Goal: Task Accomplishment & Management: Manage account settings

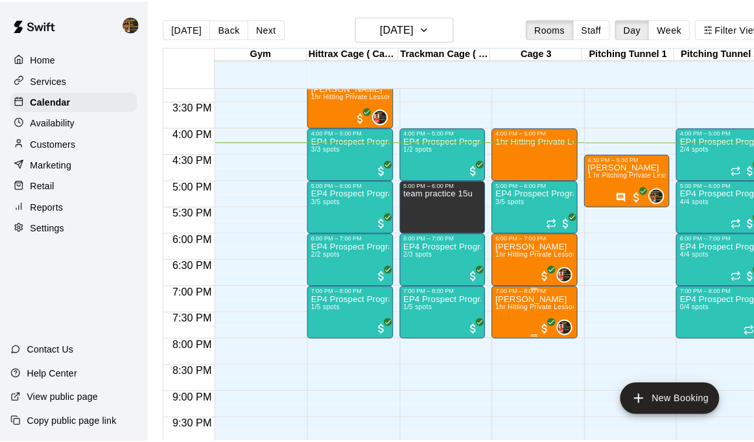
scroll to position [765, 0]
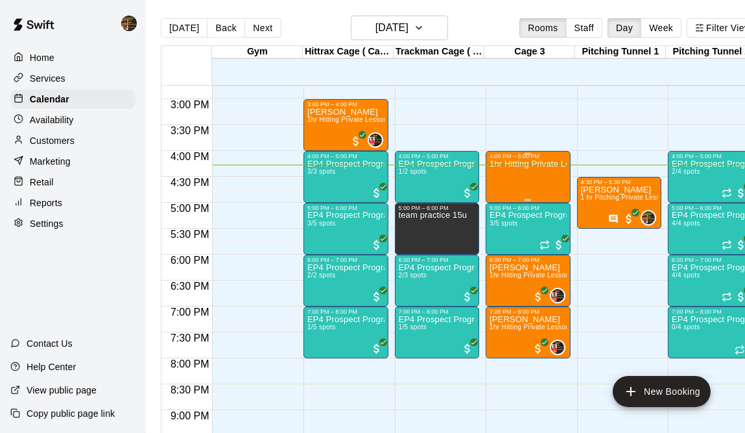
click at [523, 171] on div "1hr Hitting Private Lesson" at bounding box center [527, 375] width 77 height 433
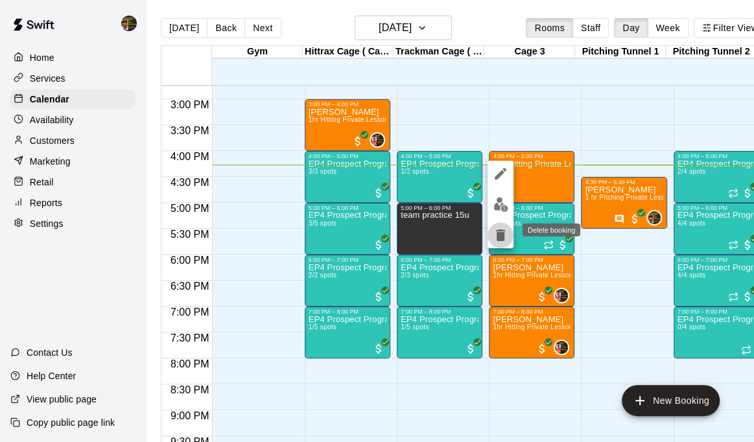
click at [506, 230] on icon "delete" at bounding box center [501, 236] width 16 height 16
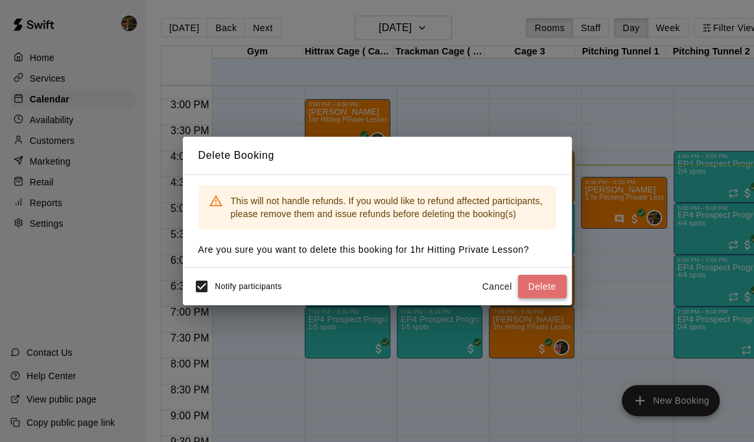
click at [550, 290] on button "Delete" at bounding box center [542, 287] width 49 height 24
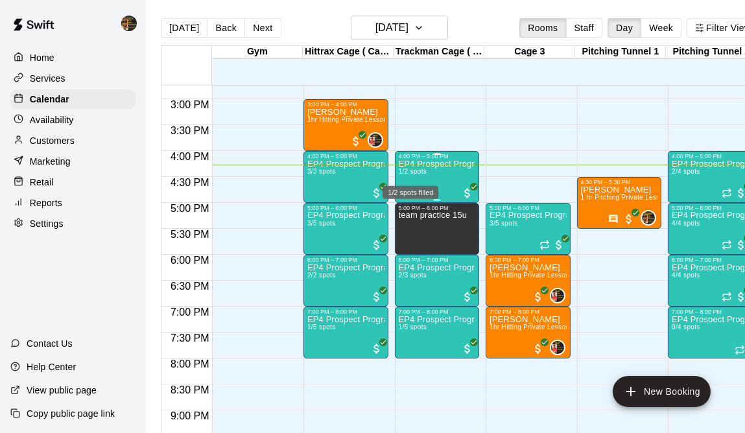
click at [421, 174] on span "1/2 spots" at bounding box center [413, 171] width 29 height 7
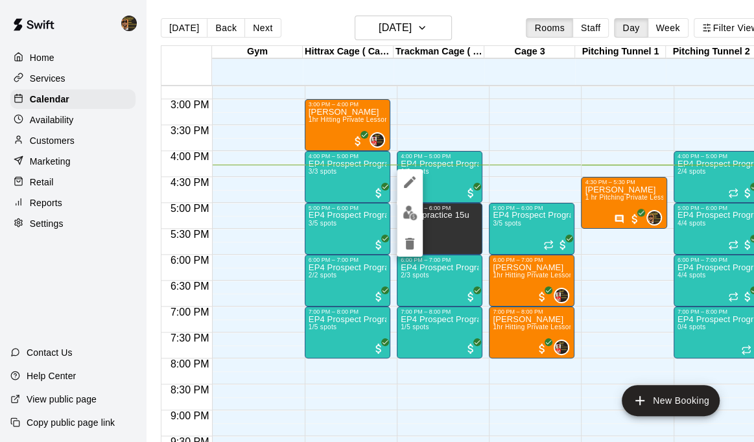
click at [336, 183] on div at bounding box center [377, 221] width 754 height 442
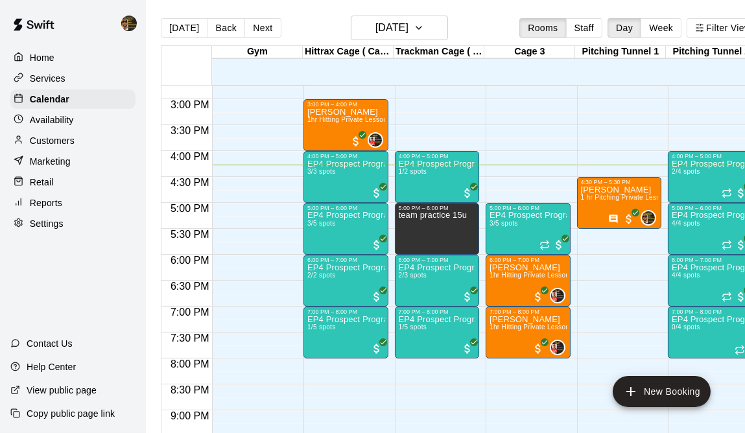
click at [336, 183] on div "EP4 Prospect Program Hitting ( ages [DEMOGRAPHIC_DATA] ) 3/3 spots" at bounding box center [345, 375] width 77 height 433
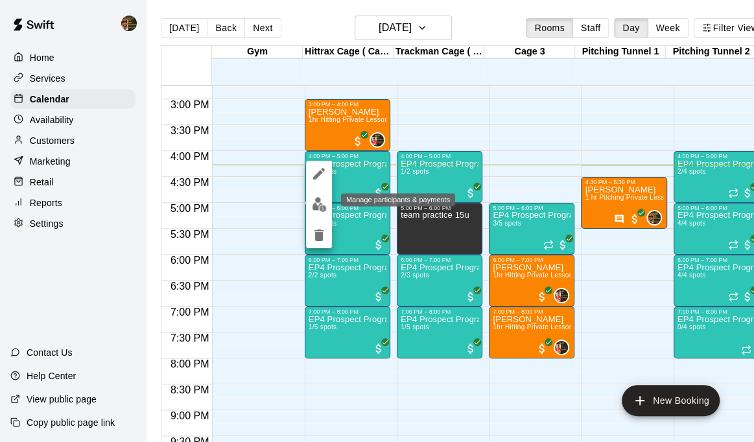
click at [316, 207] on img "edit" at bounding box center [319, 204] width 15 height 15
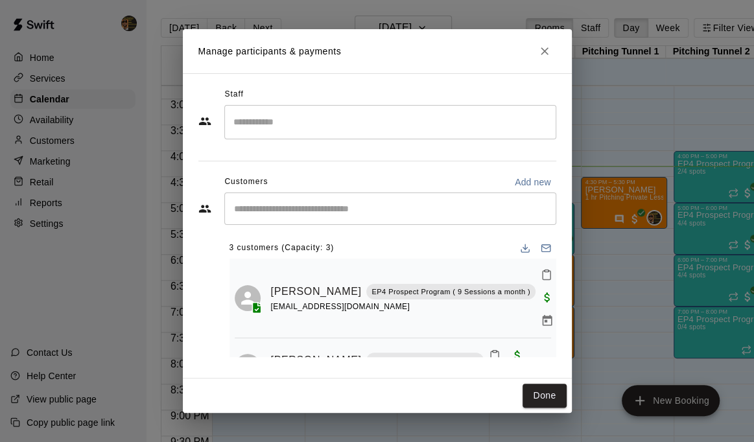
click at [325, 197] on div "​" at bounding box center [390, 209] width 332 height 32
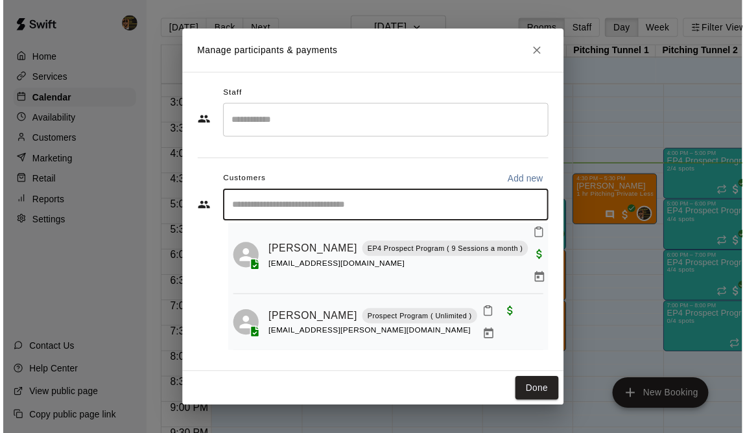
scroll to position [68, 0]
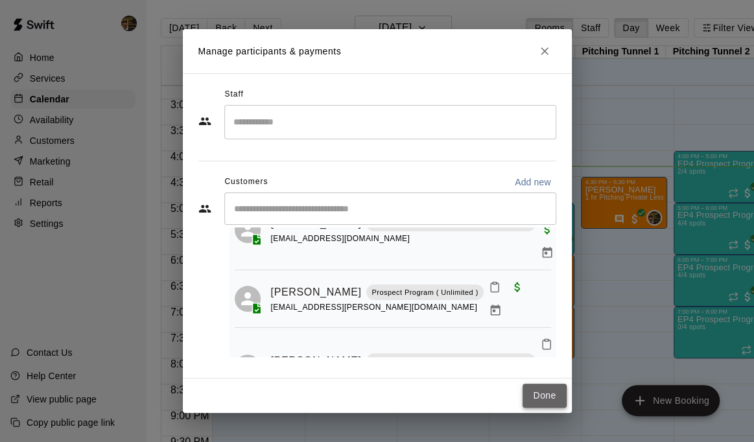
click at [554, 391] on button "Done" at bounding box center [544, 396] width 43 height 24
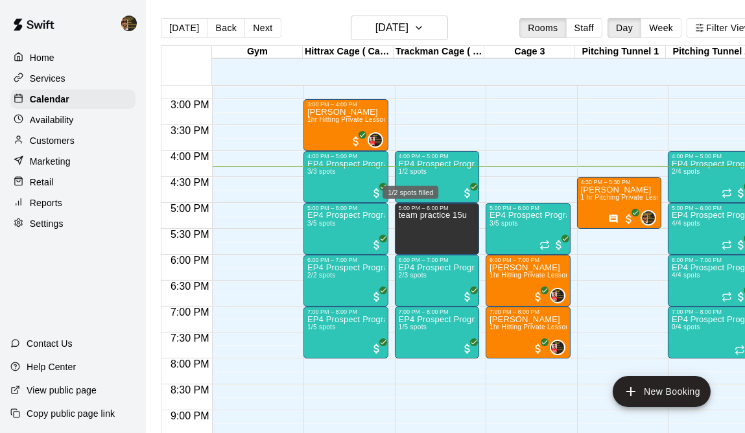
drag, startPoint x: 419, startPoint y: 170, endPoint x: 412, endPoint y: 185, distance: 16.5
click at [419, 170] on span "1/2 spots" at bounding box center [413, 171] width 29 height 7
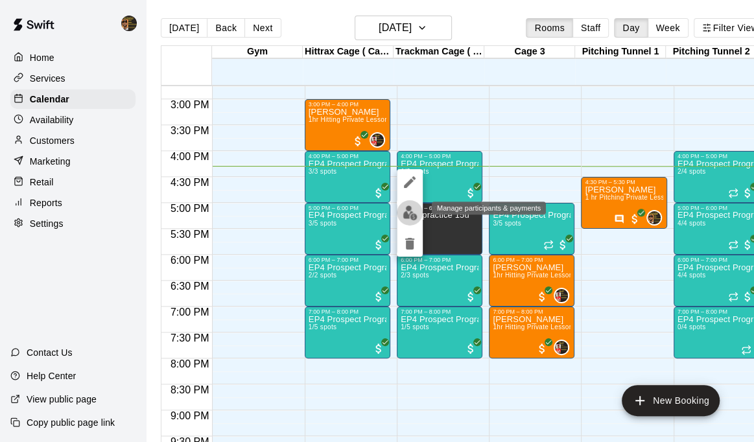
click at [404, 214] on img "edit" at bounding box center [410, 213] width 15 height 15
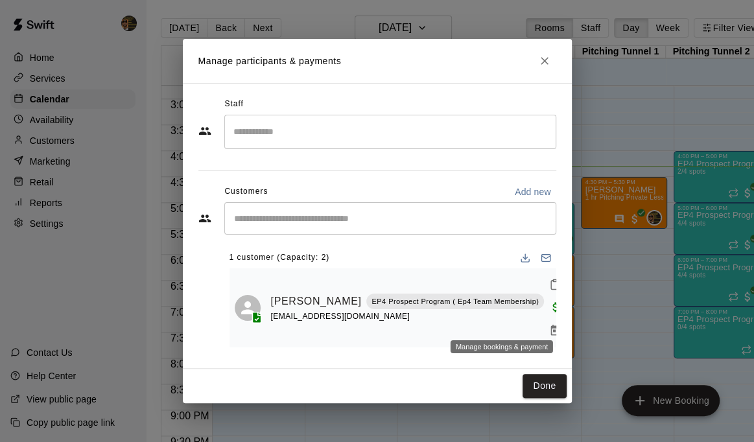
click at [551, 325] on icon "Manage bookings & payment" at bounding box center [556, 330] width 10 height 11
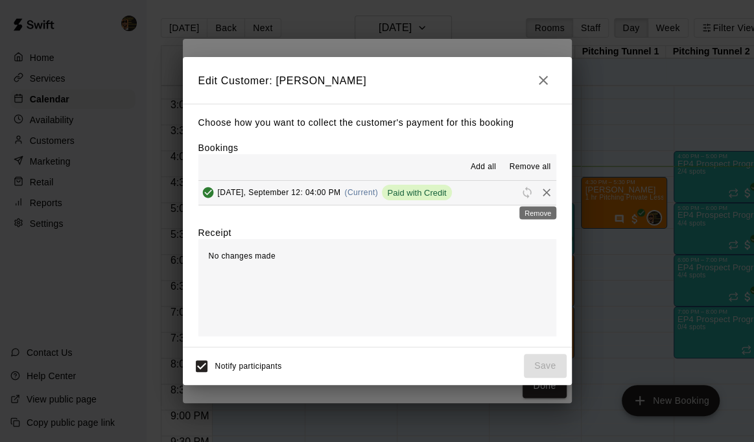
click at [540, 194] on icon "Remove" at bounding box center [546, 192] width 13 height 13
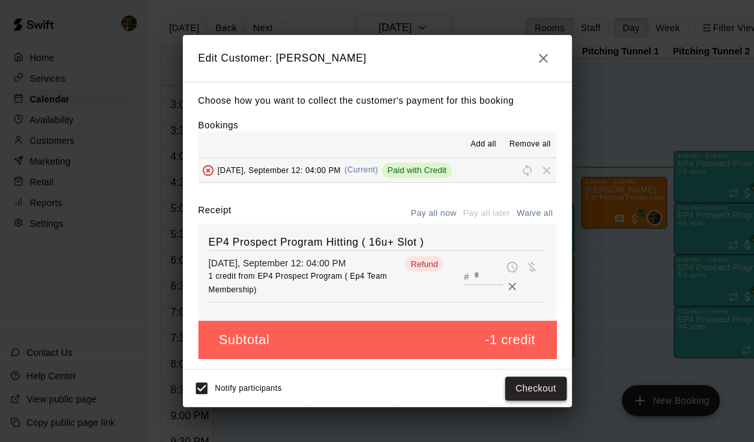
click at [535, 390] on button "Checkout" at bounding box center [535, 389] width 61 height 24
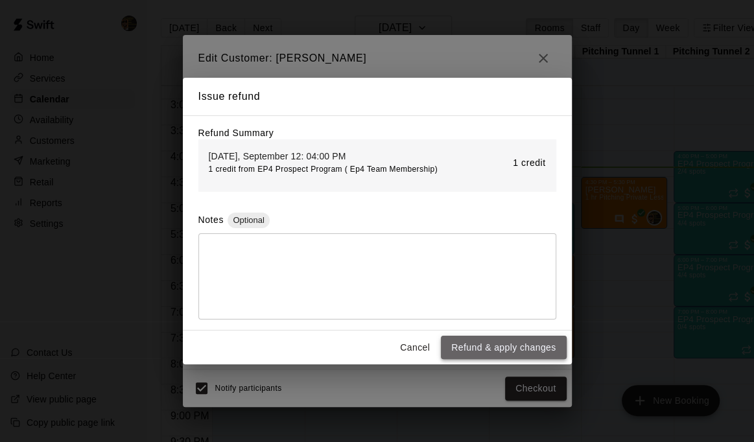
click at [524, 347] on button "Refund & apply changes" at bounding box center [503, 348] width 125 height 24
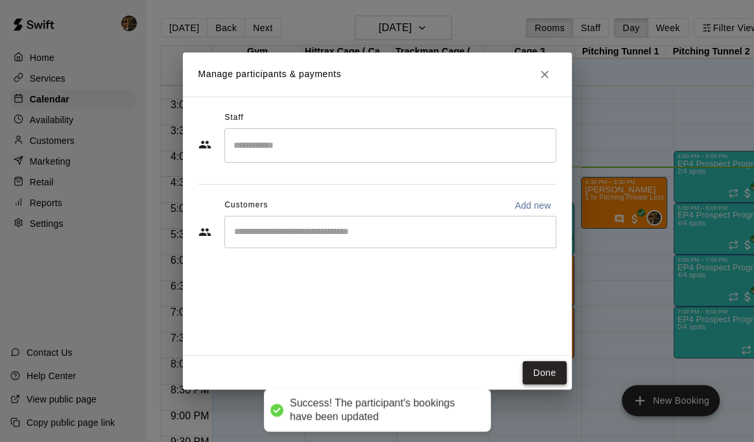
click at [534, 364] on button "Done" at bounding box center [544, 373] width 43 height 24
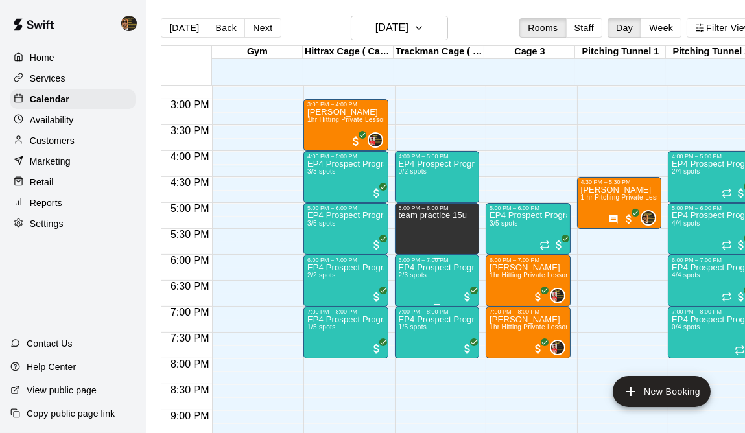
click at [421, 268] on p "EP4 Prospect Program Hitting ( 16u+ Slot )" at bounding box center [437, 268] width 77 height 0
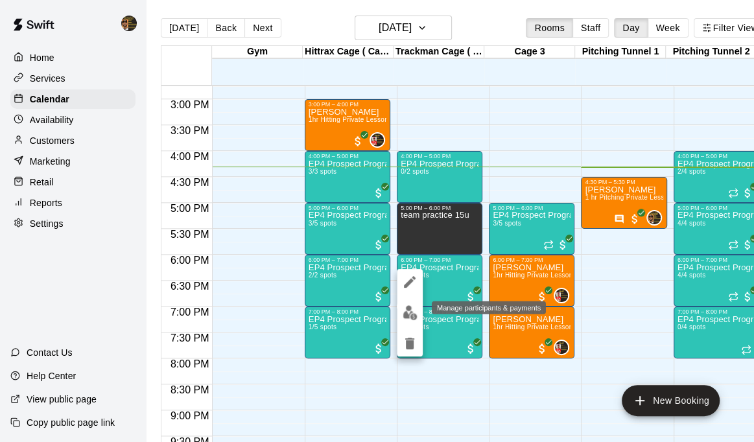
click at [411, 310] on img "edit" at bounding box center [410, 312] width 15 height 15
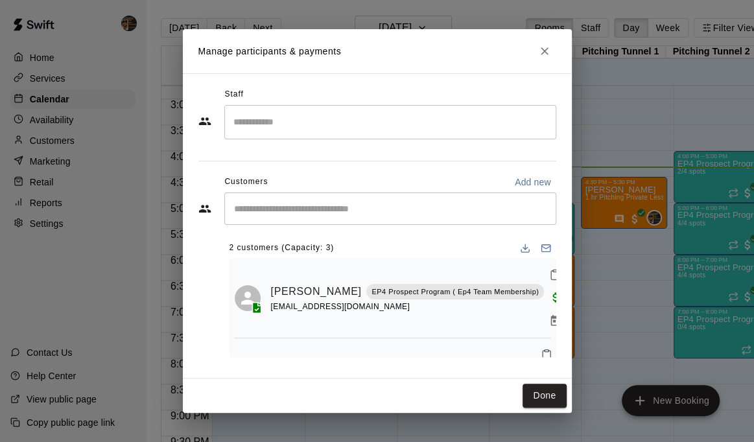
click at [322, 223] on div "​" at bounding box center [390, 209] width 332 height 32
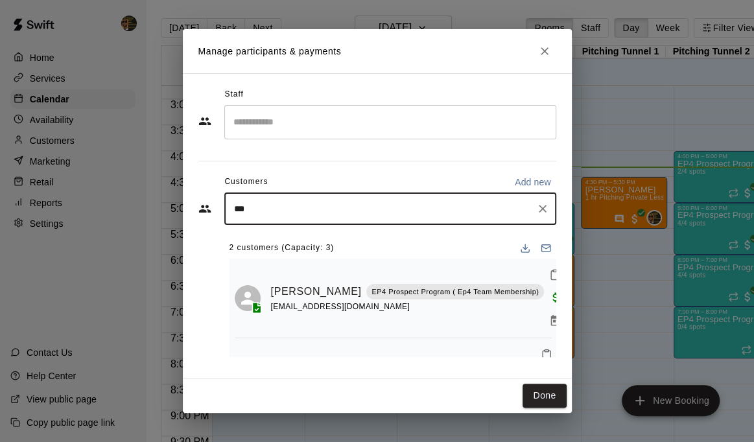
type input "****"
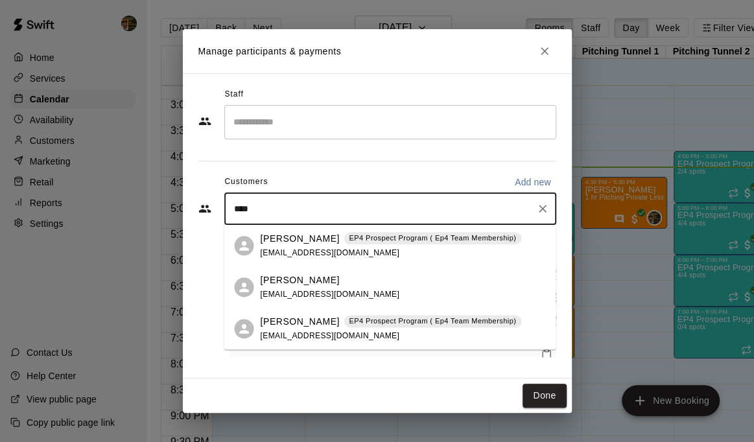
click at [301, 246] on div "[PERSON_NAME] EP4 Prospect Program ( Ep4 Team Membership) [EMAIL_ADDRESS][DOMAI…" at bounding box center [390, 246] width 261 height 28
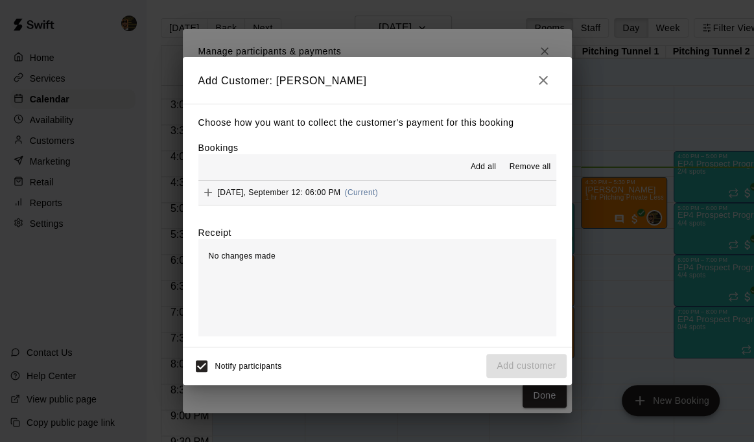
click at [285, 190] on span "[DATE], September 12: 06:00 PM" at bounding box center [279, 192] width 123 height 9
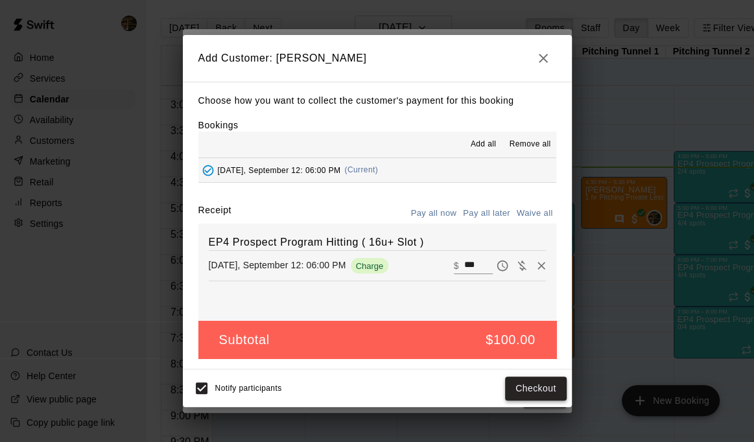
click at [534, 394] on button "Checkout" at bounding box center [535, 389] width 61 height 24
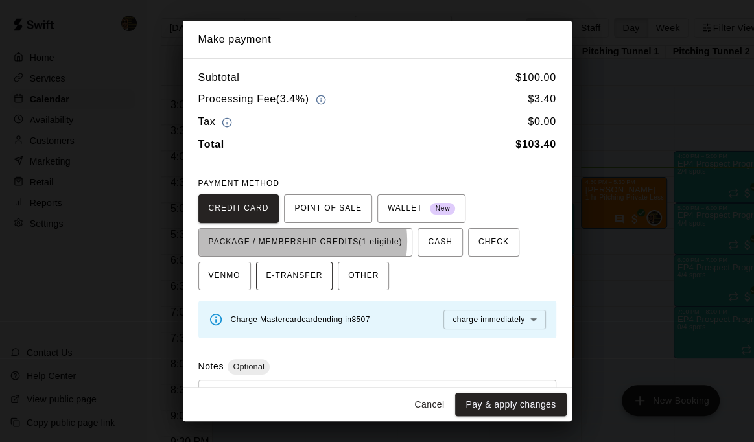
click at [294, 242] on span "PACKAGE / MEMBERSHIP CREDITS (1 eligible)" at bounding box center [306, 242] width 194 height 21
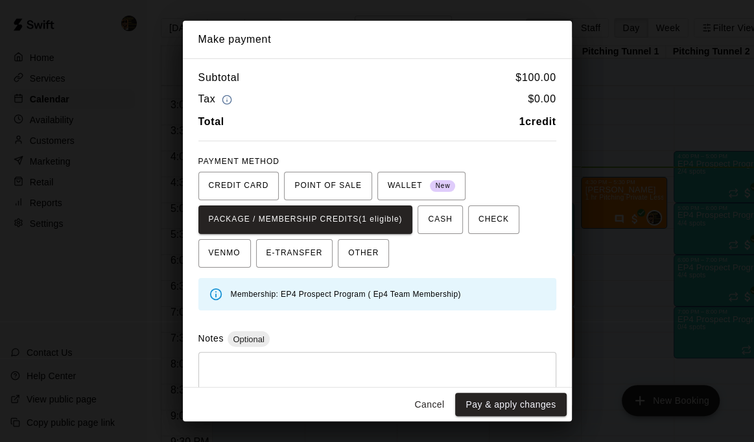
click at [502, 404] on button "Pay & apply changes" at bounding box center [510, 405] width 111 height 24
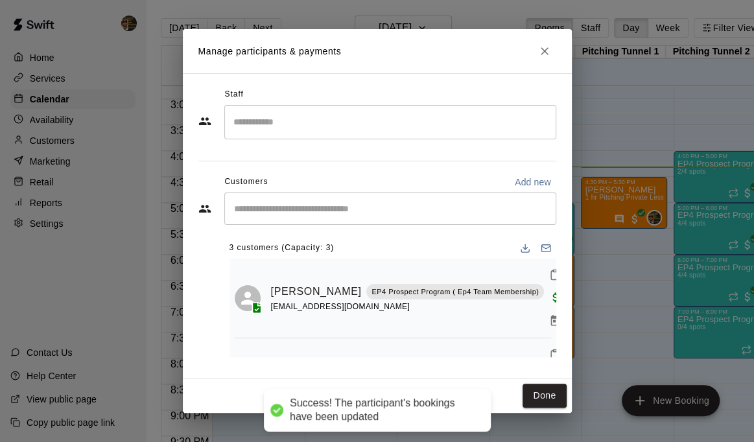
click at [548, 393] on button "Done" at bounding box center [544, 396] width 43 height 24
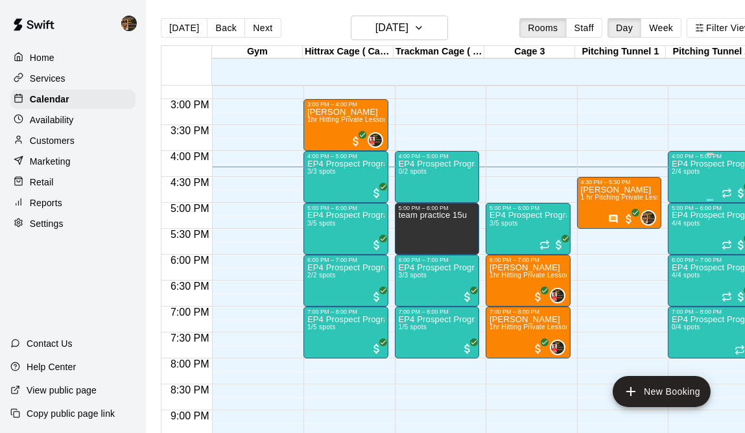
click at [696, 172] on span "2/4 spots" at bounding box center [686, 171] width 29 height 7
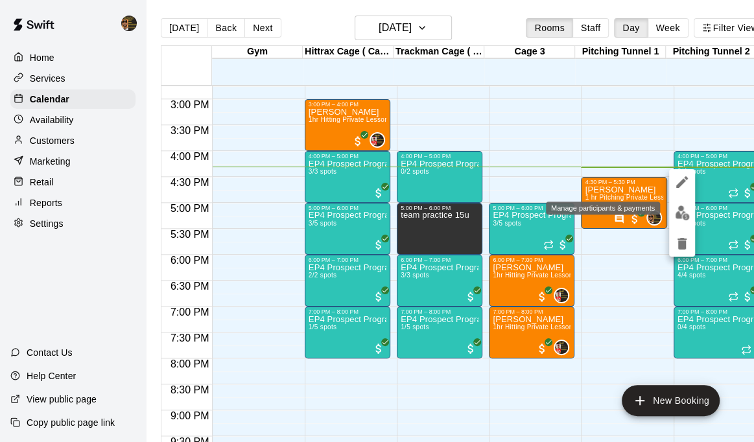
click at [681, 207] on img "edit" at bounding box center [682, 213] width 15 height 15
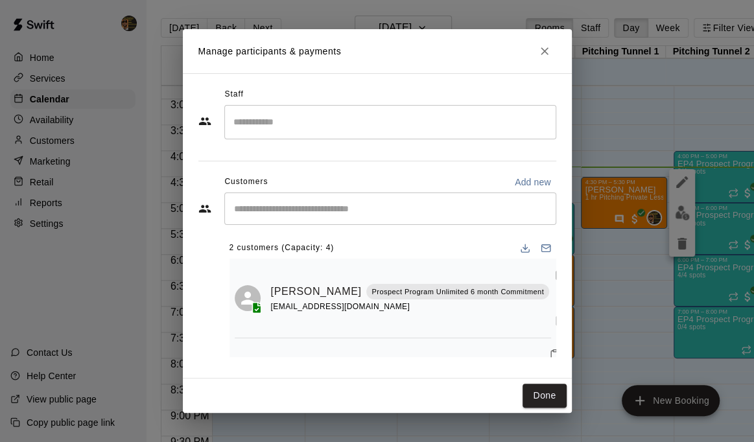
click at [361, 214] on input "Start typing to search customers..." at bounding box center [390, 208] width 320 height 13
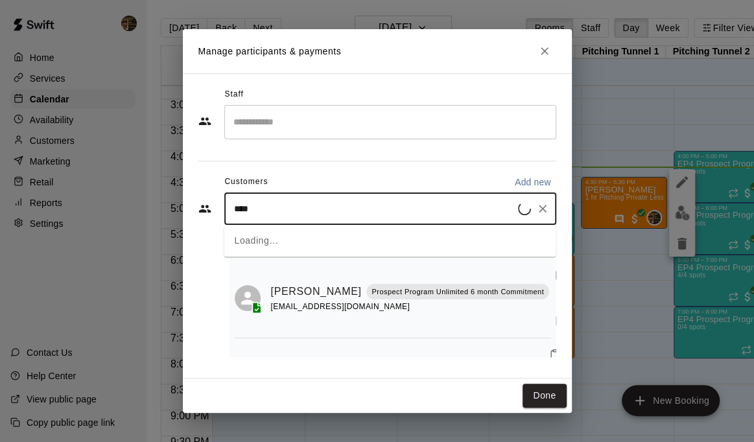
type input "*****"
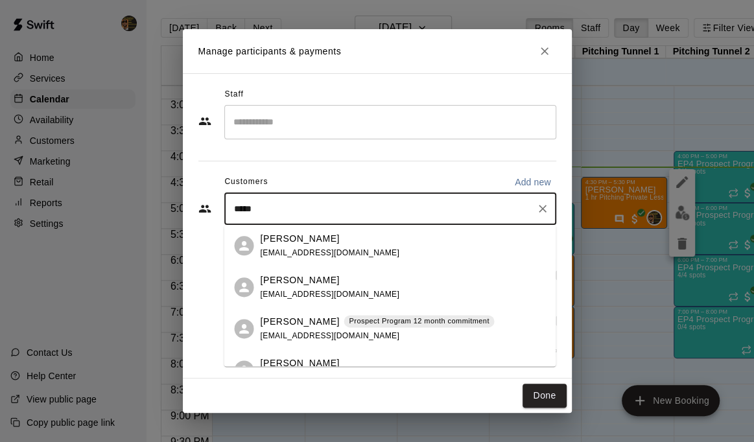
click at [361, 327] on div "Prospect Program 12 month commitment" at bounding box center [419, 321] width 150 height 13
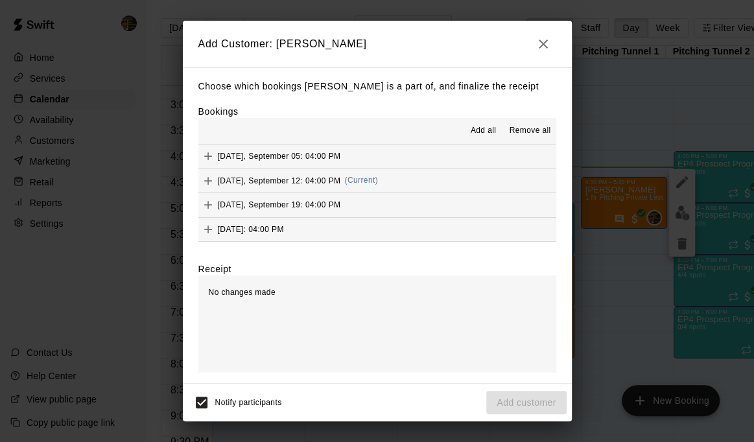
click at [427, 178] on button "[DATE], September 12: 04:00 PM (Current)" at bounding box center [377, 181] width 358 height 24
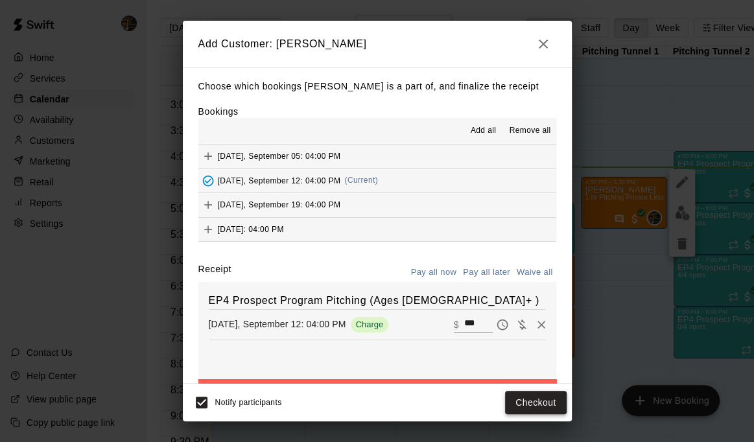
click at [537, 405] on button "Checkout" at bounding box center [535, 403] width 61 height 24
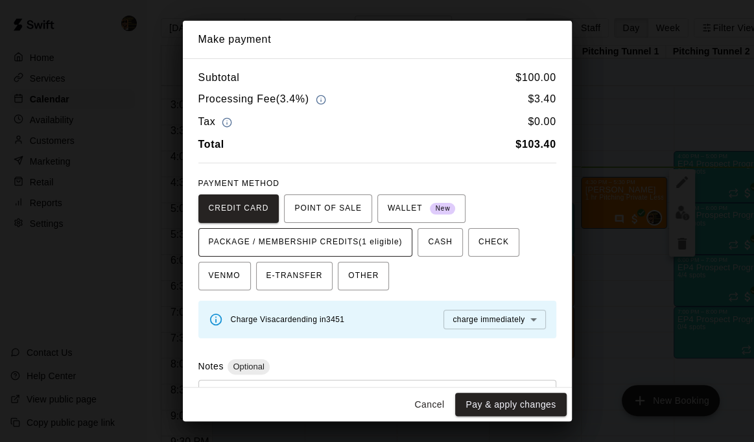
click at [349, 235] on span "PACKAGE / MEMBERSHIP CREDITS (1 eligible)" at bounding box center [306, 242] width 194 height 21
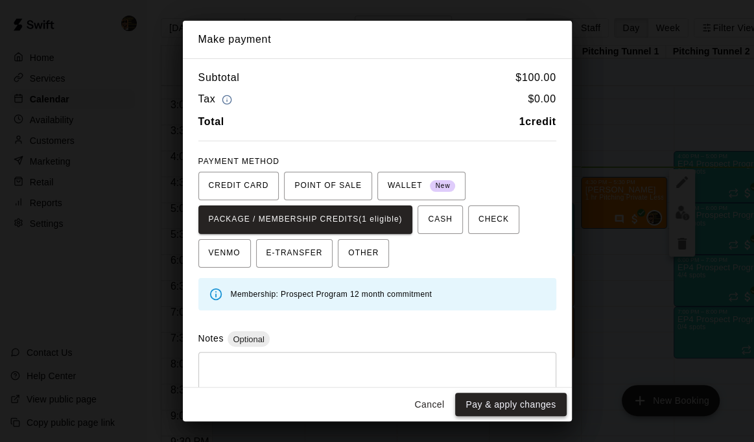
click at [522, 413] on button "Pay & apply changes" at bounding box center [510, 405] width 111 height 24
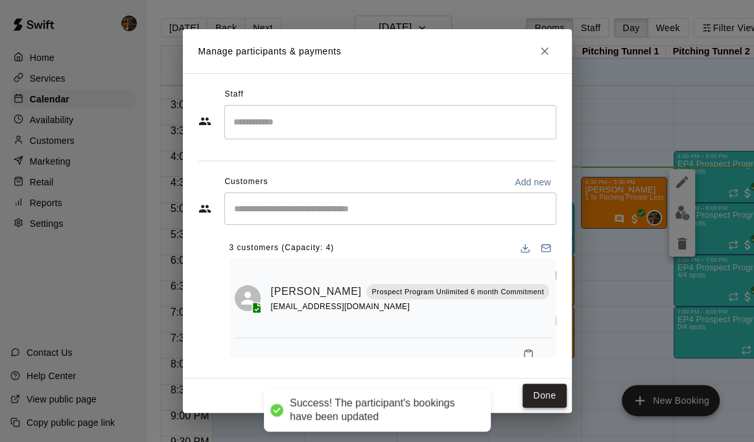
click at [548, 394] on button "Done" at bounding box center [544, 396] width 43 height 24
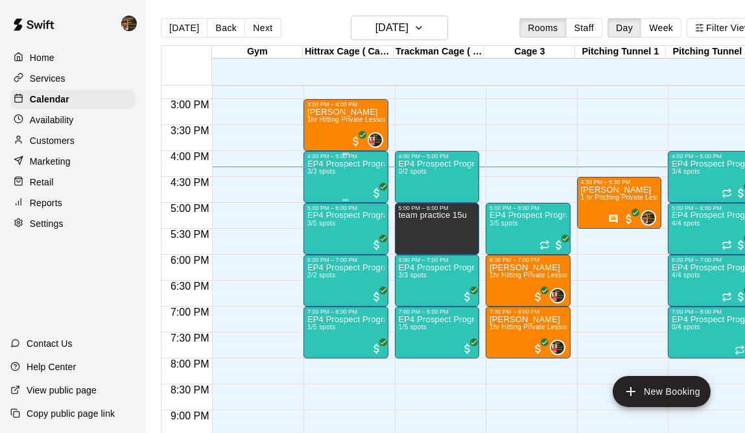
click at [344, 174] on div "EP4 Prospect Program Hitting ( ages [DEMOGRAPHIC_DATA] ) 3/3 spots" at bounding box center [345, 375] width 77 height 433
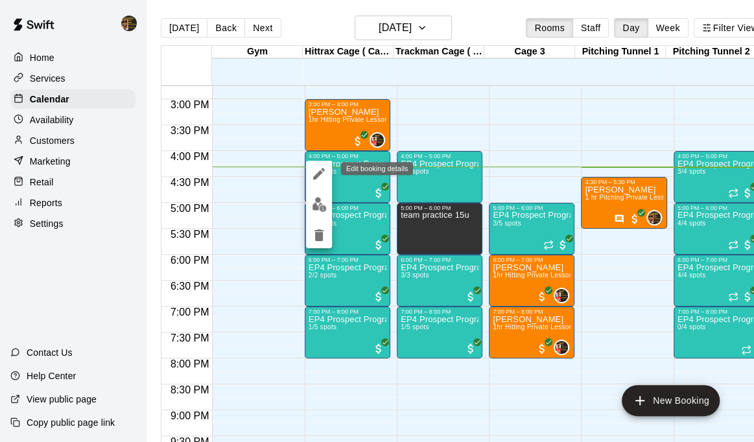
click at [309, 170] on button "edit" at bounding box center [319, 174] width 26 height 26
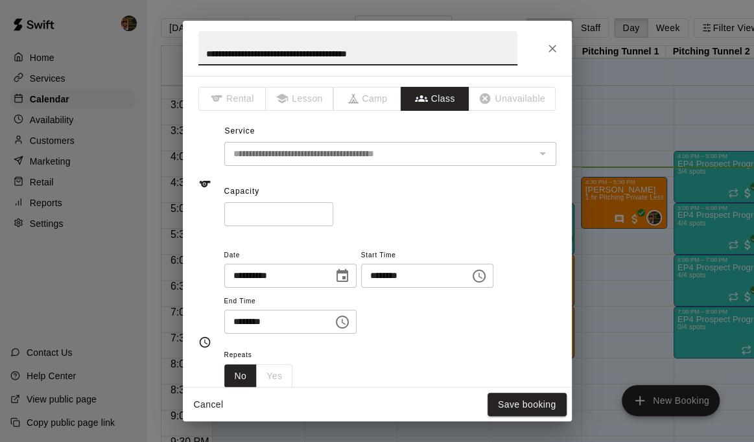
click at [273, 212] on input "*" at bounding box center [278, 214] width 109 height 24
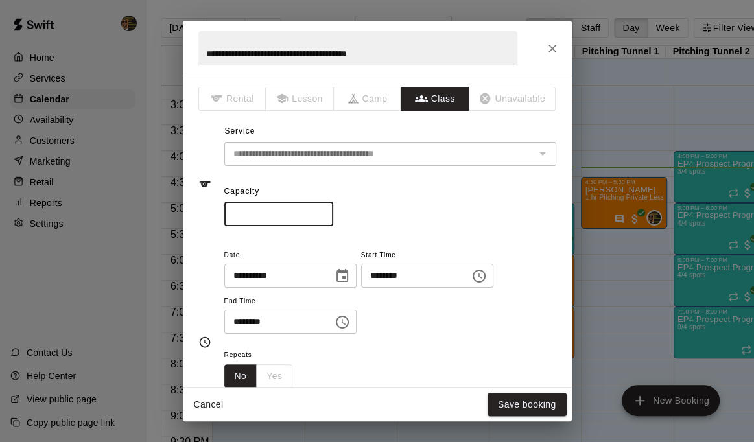
click at [332, 207] on input "*" at bounding box center [278, 214] width 109 height 24
click at [333, 209] on input "*" at bounding box center [278, 214] width 109 height 24
type input "*"
click at [333, 211] on input "*" at bounding box center [278, 214] width 109 height 24
click at [519, 403] on button "Save booking" at bounding box center [527, 405] width 79 height 24
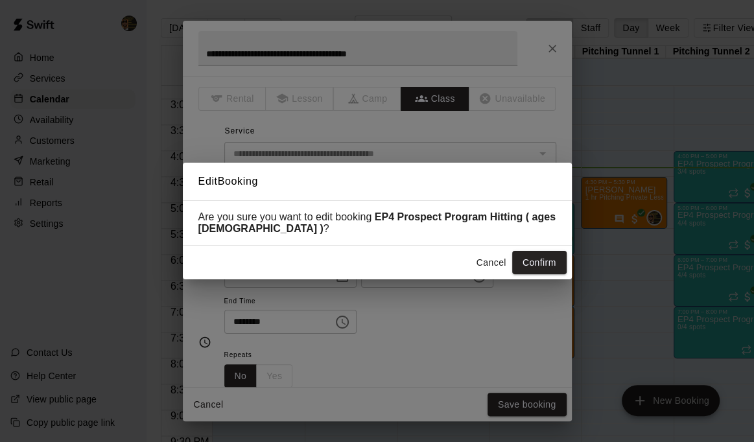
click at [527, 244] on div "Are you sure you want to edit booking EP4 Prospect Program Hitting ( ages [DEMO…" at bounding box center [377, 222] width 389 height 45
click at [535, 253] on button "Confirm" at bounding box center [539, 263] width 54 height 24
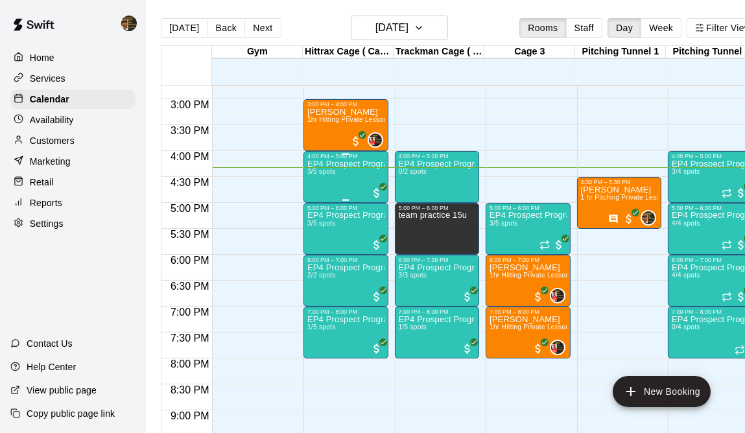
click at [320, 175] on span "3/5 spots" at bounding box center [321, 171] width 29 height 7
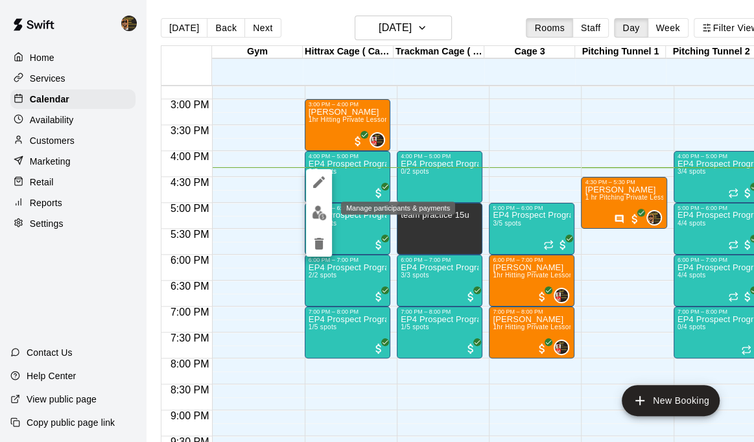
click at [310, 215] on button "edit" at bounding box center [319, 212] width 26 height 25
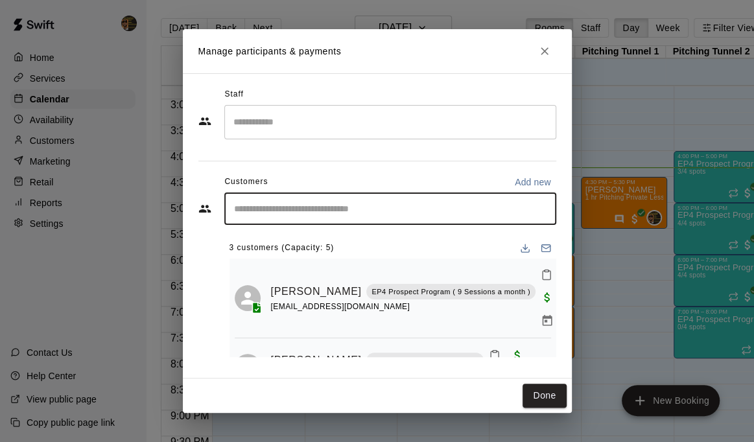
click at [328, 210] on input "Start typing to search customers..." at bounding box center [390, 208] width 320 height 13
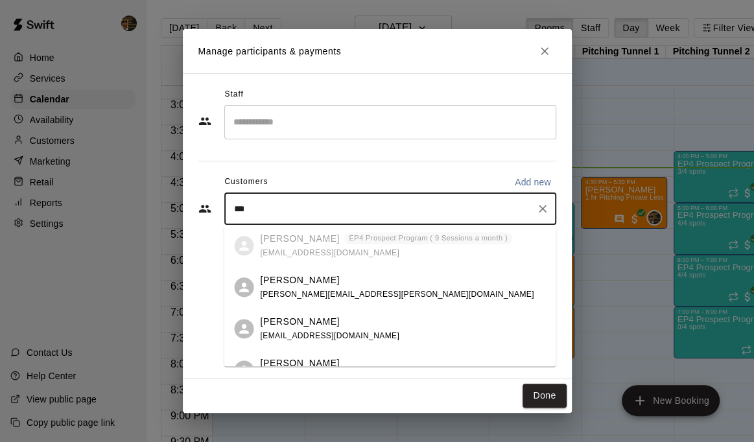
type input "****"
click at [351, 288] on div "Felipe Ritter [EMAIL_ADDRESS][PERSON_NAME][DOMAIN_NAME]" at bounding box center [402, 288] width 285 height 28
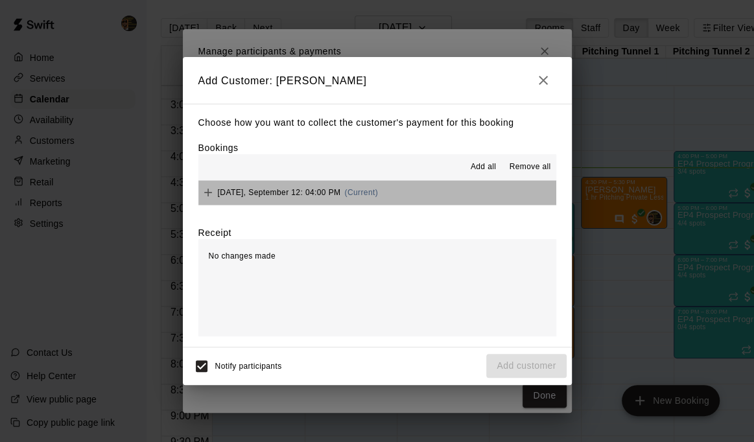
click at [389, 193] on button "[DATE], September 12: 04:00 PM (Current)" at bounding box center [377, 193] width 358 height 24
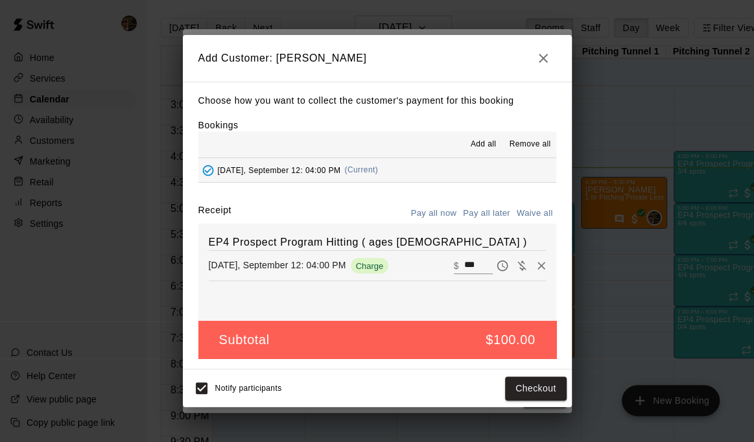
click at [556, 55] on h2 "Add Customer: [PERSON_NAME]" at bounding box center [377, 58] width 389 height 47
click at [538, 58] on icon "button" at bounding box center [543, 59] width 16 height 16
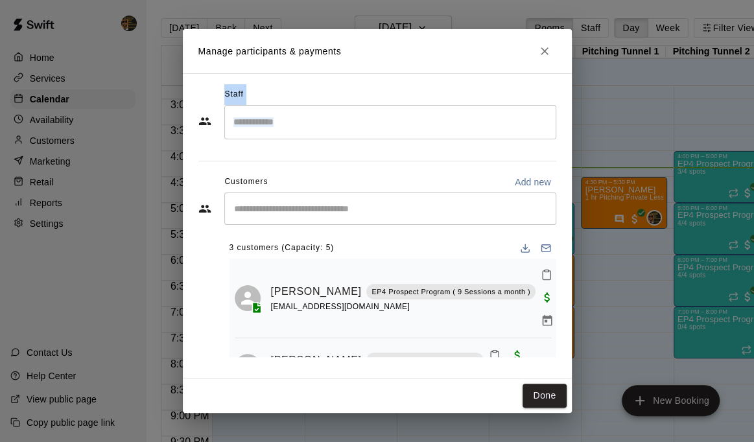
click at [52, 161] on div "Manage participants & payments Staff ​ Customers Add new ​ 3 customers (Capacit…" at bounding box center [377, 221] width 754 height 442
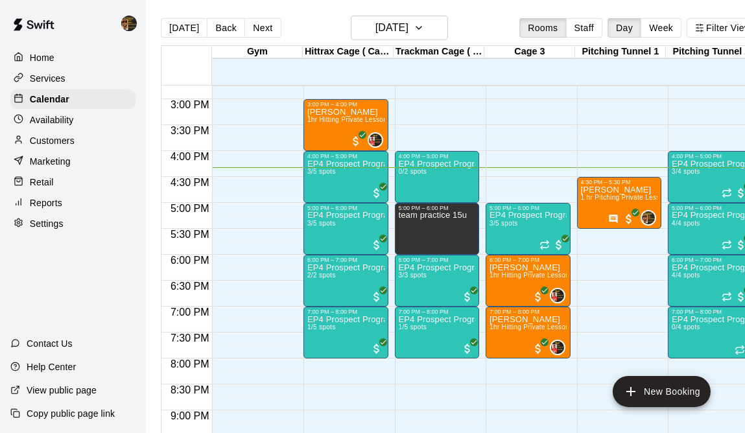
click at [73, 80] on div "Services" at bounding box center [72, 78] width 125 height 19
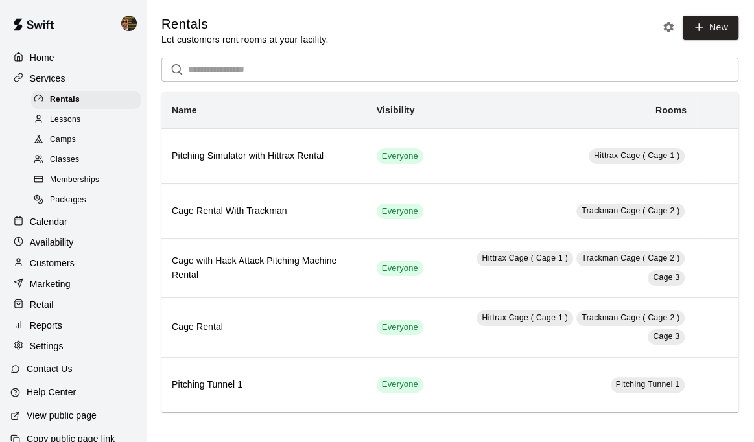
click at [71, 267] on p "Customers" at bounding box center [52, 263] width 45 height 13
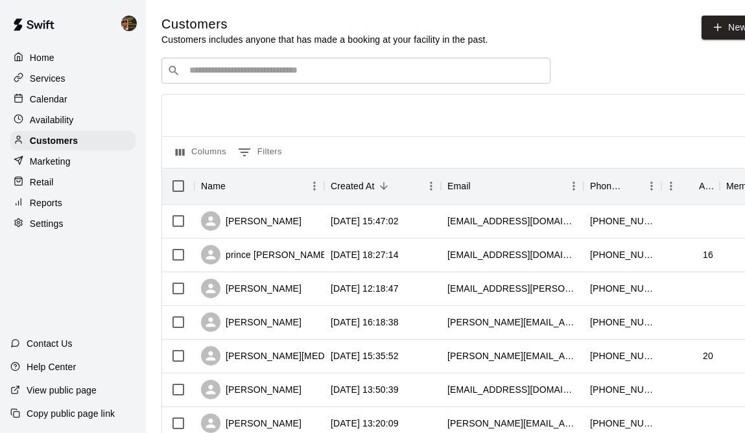
click at [395, 68] on input "Search customers by name or email" at bounding box center [364, 70] width 359 height 13
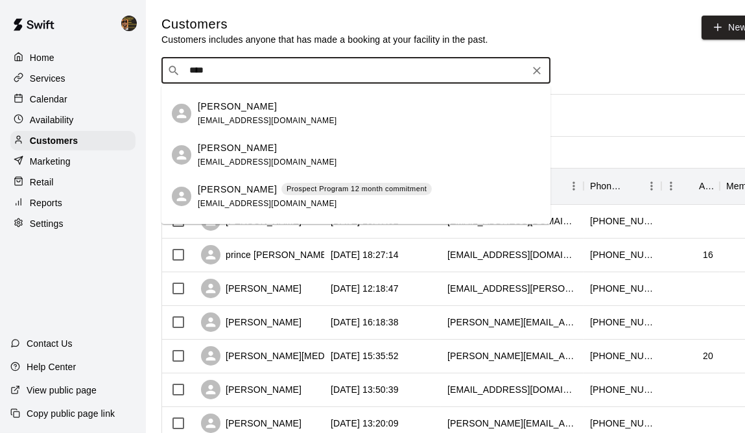
scroll to position [149, 0]
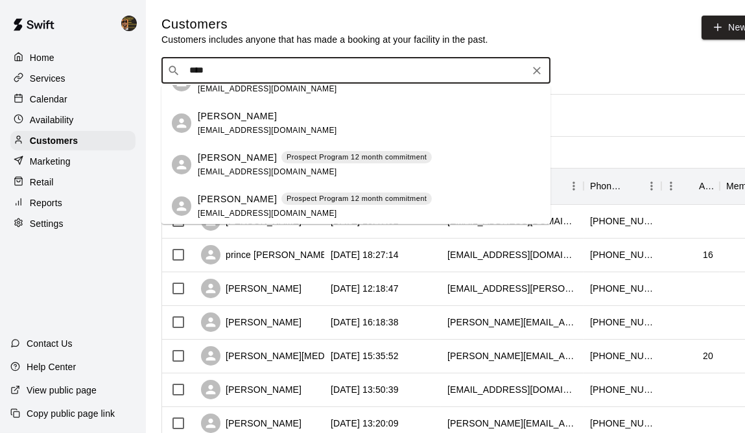
type input "****"
click at [64, 79] on p "Services" at bounding box center [48, 78] width 36 height 13
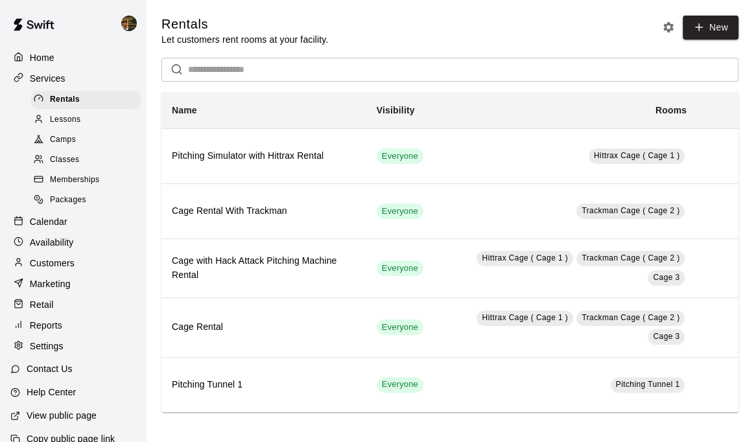
click at [36, 224] on p "Calendar" at bounding box center [49, 221] width 38 height 13
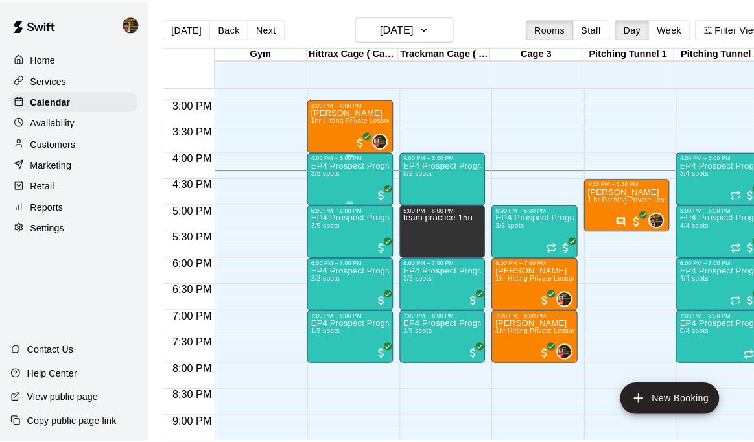
scroll to position [765, 0]
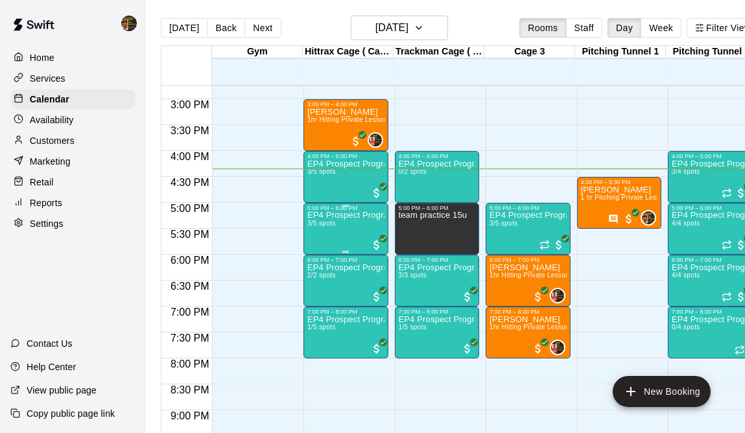
click at [327, 237] on div "EP4 Prospect Program Hitting ( ages [DEMOGRAPHIC_DATA] 3/5 spots" at bounding box center [345, 427] width 77 height 433
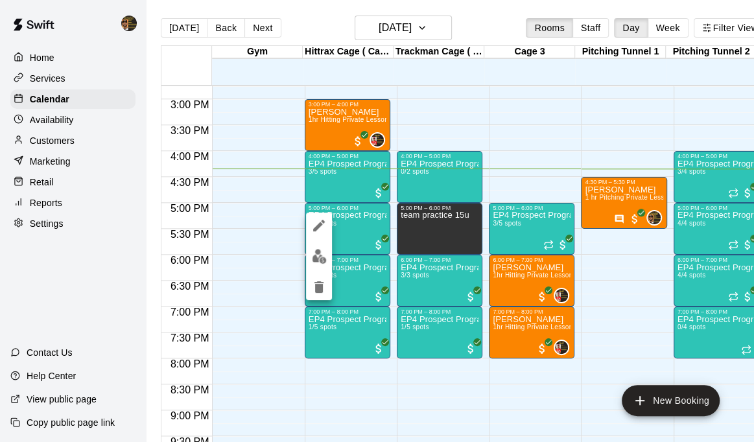
click at [317, 254] on img "edit" at bounding box center [319, 256] width 15 height 15
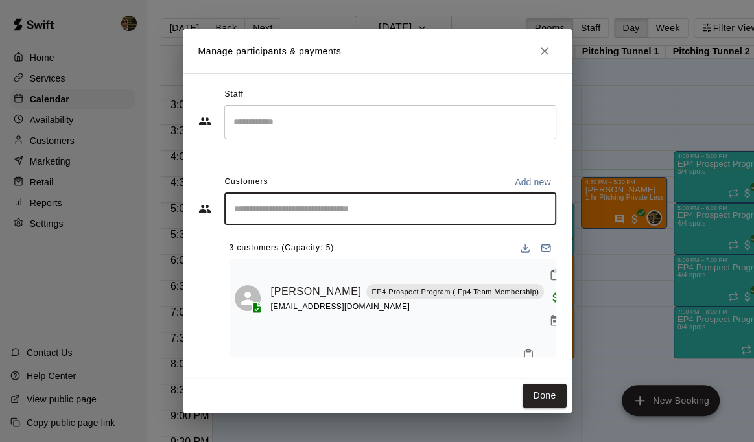
click at [272, 207] on input "Start typing to search customers..." at bounding box center [390, 208] width 320 height 13
type input "****"
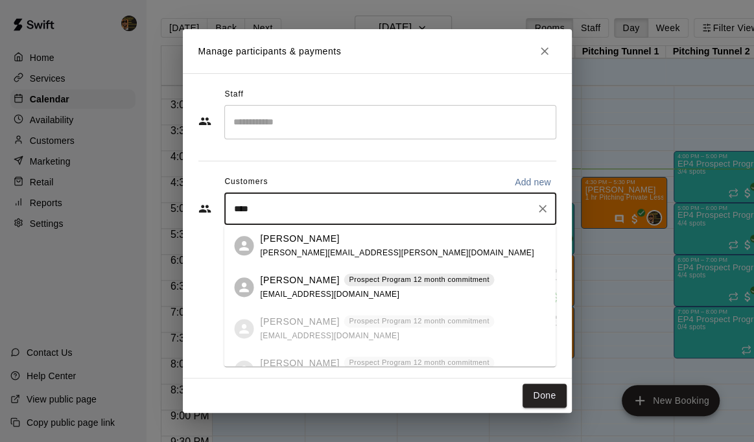
click at [349, 280] on p "Prospect Program 12 month commitment" at bounding box center [419, 279] width 140 height 11
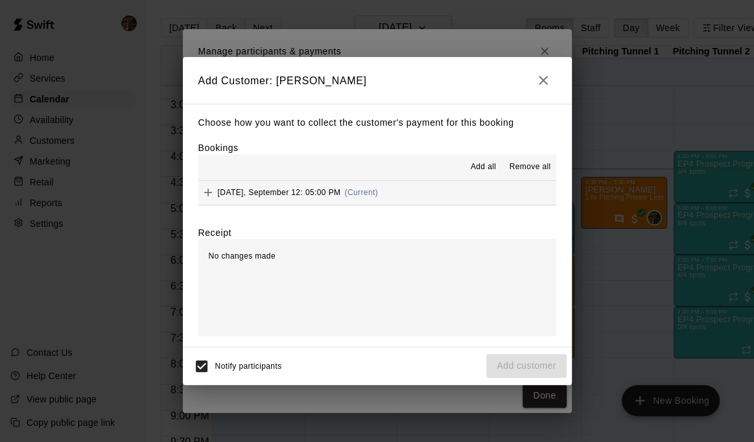
click at [235, 190] on span "[DATE], September 12: 05:00 PM" at bounding box center [279, 192] width 123 height 9
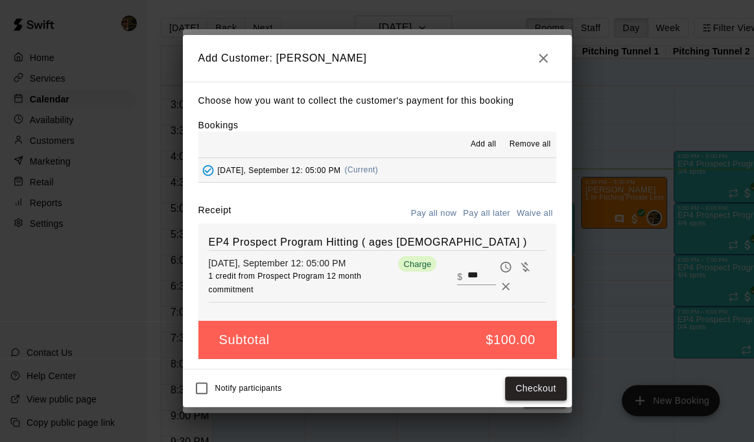
click at [532, 388] on button "Checkout" at bounding box center [535, 389] width 61 height 24
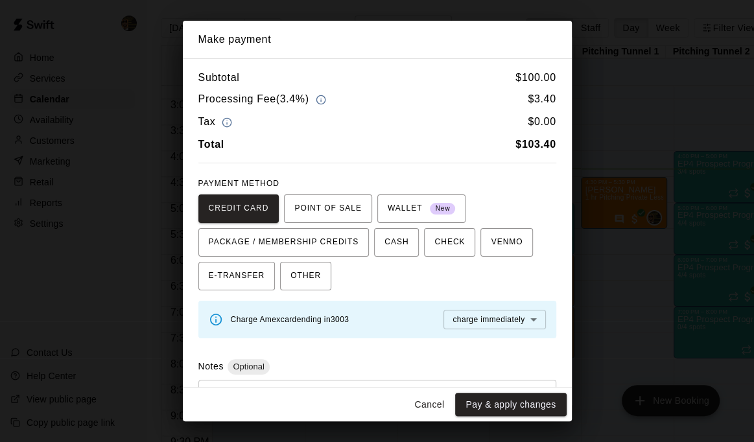
click at [440, 406] on button "Cancel" at bounding box center [428, 405] width 41 height 24
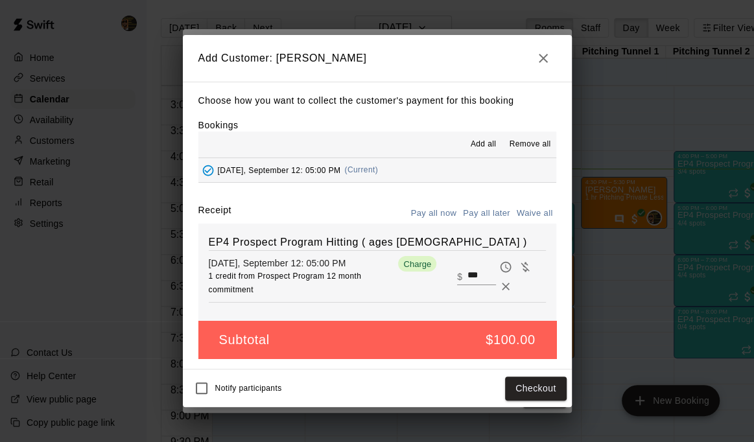
click at [545, 58] on icon "button" at bounding box center [543, 59] width 16 height 16
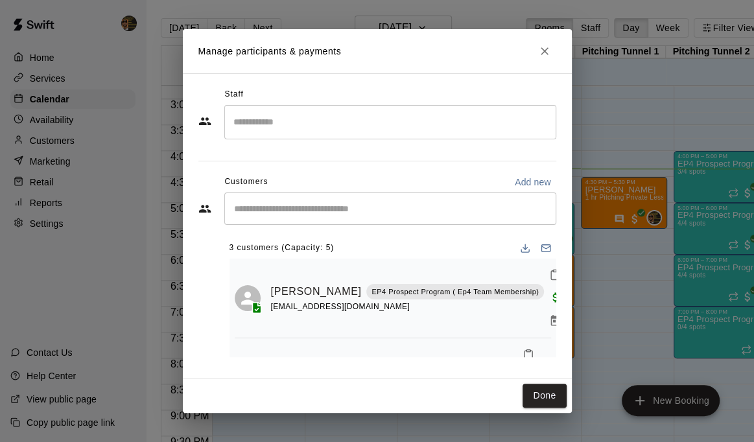
click at [544, 49] on icon "Close" at bounding box center [544, 51] width 13 height 13
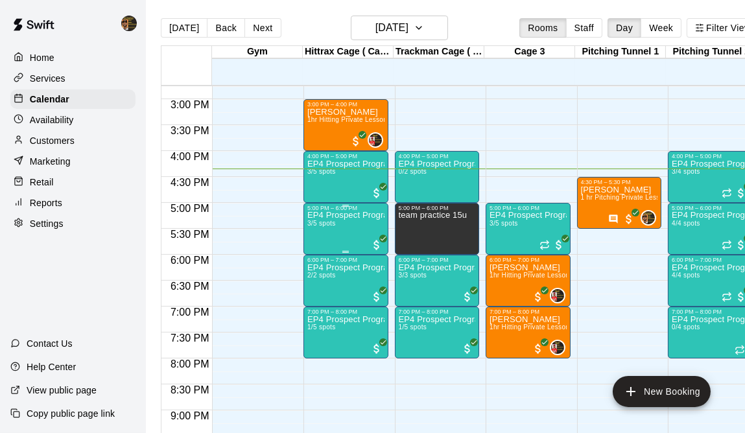
click at [311, 222] on span "3/5 spots" at bounding box center [321, 223] width 29 height 7
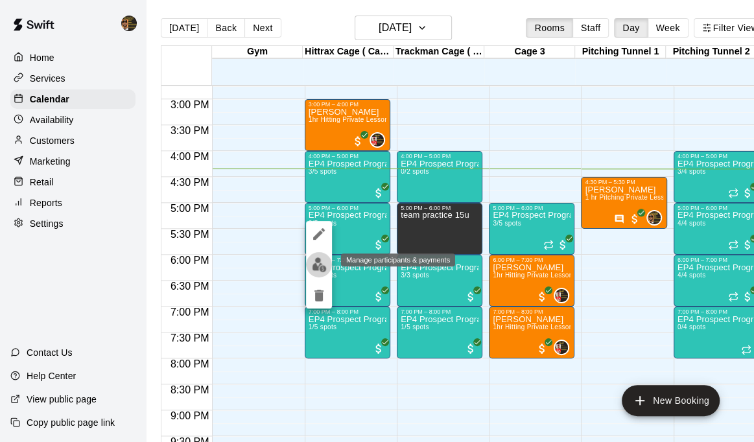
click at [317, 265] on img "edit" at bounding box center [319, 264] width 15 height 15
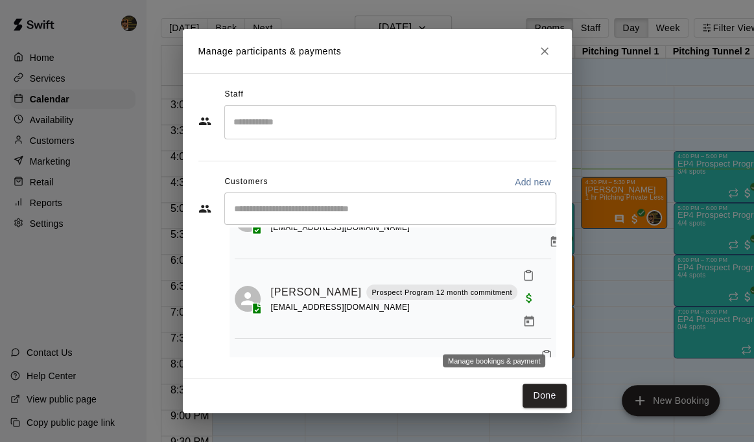
scroll to position [84, 0]
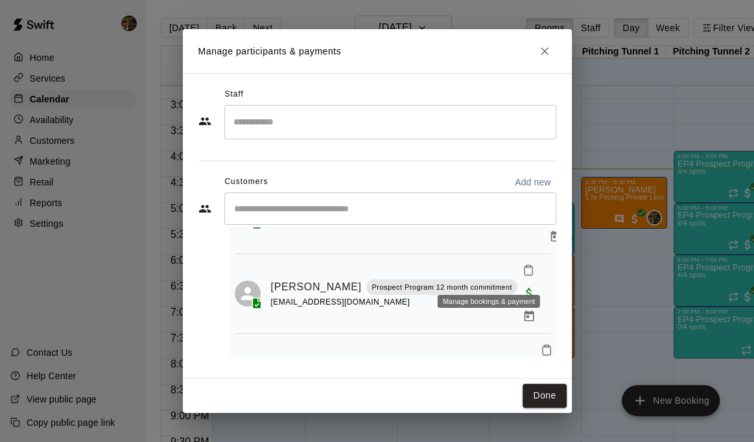
click at [524, 311] on icon "Manage bookings & payment" at bounding box center [529, 316] width 10 height 11
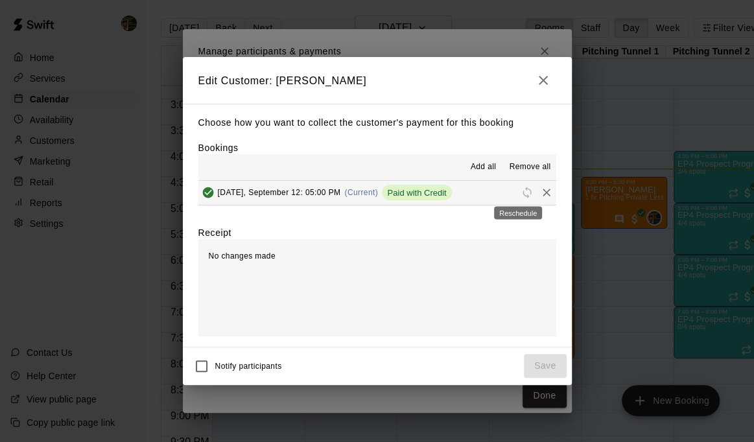
click at [519, 190] on span "Reschedule" at bounding box center [526, 192] width 19 height 10
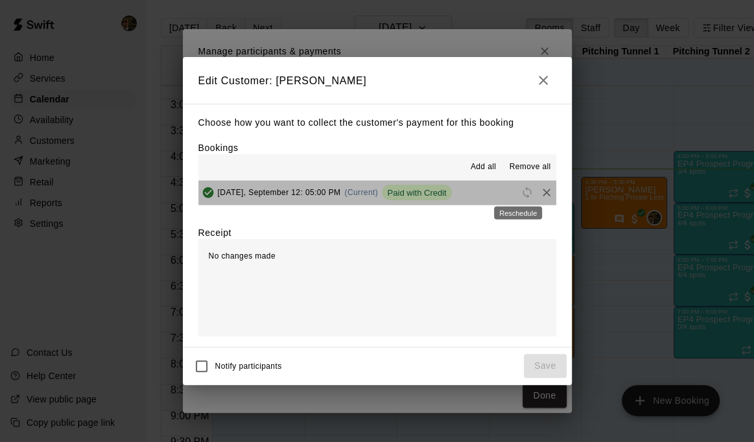
click at [517, 188] on span "Reschedule" at bounding box center [526, 192] width 19 height 10
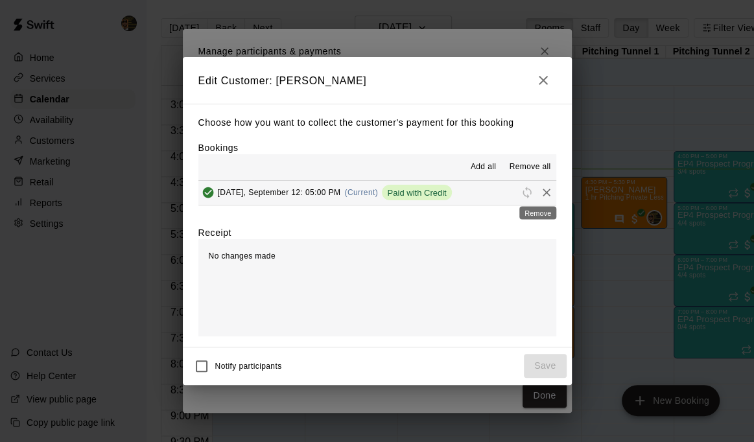
click at [540, 188] on icon "Remove" at bounding box center [546, 192] width 13 height 13
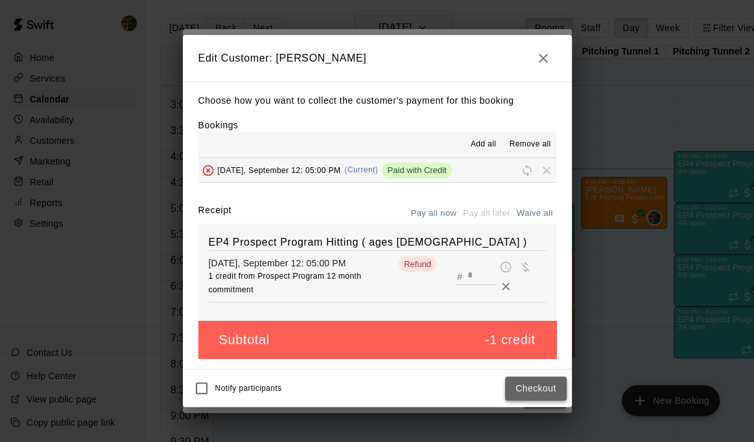
click at [519, 395] on button "Checkout" at bounding box center [535, 389] width 61 height 24
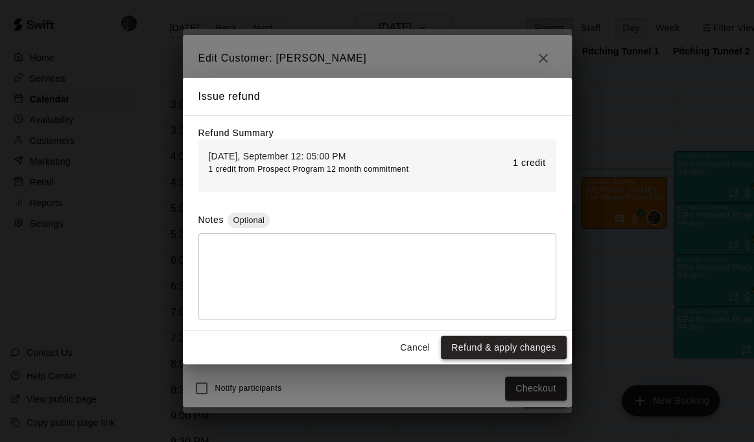
click at [499, 339] on button "Refund & apply changes" at bounding box center [503, 348] width 125 height 24
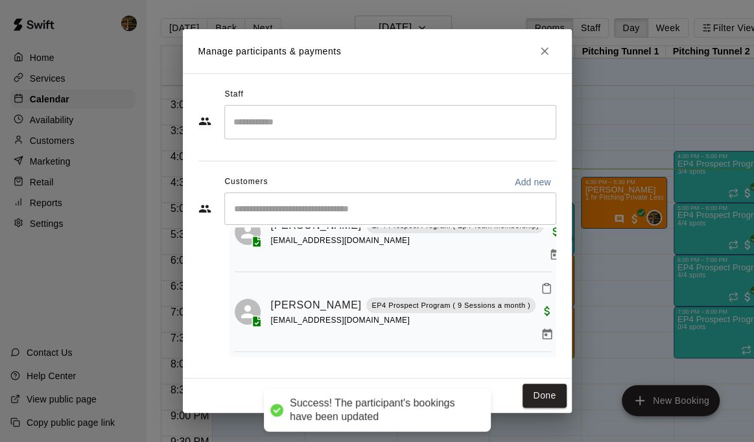
scroll to position [25, 0]
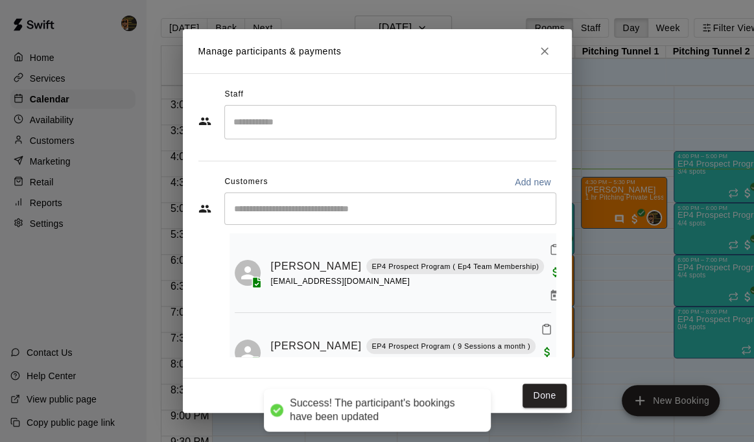
click at [537, 61] on h2 "Manage participants & payments" at bounding box center [377, 51] width 389 height 44
click at [538, 58] on button "Close" at bounding box center [544, 51] width 23 height 23
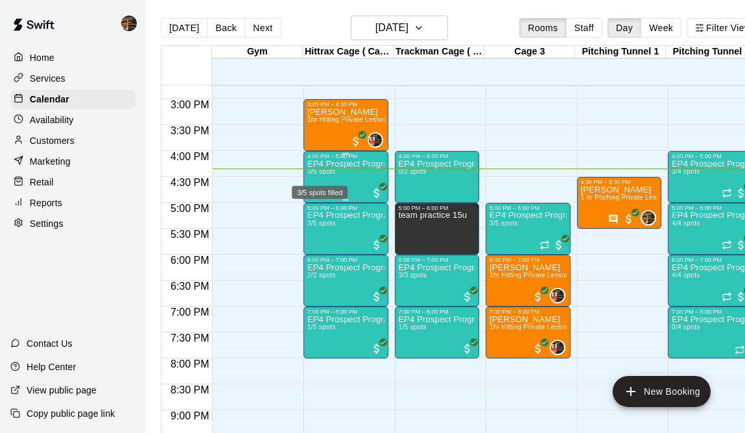
click at [324, 182] on div "3/5 spots filled" at bounding box center [319, 188] width 58 height 23
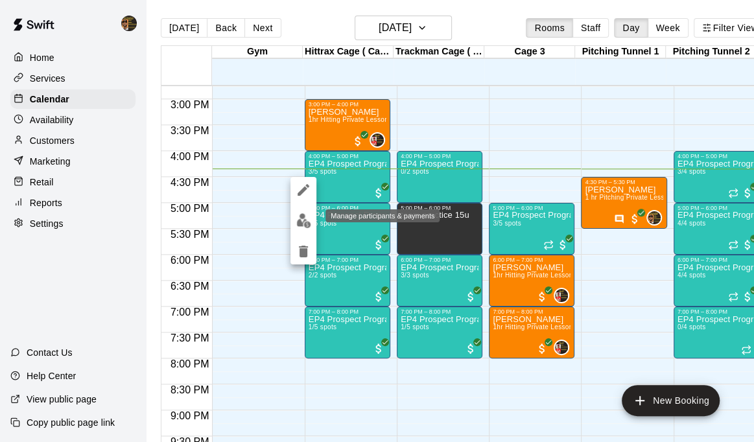
click at [307, 220] on img "edit" at bounding box center [303, 220] width 15 height 15
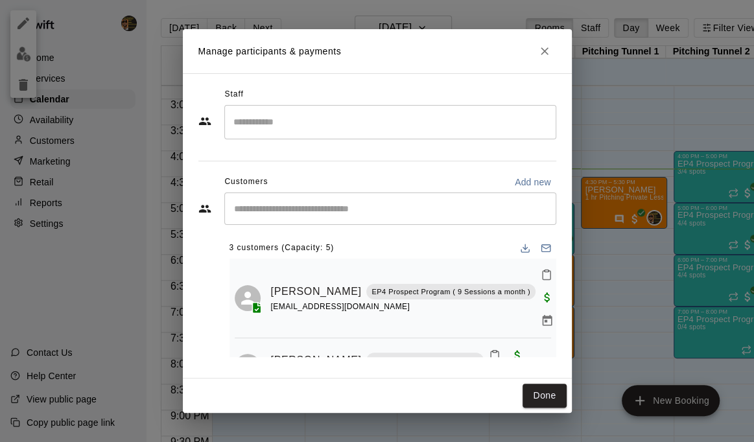
click at [326, 206] on input "Start typing to search customers..." at bounding box center [390, 208] width 320 height 13
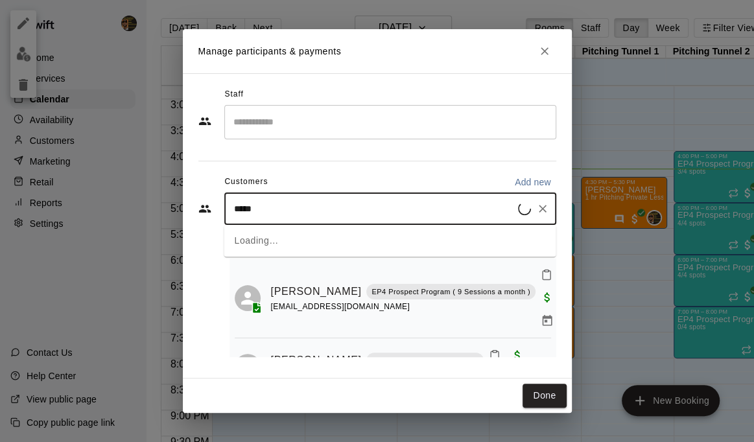
type input "******"
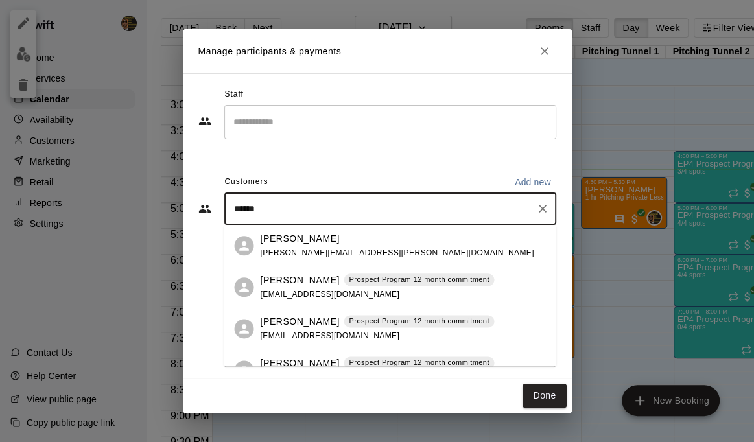
click at [324, 291] on span "[EMAIL_ADDRESS][DOMAIN_NAME]" at bounding box center [329, 294] width 139 height 9
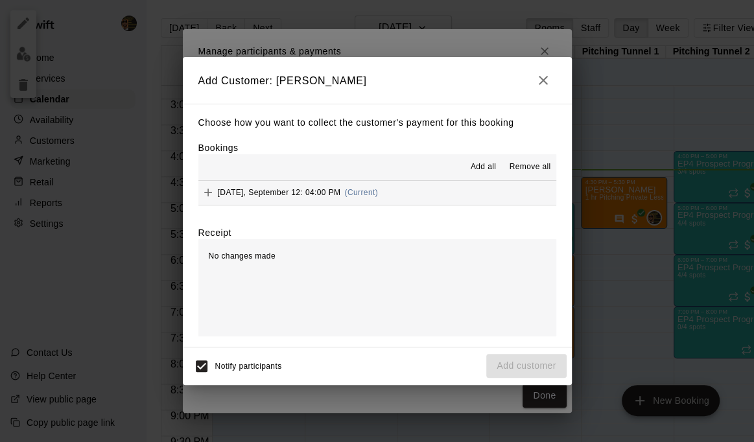
click at [545, 88] on button "button" at bounding box center [543, 80] width 26 height 26
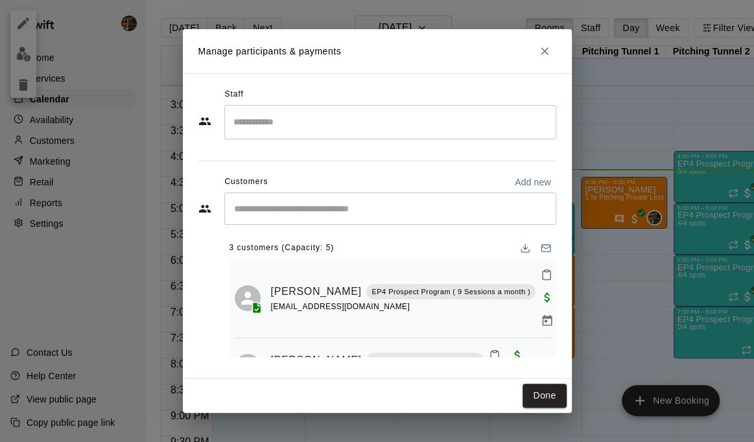
click at [350, 199] on div "​" at bounding box center [390, 209] width 332 height 32
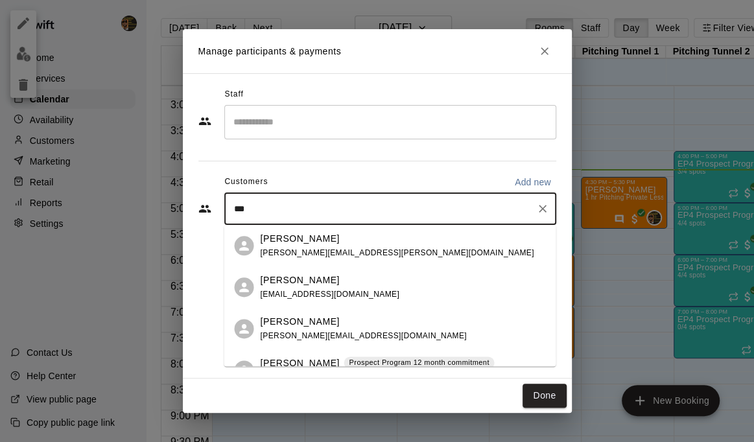
type input "****"
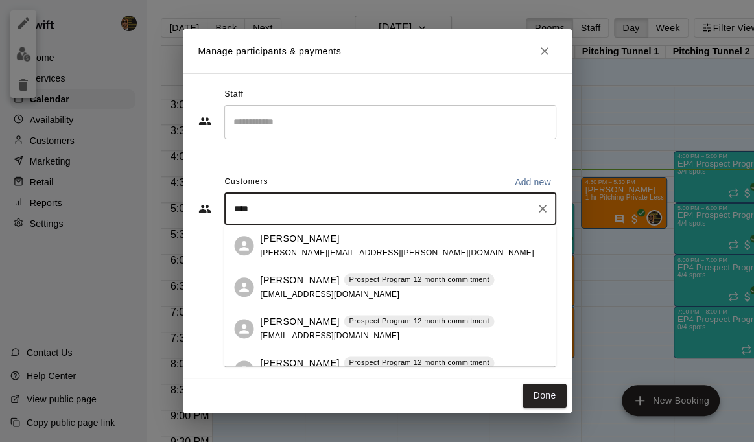
click at [324, 327] on div "[PERSON_NAME] Prospect Program 12 month commitment" at bounding box center [377, 322] width 234 height 14
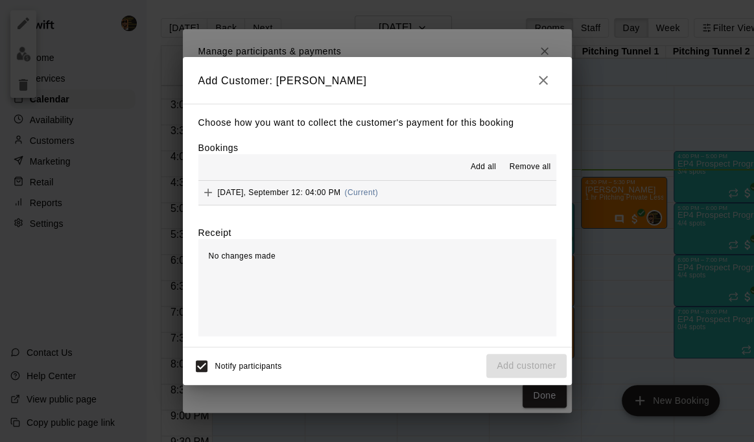
click at [305, 198] on div "[DATE], September 12: 04:00 PM (Current)" at bounding box center [288, 192] width 180 height 19
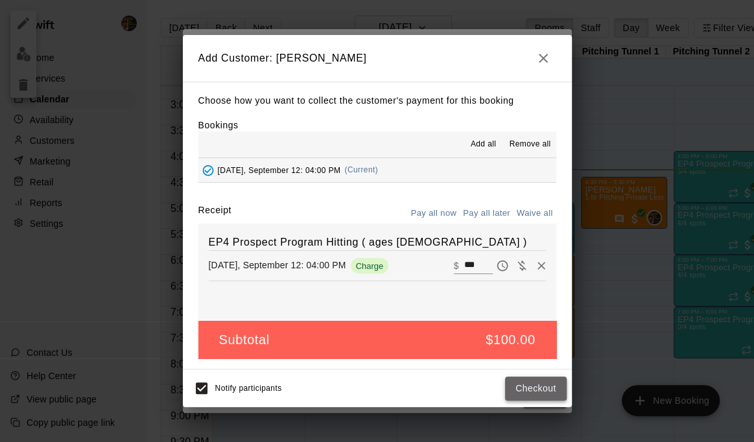
click at [529, 384] on button "Checkout" at bounding box center [535, 389] width 61 height 24
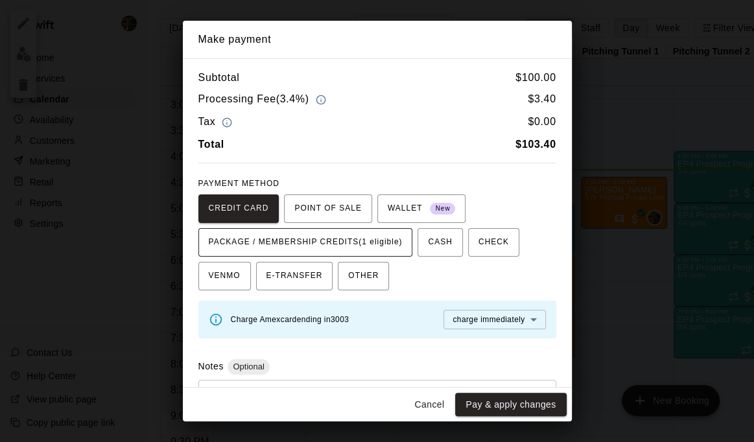
click at [264, 251] on span "PACKAGE / MEMBERSHIP CREDITS (1 eligible)" at bounding box center [306, 242] width 194 height 21
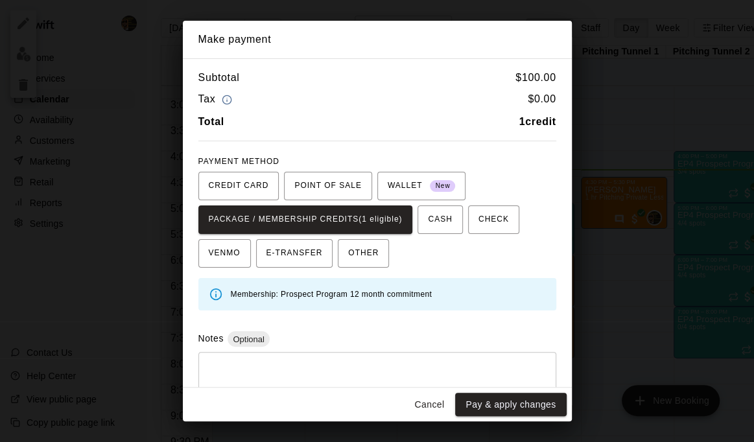
click at [547, 414] on button "Pay & apply changes" at bounding box center [510, 405] width 111 height 24
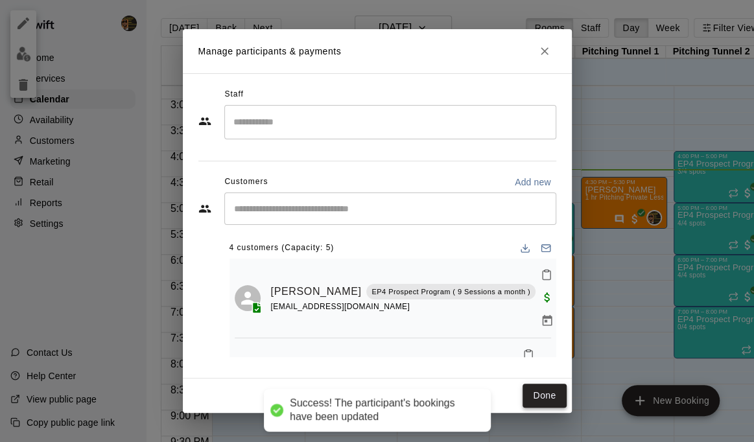
click at [543, 394] on button "Done" at bounding box center [544, 396] width 43 height 24
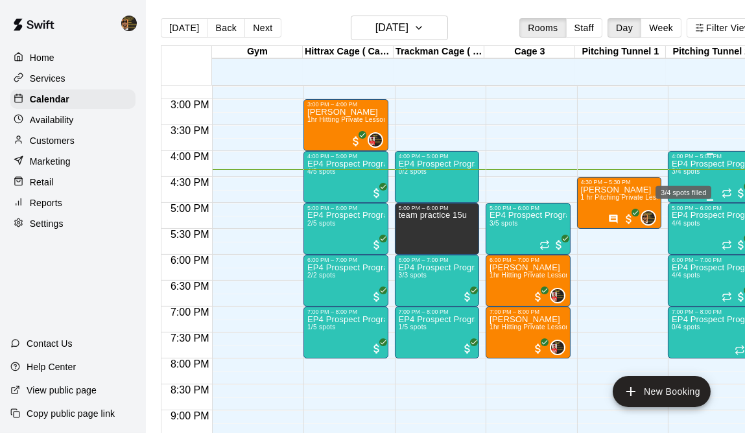
click at [687, 174] on span "3/4 spots" at bounding box center [686, 171] width 29 height 7
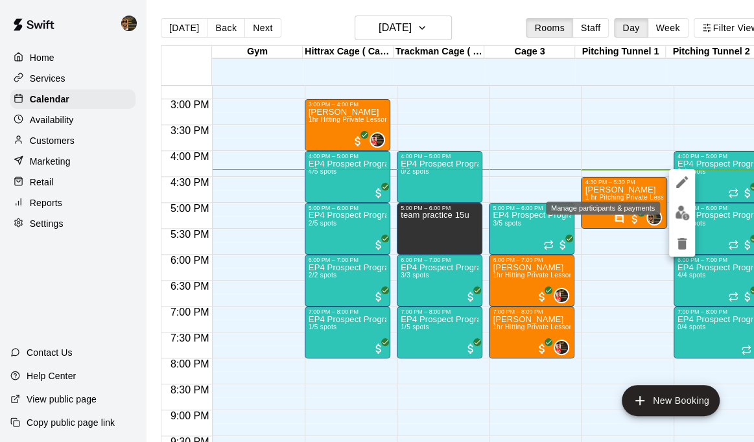
click at [691, 214] on button "edit" at bounding box center [682, 212] width 26 height 25
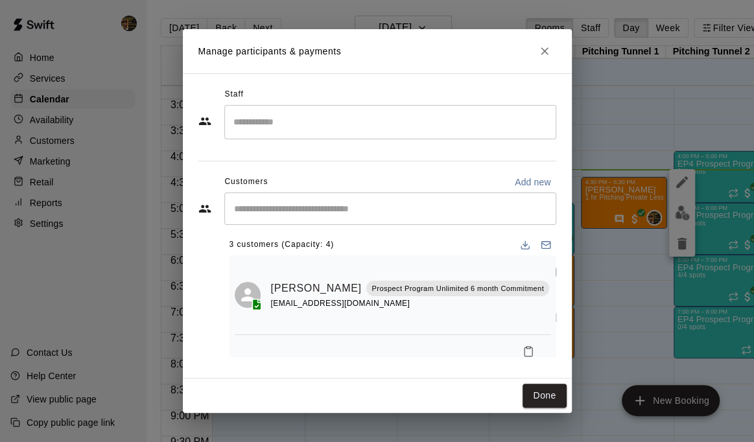
scroll to position [0, 0]
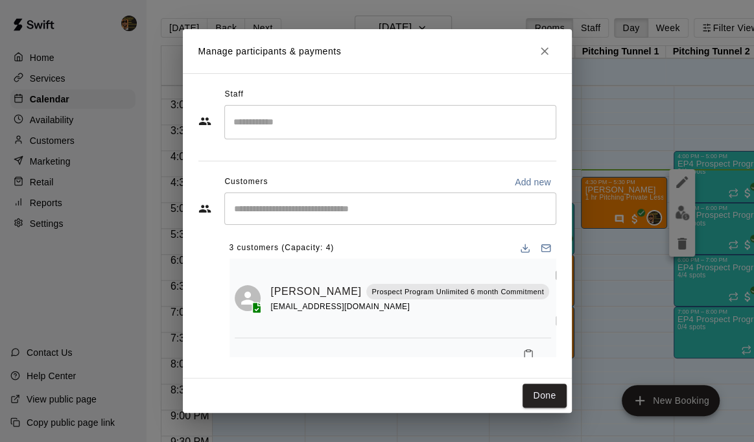
click at [552, 45] on button "Close" at bounding box center [544, 51] width 23 height 23
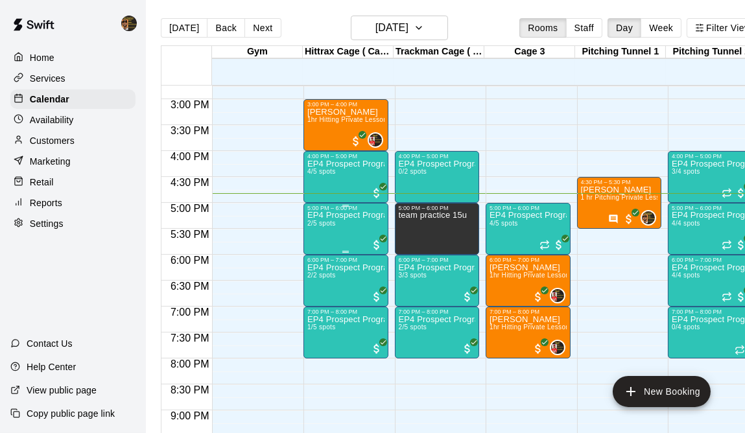
click at [347, 224] on div "EP4 Prospect Program Hitting ( ages [DEMOGRAPHIC_DATA] 2/5 spots" at bounding box center [345, 427] width 77 height 433
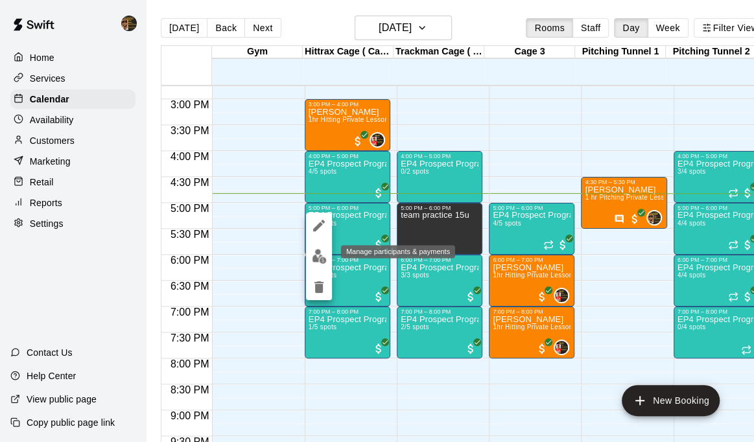
click at [319, 259] on img "edit" at bounding box center [319, 256] width 15 height 15
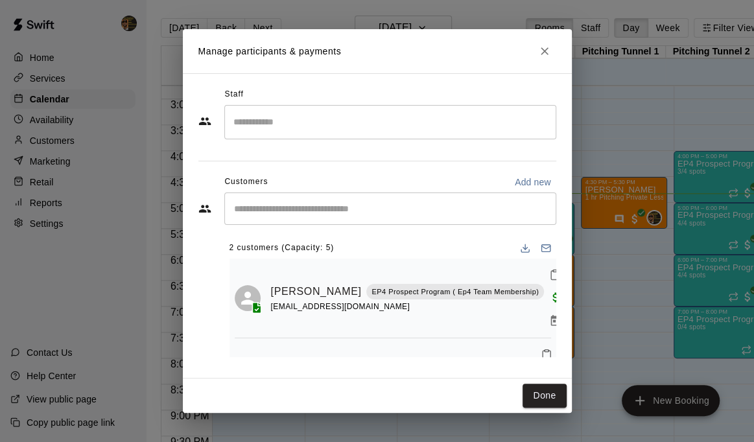
click at [311, 222] on div "​" at bounding box center [390, 209] width 332 height 32
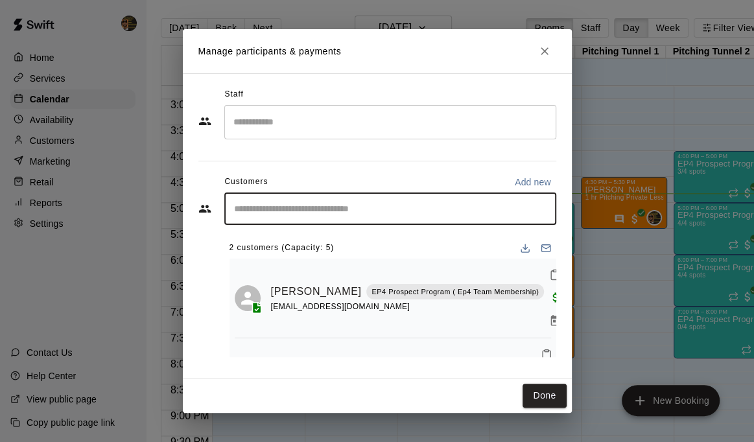
click at [465, 177] on div "Customers Add new" at bounding box center [377, 182] width 358 height 21
click at [443, 209] on input "Start typing to search customers..." at bounding box center [390, 208] width 320 height 13
click at [389, 198] on div "***** ​" at bounding box center [390, 209] width 332 height 32
type input "***"
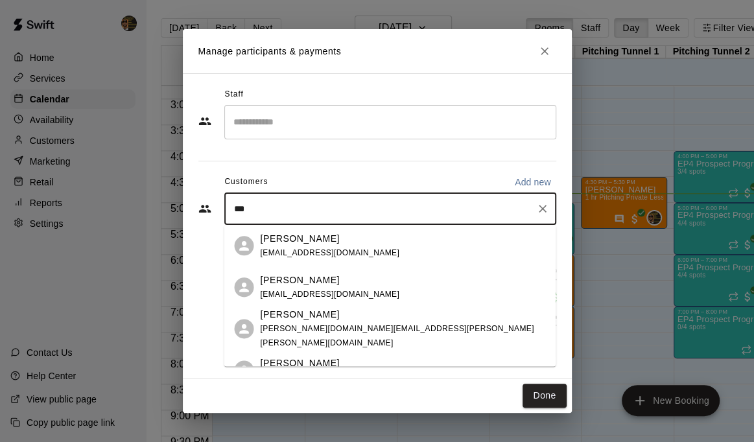
click at [377, 242] on div "[PERSON_NAME] [EMAIL_ADDRESS][DOMAIN_NAME]" at bounding box center [402, 246] width 285 height 28
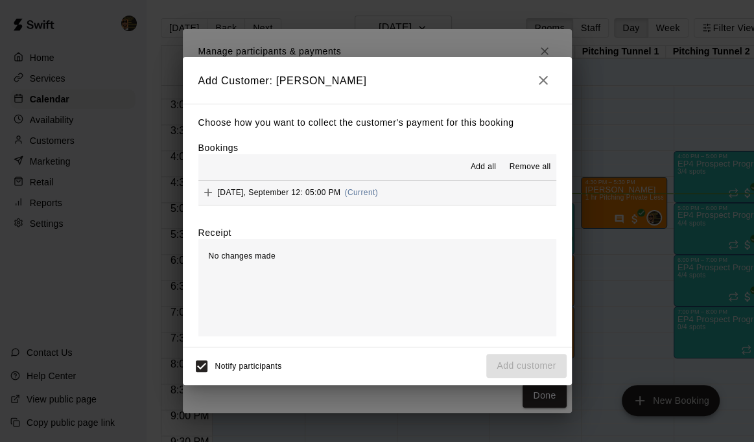
click at [384, 196] on button "[DATE], September 12: 05:00 PM (Current)" at bounding box center [377, 193] width 358 height 24
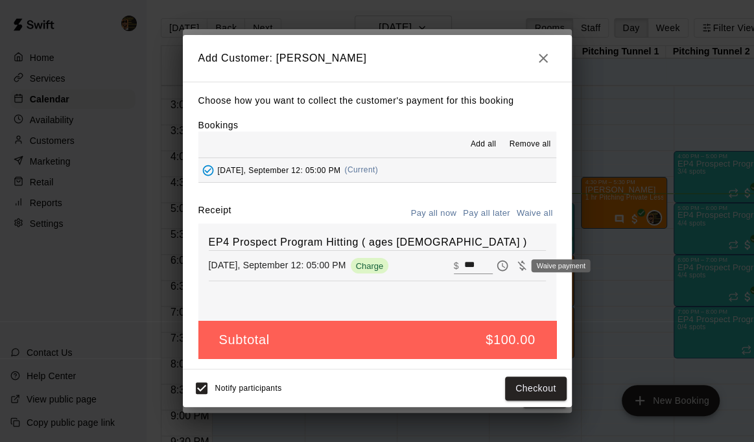
click at [517, 264] on icon "Waive payment" at bounding box center [521, 266] width 8 height 10
type input "*"
click at [519, 382] on button "Add customer" at bounding box center [526, 389] width 80 height 24
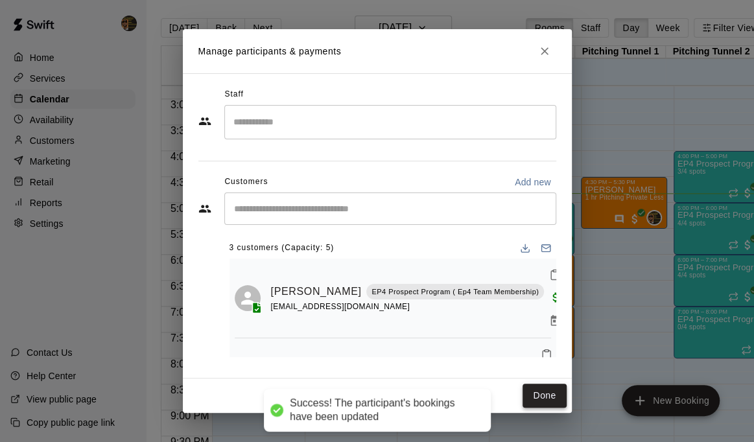
click at [551, 388] on button "Done" at bounding box center [544, 396] width 43 height 24
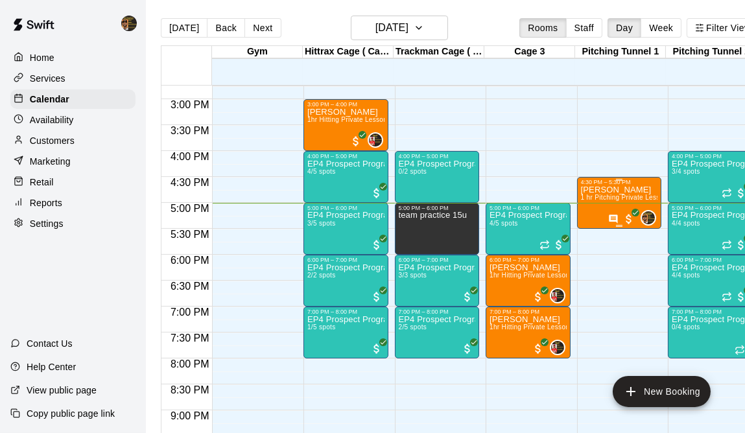
click at [650, 198] on span "1 hr Pitching Private Lesson" at bounding box center [624, 197] width 87 height 7
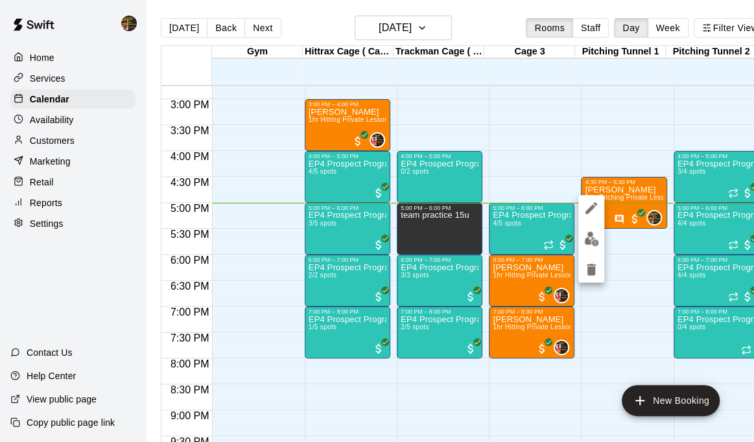
drag, startPoint x: 368, startPoint y: 264, endPoint x: 244, endPoint y: 241, distance: 126.0
click at [244, 241] on div at bounding box center [377, 221] width 754 height 442
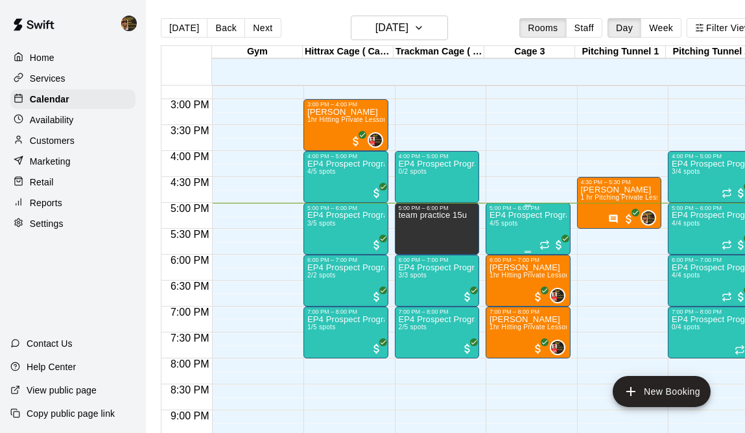
click at [552, 226] on div "EP4 Prospect Program ages [DEMOGRAPHIC_DATA] 4/5 spots" at bounding box center [527, 427] width 77 height 433
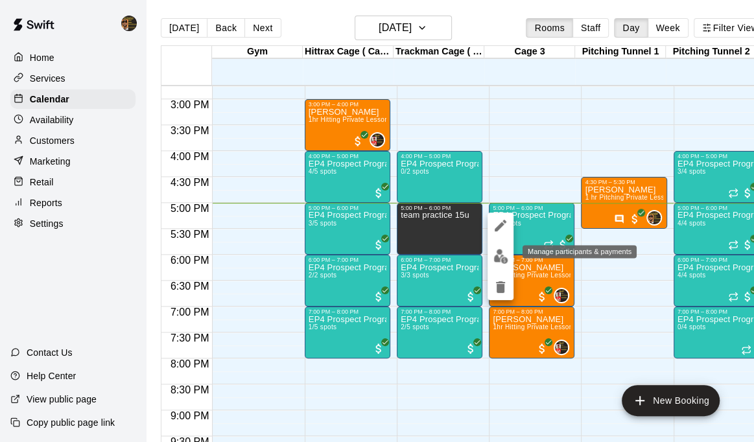
click at [496, 251] on img "edit" at bounding box center [500, 256] width 15 height 15
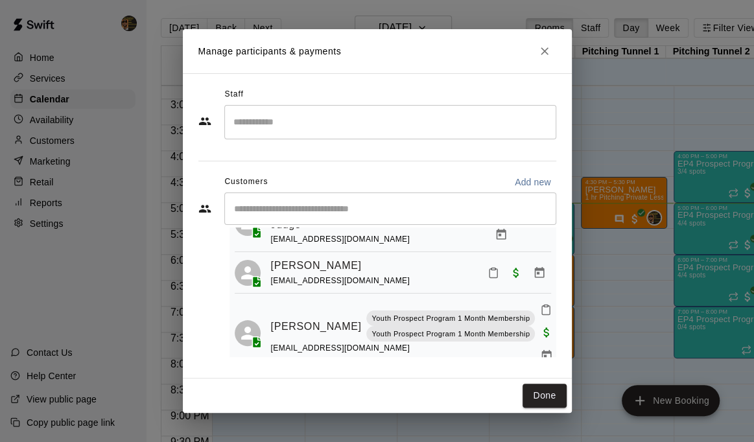
scroll to position [168, 0]
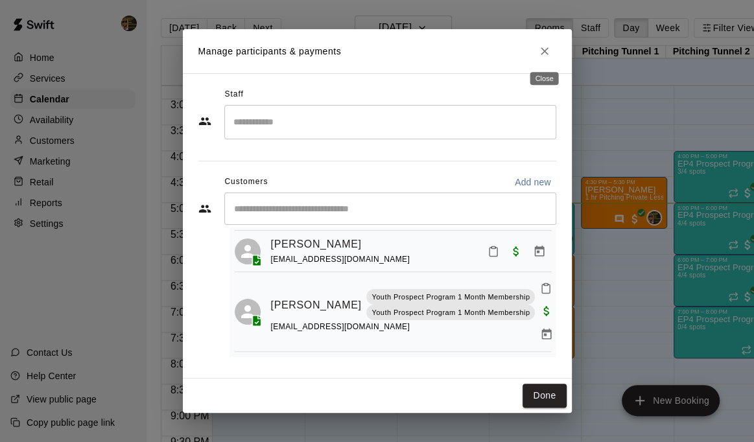
click at [548, 50] on icon "Close" at bounding box center [544, 51] width 13 height 13
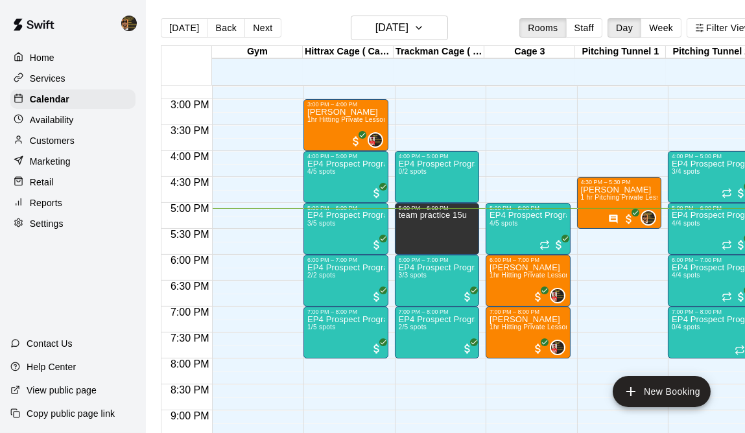
click at [563, 58] on div "Cage 3" at bounding box center [529, 52] width 91 height 12
click at [701, 215] on p "EP4 Prospect Program Pitching (Ages [DEMOGRAPHIC_DATA]+ )" at bounding box center [710, 215] width 77 height 0
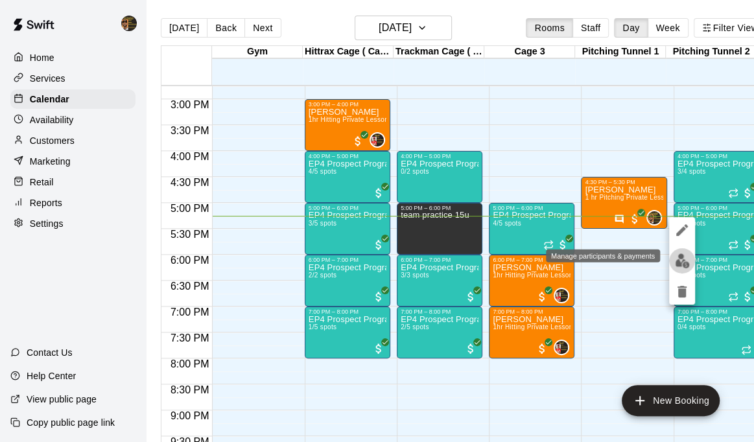
click at [681, 256] on img "edit" at bounding box center [682, 260] width 15 height 15
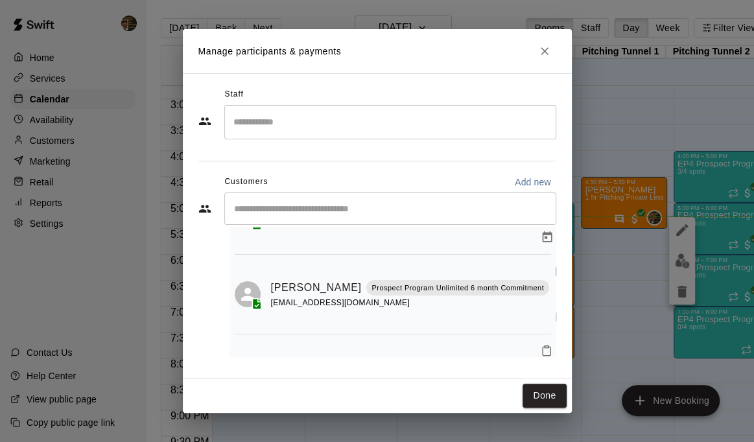
scroll to position [164, 0]
click at [541, 390] on icon "Manage bookings & payment" at bounding box center [547, 396] width 13 height 13
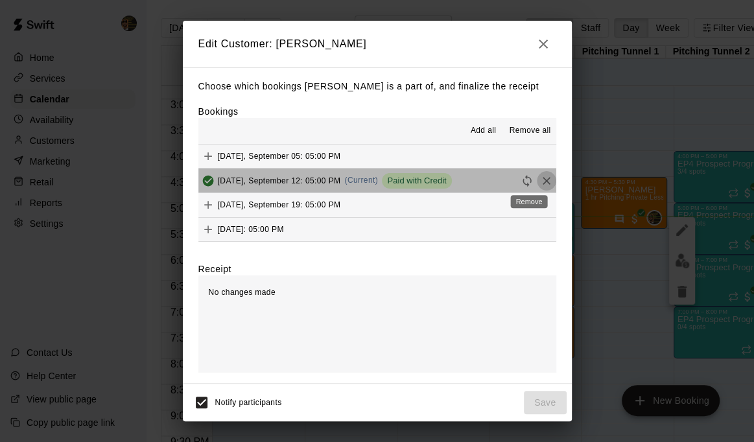
click at [543, 181] on icon "Remove" at bounding box center [547, 181] width 8 height 8
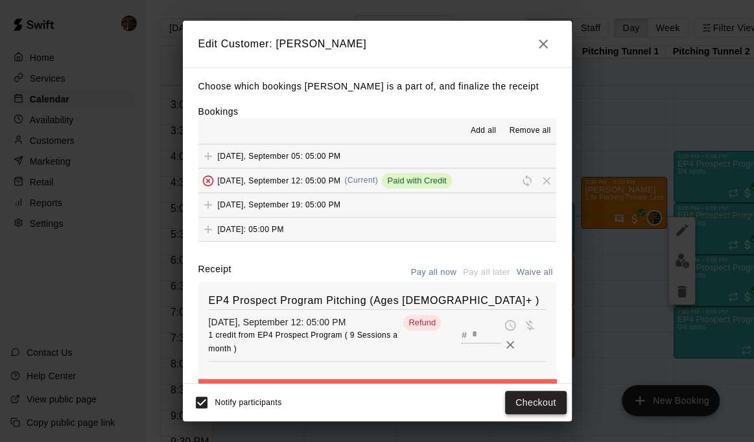
click at [535, 399] on button "Checkout" at bounding box center [535, 403] width 61 height 24
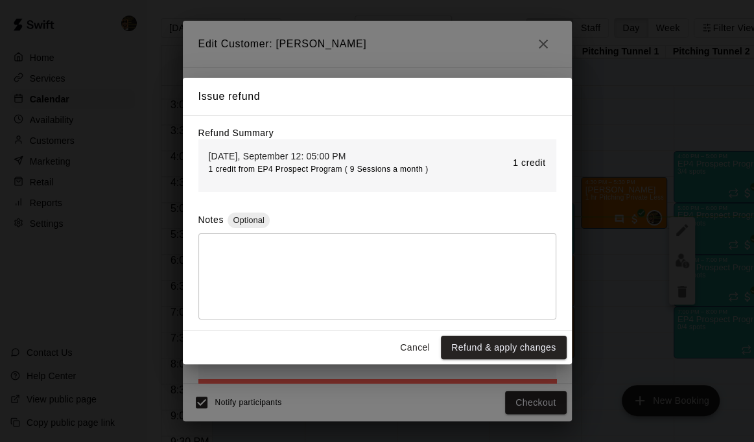
click at [232, 260] on textarea at bounding box center [377, 276] width 340 height 65
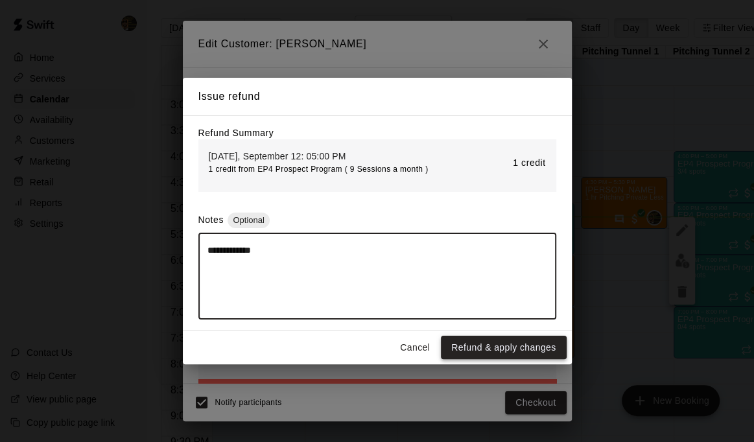
type textarea "**********"
click at [539, 344] on button "Refund & apply changes" at bounding box center [503, 348] width 125 height 24
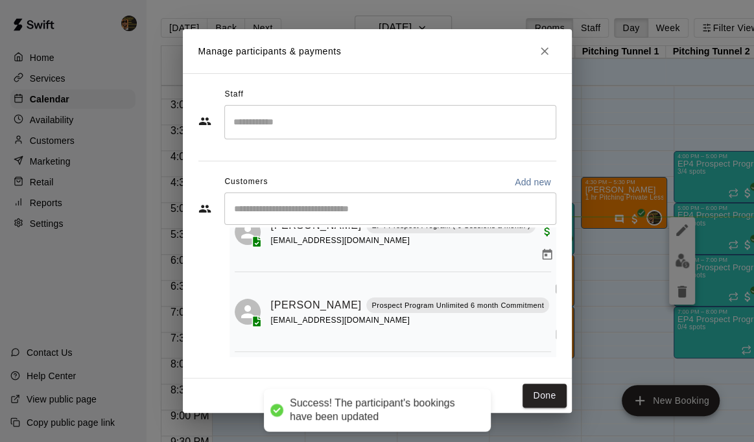
scroll to position [104, 0]
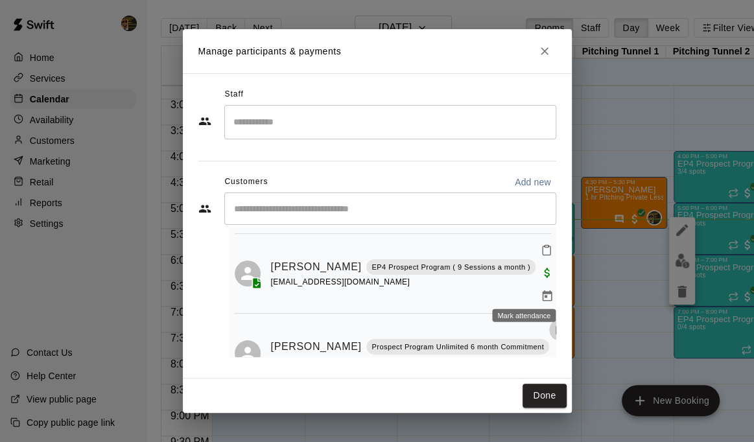
click at [554, 324] on icon "Mark attendance" at bounding box center [560, 330] width 12 height 12
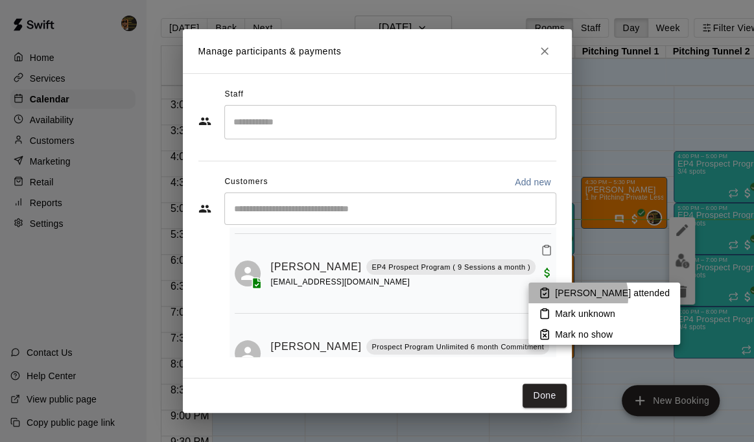
click at [576, 296] on p "[PERSON_NAME] attended" at bounding box center [612, 293] width 115 height 13
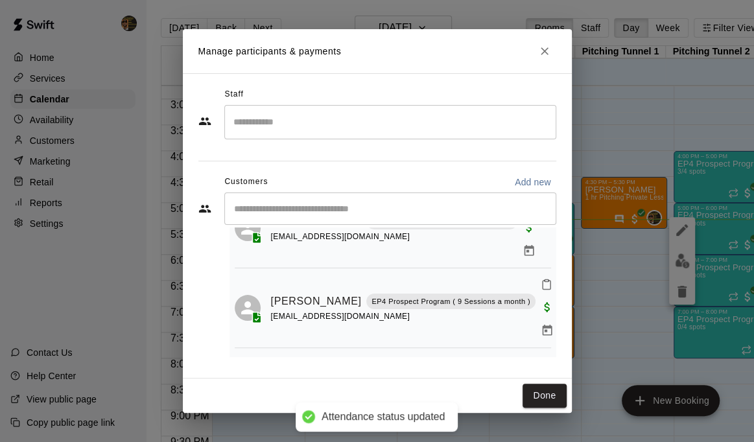
scroll to position [48, 0]
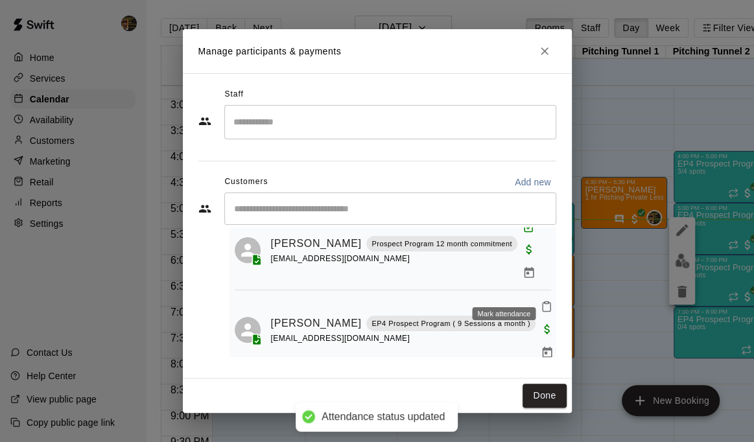
click at [535, 296] on button "Mark attendance" at bounding box center [546, 307] width 22 height 22
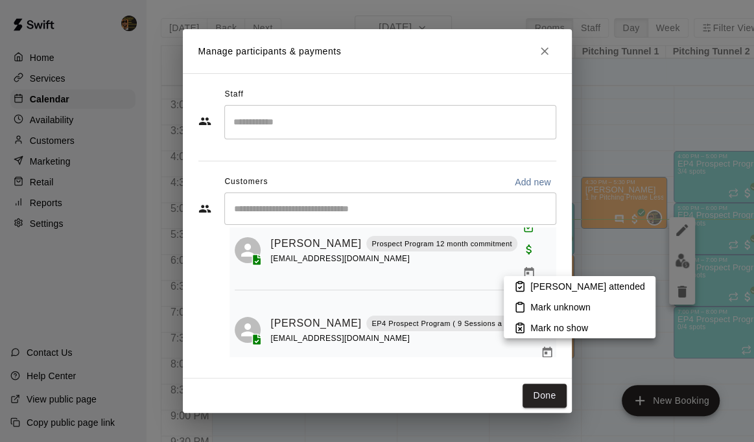
click at [531, 289] on p "[PERSON_NAME] attended" at bounding box center [587, 286] width 115 height 13
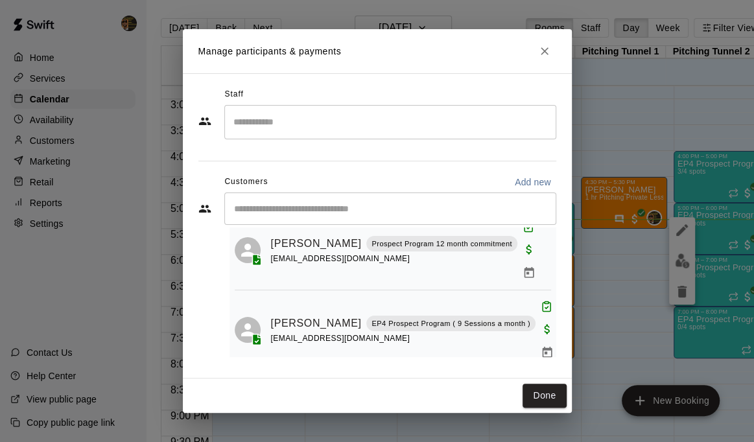
click at [538, 40] on h2 "Manage participants & payments" at bounding box center [377, 51] width 389 height 44
click at [539, 392] on button "Done" at bounding box center [544, 396] width 43 height 24
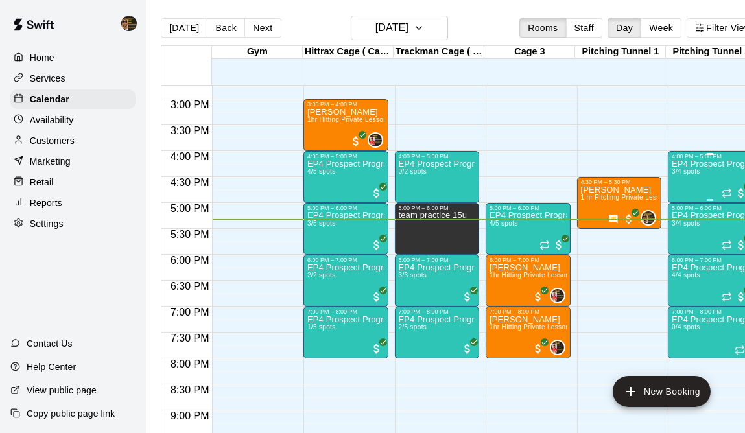
click at [711, 176] on div "EP4 Prospect Program Pitching (Ages [DEMOGRAPHIC_DATA]+ ) 3/4 spots" at bounding box center [710, 375] width 77 height 433
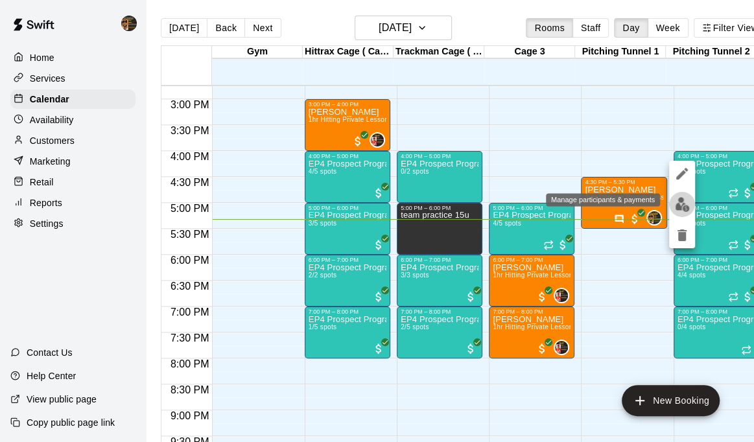
click at [681, 207] on img "edit" at bounding box center [682, 204] width 15 height 15
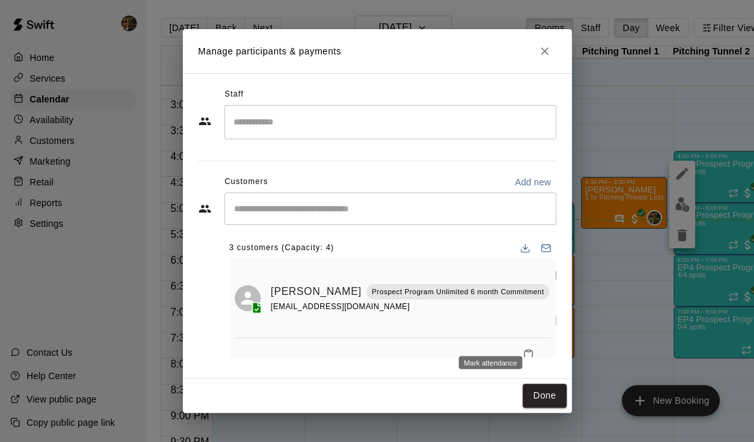
click at [523, 349] on icon "Mark attendance" at bounding box center [529, 355] width 12 height 12
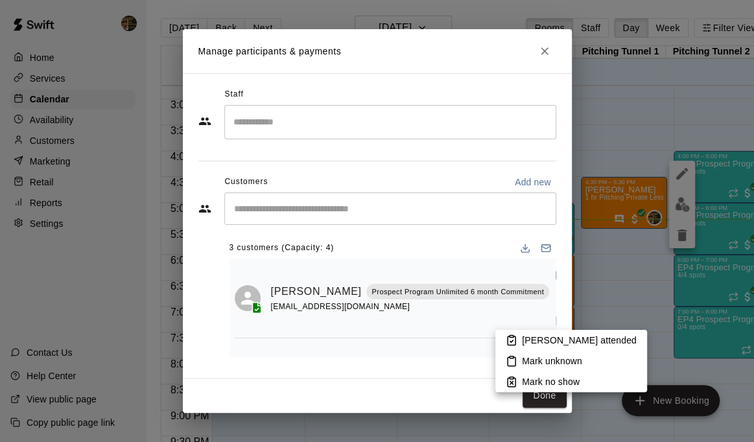
click at [533, 337] on p "[PERSON_NAME] attended" at bounding box center [579, 340] width 115 height 13
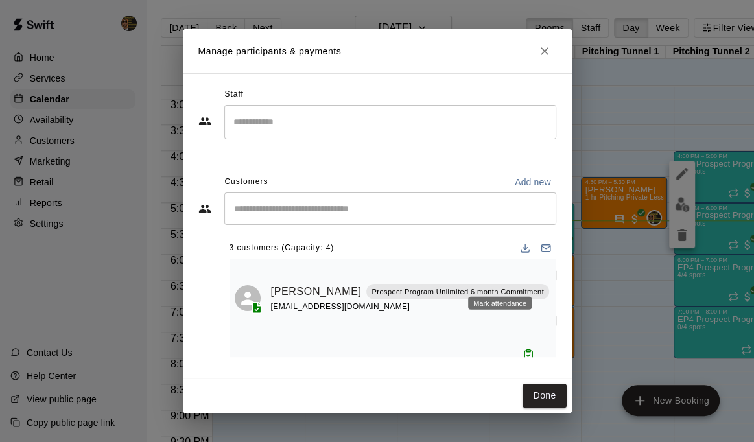
click at [554, 276] on icon "Mark attendance" at bounding box center [560, 275] width 12 height 12
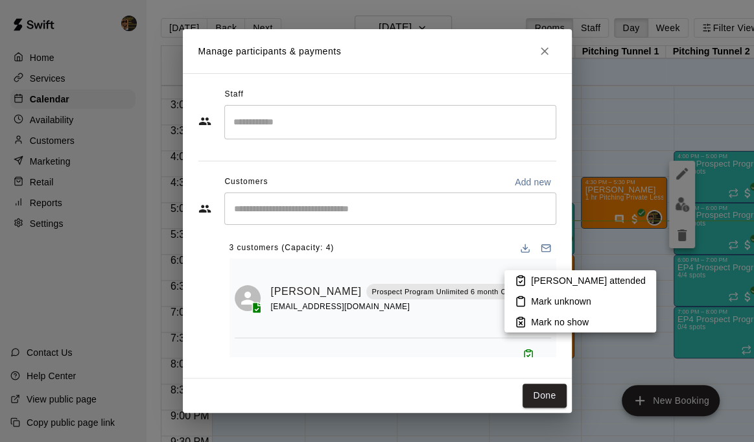
click at [537, 281] on p "[PERSON_NAME] attended" at bounding box center [588, 280] width 115 height 13
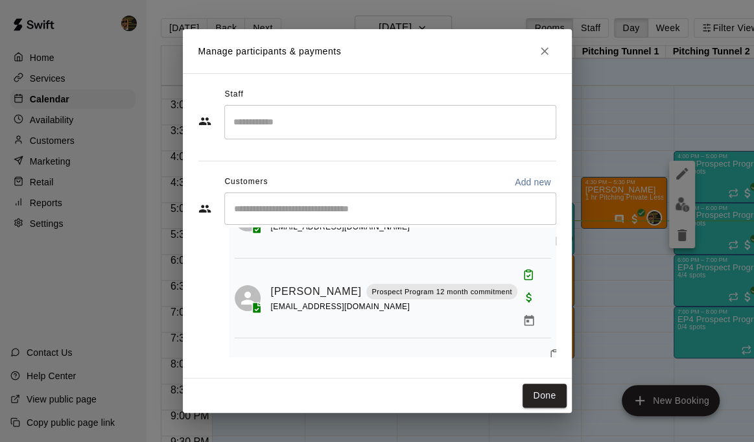
scroll to position [84, 0]
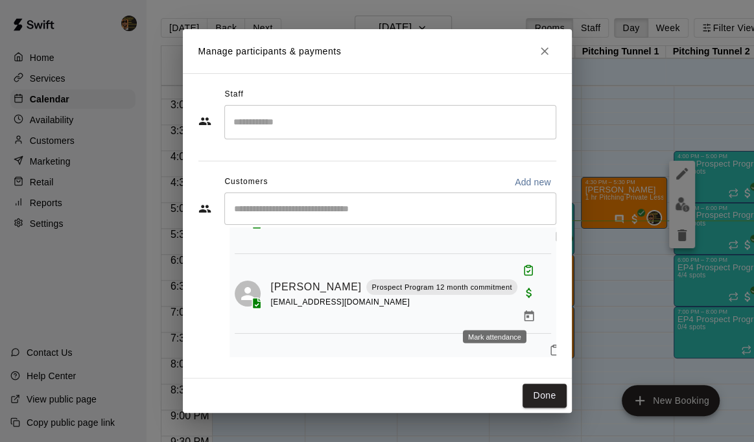
click at [549, 344] on icon "Mark attendance" at bounding box center [555, 350] width 12 height 12
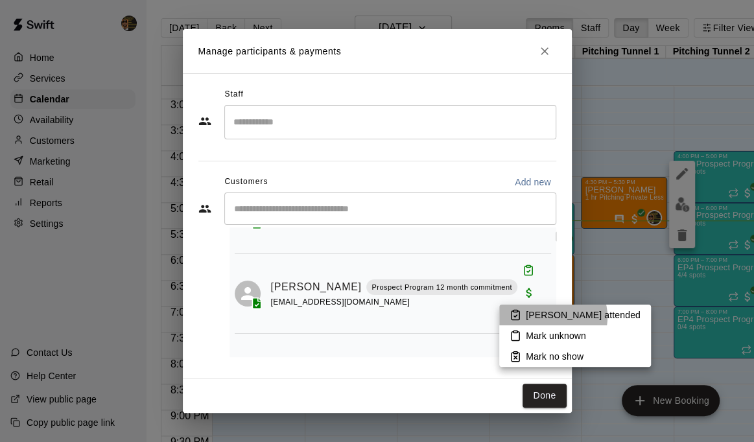
click at [554, 317] on p "[PERSON_NAME] attended" at bounding box center [583, 315] width 115 height 13
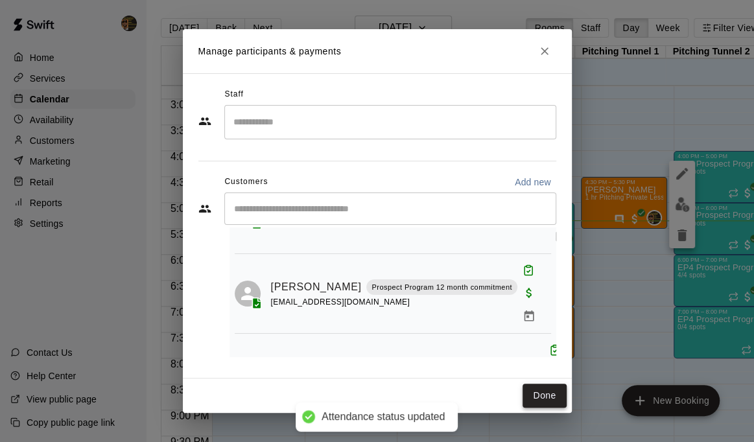
click at [550, 396] on button "Done" at bounding box center [544, 396] width 43 height 24
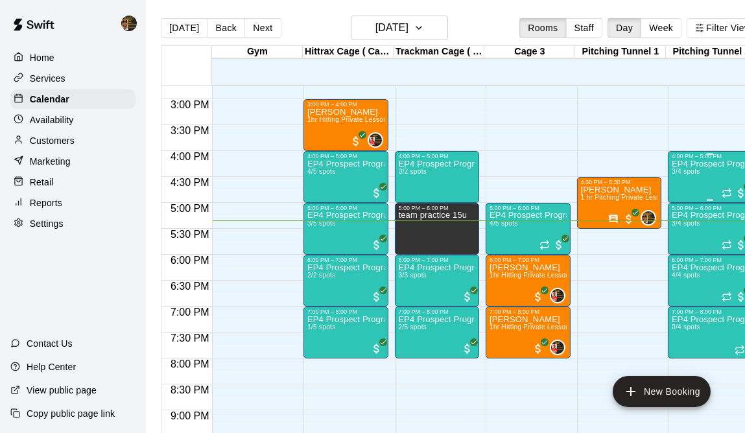
click at [700, 164] on p "EP4 Prospect Program Pitching (Ages [DEMOGRAPHIC_DATA]+ )" at bounding box center [710, 164] width 77 height 0
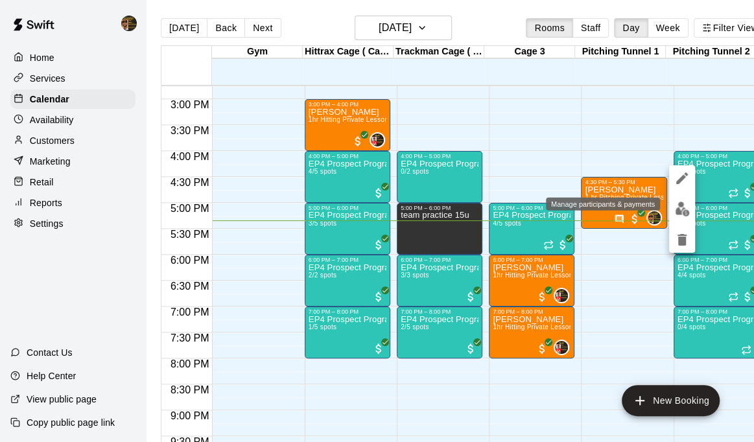
click at [681, 210] on img "edit" at bounding box center [682, 209] width 15 height 15
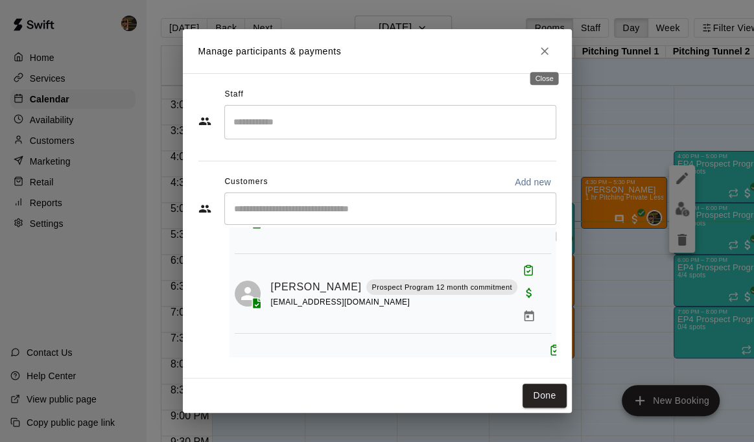
click at [547, 51] on icon "Close" at bounding box center [544, 51] width 13 height 13
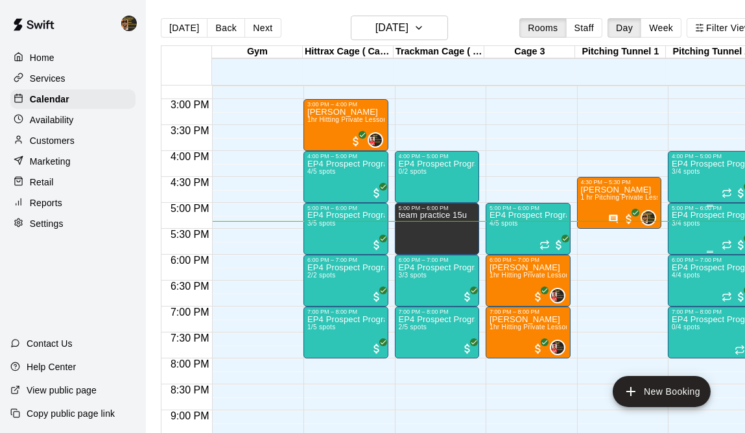
click at [709, 224] on div "EP4 Prospect Program Pitching (Ages [DEMOGRAPHIC_DATA]+ ) 3/4 spots" at bounding box center [710, 427] width 77 height 433
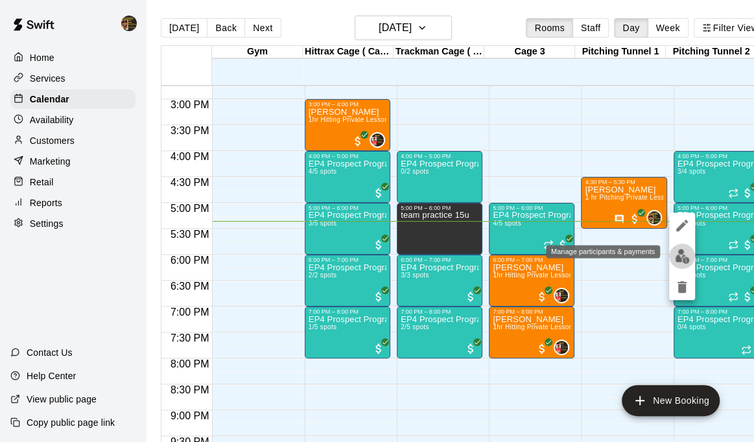
click at [679, 261] on img "edit" at bounding box center [682, 256] width 15 height 15
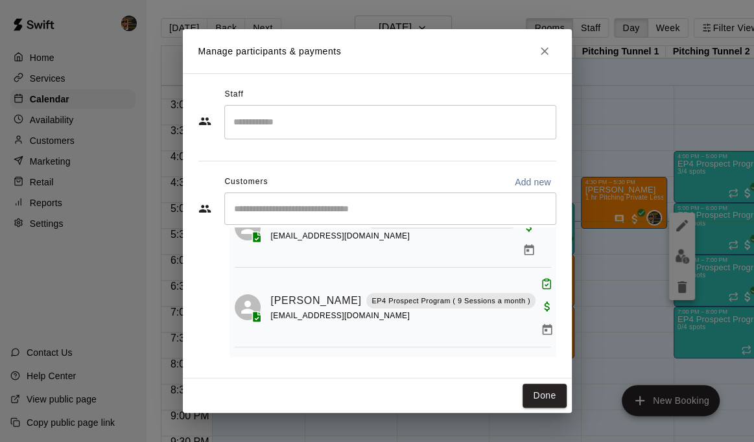
scroll to position [94, 0]
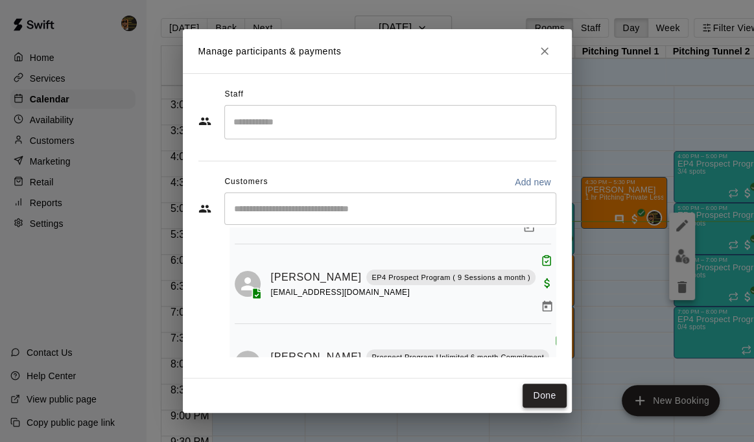
click at [552, 395] on button "Done" at bounding box center [544, 396] width 43 height 24
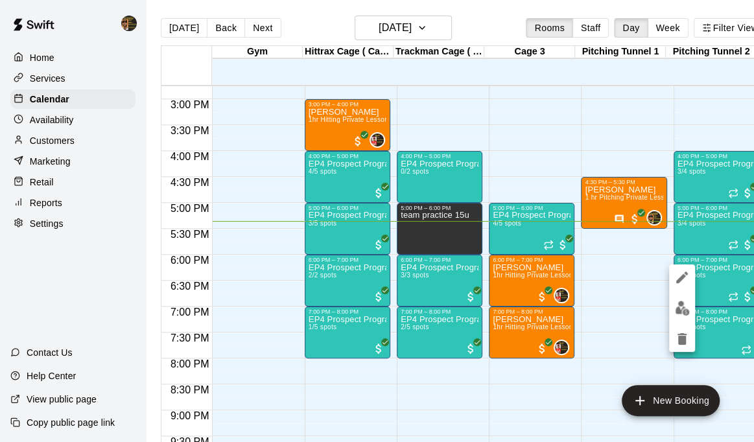
click at [710, 174] on div at bounding box center [377, 221] width 754 height 442
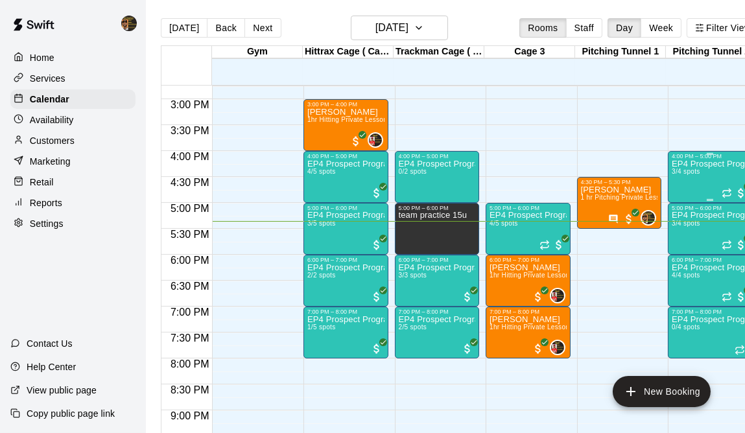
click at [701, 173] on div "EP4 Prospect Program Pitching (Ages [DEMOGRAPHIC_DATA]+ ) 3/4 spots" at bounding box center [710, 375] width 77 height 433
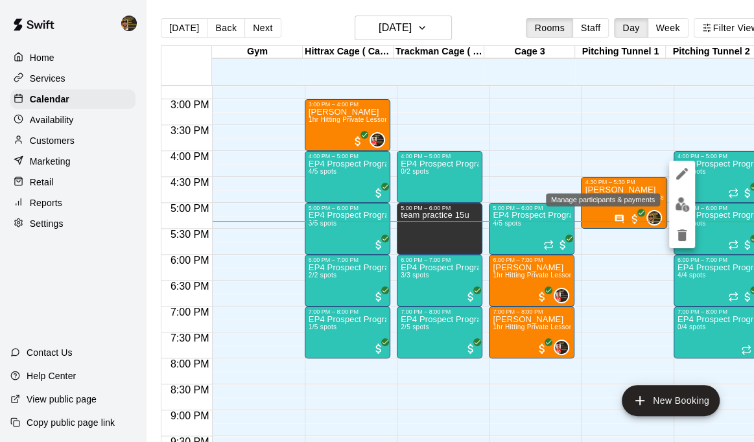
click at [681, 210] on img "edit" at bounding box center [682, 204] width 15 height 15
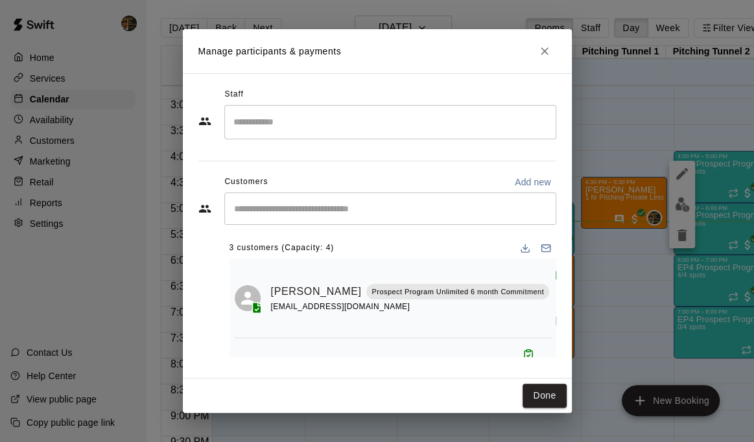
click at [311, 214] on input "Start typing to search customers..." at bounding box center [390, 208] width 320 height 13
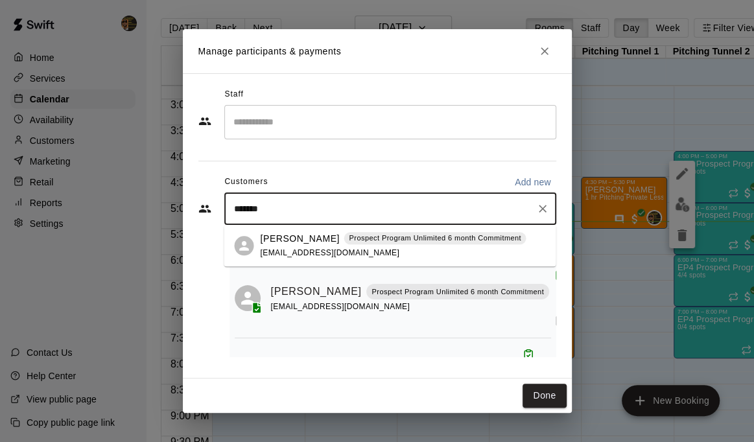
type input "********"
click at [392, 242] on p "Prospect Program Unlimited 6 month Commitment" at bounding box center [435, 238] width 172 height 11
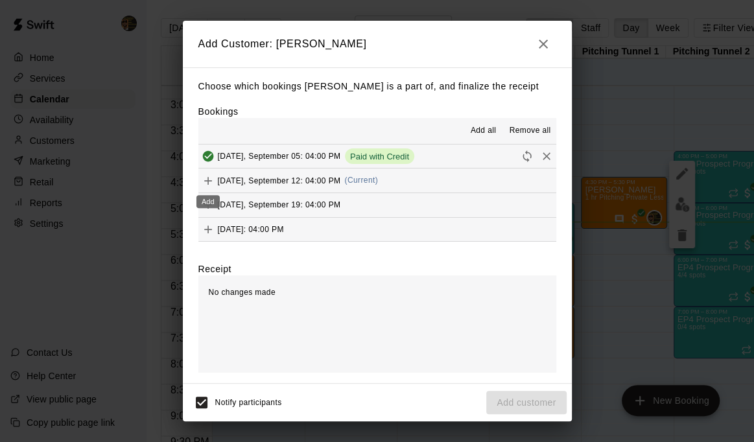
click at [204, 180] on icon "Add" at bounding box center [208, 180] width 13 height 13
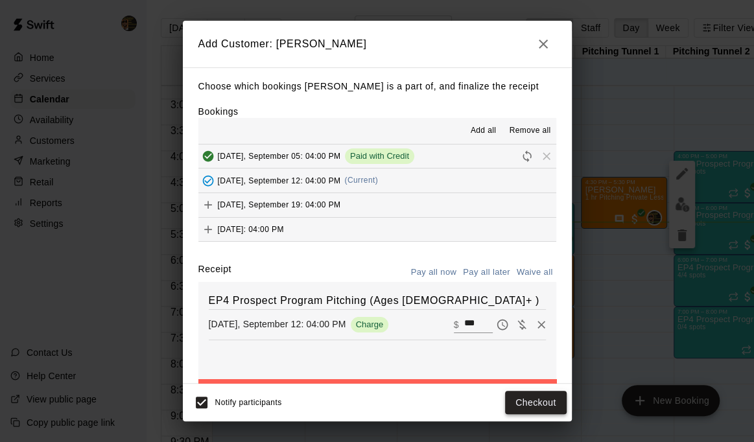
click at [538, 399] on button "Checkout" at bounding box center [535, 403] width 61 height 24
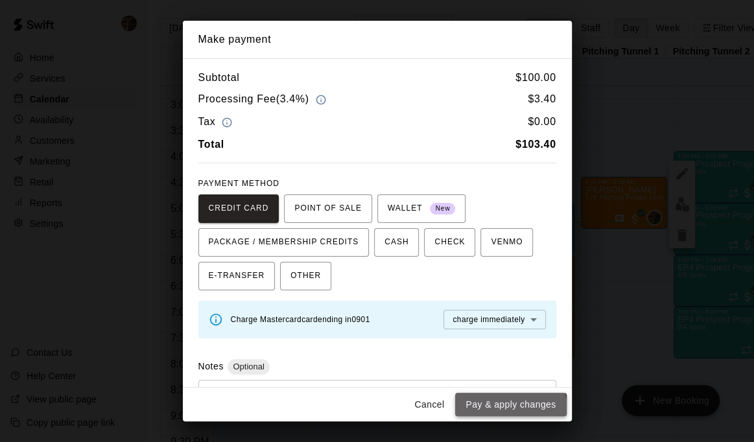
click at [512, 408] on button "Pay & apply changes" at bounding box center [510, 405] width 111 height 24
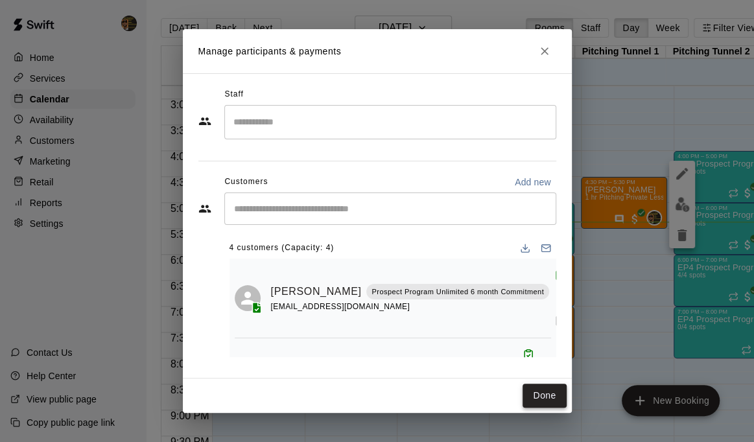
click at [549, 395] on button "Done" at bounding box center [544, 396] width 43 height 24
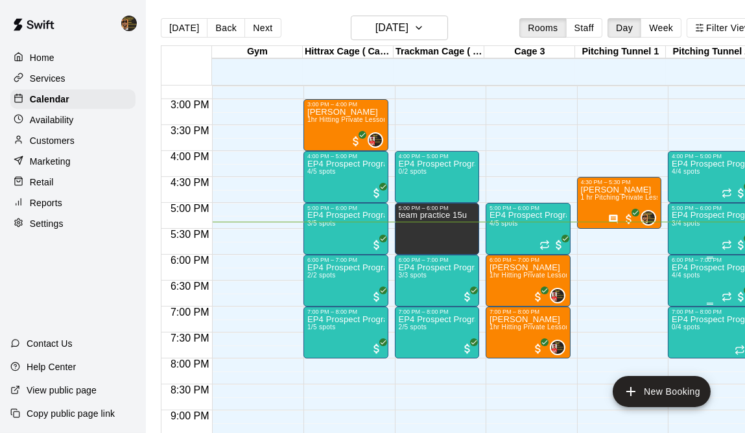
click at [705, 268] on p "EP4 Prospect Program Pitching (Ages [DEMOGRAPHIC_DATA]+ )" at bounding box center [710, 268] width 77 height 0
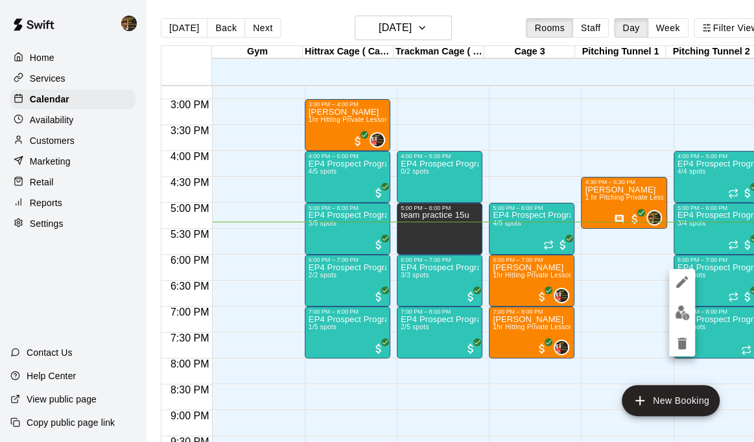
drag, startPoint x: 698, startPoint y: 271, endPoint x: 581, endPoint y: 410, distance: 181.8
drag, startPoint x: 581, startPoint y: 410, endPoint x: 602, endPoint y: 142, distance: 269.2
click at [602, 142] on div at bounding box center [377, 221] width 754 height 442
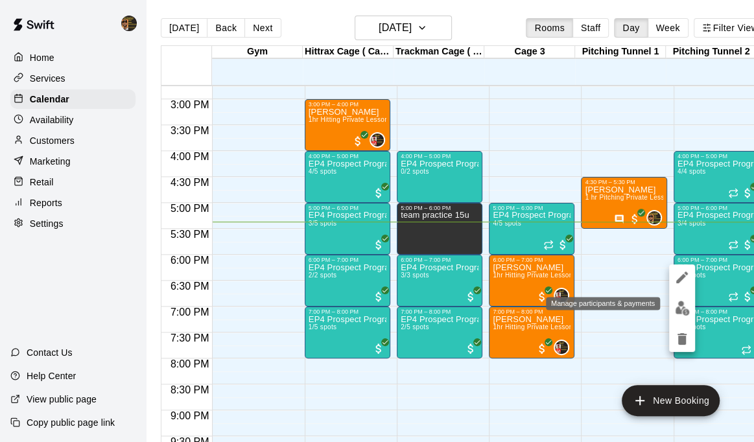
click at [677, 307] on img "edit" at bounding box center [682, 308] width 15 height 15
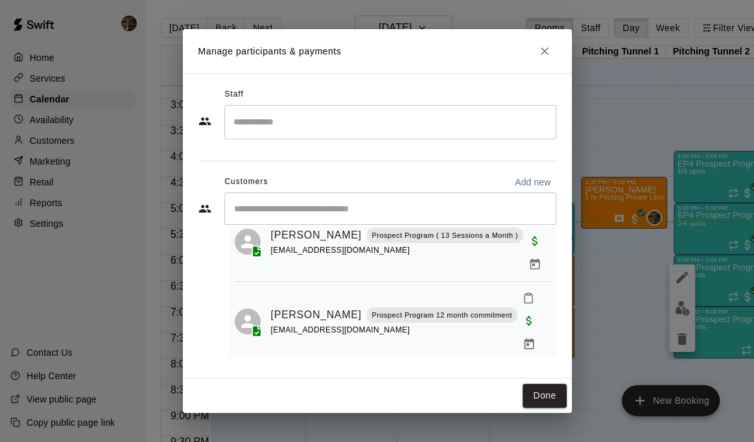
scroll to position [144, 0]
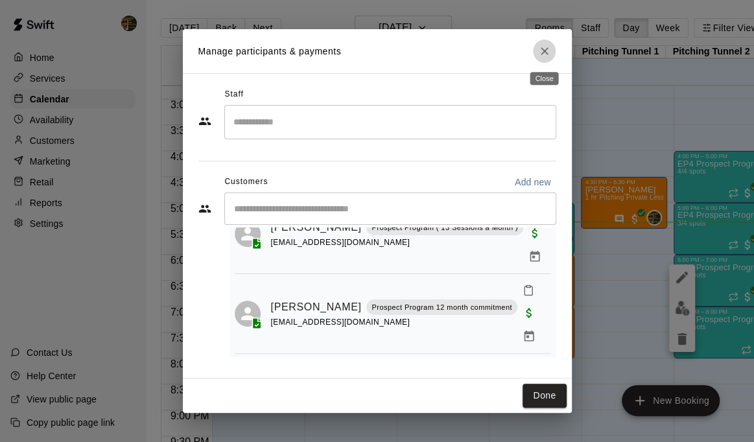
click at [544, 56] on icon "Close" at bounding box center [544, 51] width 13 height 13
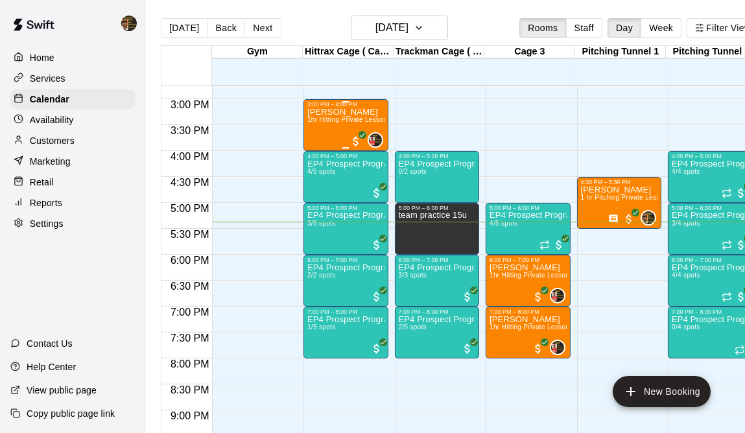
click at [311, 126] on div "[PERSON_NAME] 1hr Hitting Private Lesson" at bounding box center [345, 324] width 77 height 433
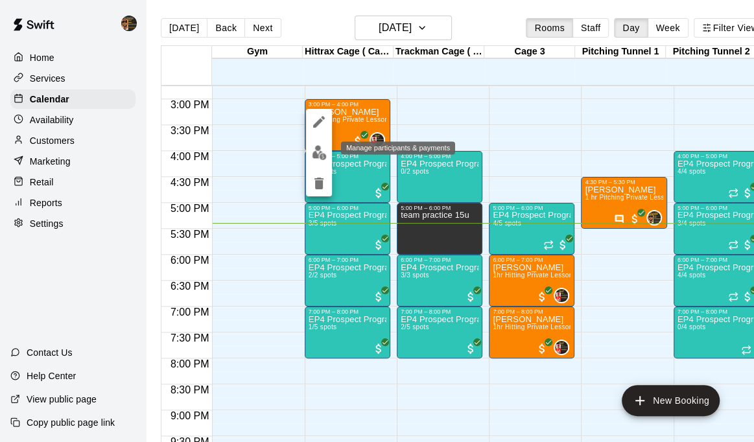
click at [314, 161] on button "edit" at bounding box center [319, 152] width 26 height 25
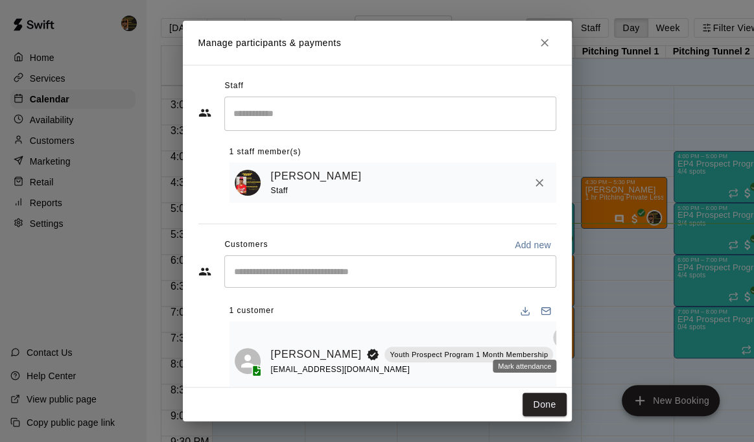
click at [558, 340] on icon "Mark attendance" at bounding box center [564, 338] width 12 height 12
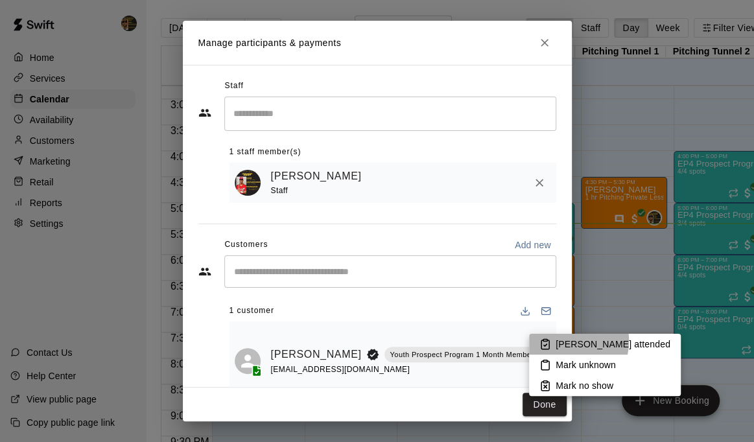
click at [559, 340] on p "[PERSON_NAME] attended" at bounding box center [613, 344] width 115 height 13
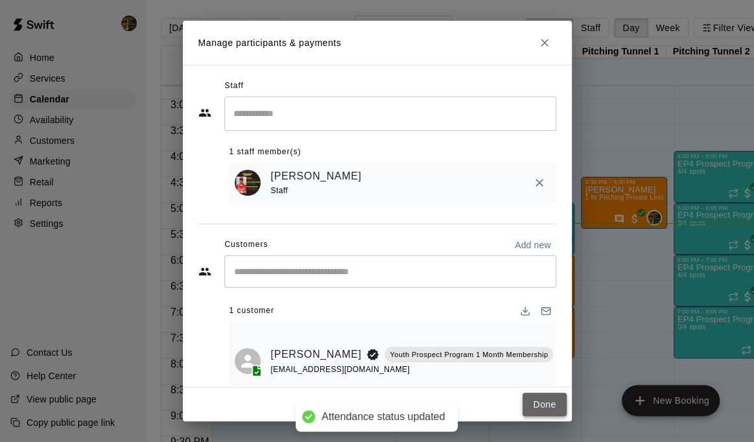
click at [547, 407] on button "Done" at bounding box center [544, 405] width 43 height 24
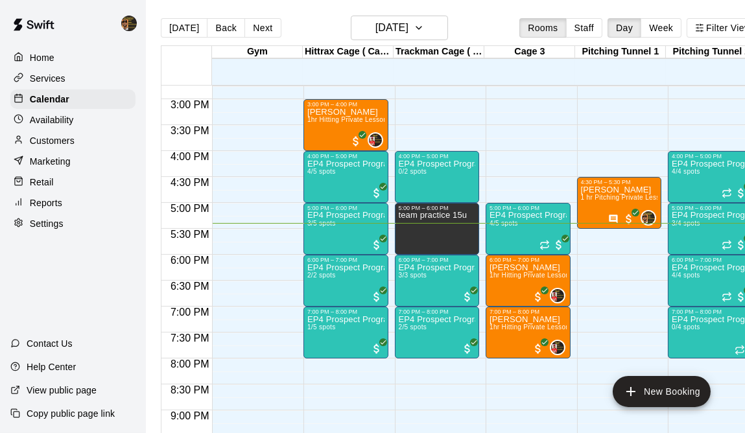
drag, startPoint x: 352, startPoint y: 283, endPoint x: 405, endPoint y: 458, distance: 182.9
drag, startPoint x: 405, startPoint y: 458, endPoint x: 336, endPoint y: 183, distance: 283.3
click at [336, 183] on div "EP4 Prospect Program Hitting ( ages [DEMOGRAPHIC_DATA] ) 4/5 spots" at bounding box center [345, 375] width 77 height 433
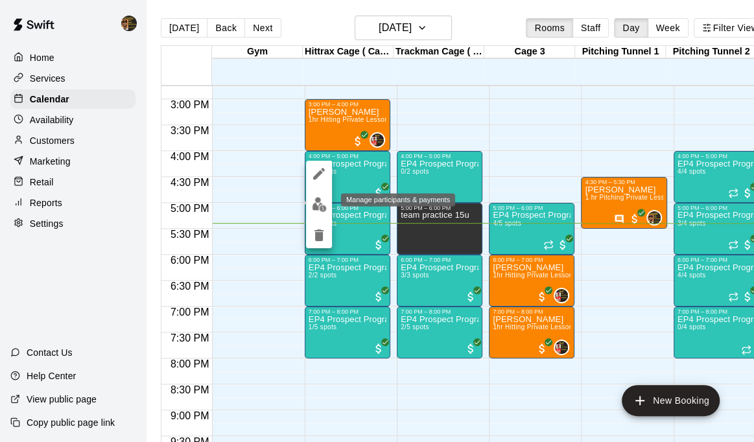
click at [324, 204] on img "edit" at bounding box center [319, 204] width 15 height 15
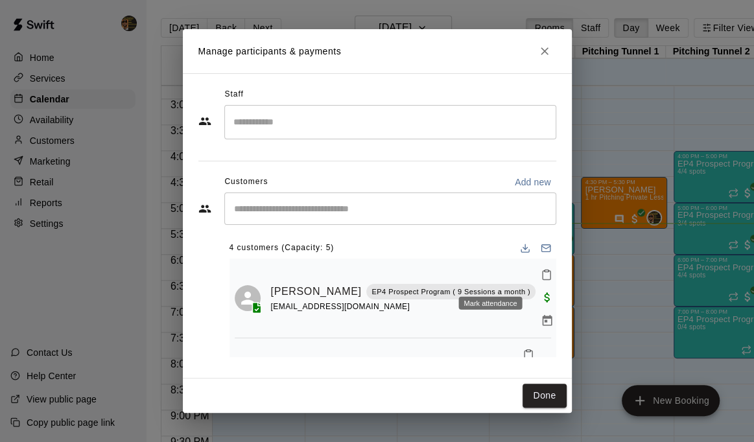
click at [543, 272] on icon "Mark attendance" at bounding box center [547, 275] width 8 height 9
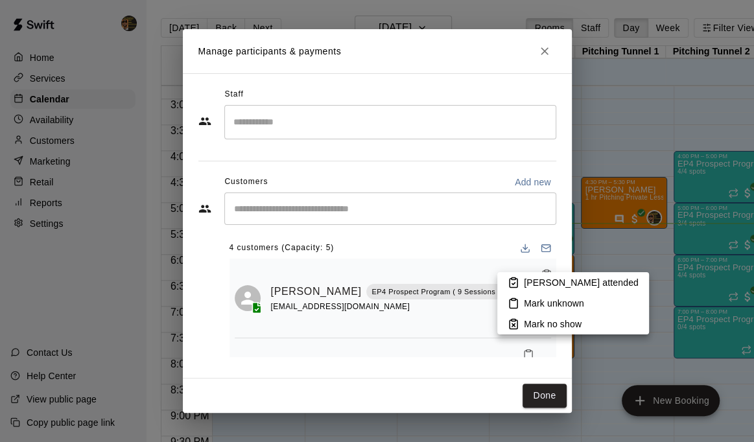
click at [544, 285] on p "[PERSON_NAME] attended" at bounding box center [581, 282] width 115 height 13
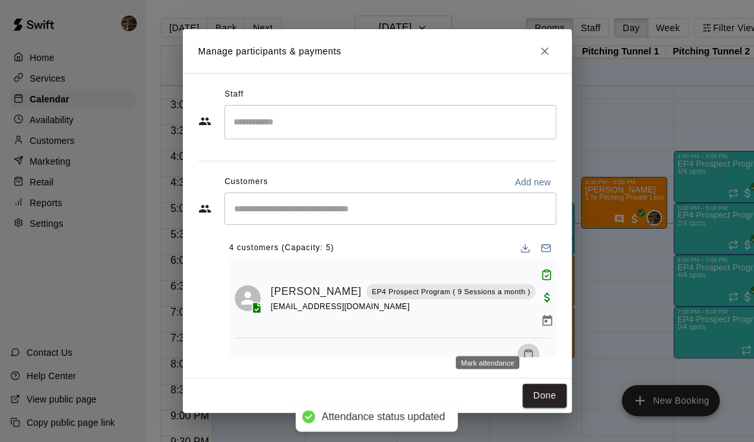
click at [523, 349] on icon "Mark attendance" at bounding box center [529, 355] width 12 height 12
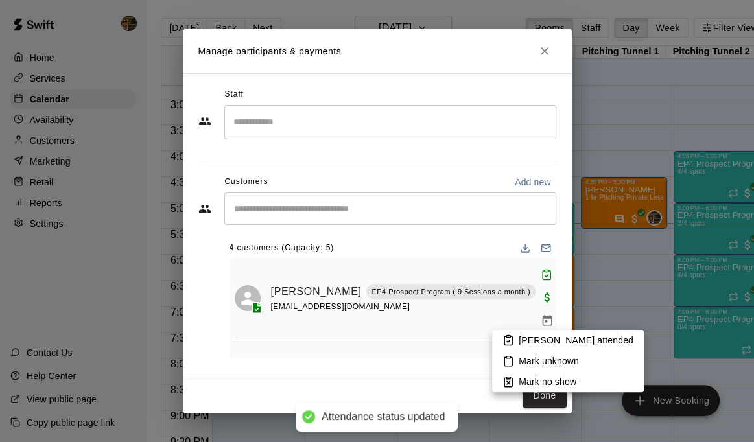
click at [535, 342] on p "[PERSON_NAME] attended" at bounding box center [576, 340] width 115 height 13
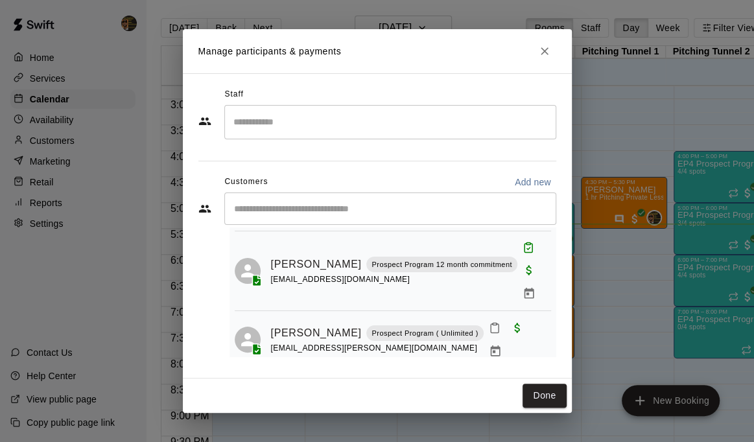
scroll to position [128, 0]
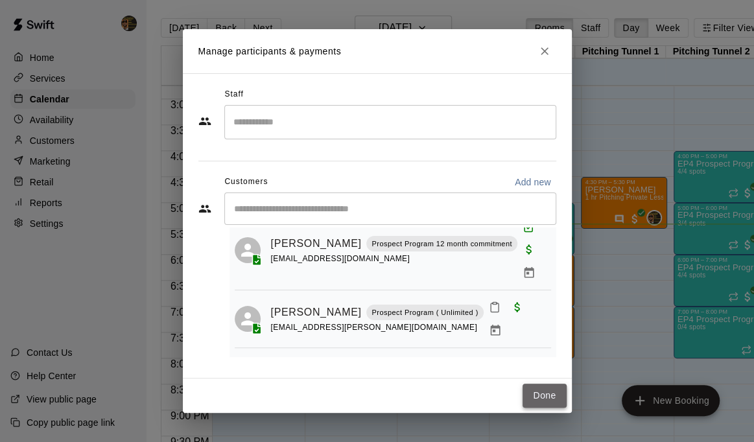
click at [548, 397] on button "Done" at bounding box center [544, 396] width 43 height 24
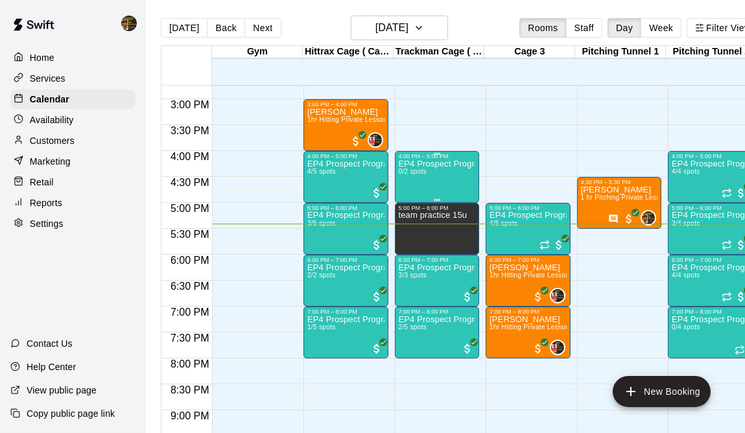
click at [434, 174] on div "EP4 Prospect Program Hitting ( 16u+ Slot ) 0/2 spots" at bounding box center [437, 375] width 77 height 433
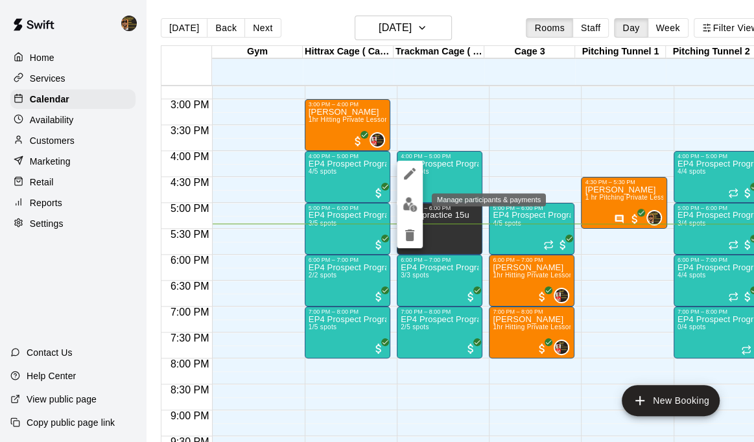
click at [406, 201] on img "edit" at bounding box center [410, 204] width 15 height 15
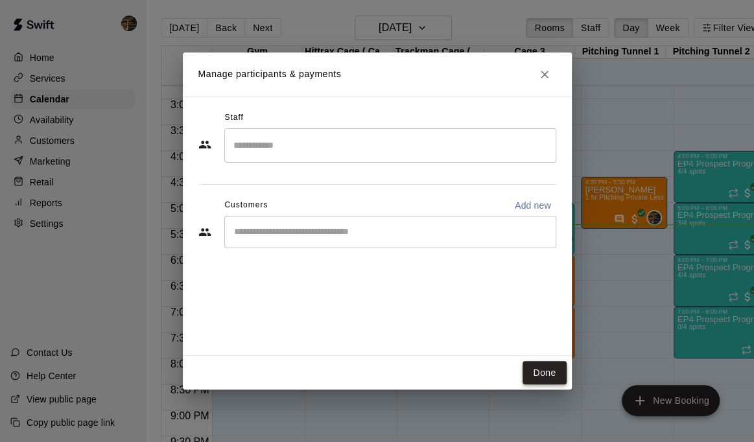
click at [550, 379] on button "Done" at bounding box center [544, 373] width 43 height 24
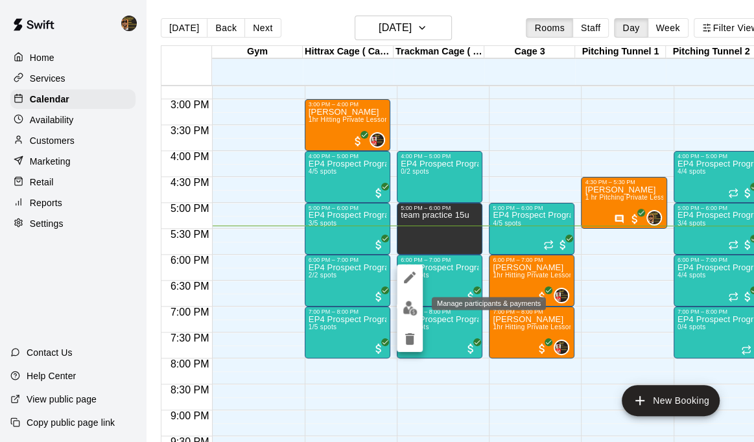
click at [408, 315] on img "edit" at bounding box center [410, 308] width 15 height 15
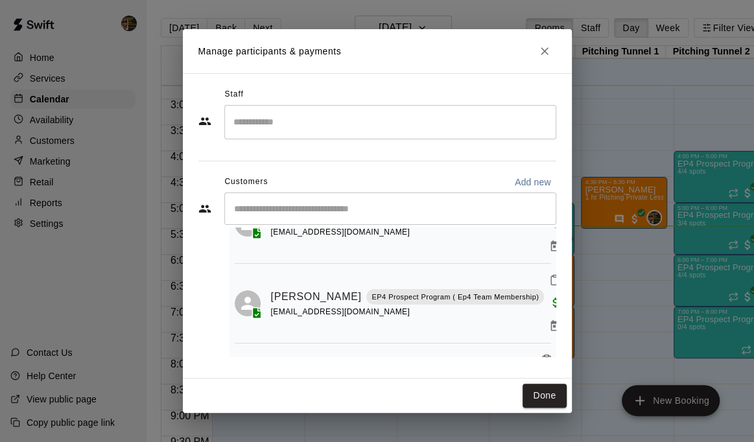
scroll to position [29, 0]
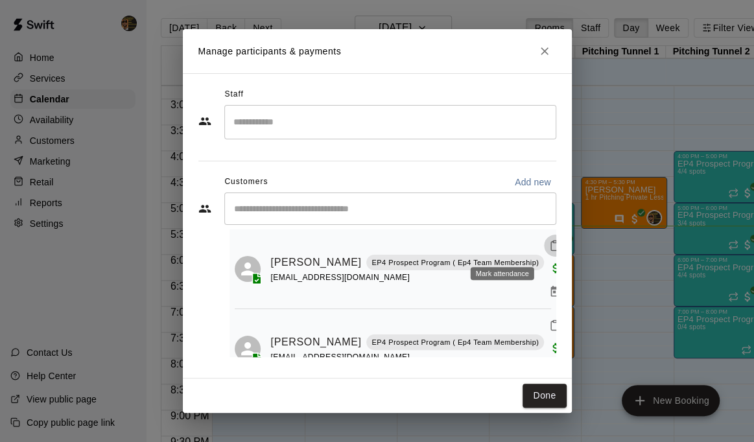
click at [549, 248] on icon "Mark attendance" at bounding box center [555, 246] width 12 height 12
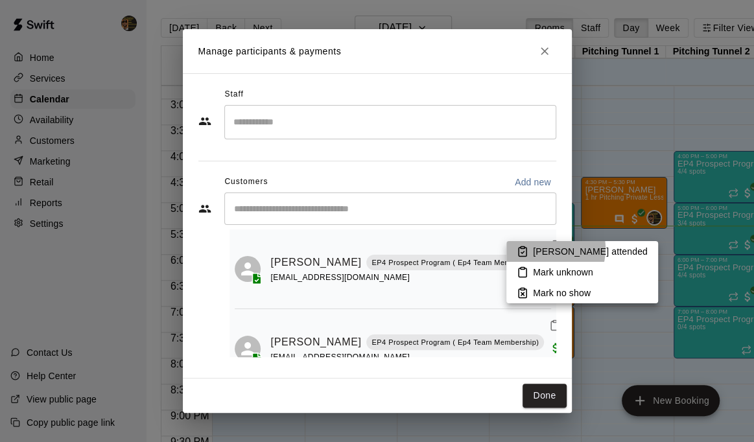
click at [547, 249] on p "[PERSON_NAME] attended" at bounding box center [590, 251] width 115 height 13
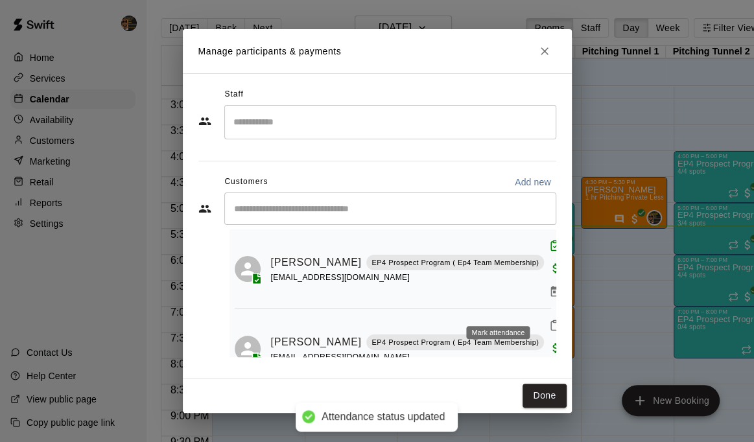
click at [549, 320] on icon "Mark attendance" at bounding box center [555, 326] width 12 height 12
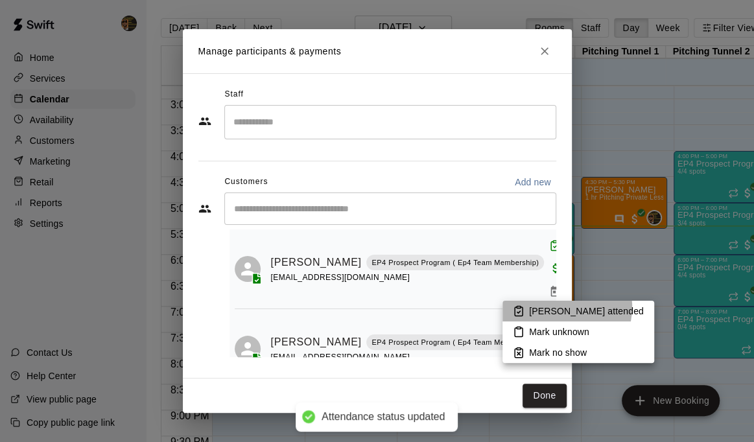
click at [566, 307] on p "[PERSON_NAME] attended" at bounding box center [586, 311] width 115 height 13
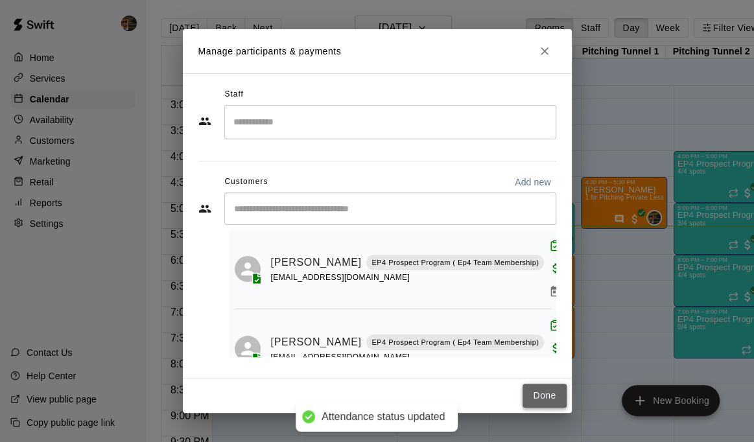
click at [538, 394] on button "Done" at bounding box center [544, 396] width 43 height 24
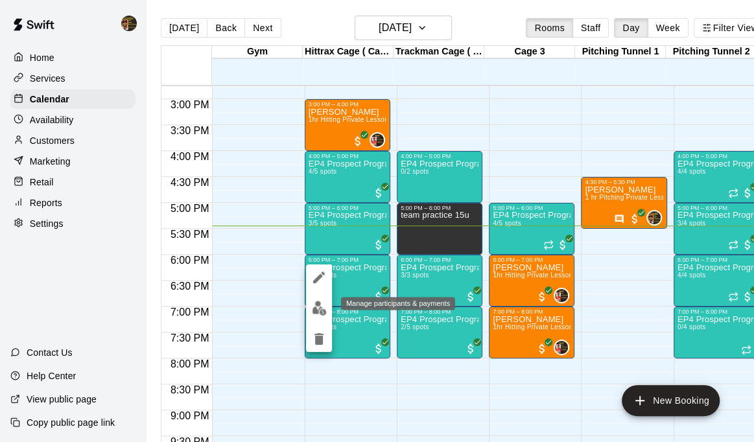
click at [312, 304] on img "edit" at bounding box center [319, 308] width 15 height 15
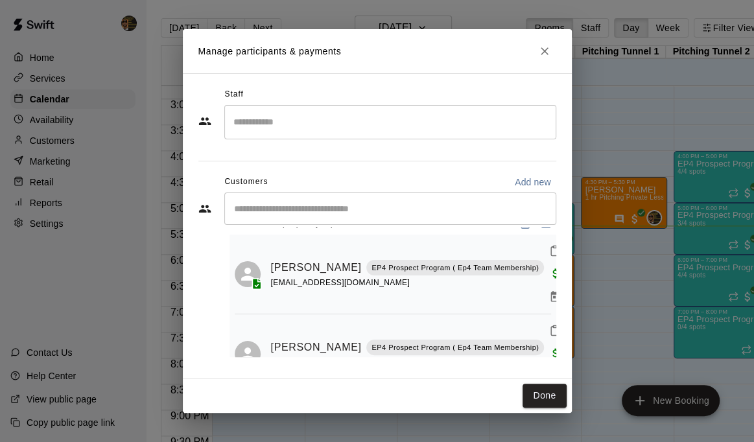
scroll to position [25, 0]
click at [536, 393] on button "Done" at bounding box center [544, 396] width 43 height 24
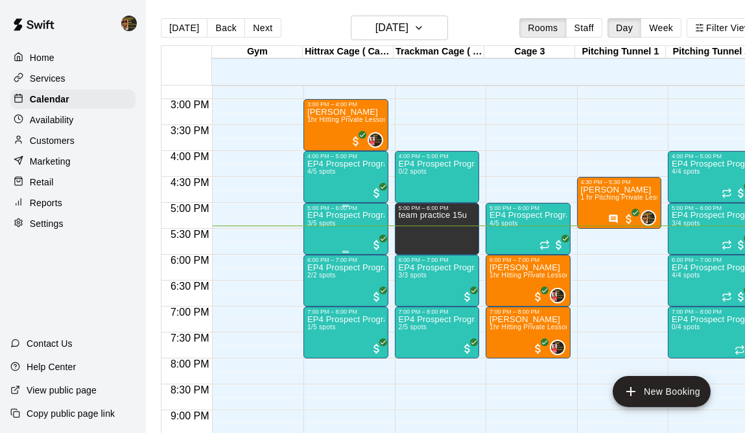
click at [337, 233] on div "EP4 Prospect Program Hitting ( ages [DEMOGRAPHIC_DATA] 3/5 spots" at bounding box center [345, 427] width 77 height 433
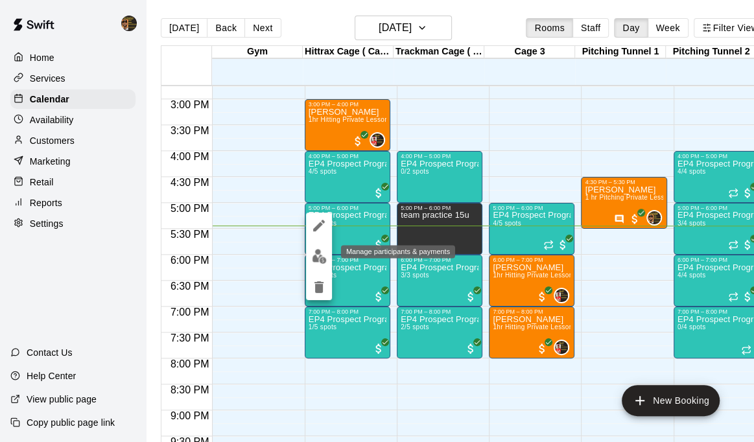
click at [318, 257] on img "edit" at bounding box center [319, 256] width 15 height 15
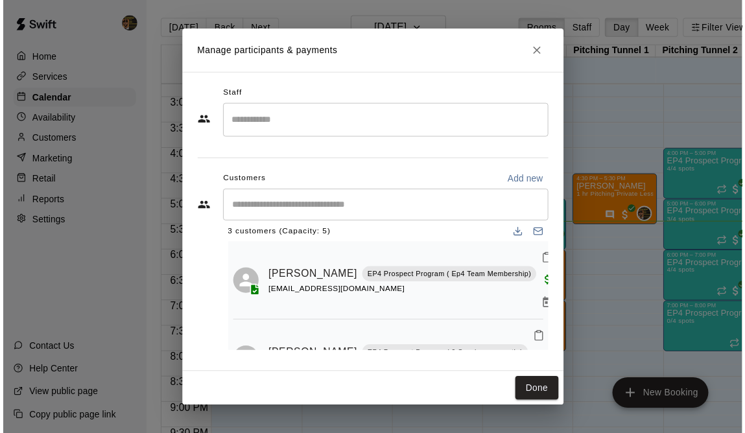
scroll to position [0, 0]
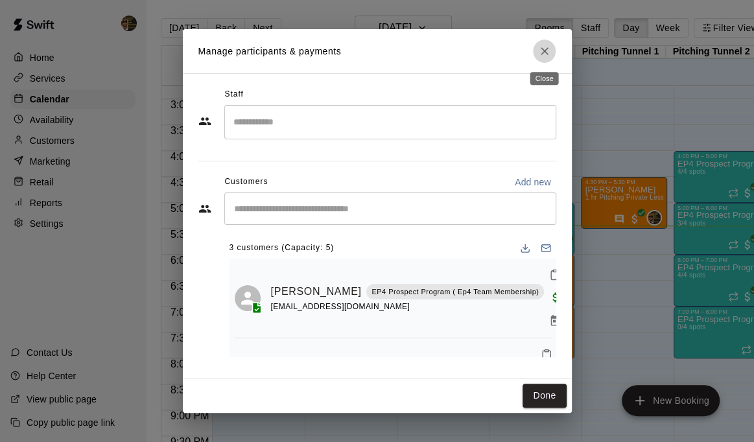
click at [546, 52] on icon "Close" at bounding box center [544, 51] width 13 height 13
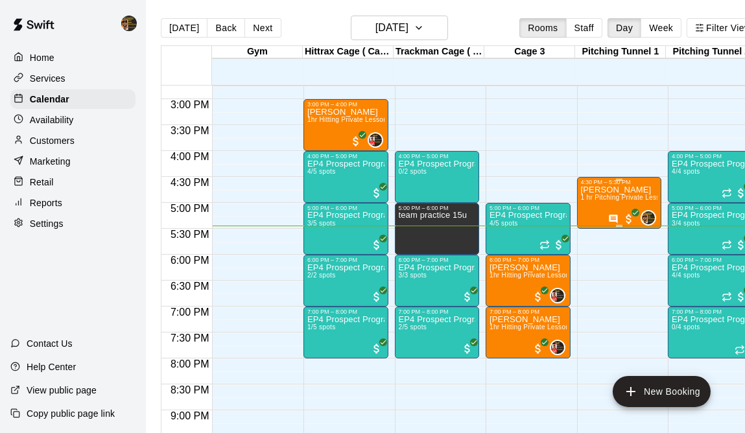
click at [617, 185] on div "4:30 PM – 5:30 PM" at bounding box center [619, 182] width 77 height 6
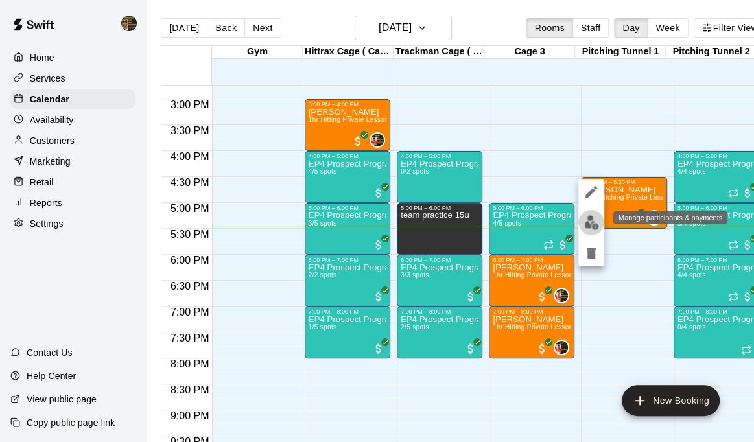
click at [594, 226] on img "edit" at bounding box center [591, 222] width 15 height 15
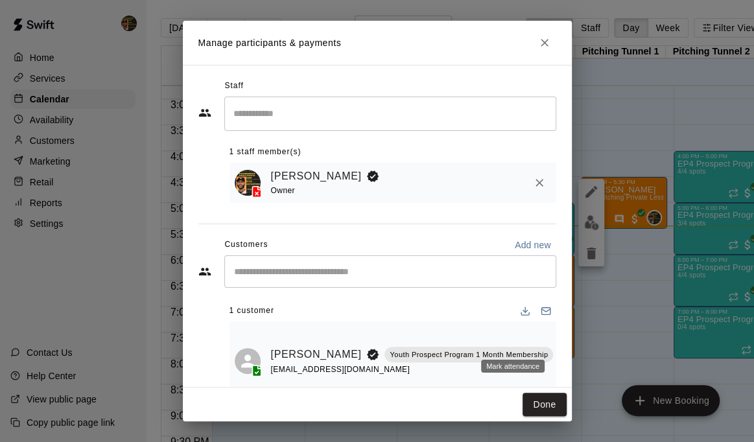
click at [562, 335] on rect "Mark attendance" at bounding box center [564, 334] width 4 height 2
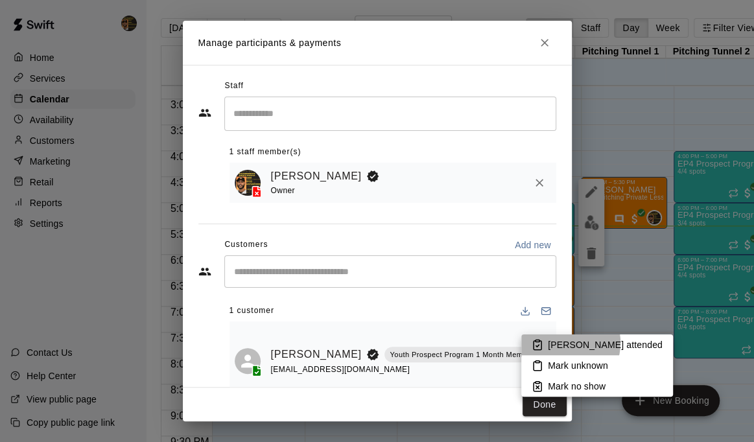
click at [563, 343] on p "[PERSON_NAME] attended" at bounding box center [605, 344] width 115 height 13
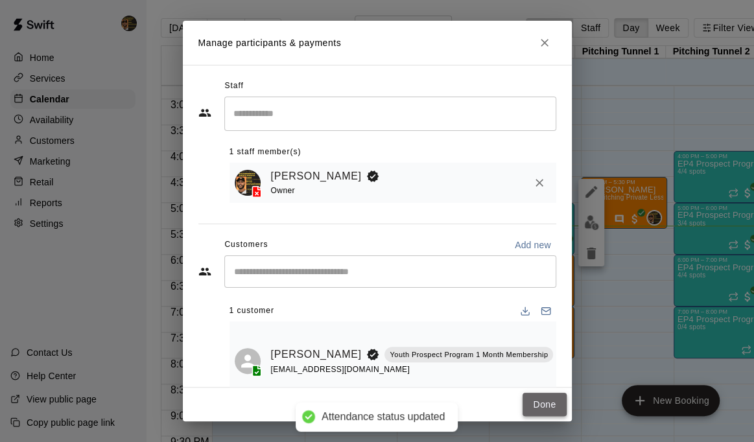
click at [548, 405] on button "Done" at bounding box center [544, 405] width 43 height 24
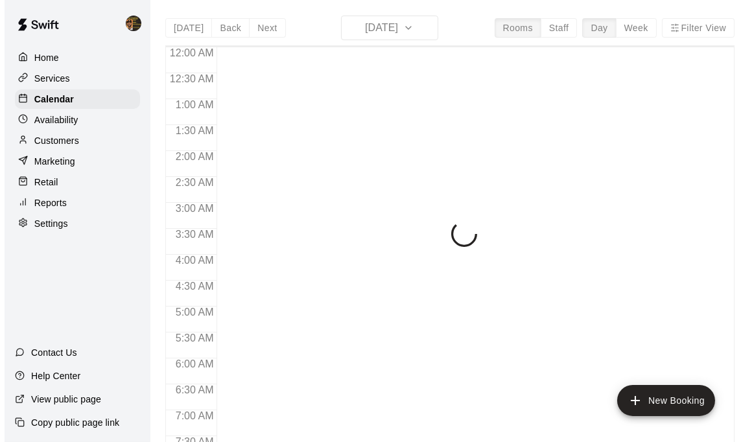
scroll to position [834, 0]
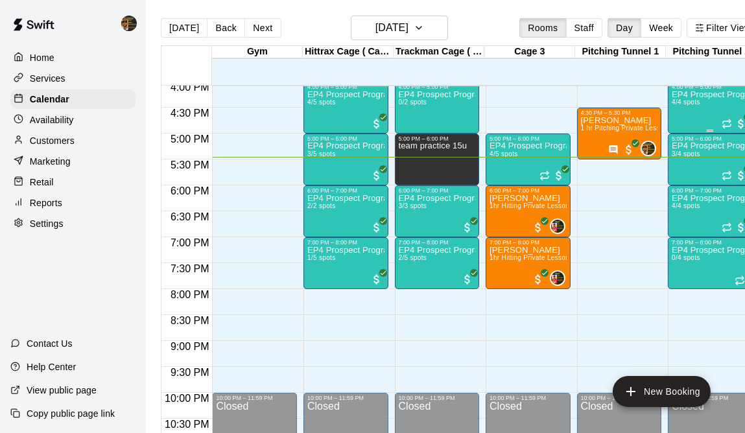
click at [701, 107] on div "EP4 Prospect Program Pitching (Ages [DEMOGRAPHIC_DATA]+ ) 4/4 spots" at bounding box center [710, 306] width 77 height 433
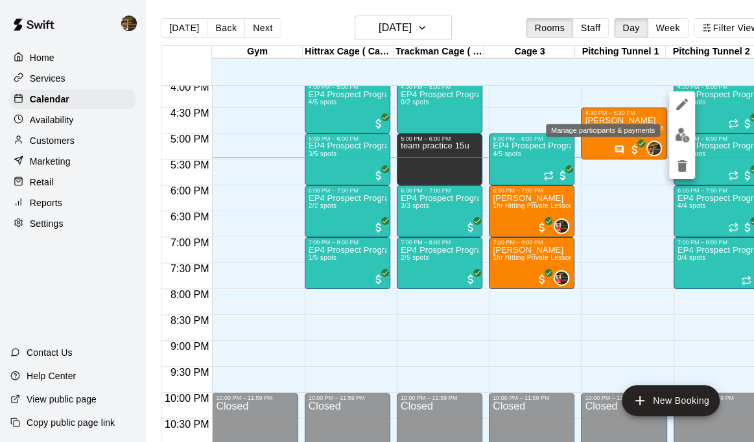
click at [683, 140] on img "edit" at bounding box center [682, 135] width 15 height 15
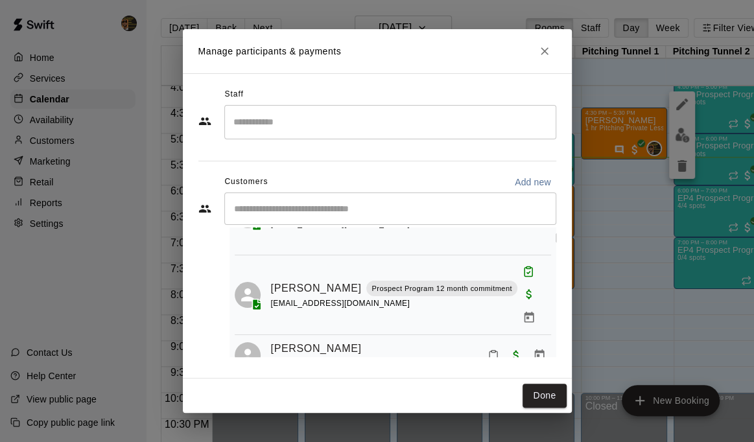
scroll to position [95, 0]
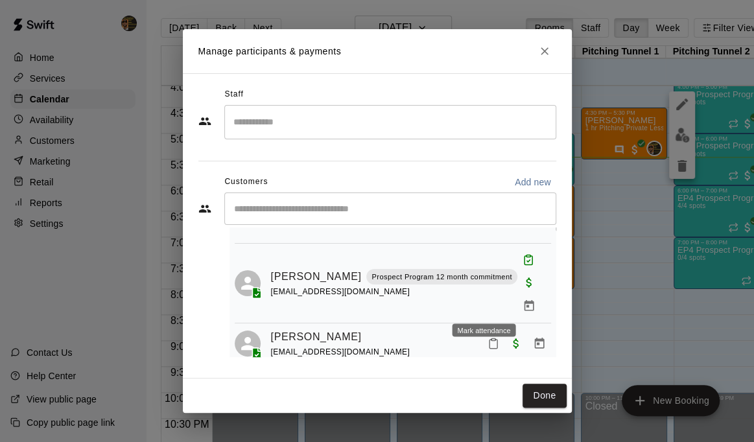
click at [488, 338] on icon "Mark attendance" at bounding box center [494, 344] width 12 height 12
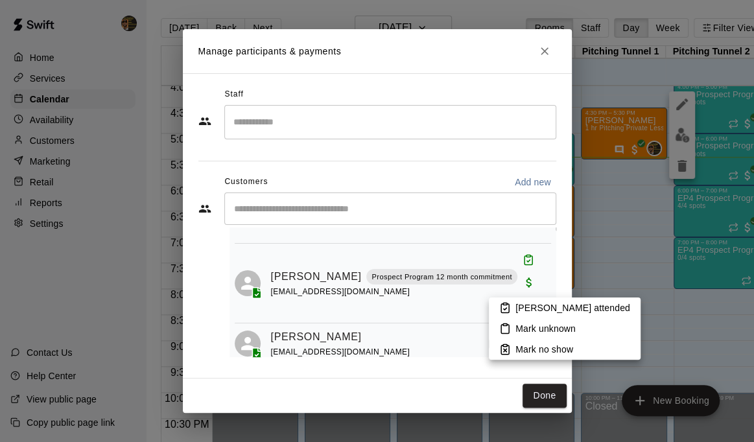
click at [536, 305] on p "[PERSON_NAME] attended" at bounding box center [572, 307] width 115 height 13
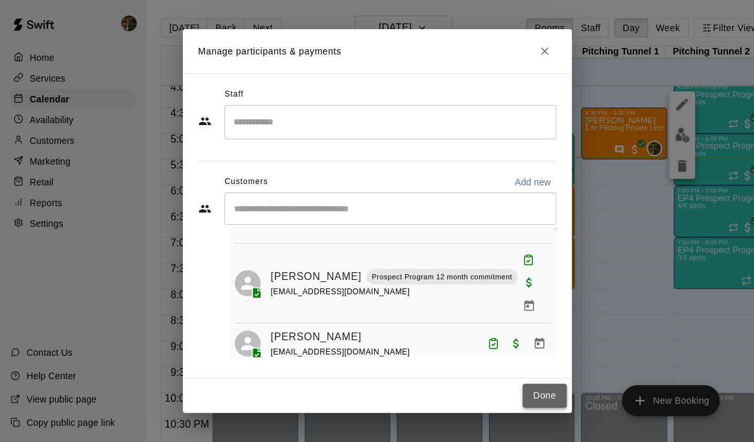
click at [553, 397] on button "Done" at bounding box center [544, 396] width 43 height 24
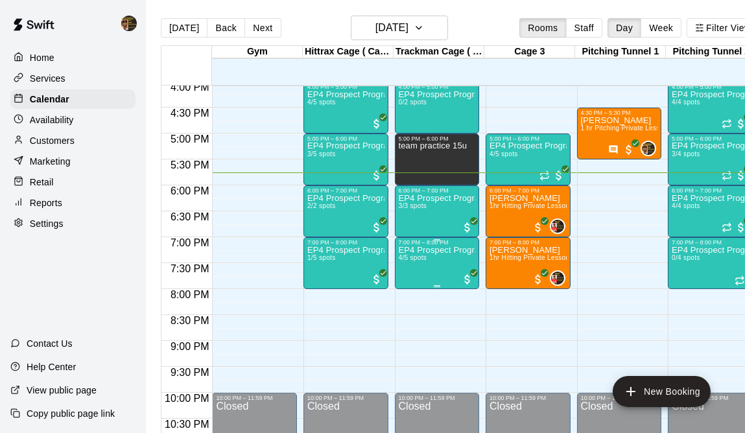
click at [441, 250] on p "EP4 Prospect Program Hitting ( 16u+ Slot )" at bounding box center [437, 250] width 77 height 0
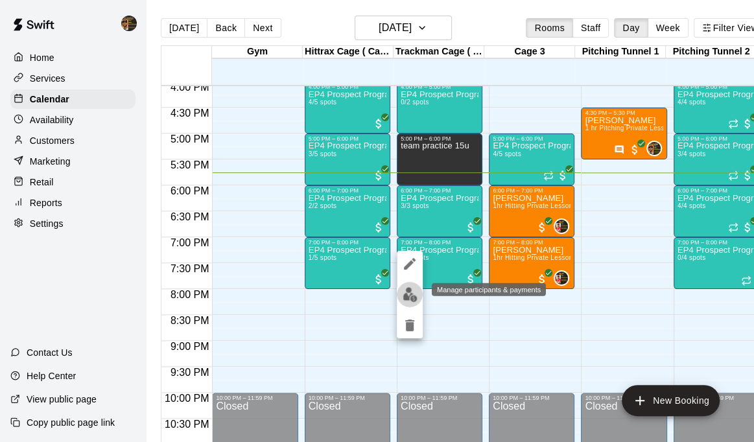
click at [403, 293] on img "edit" at bounding box center [410, 294] width 15 height 15
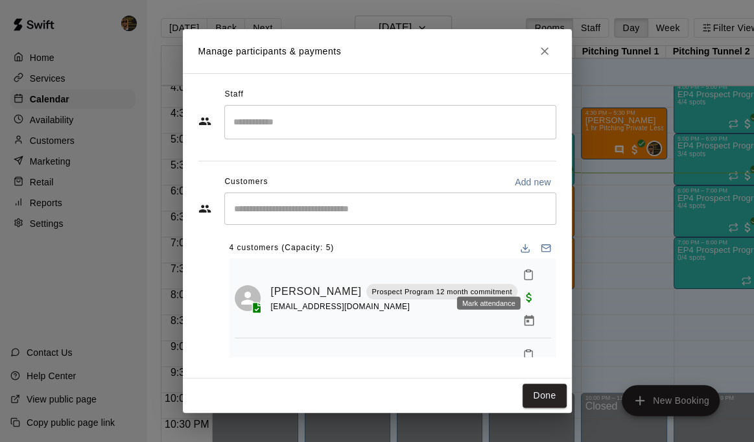
click at [523, 279] on icon "Mark attendance" at bounding box center [529, 275] width 12 height 12
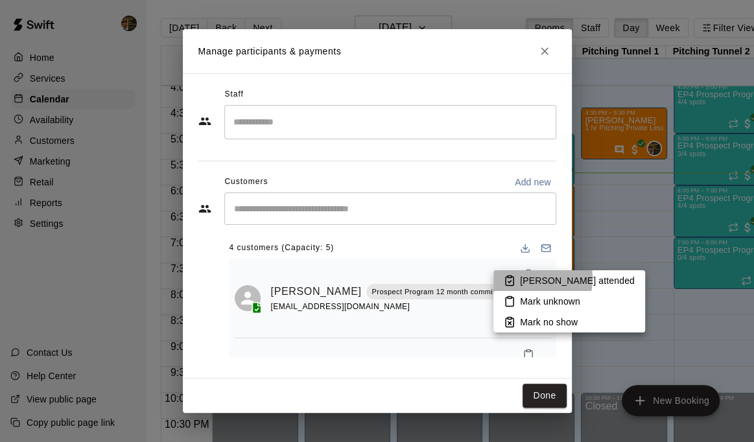
click at [529, 279] on p "[PERSON_NAME] attended" at bounding box center [577, 280] width 115 height 13
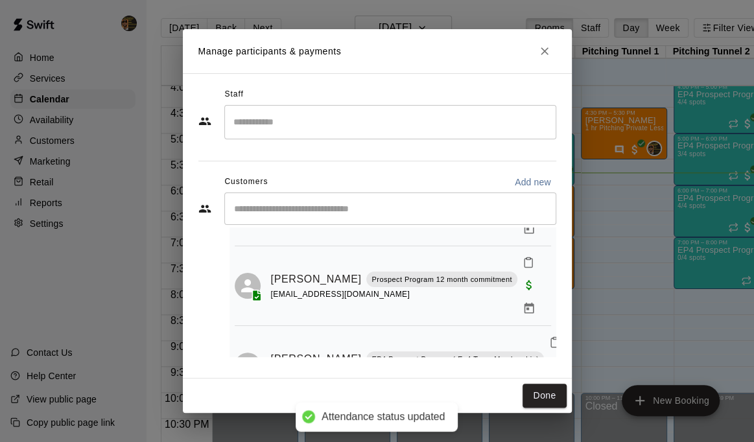
scroll to position [116, 0]
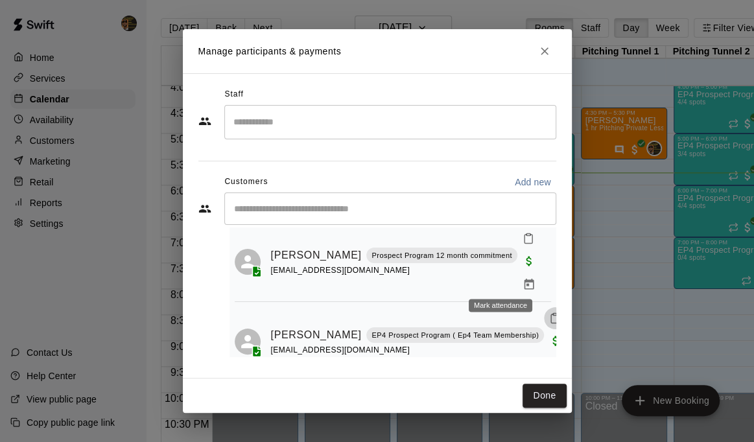
click at [544, 307] on button "Mark attendance" at bounding box center [555, 318] width 22 height 22
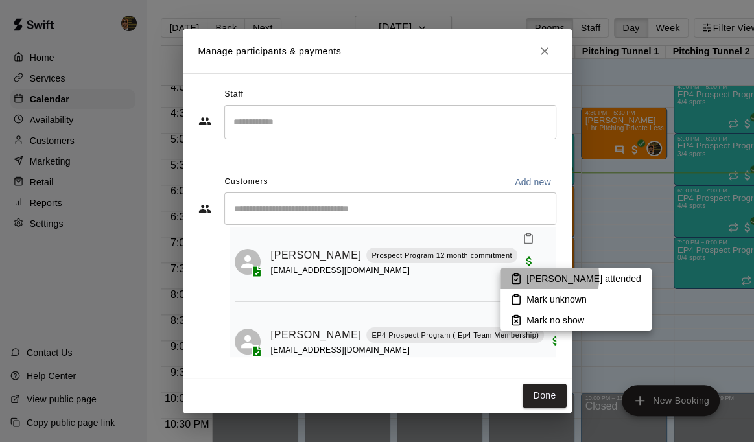
click at [527, 277] on p "[PERSON_NAME] attended" at bounding box center [583, 278] width 115 height 13
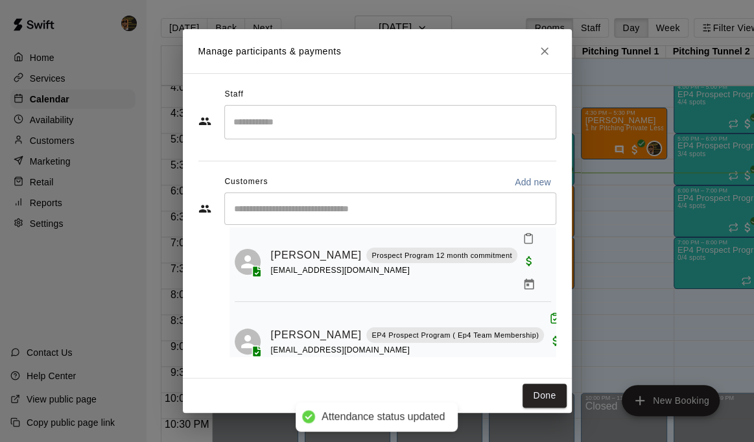
click at [554, 410] on div "Done" at bounding box center [377, 396] width 389 height 34
click at [554, 400] on button "Done" at bounding box center [544, 396] width 43 height 24
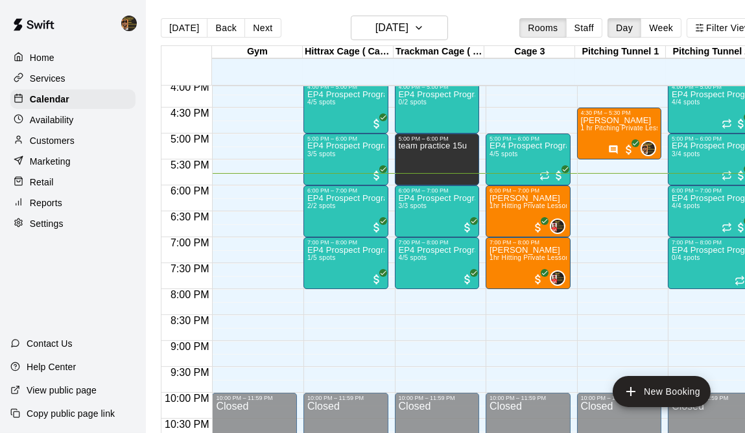
click at [554, 400] on div "10:00 PM – 11:59 PM" at bounding box center [527, 398] width 77 height 6
click at [428, 226] on div "EP4 Prospect Program Hitting ( 16u+ Slot ) 3/3 spots" at bounding box center [437, 410] width 77 height 433
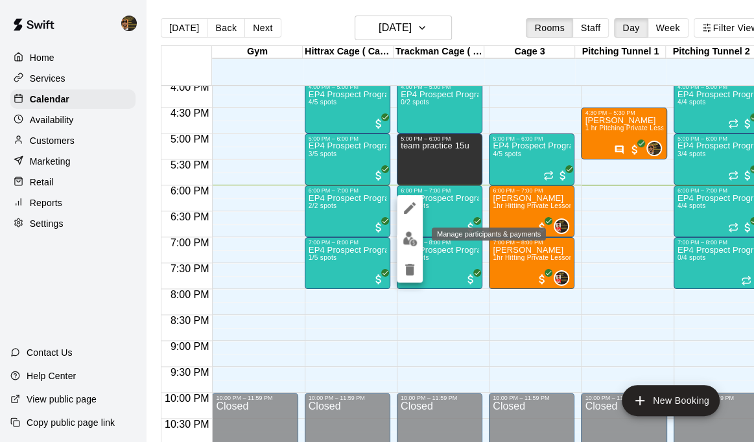
click at [403, 235] on img "edit" at bounding box center [410, 238] width 15 height 15
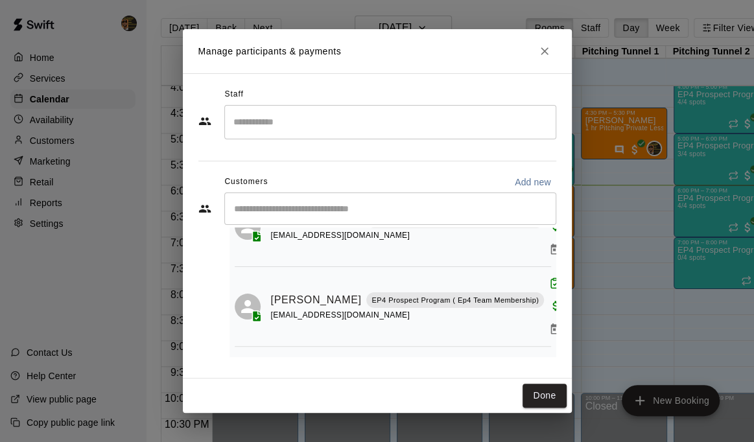
scroll to position [84, 0]
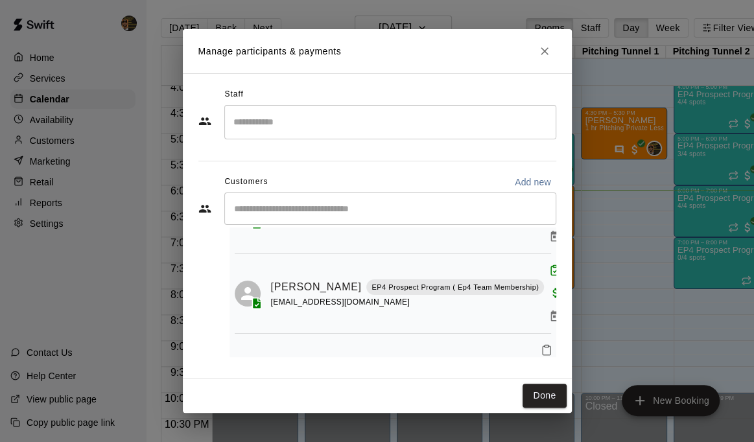
drag, startPoint x: 711, startPoint y: 139, endPoint x: 545, endPoint y: 54, distance: 187.0
click at [545, 54] on icon "Close" at bounding box center [544, 51] width 13 height 13
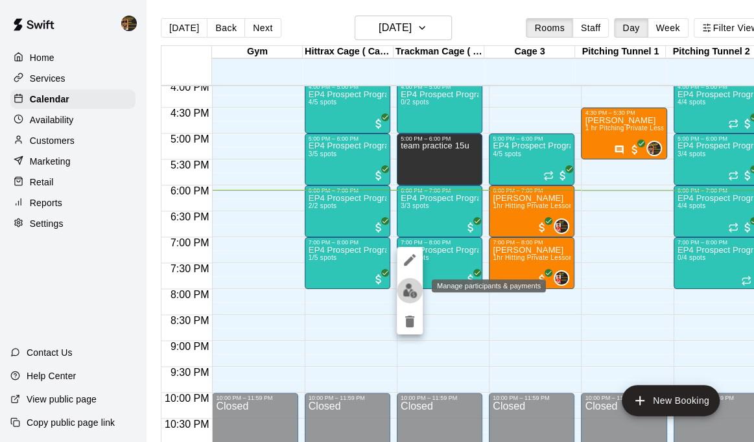
click at [410, 293] on img "edit" at bounding box center [410, 290] width 15 height 15
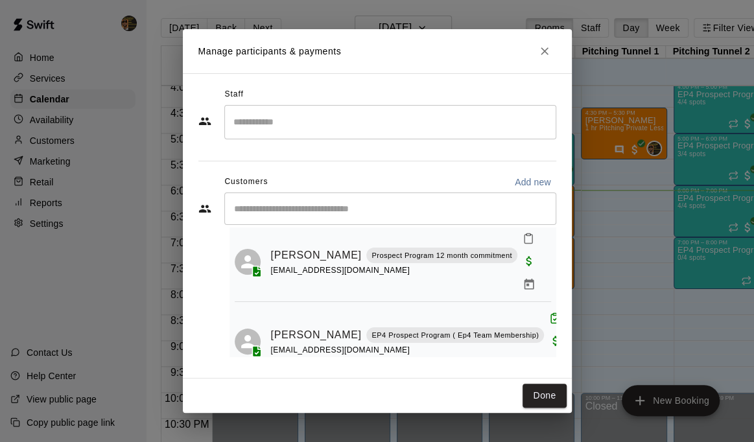
scroll to position [144, 0]
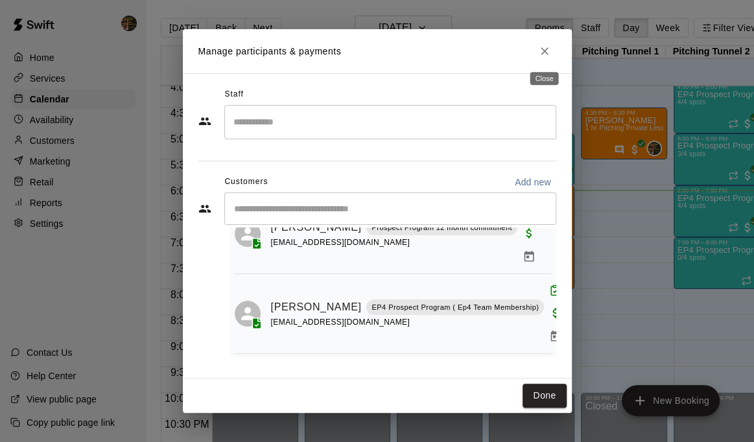
click at [538, 54] on icon "Close" at bounding box center [544, 51] width 13 height 13
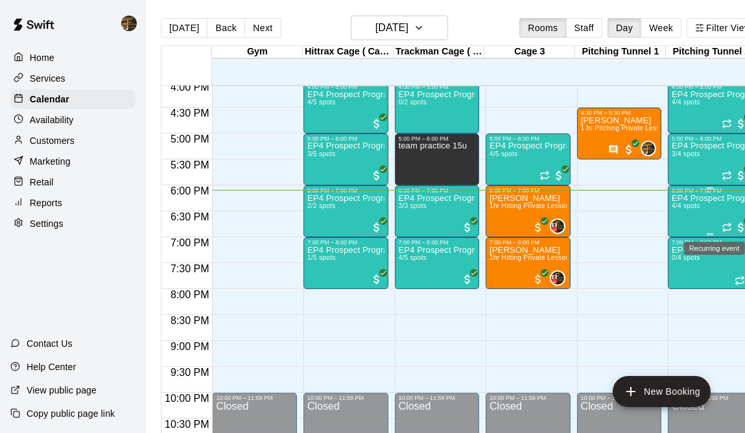
click at [714, 213] on div "EP4 Prospect Program Pitching (Ages [DEMOGRAPHIC_DATA]+ ) 4/4 spots" at bounding box center [710, 410] width 77 height 433
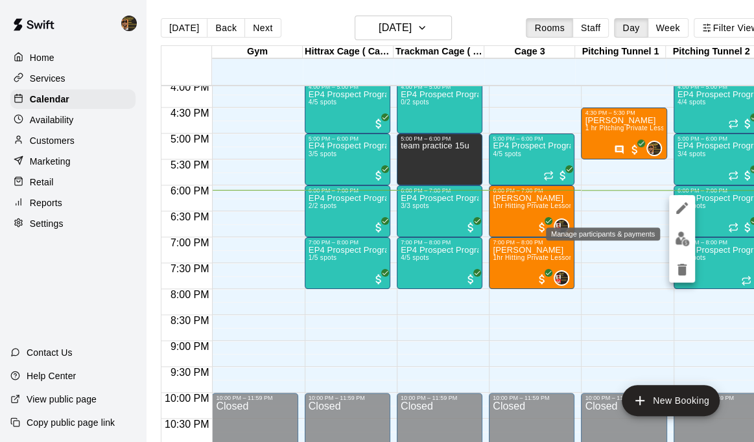
click at [677, 237] on img "edit" at bounding box center [682, 238] width 15 height 15
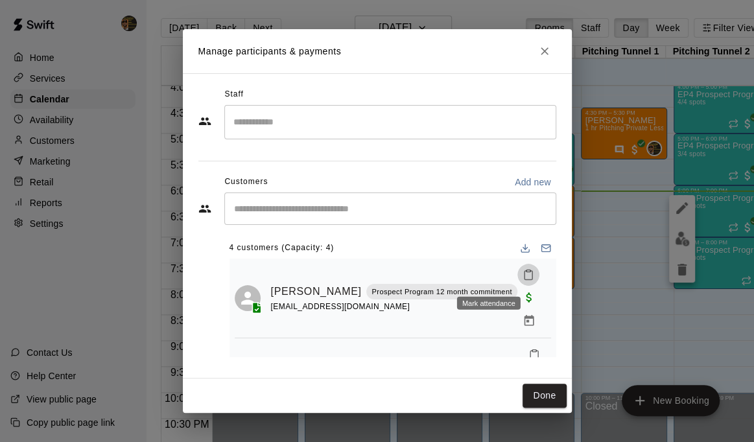
click at [524, 276] on icon "Mark attendance" at bounding box center [528, 275] width 8 height 9
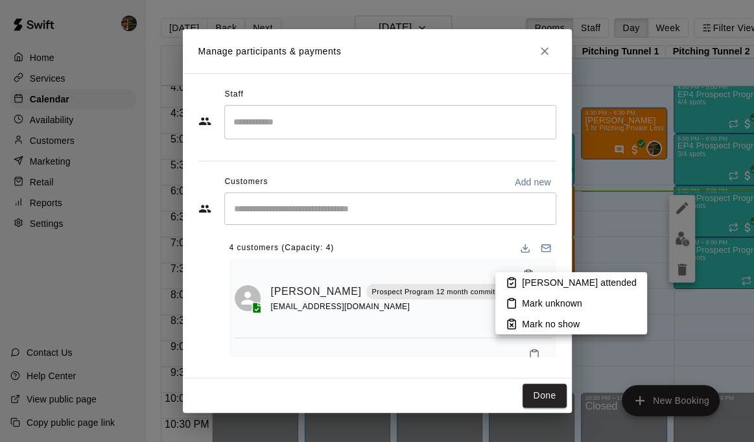
click at [531, 284] on p "[PERSON_NAME] attended" at bounding box center [579, 282] width 115 height 13
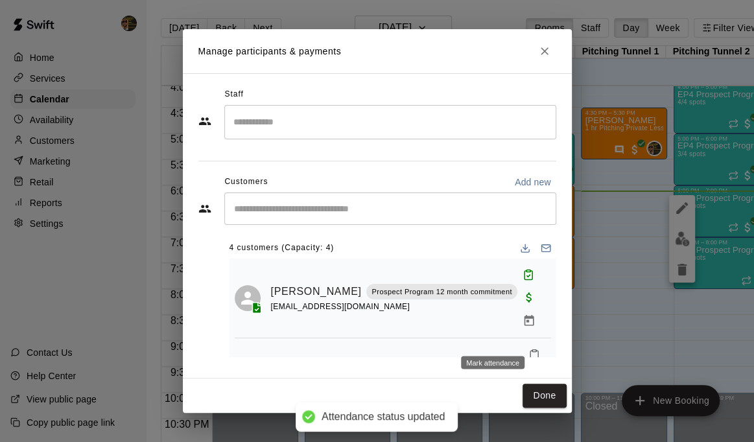
click at [528, 349] on icon "Mark attendance" at bounding box center [534, 355] width 12 height 12
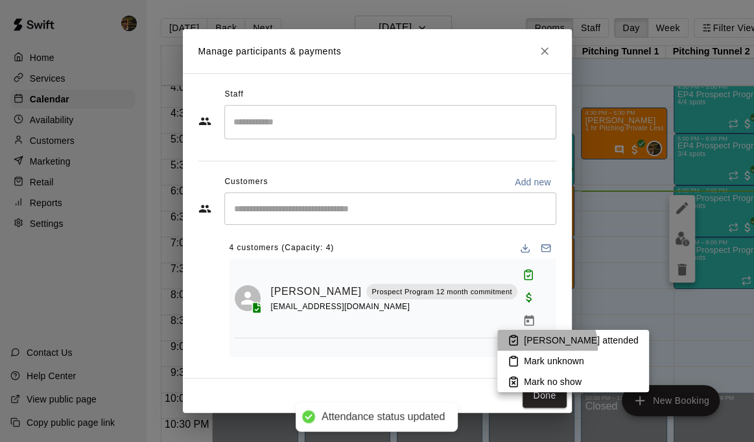
click at [543, 346] on p "[PERSON_NAME] attended" at bounding box center [581, 340] width 115 height 13
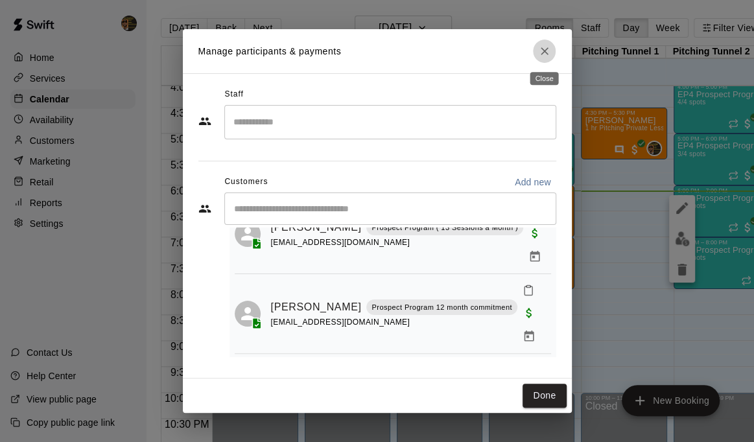
click at [544, 59] on button "Close" at bounding box center [544, 51] width 23 height 23
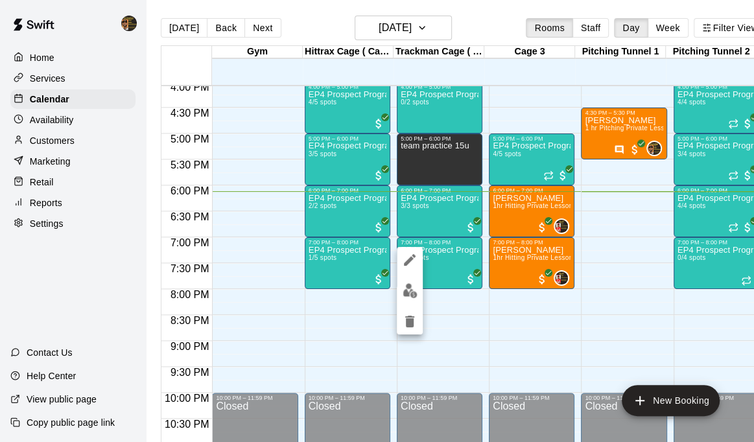
click at [722, 206] on div at bounding box center [377, 221] width 754 height 442
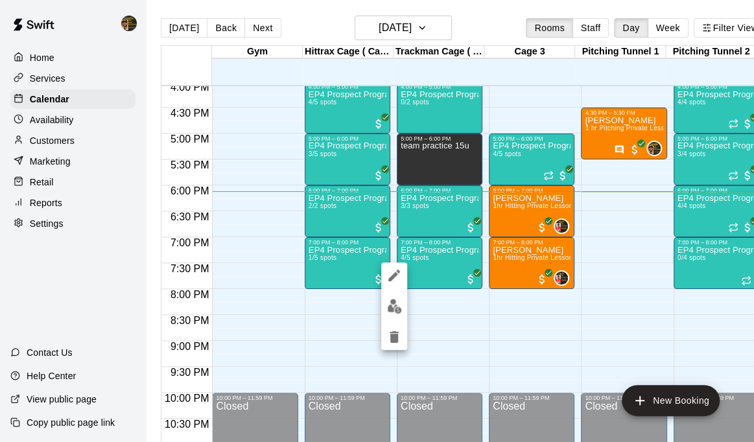
click at [429, 341] on div at bounding box center [377, 221] width 754 height 442
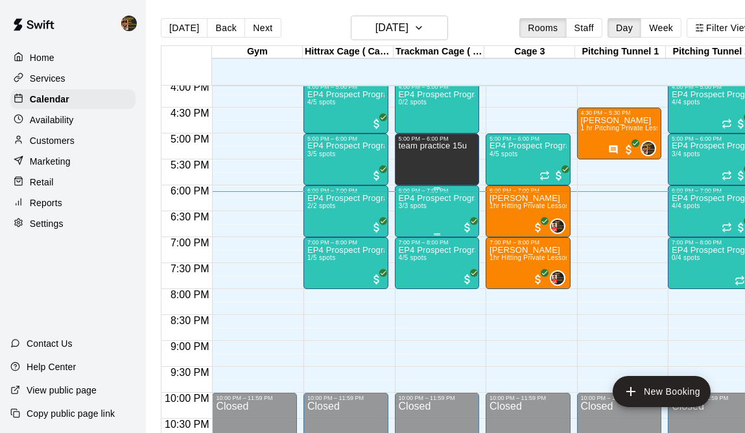
click at [433, 198] on p "EP4 Prospect Program Hitting ( 16u+ Slot )" at bounding box center [437, 198] width 77 height 0
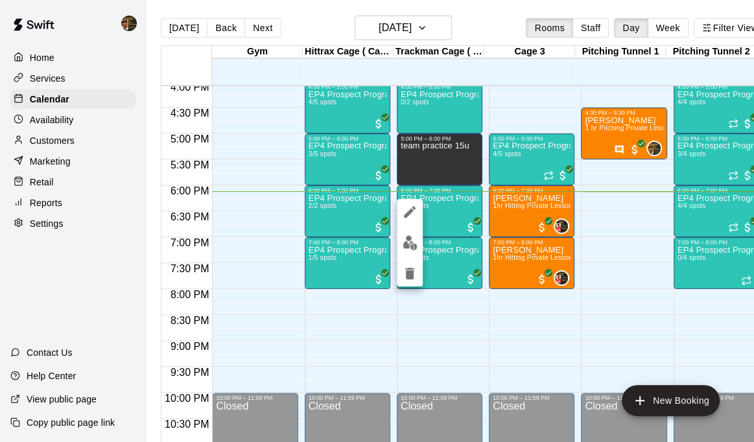
click at [324, 201] on div at bounding box center [377, 221] width 754 height 442
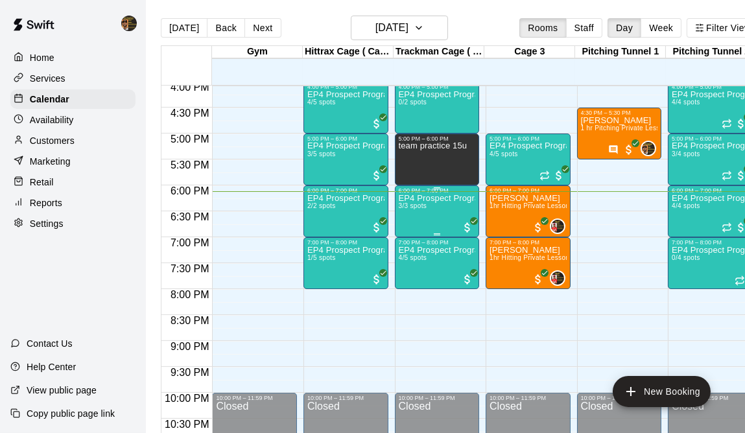
click at [415, 214] on div "EP4 Prospect Program Hitting ( 16u+ Slot ) 3/3 spots" at bounding box center [437, 410] width 77 height 433
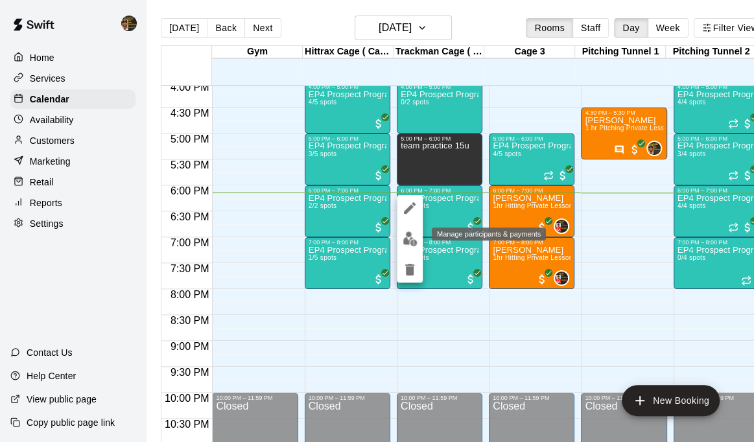
click at [403, 239] on img "edit" at bounding box center [410, 238] width 15 height 15
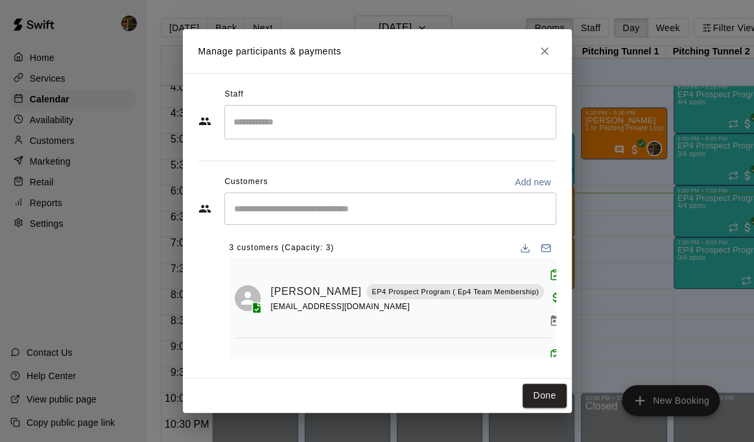
scroll to position [84, 0]
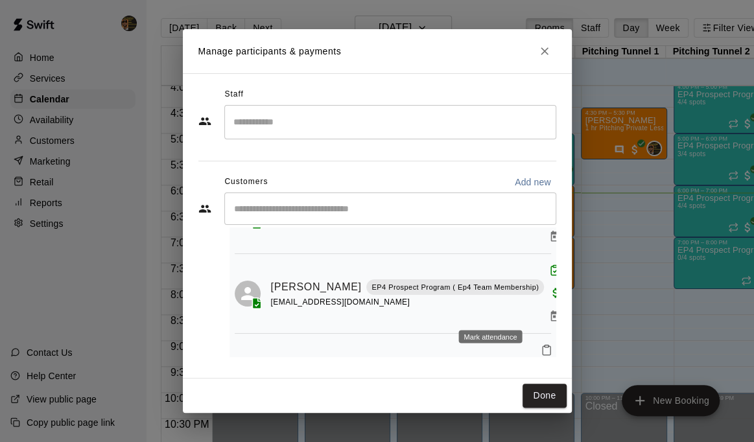
click at [541, 344] on icon "Mark attendance" at bounding box center [547, 350] width 12 height 12
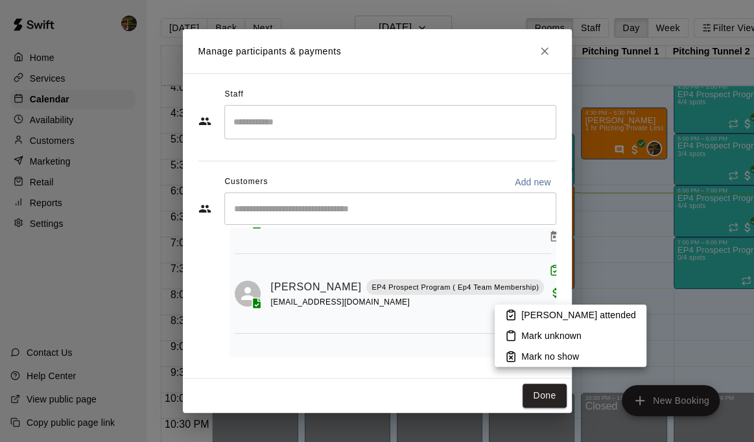
click at [558, 322] on li "[PERSON_NAME] attended" at bounding box center [571, 315] width 152 height 21
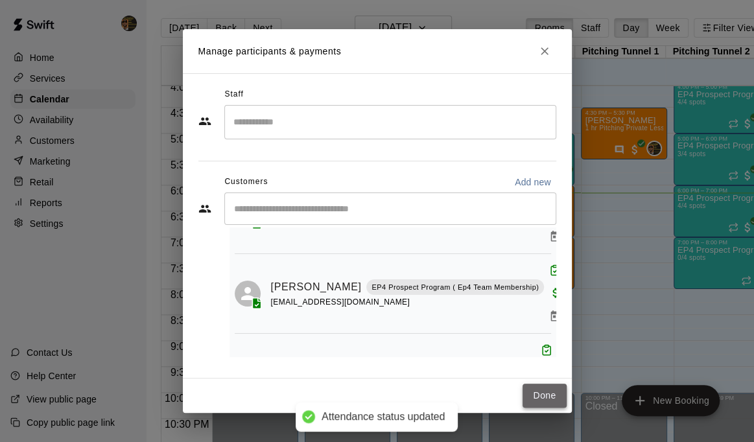
click at [549, 394] on button "Done" at bounding box center [544, 396] width 43 height 24
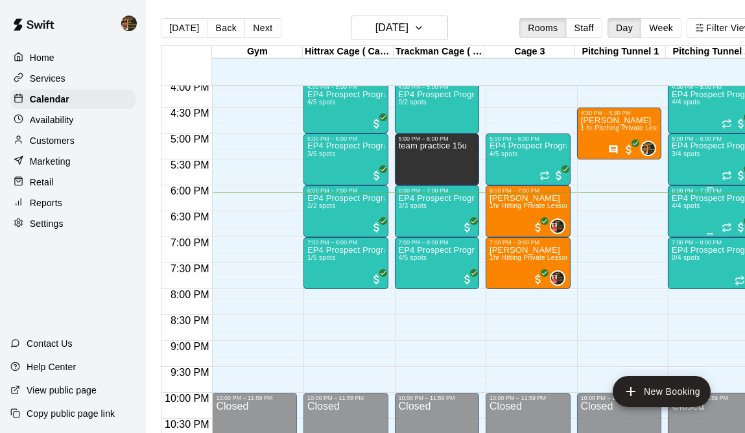
click at [727, 218] on div at bounding box center [735, 226] width 26 height 16
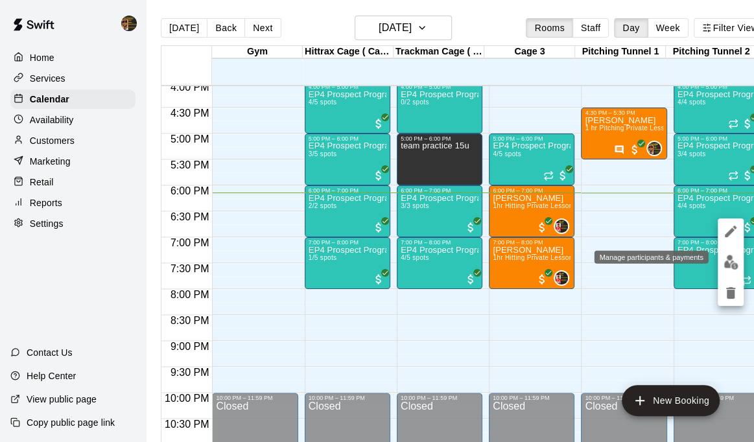
click at [727, 258] on img "edit" at bounding box center [730, 262] width 15 height 15
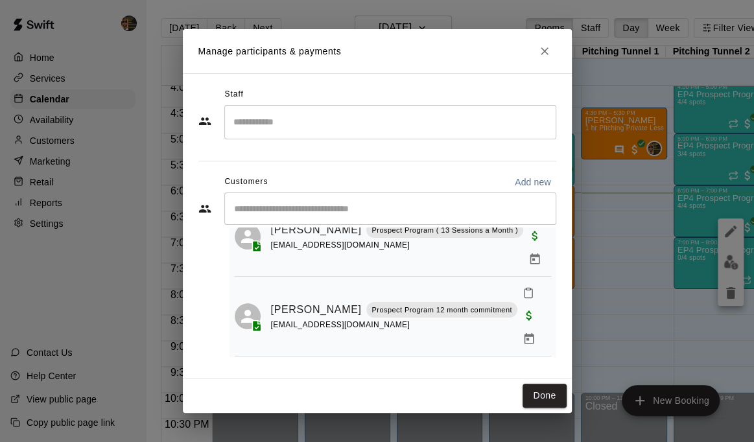
scroll to position [144, 0]
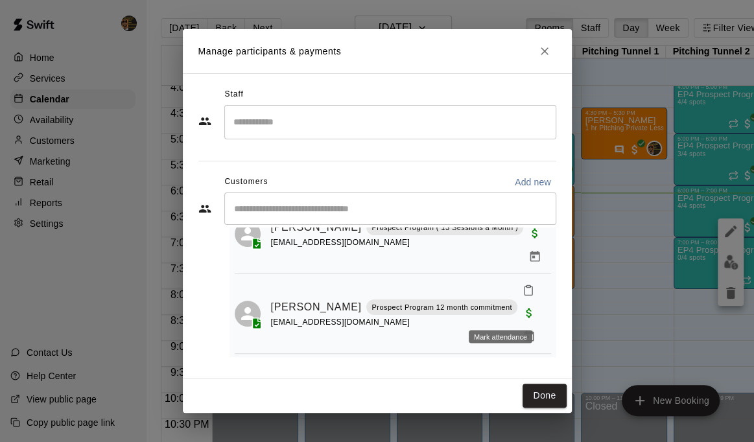
click at [541, 364] on icon "Mark attendance" at bounding box center [547, 370] width 12 height 12
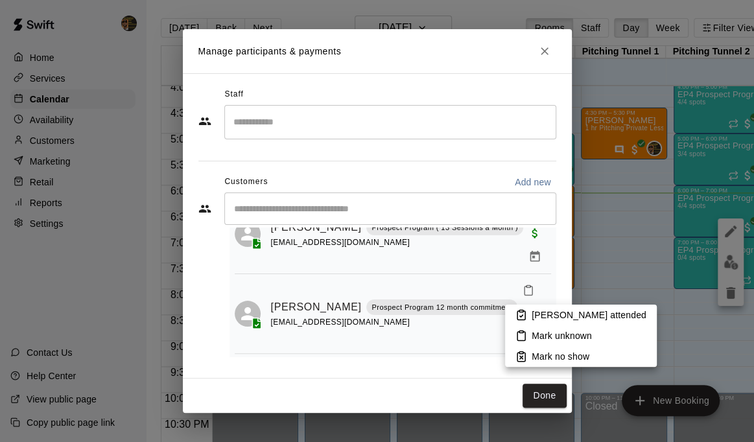
click at [556, 320] on p "[PERSON_NAME] attended" at bounding box center [589, 315] width 115 height 13
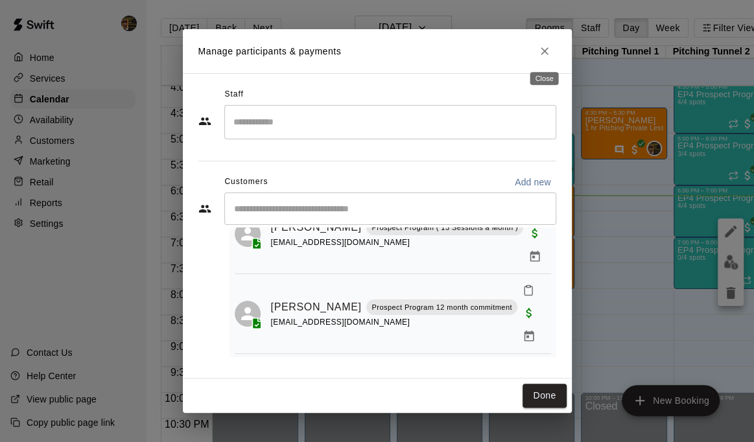
click at [550, 51] on icon "Close" at bounding box center [544, 51] width 13 height 13
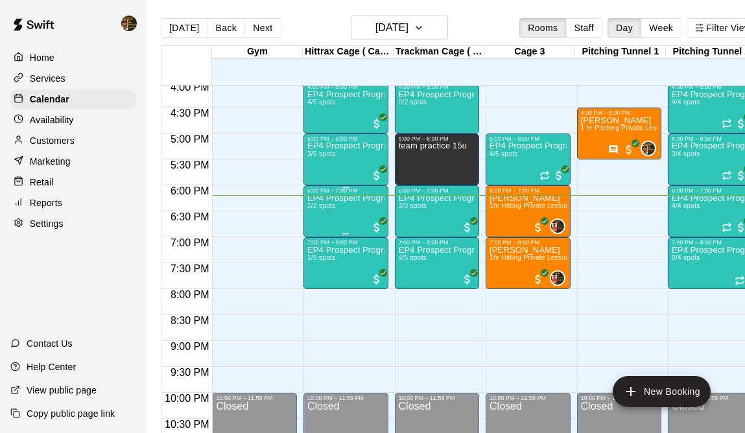
click at [341, 215] on div "EP4 Prospect Program Hitting ( ages [DEMOGRAPHIC_DATA] ) 2/2 spots" at bounding box center [345, 410] width 77 height 433
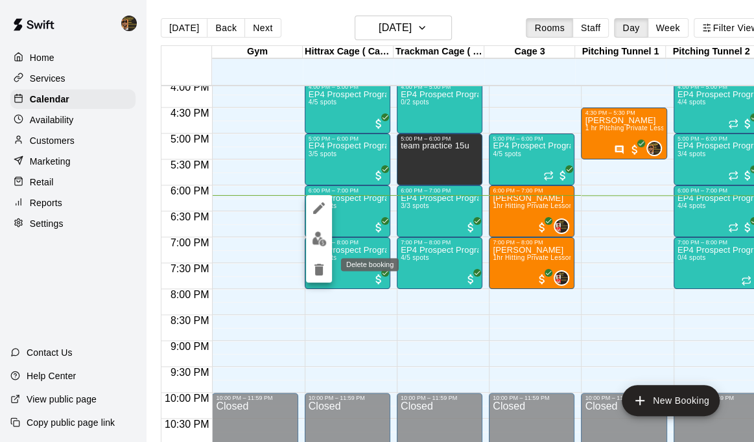
click at [359, 266] on div "Delete booking" at bounding box center [370, 264] width 58 height 13
click at [447, 217] on div at bounding box center [377, 221] width 754 height 442
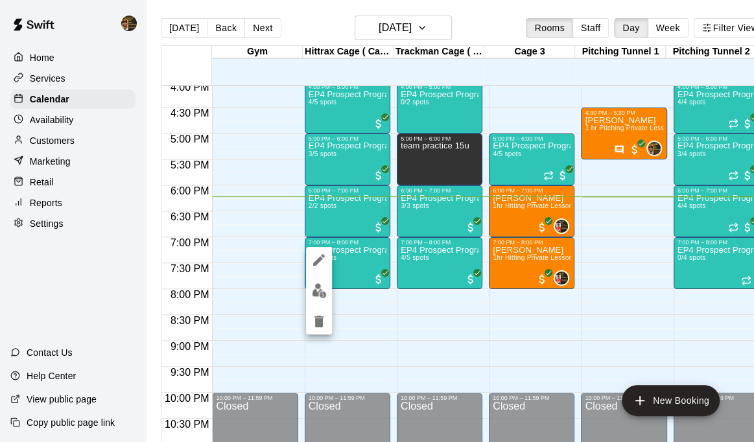
click at [537, 331] on div at bounding box center [377, 221] width 754 height 442
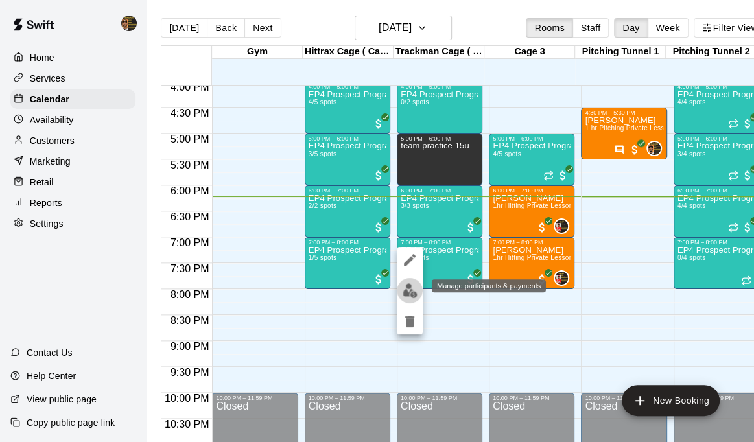
click at [410, 290] on img "edit" at bounding box center [410, 290] width 15 height 15
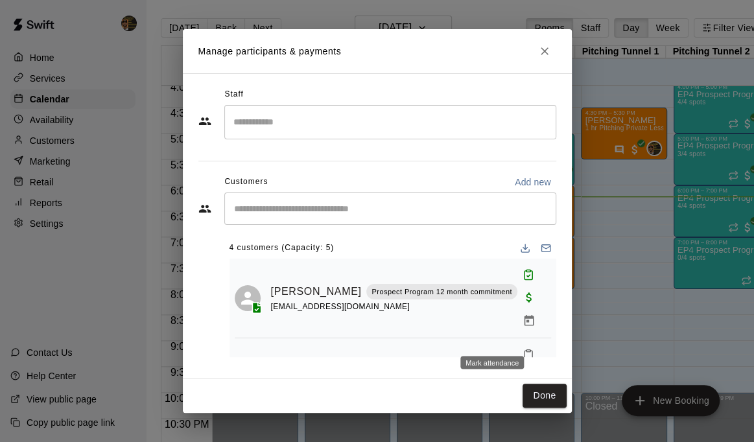
click at [526, 350] on rect "Mark attendance" at bounding box center [528, 351] width 4 height 2
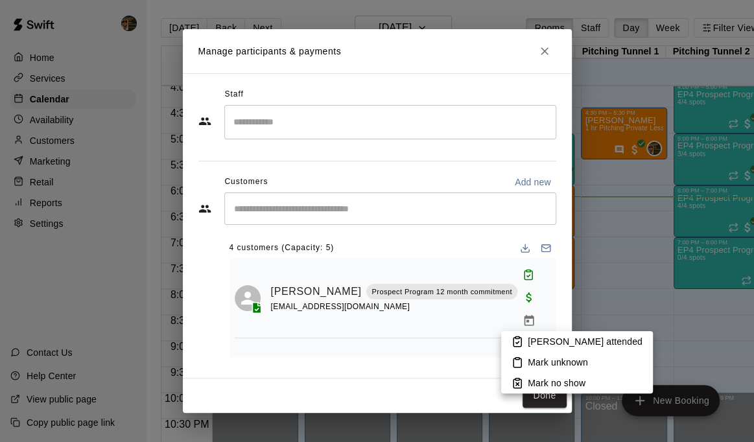
click at [537, 338] on p "[PERSON_NAME] attended" at bounding box center [585, 341] width 115 height 13
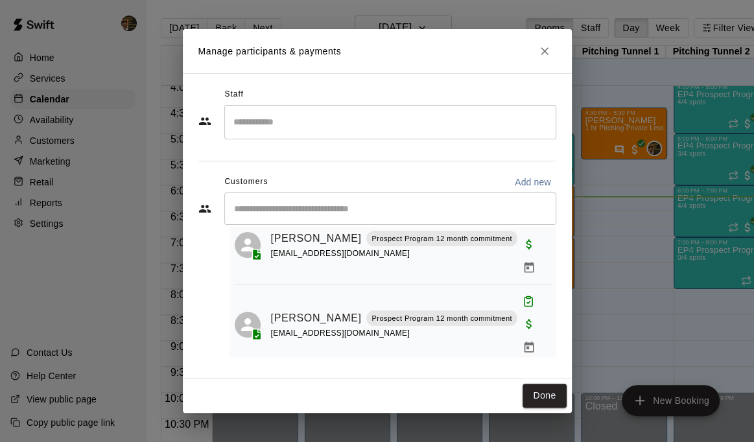
scroll to position [58, 0]
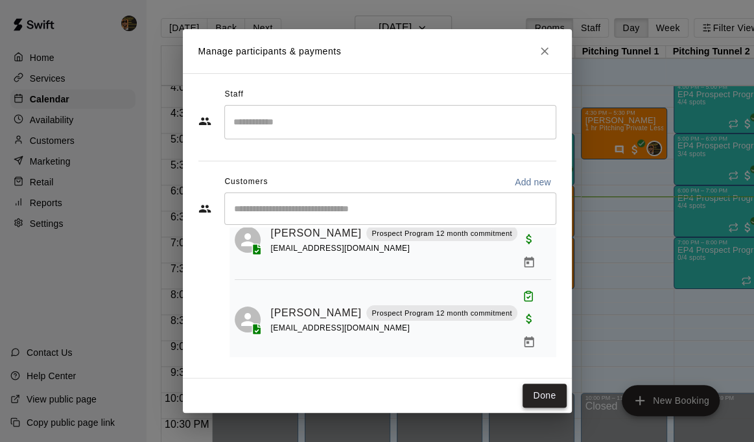
click at [551, 397] on button "Done" at bounding box center [544, 396] width 43 height 24
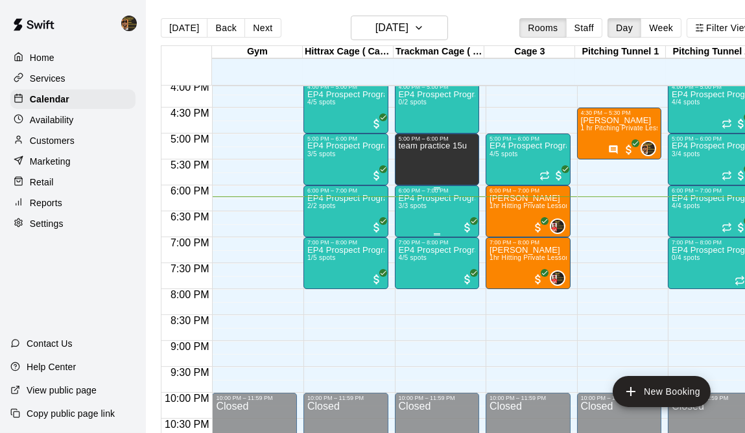
click at [413, 198] on p "EP4 Prospect Program Hitting ( 16u+ Slot )" at bounding box center [437, 198] width 77 height 0
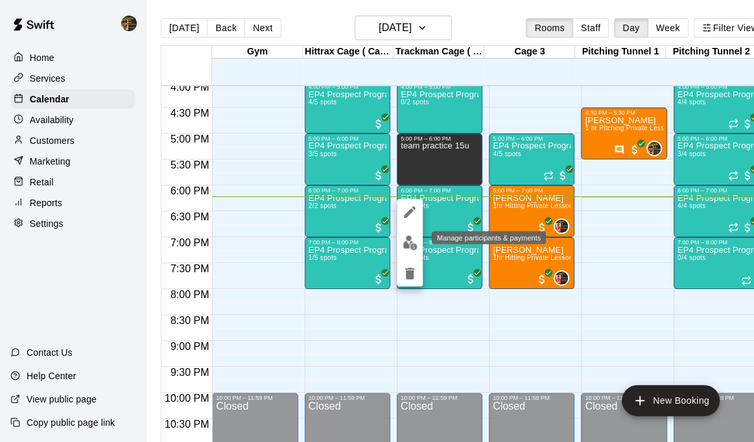
click at [413, 246] on img "edit" at bounding box center [410, 242] width 15 height 15
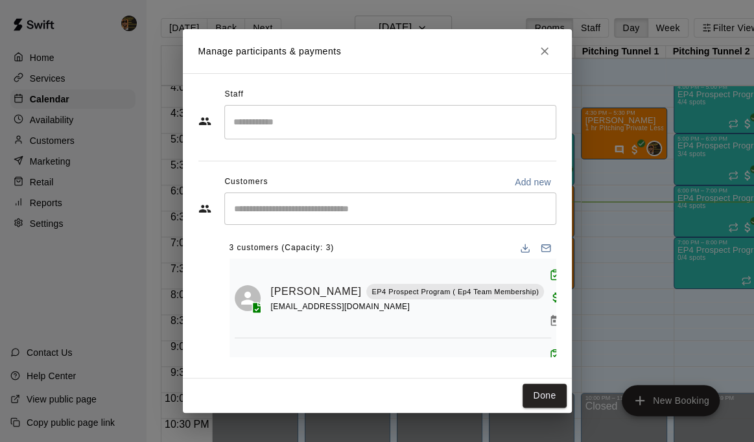
click at [28, 144] on div "Manage participants & payments Staff ​ Customers Add new ​ 3 customers (Capacit…" at bounding box center [377, 221] width 754 height 442
drag, startPoint x: 28, startPoint y: 144, endPoint x: 593, endPoint y: 377, distance: 611.6
click at [28, 144] on div "Manage participants & payments Staff ​ Customers Add new ​ 3 customers (Capacit…" at bounding box center [377, 221] width 754 height 442
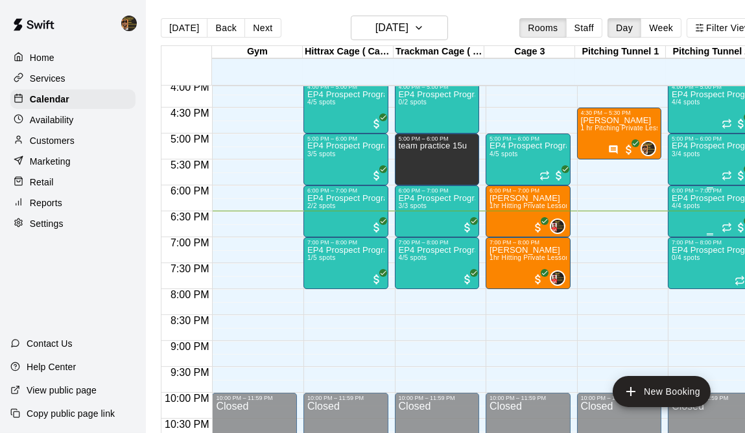
click at [717, 212] on div "EP4 Prospect Program Pitching (Ages [DEMOGRAPHIC_DATA]+ ) 4/4 spots" at bounding box center [710, 410] width 77 height 433
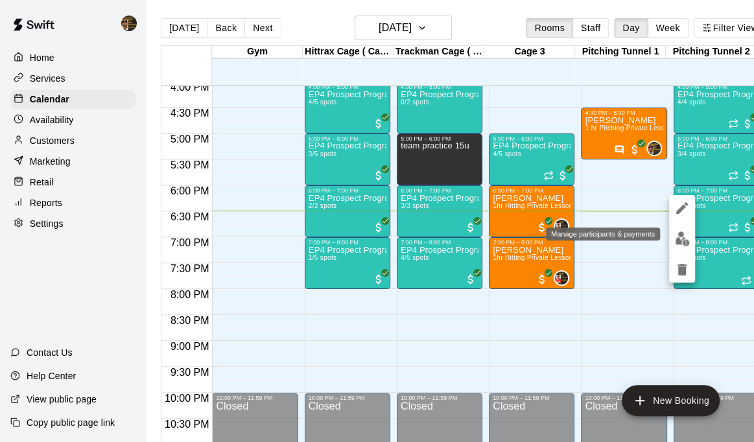
click at [681, 235] on img "edit" at bounding box center [682, 238] width 15 height 15
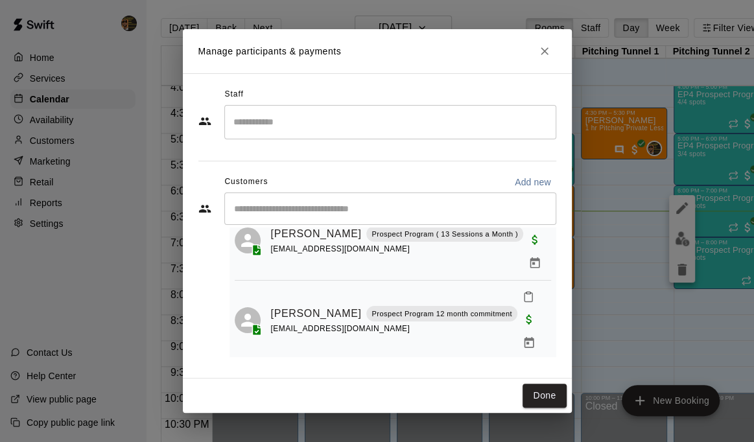
scroll to position [144, 0]
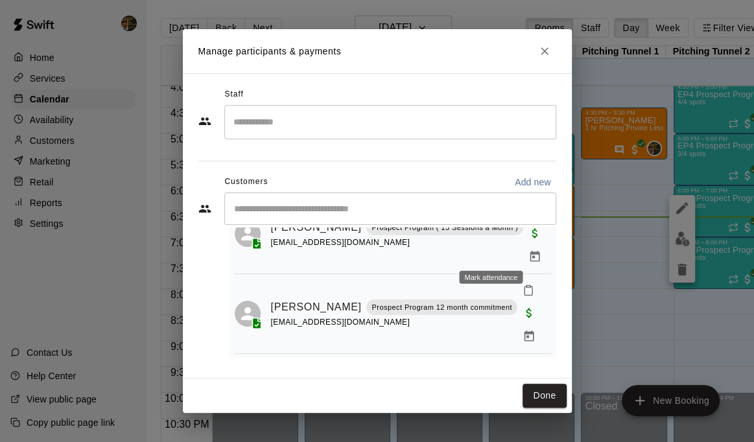
click at [523, 285] on icon "Mark attendance" at bounding box center [529, 291] width 12 height 12
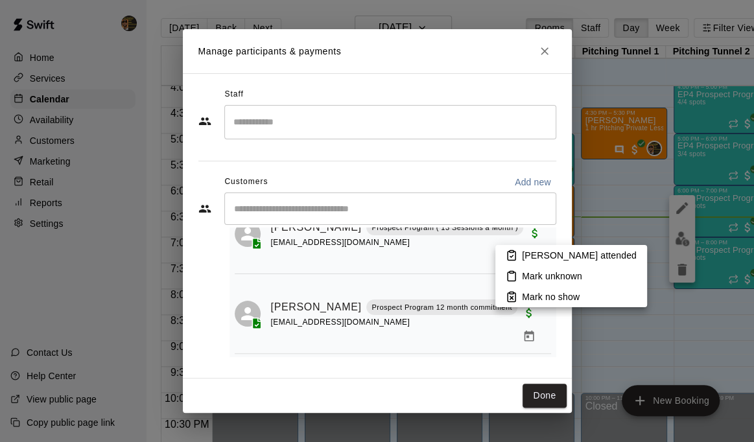
click at [538, 298] on p "Mark no show" at bounding box center [551, 296] width 58 height 13
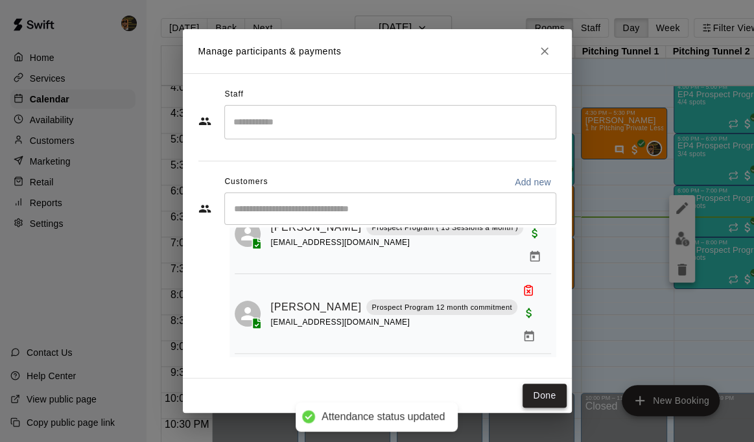
click at [534, 392] on button "Done" at bounding box center [544, 396] width 43 height 24
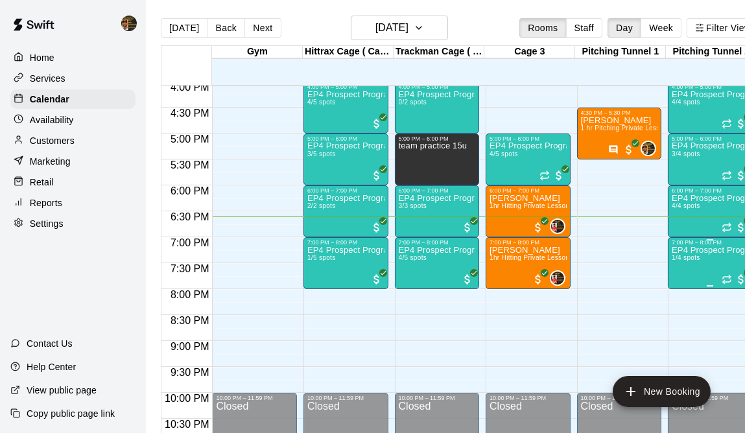
click at [707, 241] on div "7:00 PM – 8:00 PM" at bounding box center [710, 242] width 77 height 6
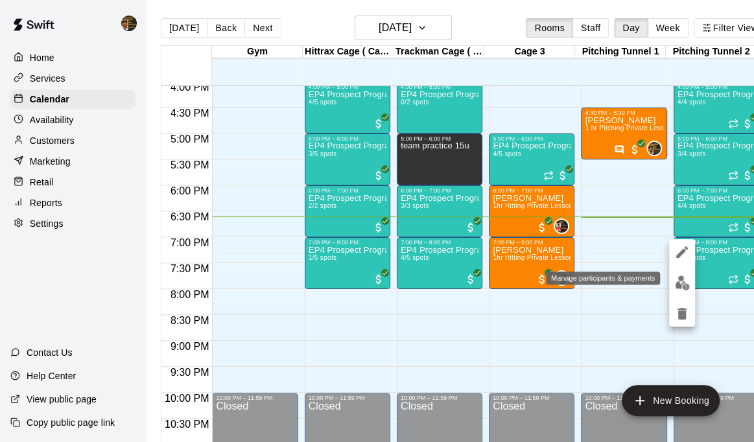
click at [684, 280] on img "edit" at bounding box center [682, 283] width 15 height 15
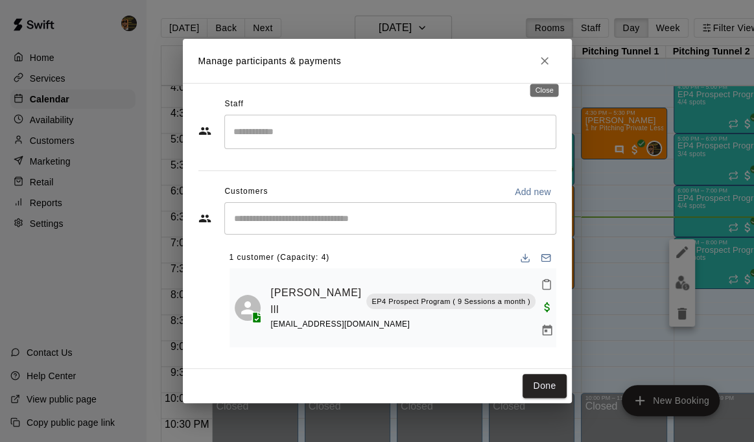
click at [547, 65] on icon "Close" at bounding box center [544, 60] width 13 height 13
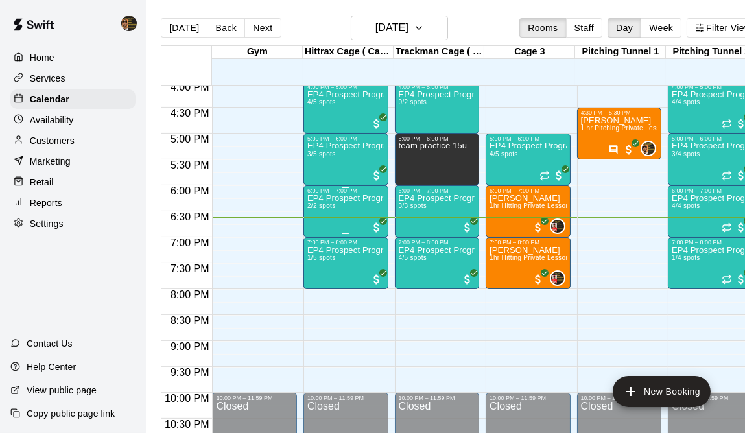
click at [338, 198] on p "EP4 Prospect Program Hitting ( ages [DEMOGRAPHIC_DATA] )" at bounding box center [345, 198] width 77 height 0
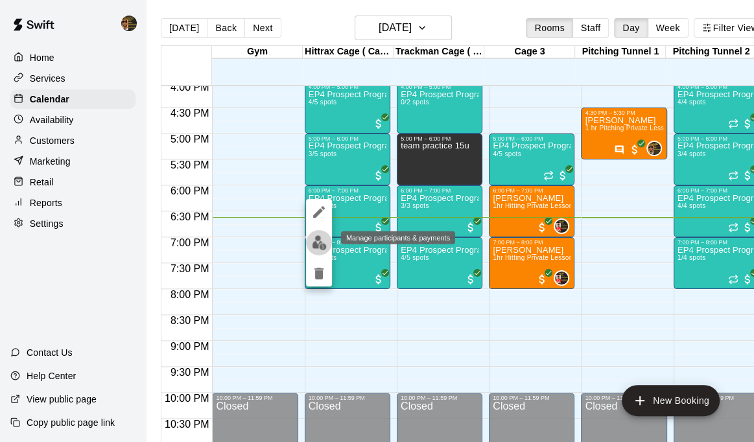
click at [319, 240] on img "edit" at bounding box center [319, 242] width 15 height 15
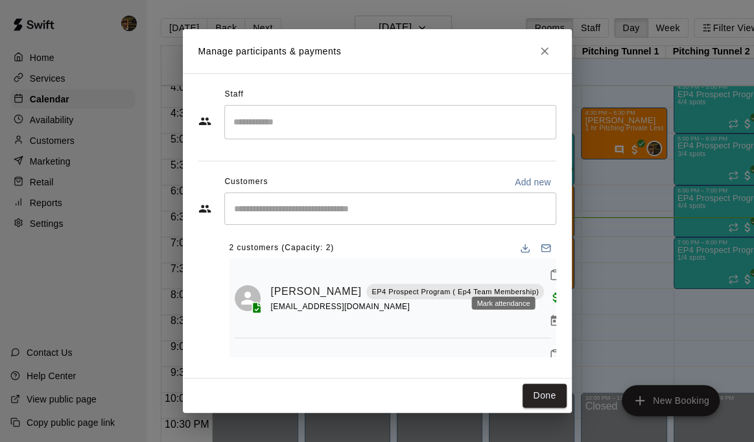
click at [549, 270] on icon "Mark attendance" at bounding box center [555, 275] width 12 height 12
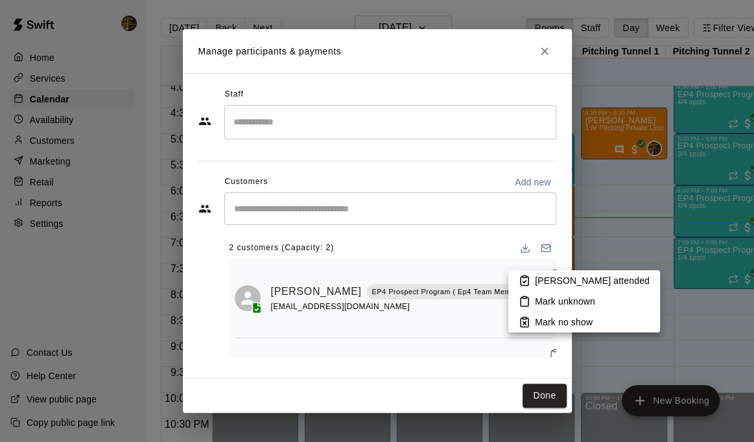
click at [529, 278] on icon at bounding box center [525, 281] width 12 height 12
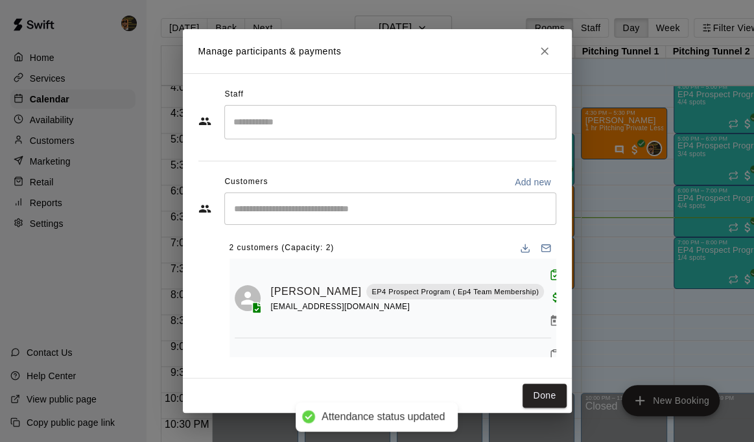
scroll to position [25, 0]
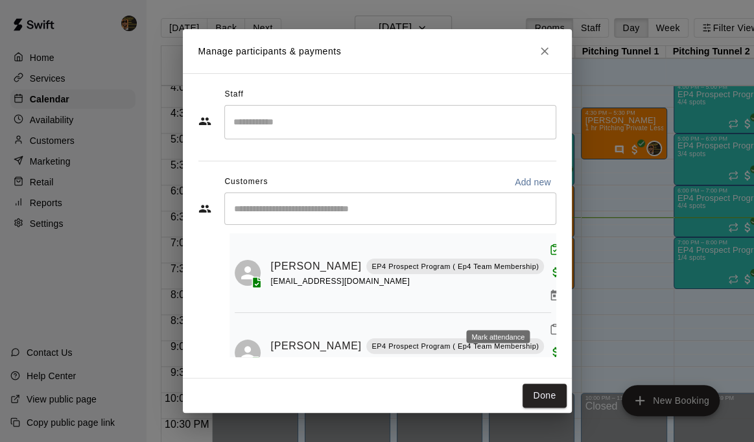
click at [549, 324] on icon "Mark attendance" at bounding box center [555, 330] width 12 height 12
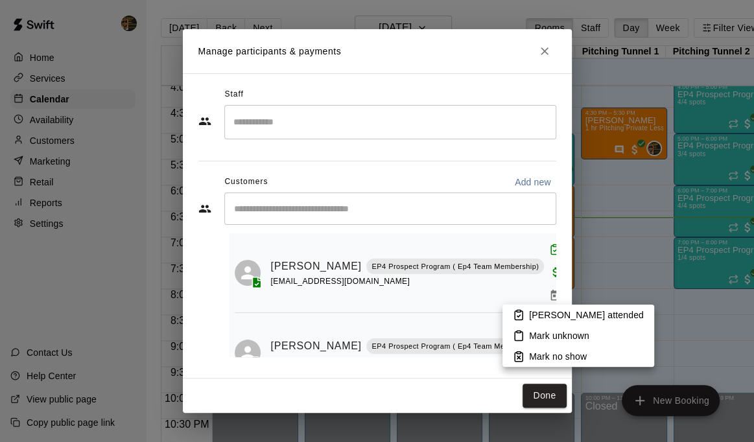
click at [538, 315] on p "[PERSON_NAME] attended" at bounding box center [586, 315] width 115 height 13
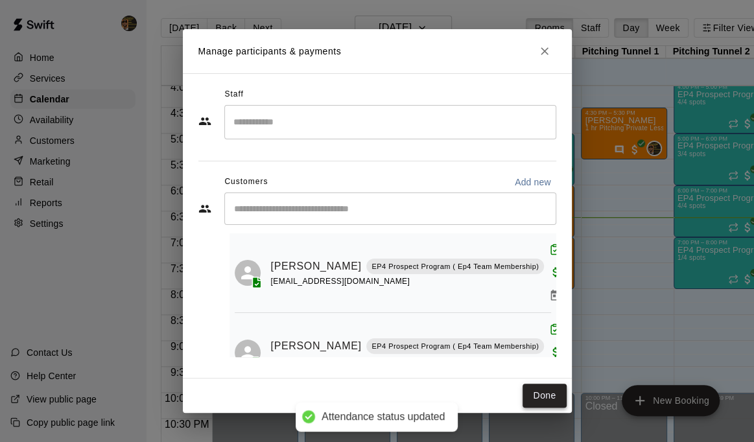
click at [545, 395] on button "Done" at bounding box center [544, 396] width 43 height 24
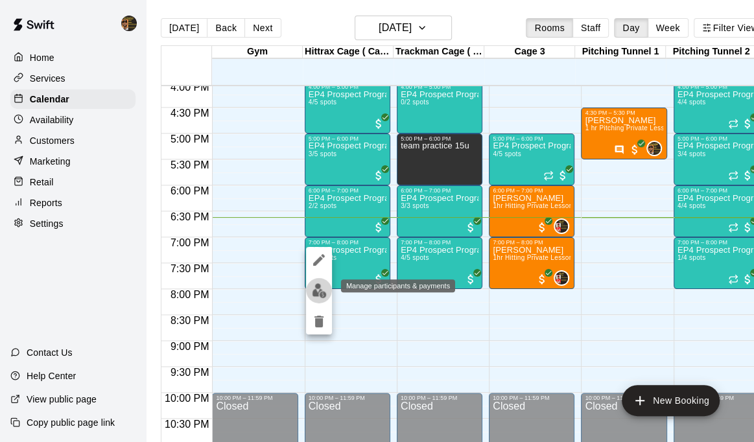
click at [320, 287] on img "edit" at bounding box center [319, 290] width 15 height 15
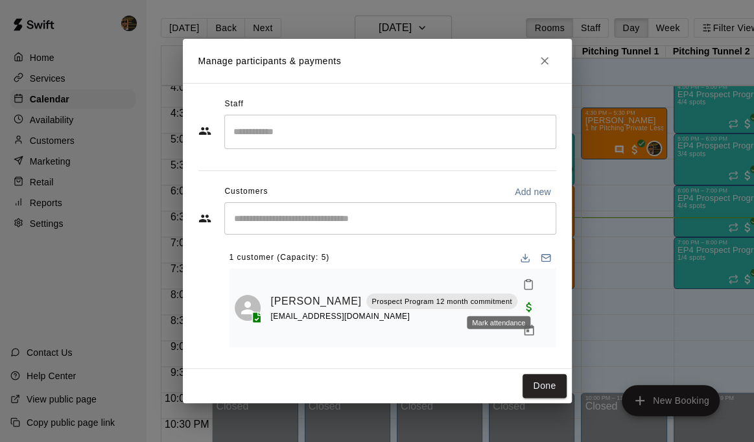
click at [523, 290] on icon "Mark attendance" at bounding box center [529, 285] width 12 height 12
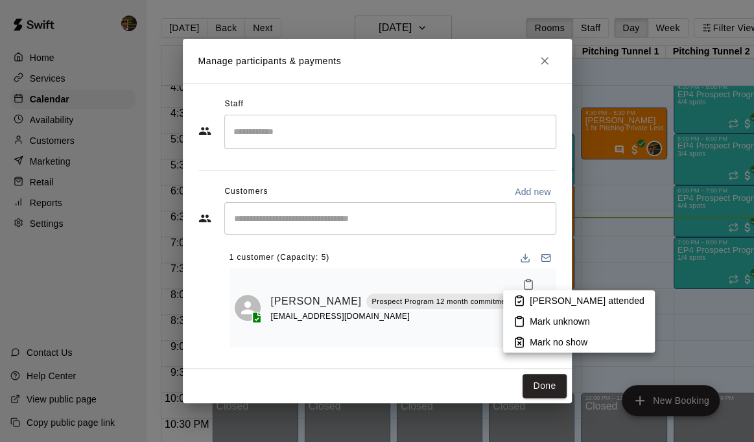
click at [440, 318] on div at bounding box center [377, 221] width 754 height 442
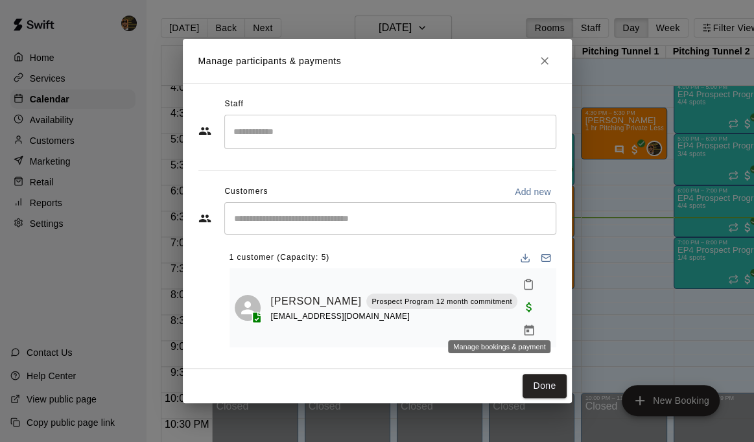
click at [523, 324] on icon "Manage bookings & payment" at bounding box center [529, 330] width 13 height 13
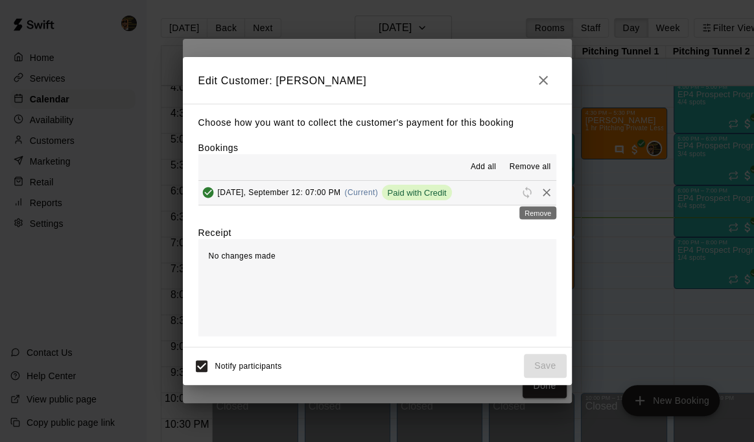
click at [540, 191] on icon "Remove" at bounding box center [546, 192] width 13 height 13
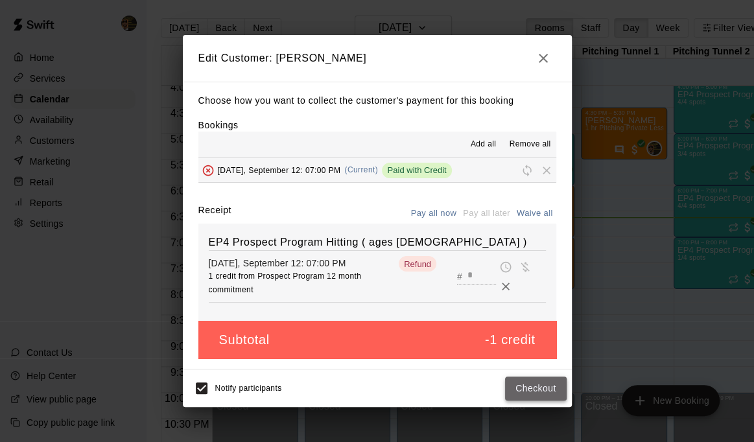
click at [545, 392] on button "Checkout" at bounding box center [535, 389] width 61 height 24
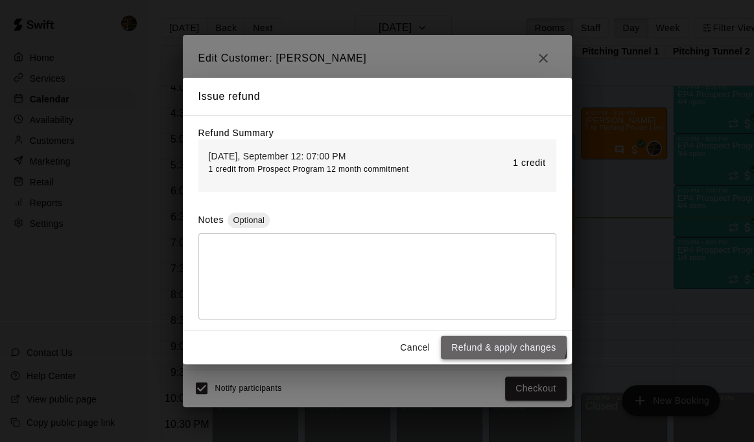
click at [493, 344] on button "Refund & apply changes" at bounding box center [503, 348] width 125 height 24
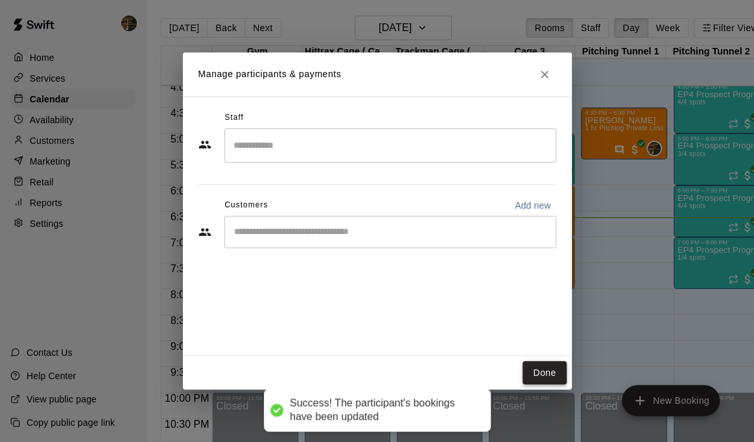
click at [539, 369] on button "Done" at bounding box center [544, 373] width 43 height 24
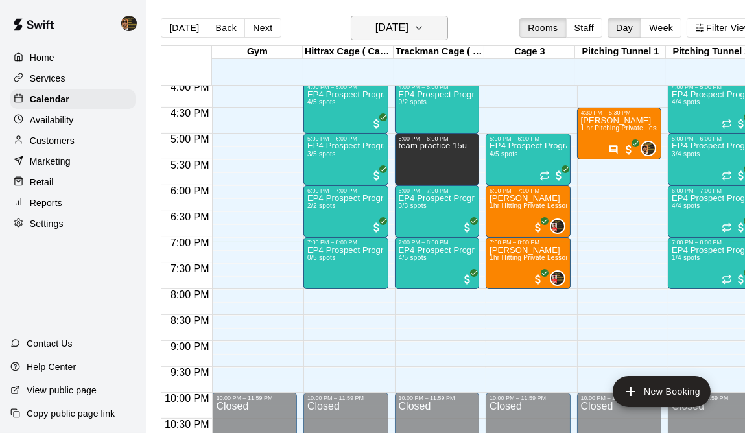
click at [441, 29] on button "[DATE]" at bounding box center [399, 28] width 97 height 25
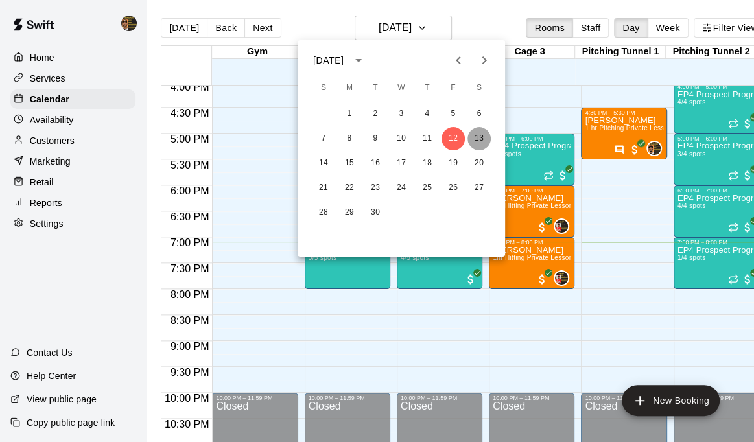
drag, startPoint x: 479, startPoint y: 134, endPoint x: 595, endPoint y: 311, distance: 211.6
click at [480, 134] on button "13" at bounding box center [478, 138] width 23 height 23
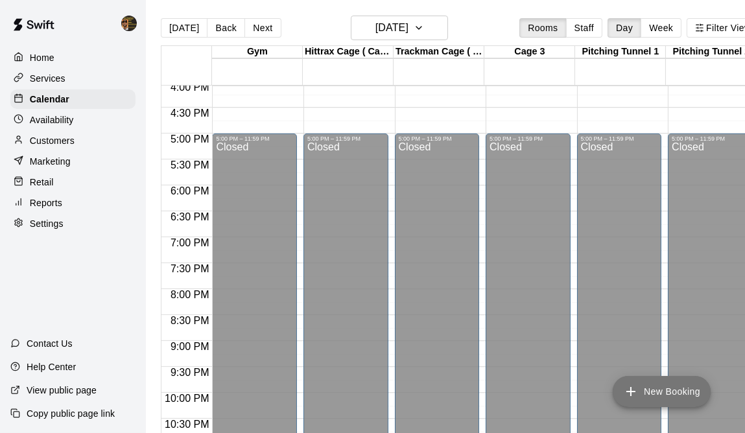
click at [674, 381] on button "New Booking" at bounding box center [662, 391] width 98 height 31
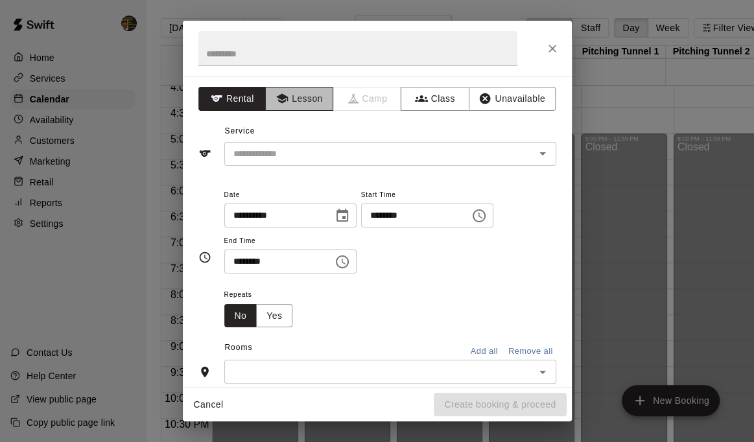
click at [307, 97] on button "Lesson" at bounding box center [299, 99] width 68 height 24
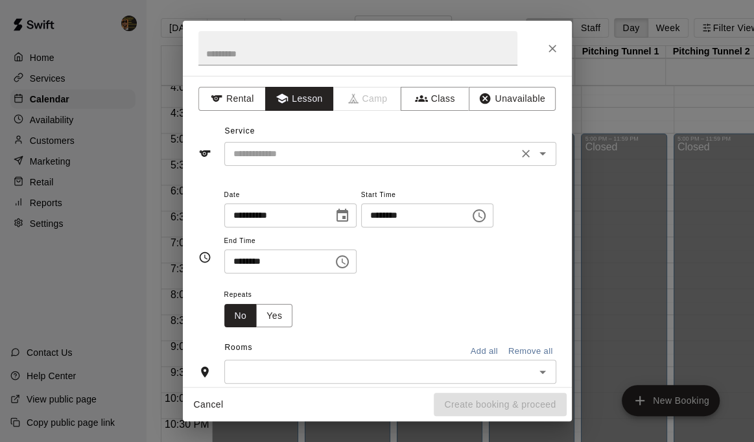
drag, startPoint x: 307, startPoint y: 155, endPoint x: 333, endPoint y: 165, distance: 27.7
click at [307, 156] on input "text" at bounding box center [371, 154] width 286 height 16
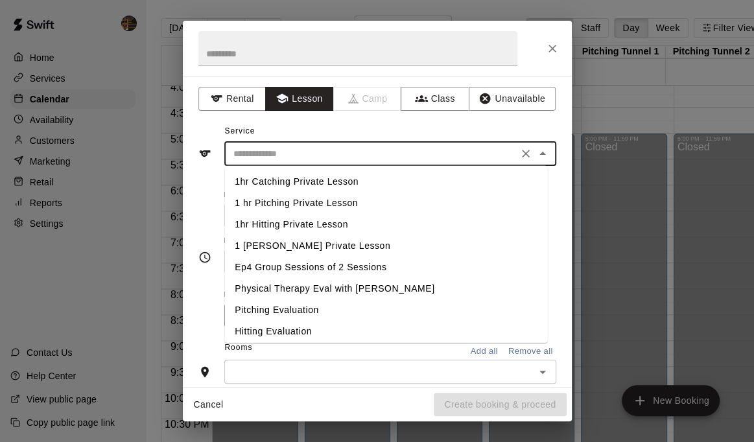
click at [344, 226] on li "1hr Hitting Private Lesson" at bounding box center [385, 224] width 323 height 21
type input "**********"
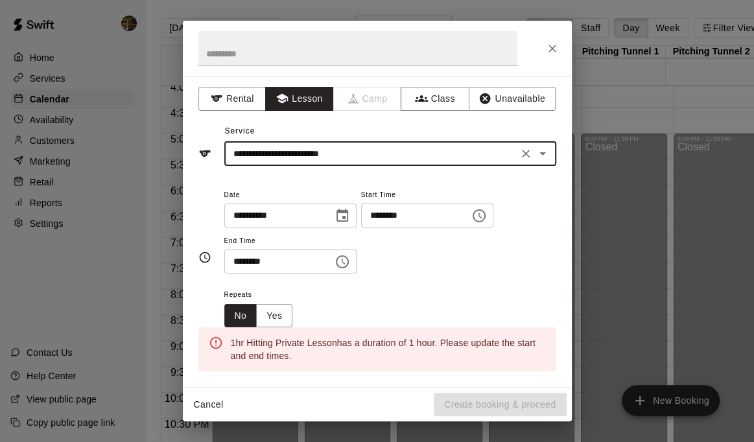
click at [487, 214] on icon "Choose time, selected time is 5:00 PM" at bounding box center [479, 216] width 16 height 16
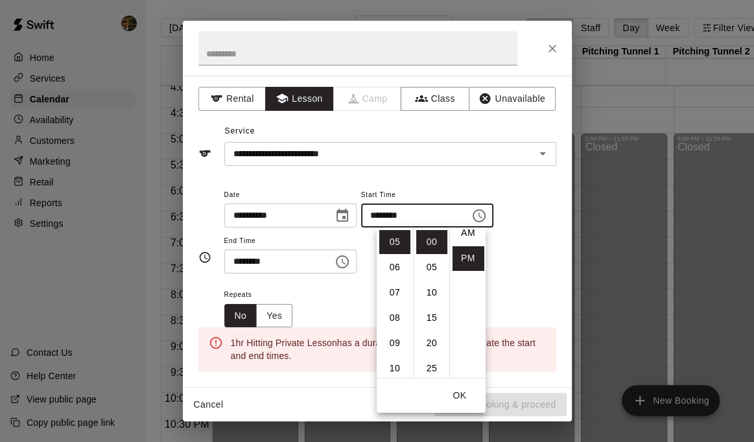
scroll to position [0, 0]
click at [465, 240] on li "AM" at bounding box center [468, 242] width 31 height 24
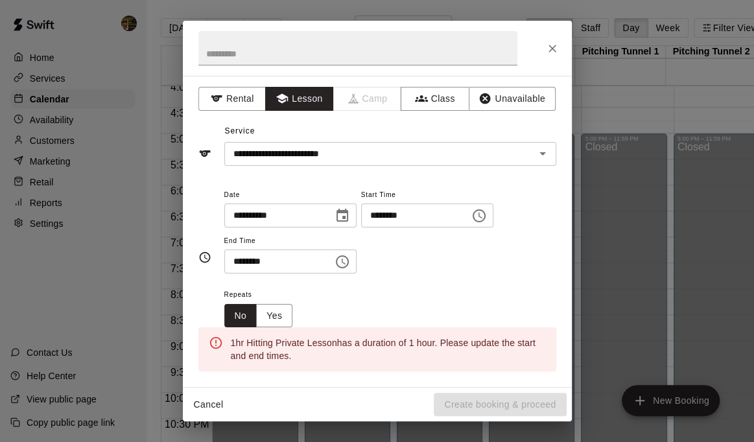
click at [486, 211] on icon "Choose time, selected time is 5:00 AM" at bounding box center [479, 215] width 13 height 13
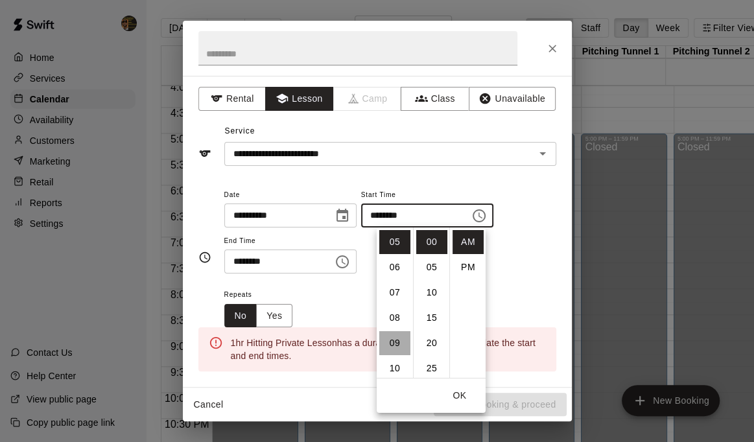
click at [390, 336] on li "09" at bounding box center [394, 343] width 31 height 24
type input "********"
click at [545, 257] on div "**********" at bounding box center [390, 231] width 332 height 88
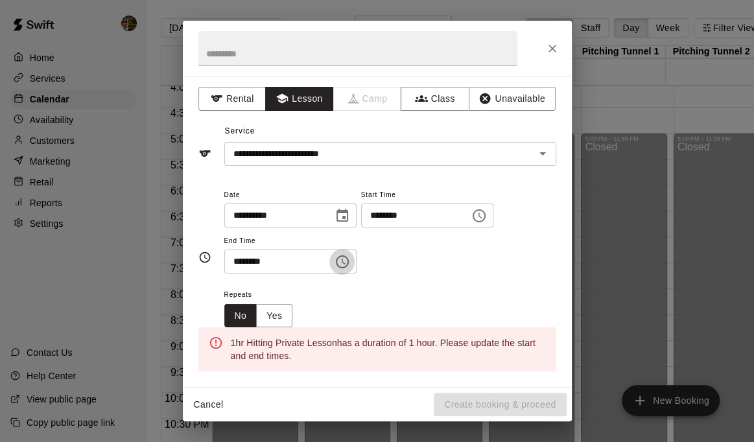
click at [350, 257] on icon "Choose time, selected time is 5:30 PM" at bounding box center [343, 262] width 16 height 16
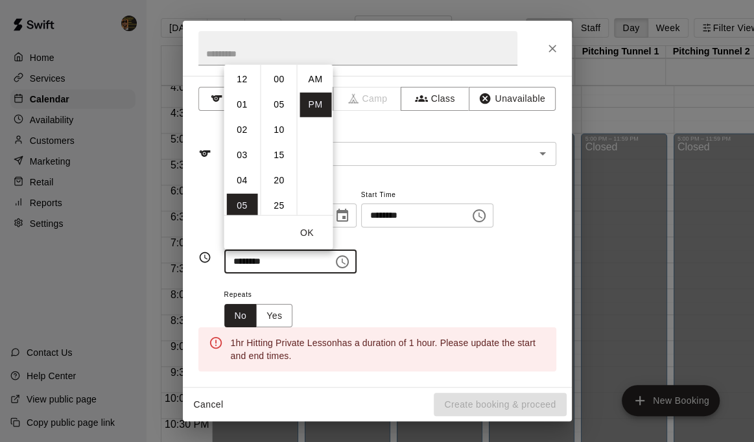
scroll to position [23, 0]
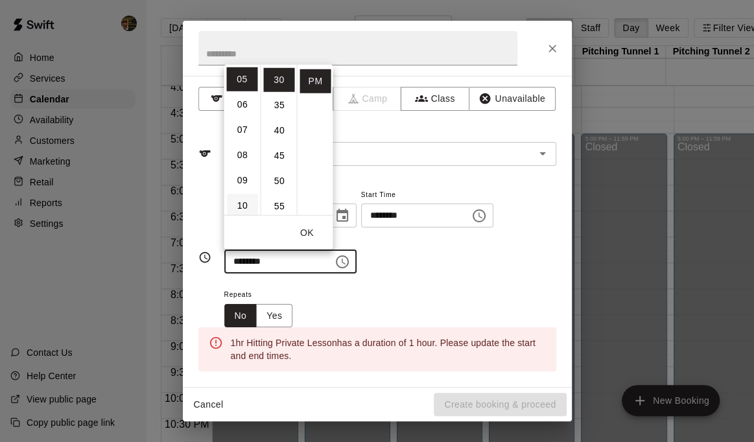
click at [250, 204] on li "10" at bounding box center [241, 205] width 31 height 24
click at [278, 74] on li "00" at bounding box center [278, 79] width 31 height 24
click at [315, 77] on li "AM" at bounding box center [315, 79] width 31 height 24
type input "********"
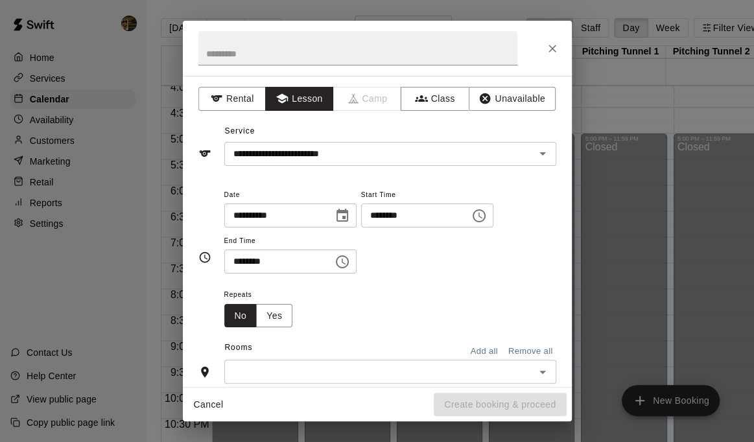
click at [535, 373] on icon "Open" at bounding box center [543, 372] width 16 height 16
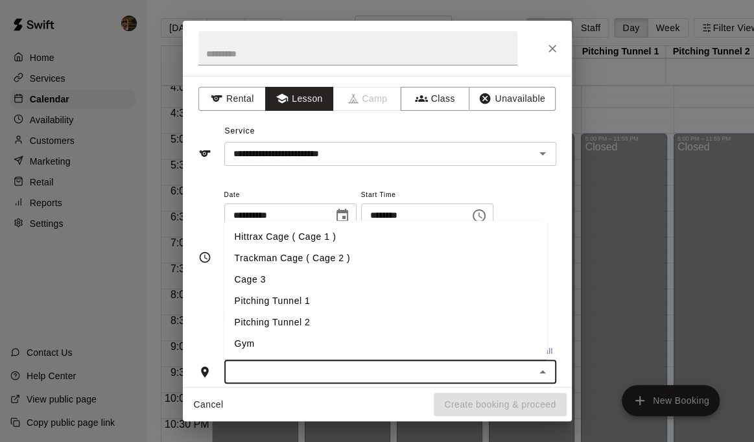
click at [271, 238] on li "Hittrax Cage ( Cage 1 )" at bounding box center [385, 236] width 323 height 21
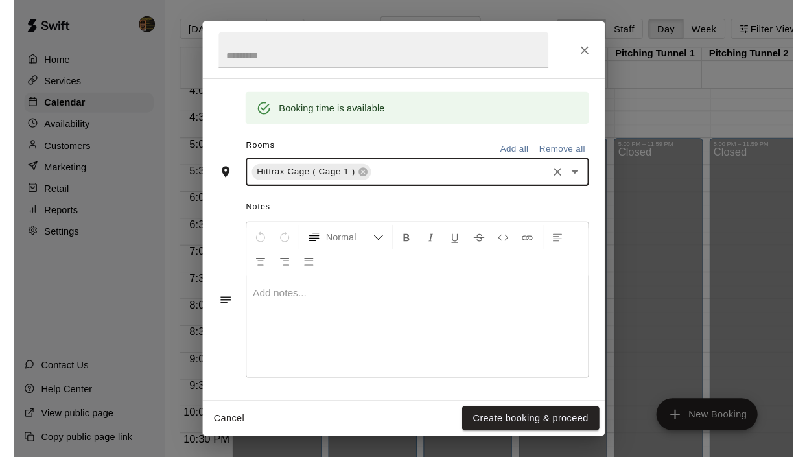
scroll to position [259, 0]
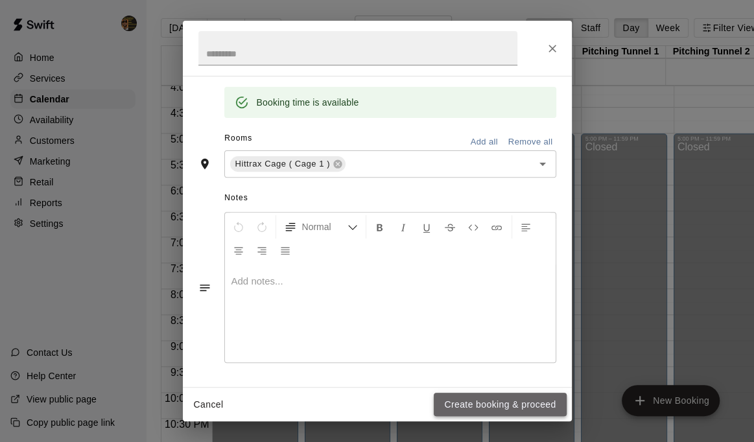
click at [545, 399] on button "Create booking & proceed" at bounding box center [500, 405] width 132 height 24
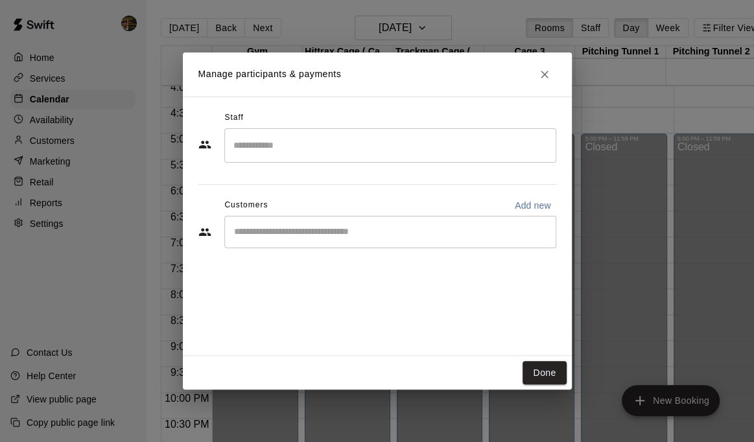
click at [346, 130] on div "​" at bounding box center [390, 145] width 332 height 34
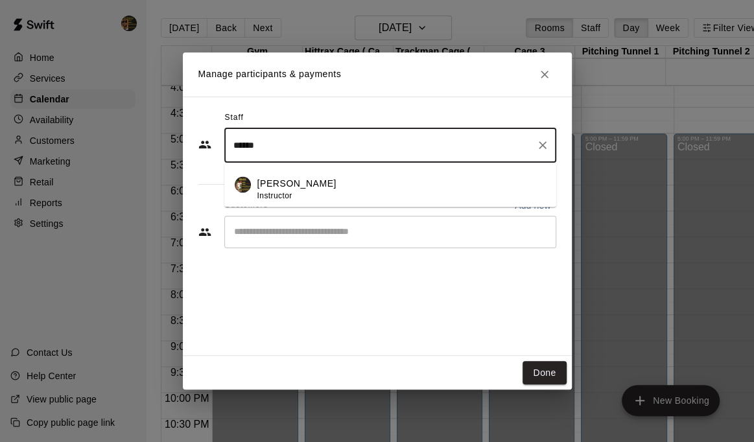
click at [387, 182] on div "Melvin Garcia Instructor" at bounding box center [401, 189] width 288 height 25
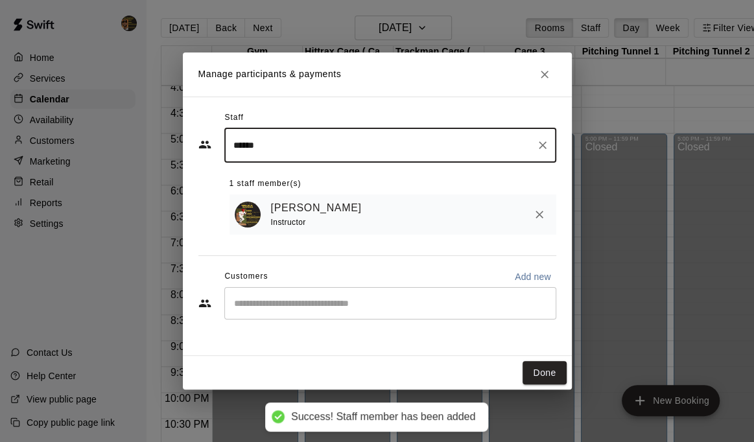
type input "******"
click at [358, 303] on input "Start typing to search customers..." at bounding box center [390, 303] width 320 height 13
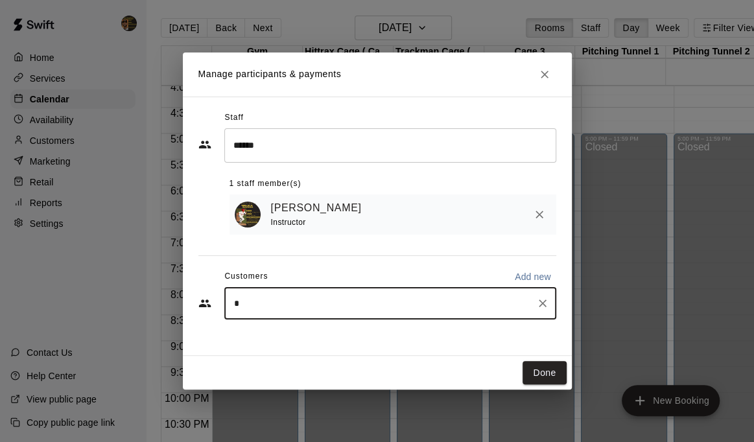
type input "**"
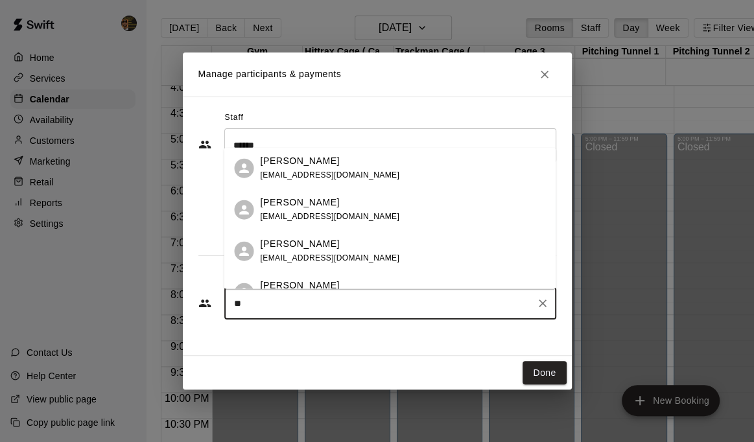
click at [314, 279] on div "Jj Rosario" at bounding box center [329, 286] width 139 height 14
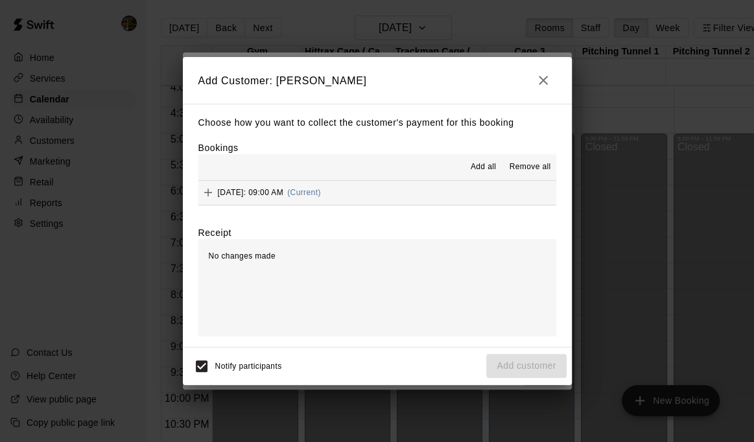
click at [321, 188] on span "(Current)" at bounding box center [304, 192] width 34 height 9
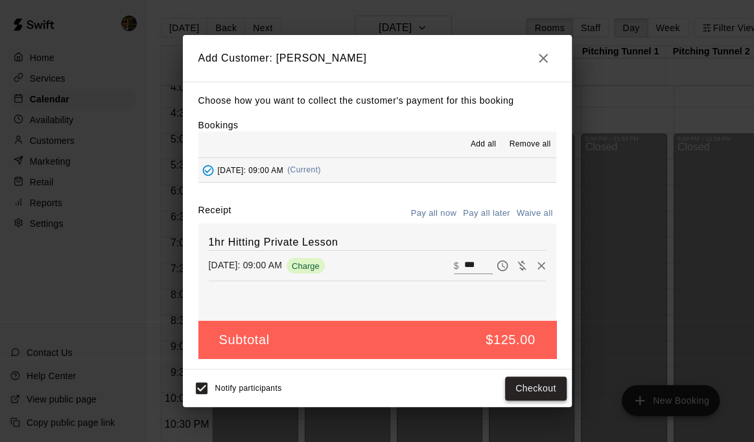
click at [549, 383] on button "Checkout" at bounding box center [535, 389] width 61 height 24
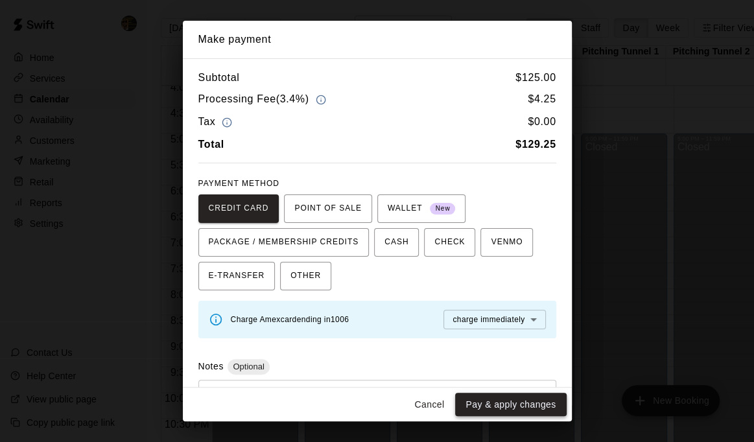
click at [534, 409] on button "Pay & apply changes" at bounding box center [510, 405] width 111 height 24
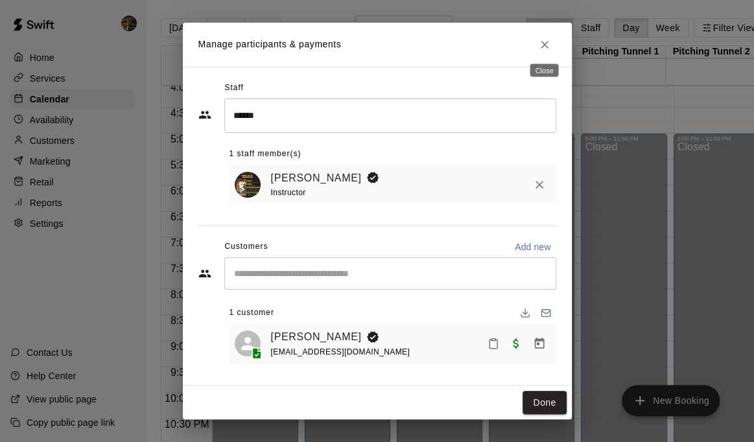
click at [538, 40] on icon "Close" at bounding box center [544, 44] width 13 height 13
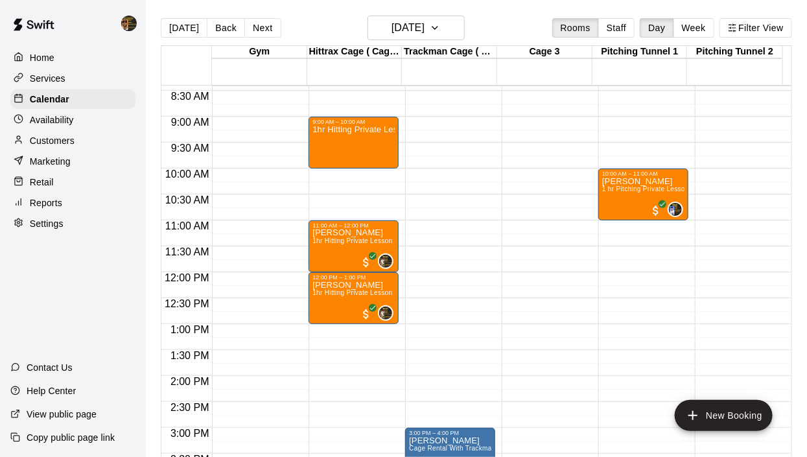
scroll to position [418, 0]
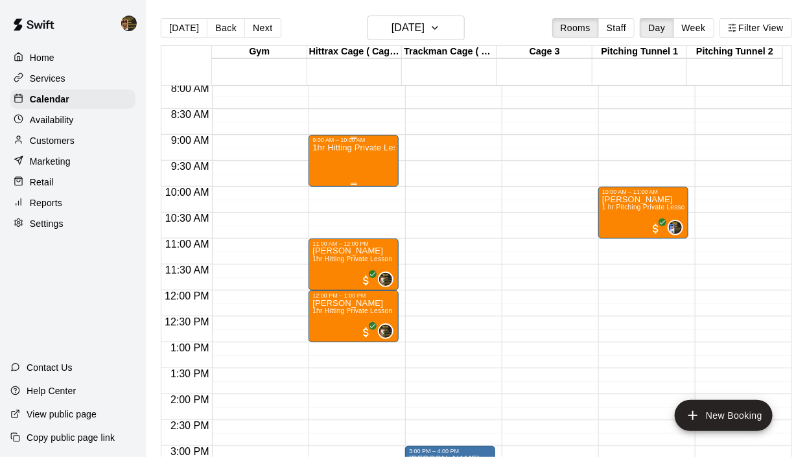
click at [370, 163] on div "1hr Hitting Private Lesson" at bounding box center [353, 371] width 82 height 457
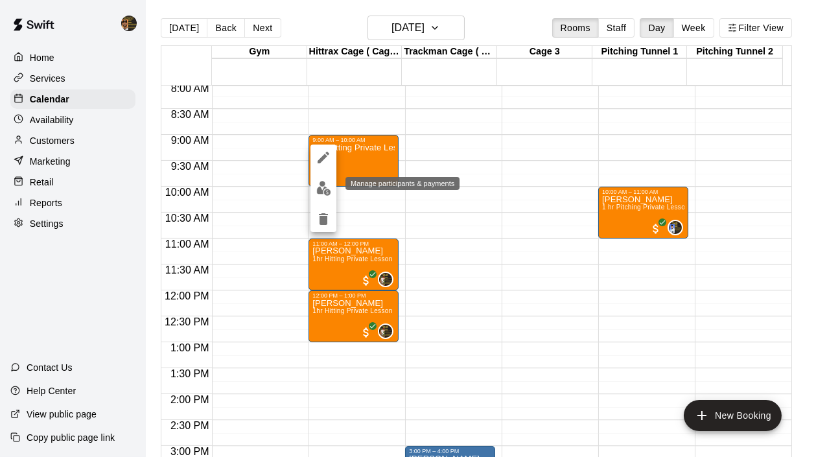
click at [317, 190] on img "edit" at bounding box center [323, 188] width 15 height 15
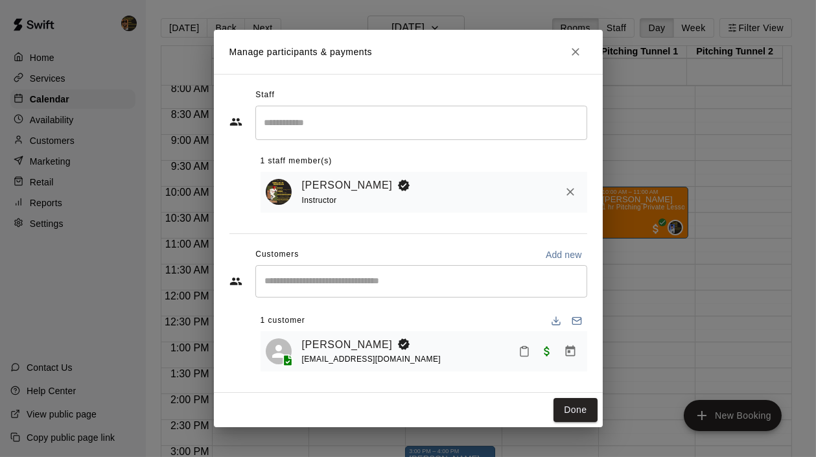
click at [552, 403] on div "Done" at bounding box center [408, 410] width 389 height 34
click at [578, 412] on button "Done" at bounding box center [575, 410] width 43 height 24
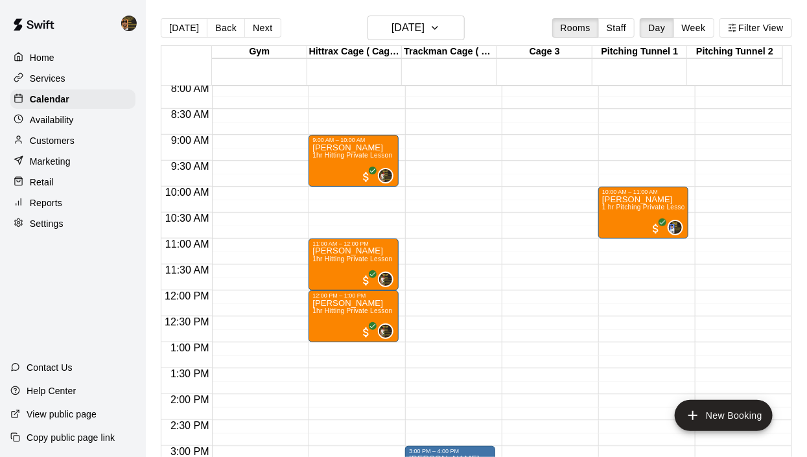
click at [64, 126] on p "Availability" at bounding box center [52, 119] width 44 height 13
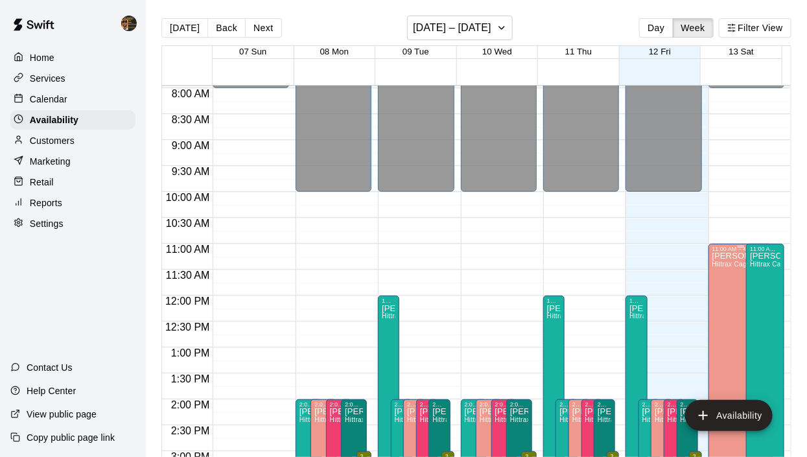
scroll to position [445, 0]
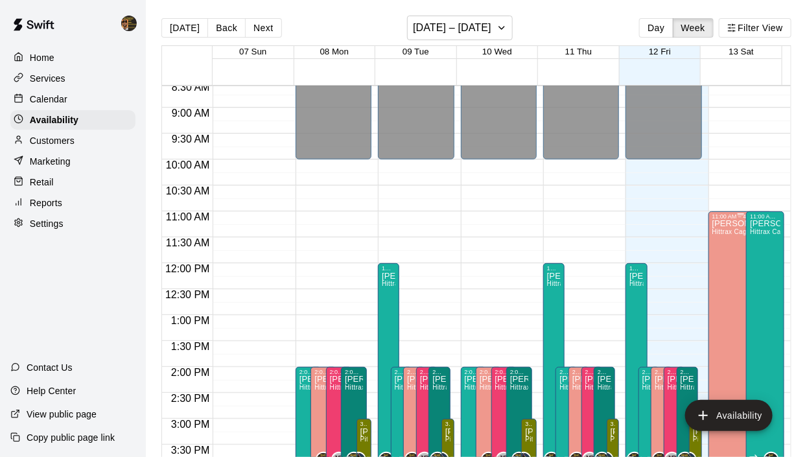
click at [725, 279] on div "Melvin Garcia Hittrax Cage ( Cage 1 ), Trackman Cage ( Cage 2 ), Cage 3" at bounding box center [740, 448] width 57 height 457
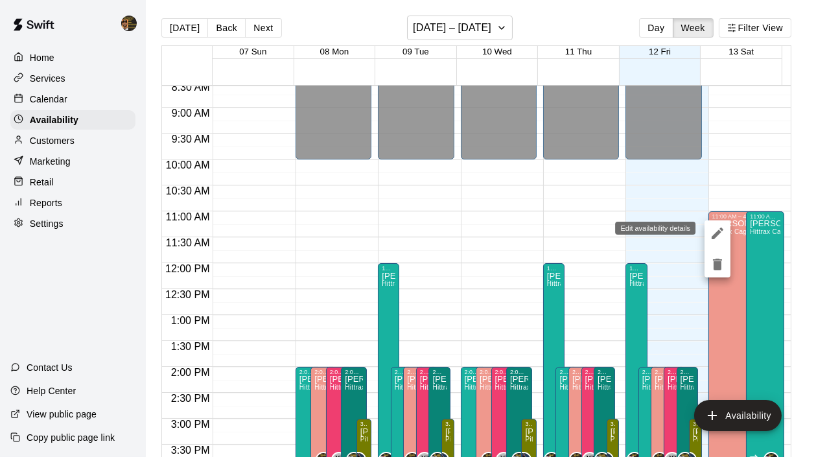
click at [725, 235] on icon "edit" at bounding box center [718, 234] width 16 height 16
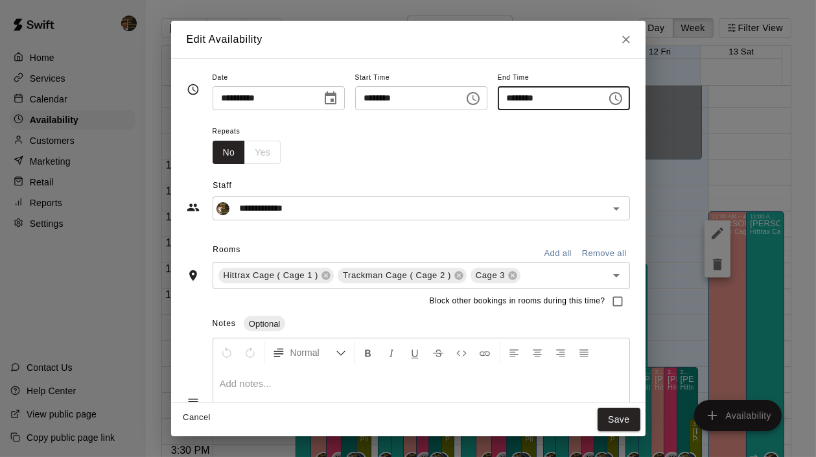
click at [510, 97] on input "********" at bounding box center [548, 98] width 100 height 24
type input "********"
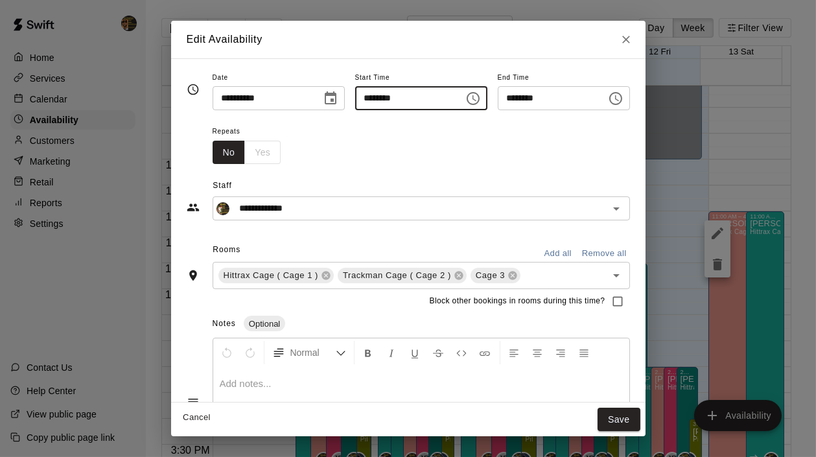
click at [355, 93] on input "********" at bounding box center [405, 98] width 100 height 24
type input "********"
click at [641, 416] on button "Save" at bounding box center [619, 420] width 43 height 24
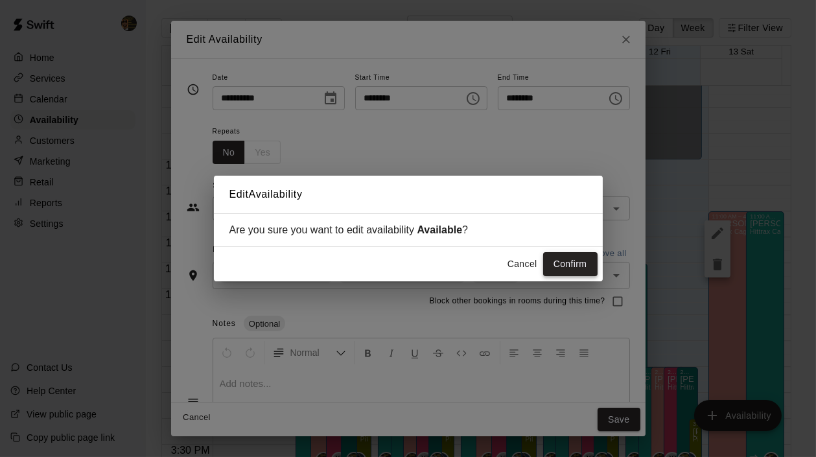
click at [572, 261] on button "Confirm" at bounding box center [570, 264] width 54 height 24
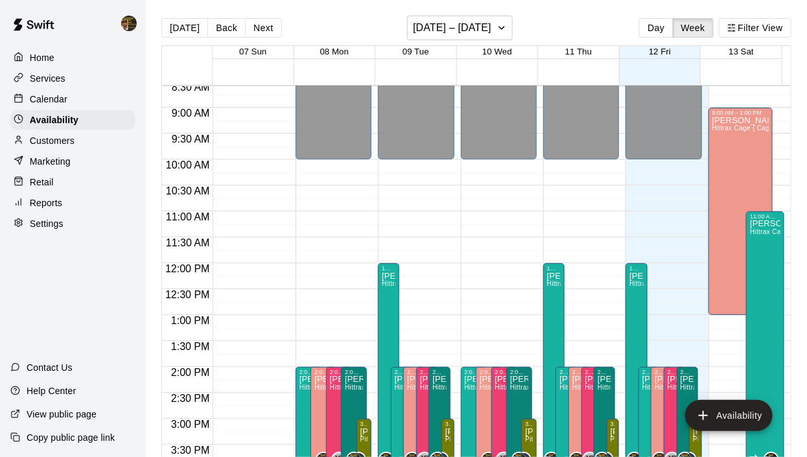
click at [59, 99] on p "Calendar" at bounding box center [49, 99] width 38 height 13
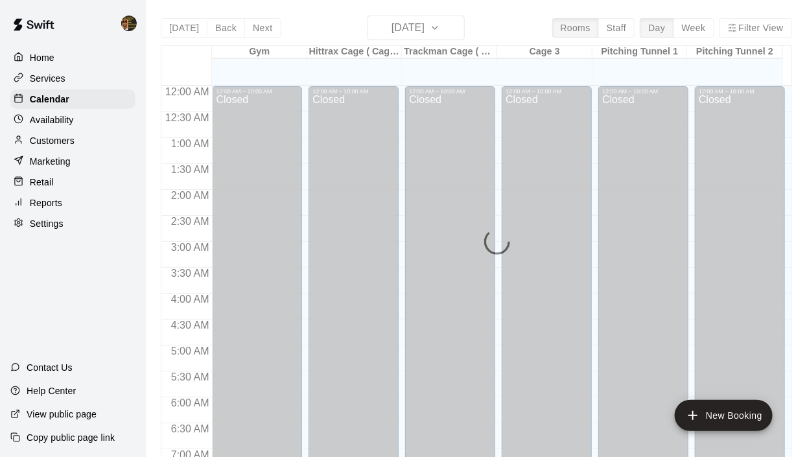
scroll to position [819, 0]
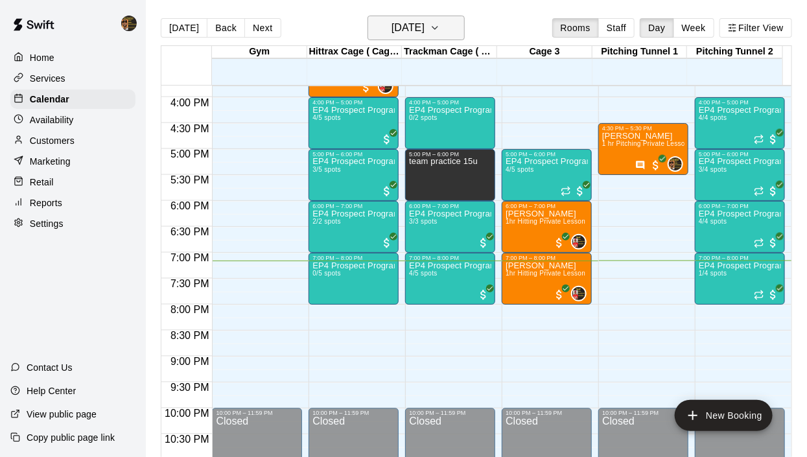
click at [454, 33] on button "[DATE]" at bounding box center [416, 28] width 97 height 25
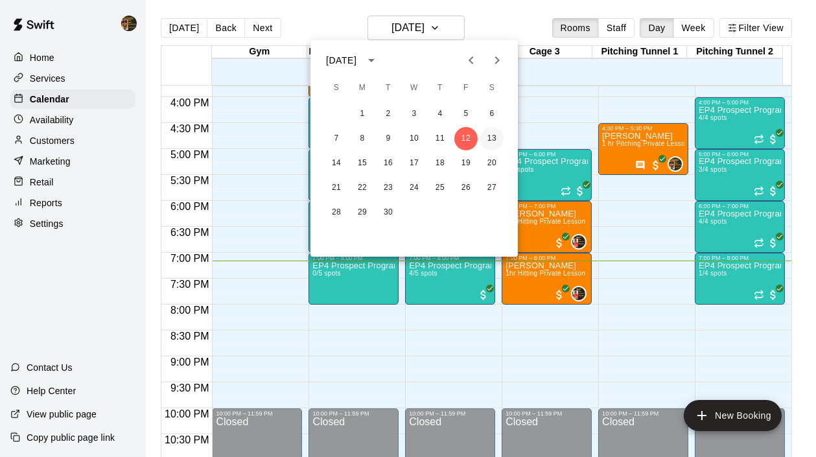
click at [488, 136] on button "13" at bounding box center [491, 138] width 23 height 23
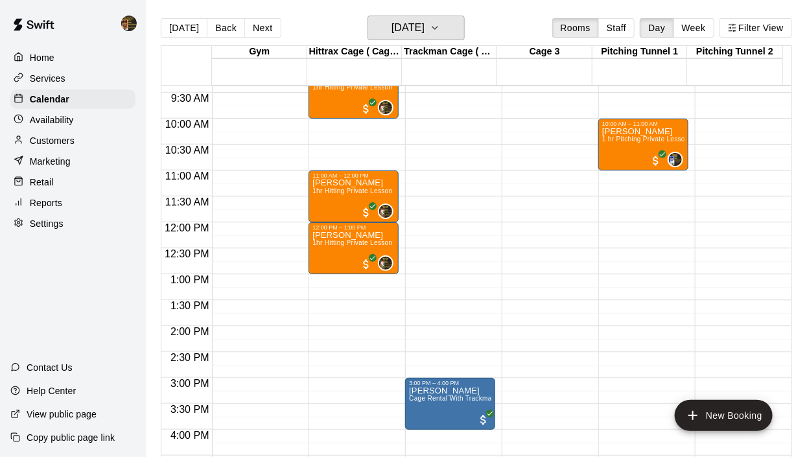
scroll to position [465, 0]
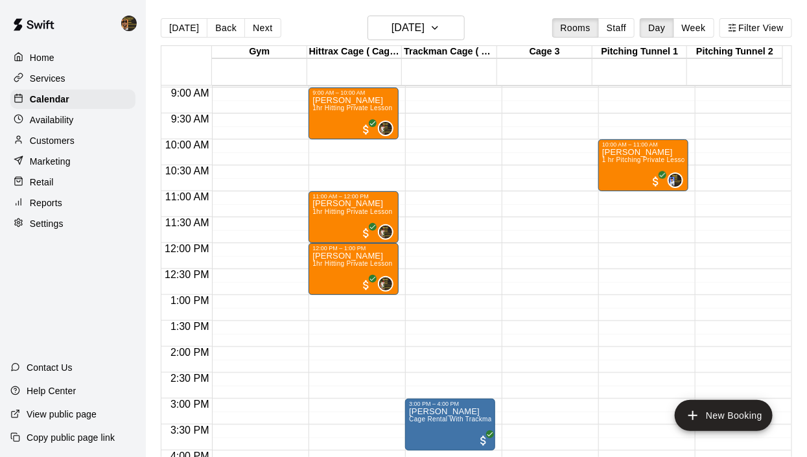
click at [340, 157] on div "12:00 AM – 8:00 AM Closed 9:00 AM – 10:00 AM Jj Rosario 1hr Hitting Private Les…" at bounding box center [354, 243] width 90 height 1245
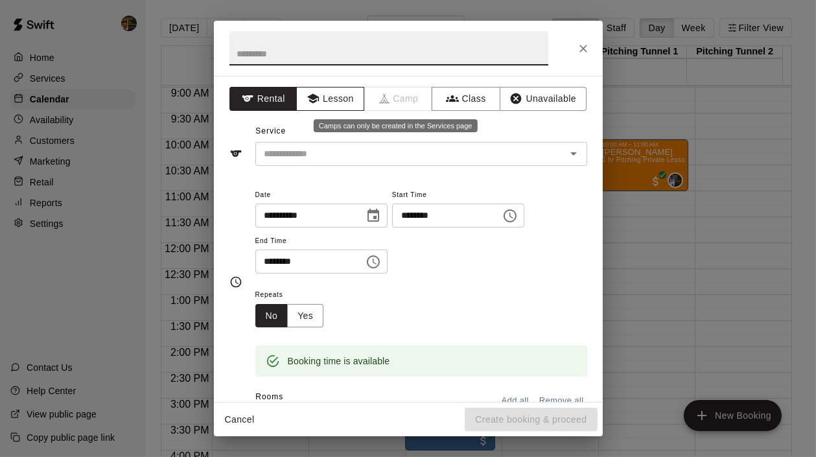
click at [351, 99] on button "Lesson" at bounding box center [330, 99] width 68 height 24
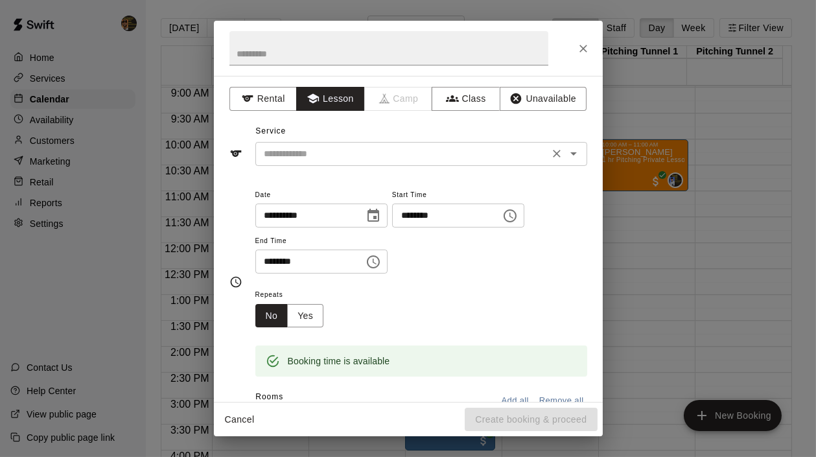
click at [566, 155] on icon "Open" at bounding box center [574, 154] width 16 height 16
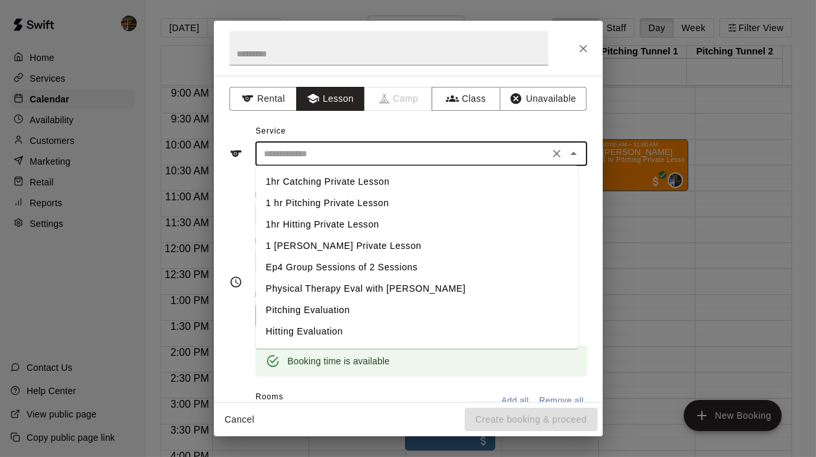
click at [378, 228] on li "1hr Hitting Private Lesson" at bounding box center [416, 224] width 323 height 21
type input "**********"
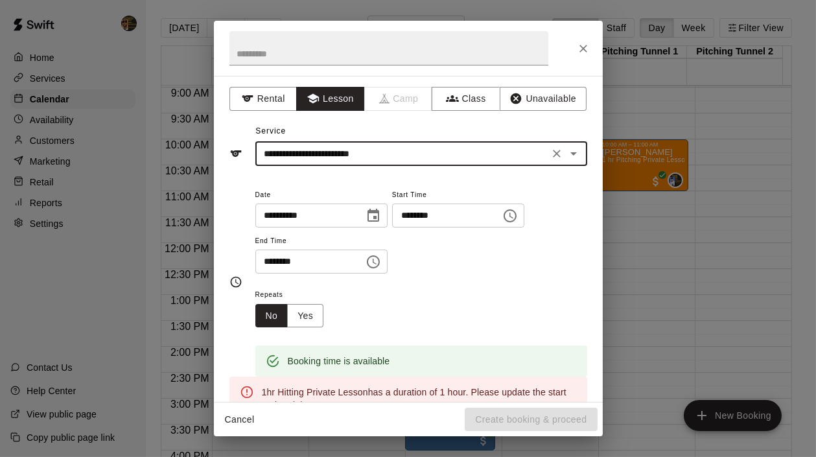
click at [438, 209] on input "********" at bounding box center [442, 216] width 100 height 24
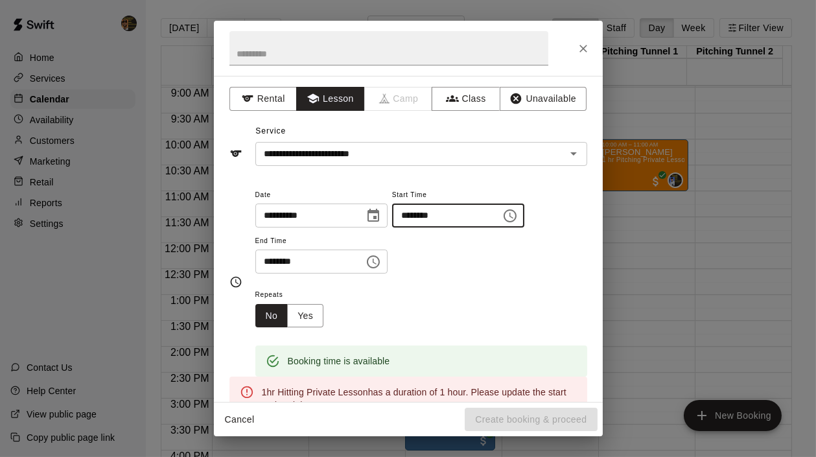
type input "********"
click at [272, 259] on input "********" at bounding box center [305, 262] width 100 height 24
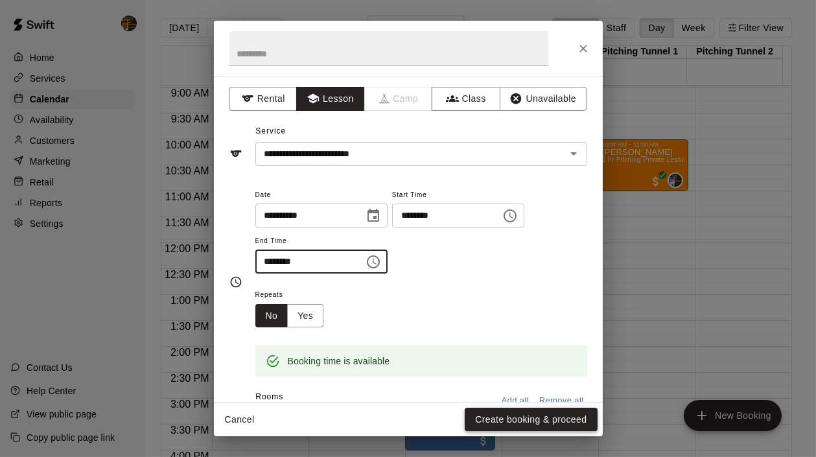
type input "********"
click at [572, 416] on button "Create booking & proceed" at bounding box center [531, 420] width 132 height 24
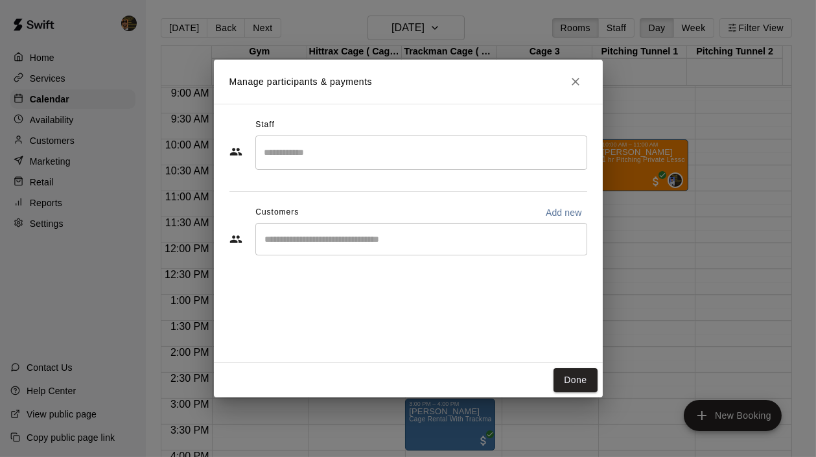
click at [336, 125] on div "Staff" at bounding box center [408, 125] width 358 height 21
click at [342, 143] on input "Search staff" at bounding box center [421, 152] width 320 height 23
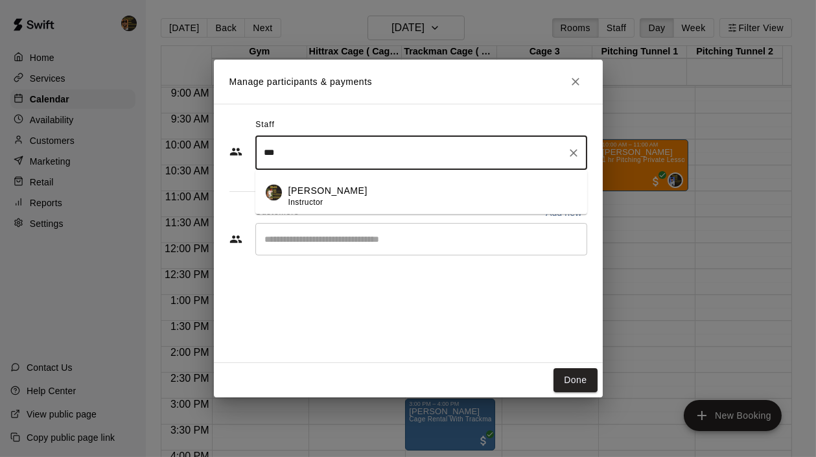
drag, startPoint x: 587, startPoint y: 196, endPoint x: 585, endPoint y: 210, distance: 14.3
click at [585, 210] on div "Melvin Garcia Instructor" at bounding box center [421, 193] width 332 height 44
click at [449, 197] on div "Melvin Garcia Instructor" at bounding box center [432, 196] width 288 height 25
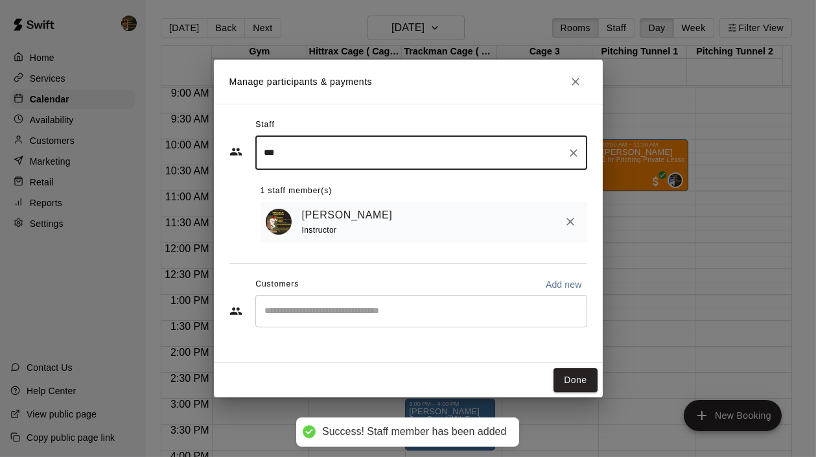
type input "***"
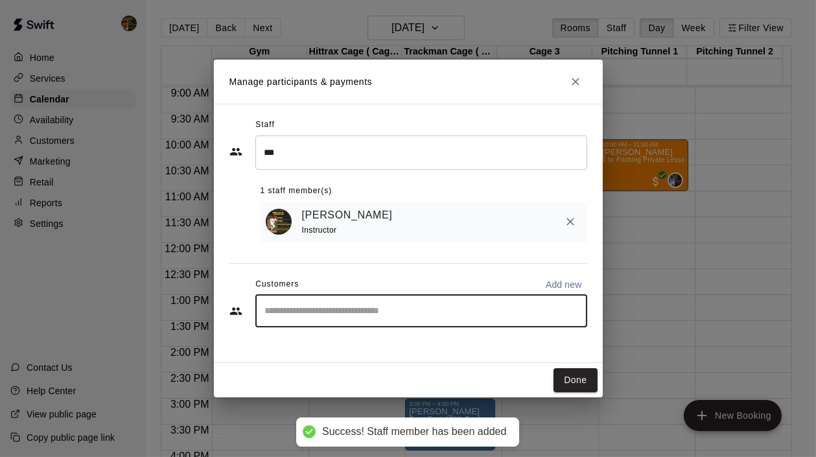
click at [411, 307] on input "Start typing to search customers..." at bounding box center [421, 311] width 320 height 13
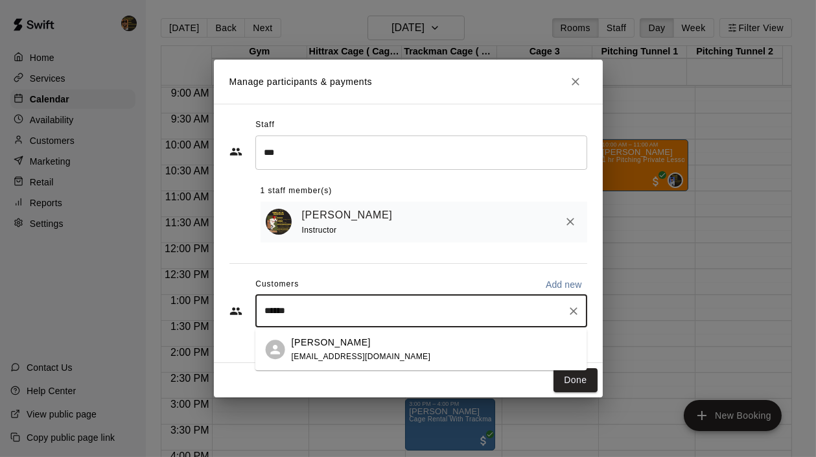
type input "*******"
click at [371, 355] on span "left4wright@gmail.com" at bounding box center [361, 356] width 139 height 9
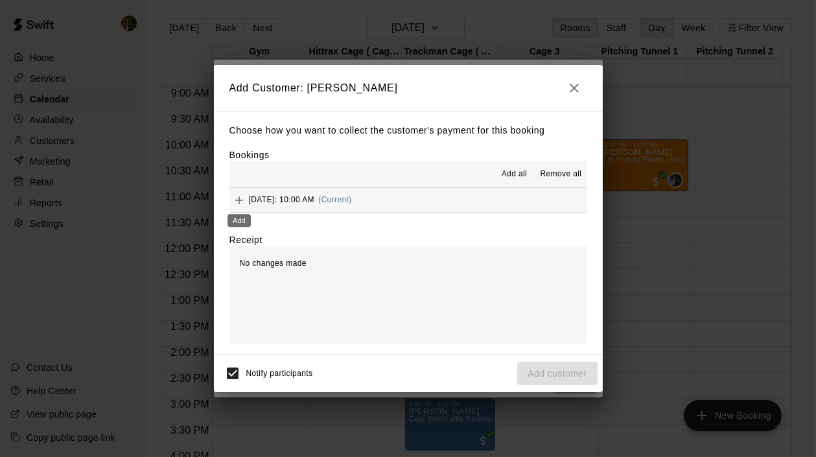
click at [238, 201] on icon "Add" at bounding box center [239, 200] width 8 height 8
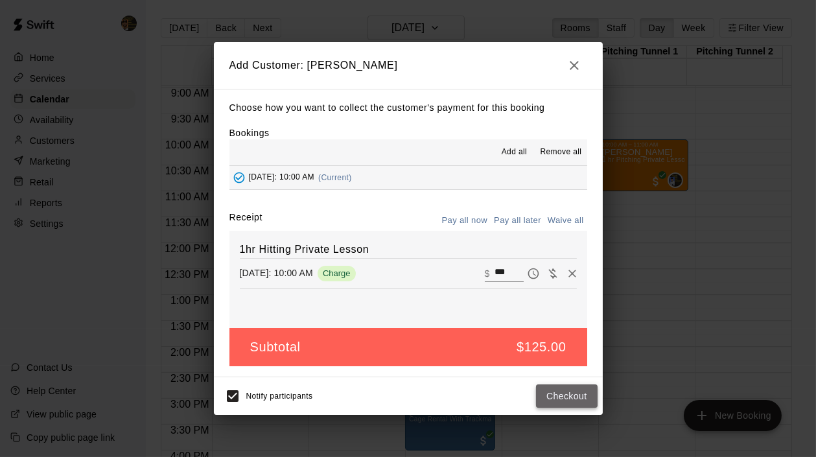
click at [564, 397] on button "Checkout" at bounding box center [566, 396] width 61 height 24
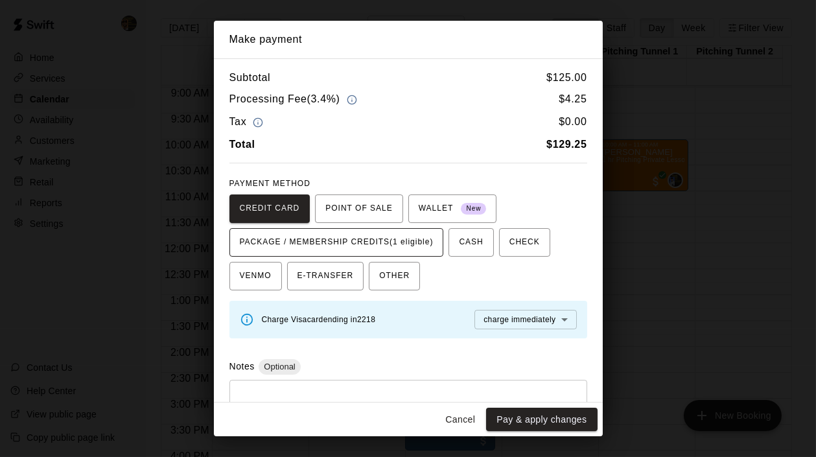
click at [320, 252] on span "PACKAGE / MEMBERSHIP CREDITS (1 eligible)" at bounding box center [337, 242] width 194 height 21
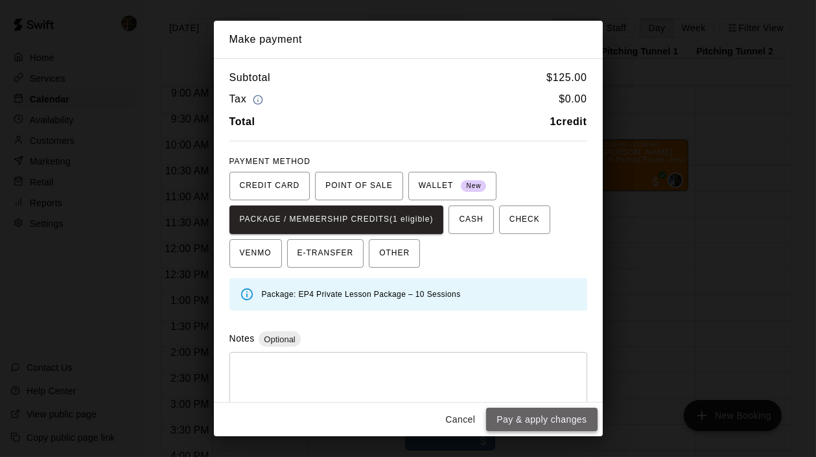
click at [559, 425] on button "Pay & apply changes" at bounding box center [541, 420] width 111 height 24
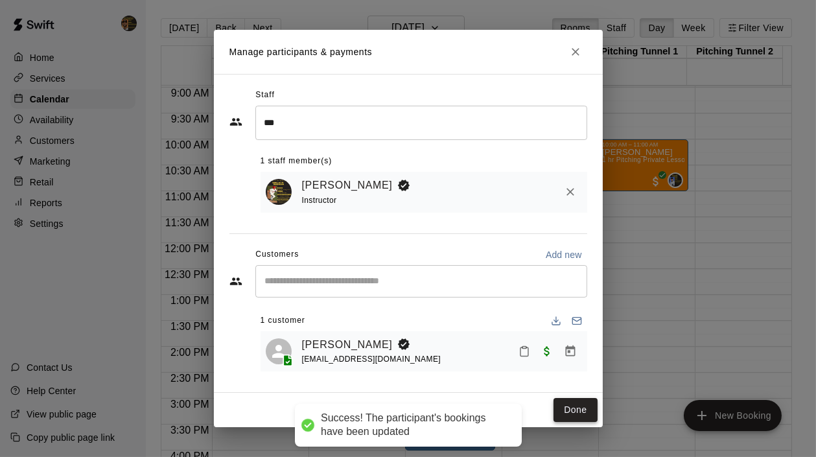
click at [576, 408] on button "Done" at bounding box center [575, 410] width 43 height 24
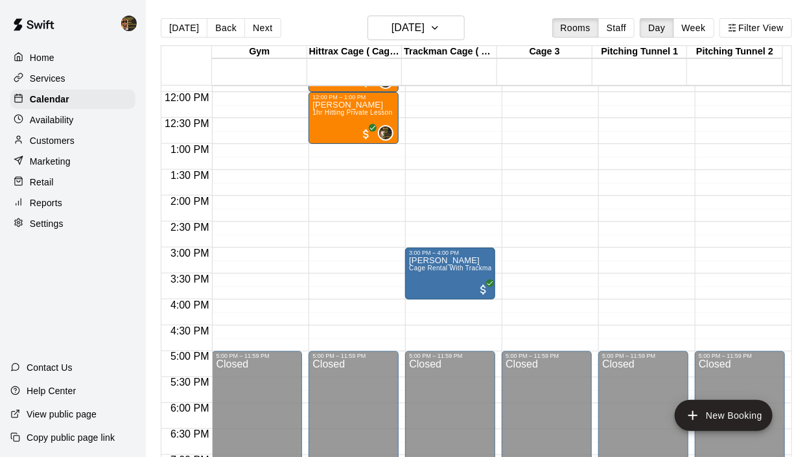
scroll to position [640, 0]
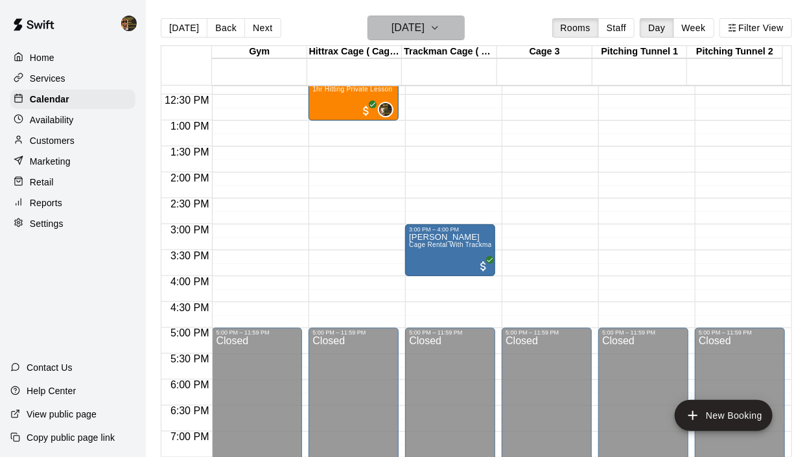
click at [461, 28] on button "Saturday Sep 13" at bounding box center [416, 28] width 97 height 25
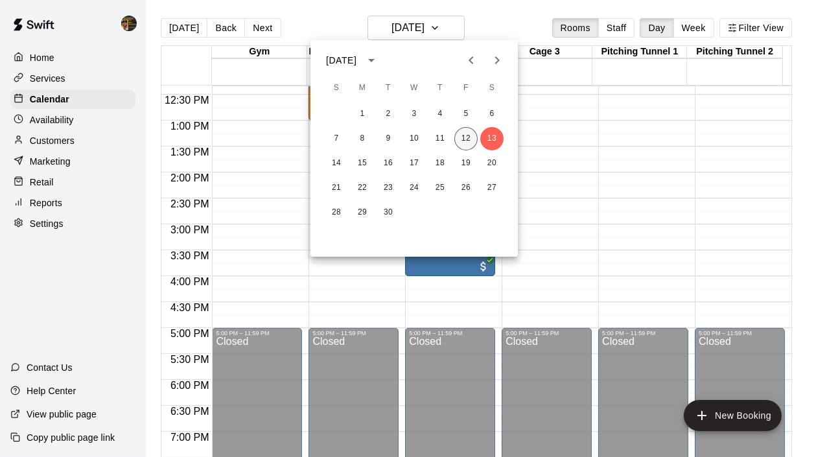
click at [464, 138] on button "12" at bounding box center [465, 138] width 23 height 23
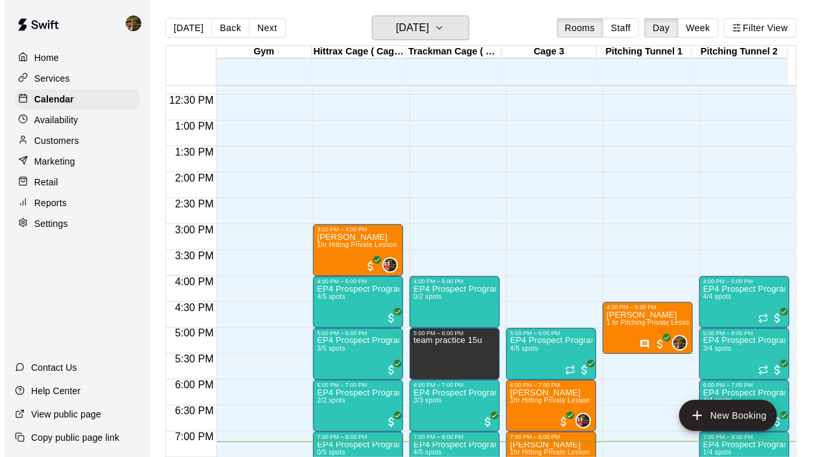
scroll to position [858, 0]
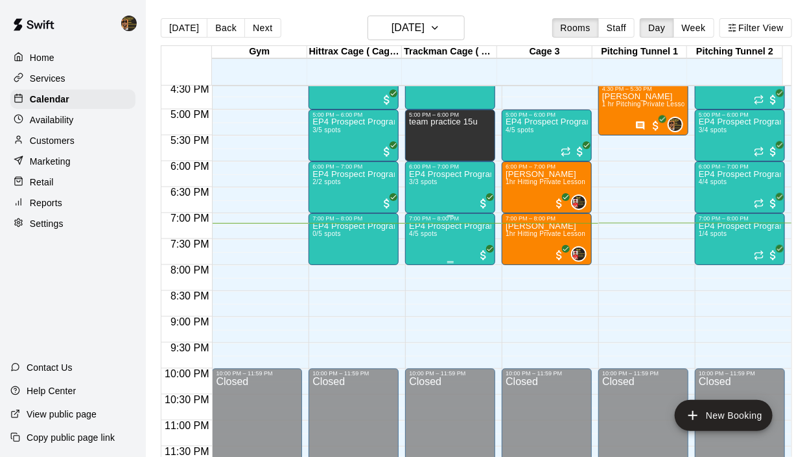
click at [438, 246] on div "EP4 Prospect Program Hitting ( 16u+ Slot ) 4/5 spots" at bounding box center [450, 450] width 82 height 457
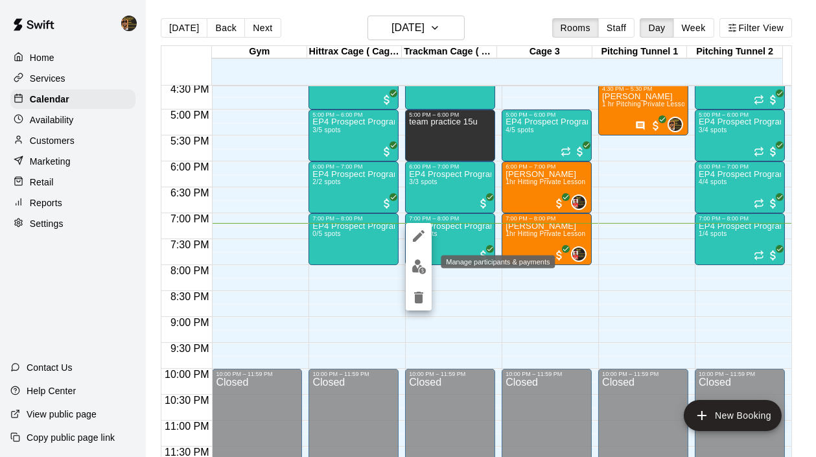
click at [412, 267] on img "edit" at bounding box center [419, 266] width 15 height 15
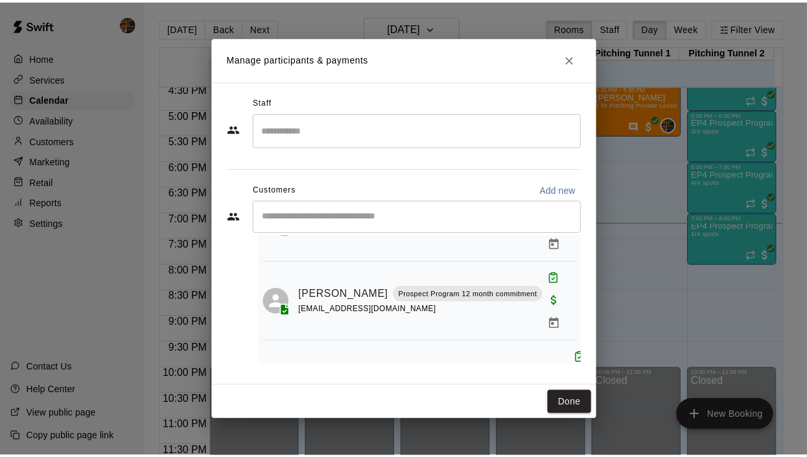
scroll to position [144, 0]
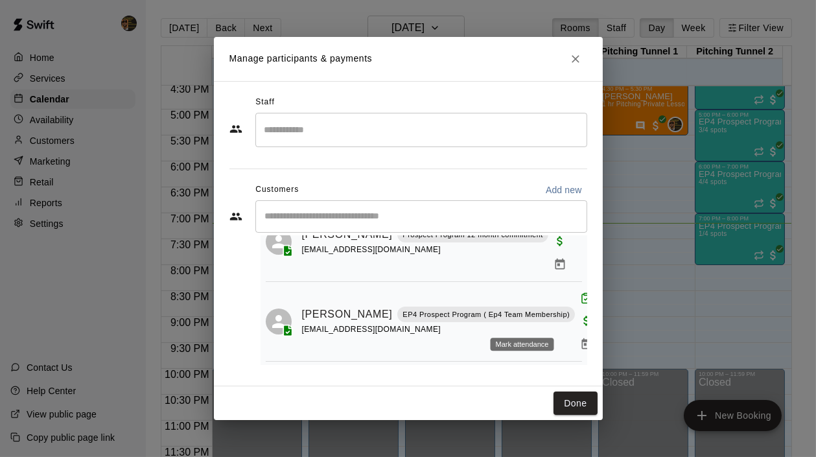
click at [558, 373] on rect "Mark attendance" at bounding box center [560, 374] width 4 height 2
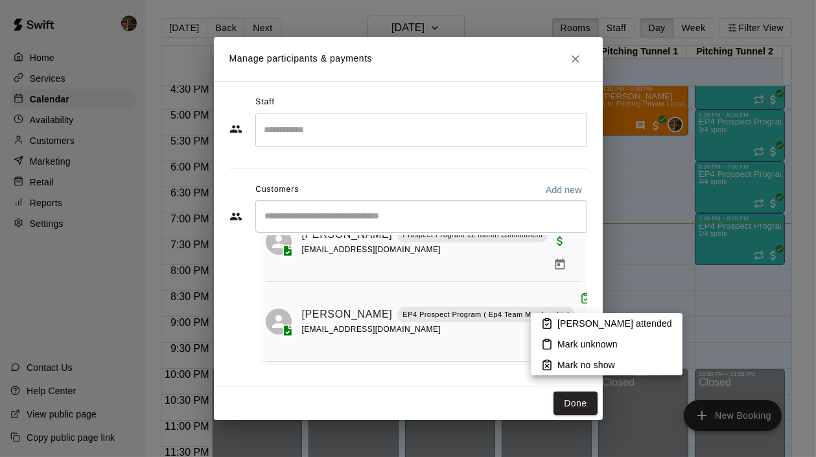
click at [569, 326] on p "[PERSON_NAME] attended" at bounding box center [615, 323] width 115 height 13
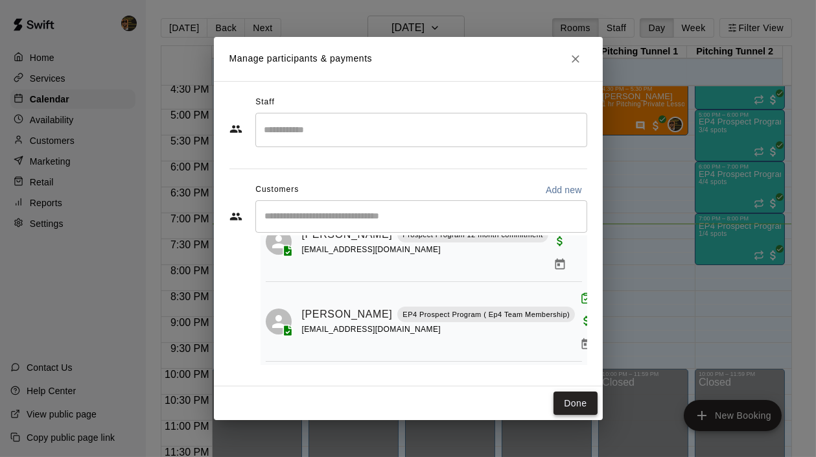
click at [569, 402] on button "Done" at bounding box center [575, 404] width 43 height 24
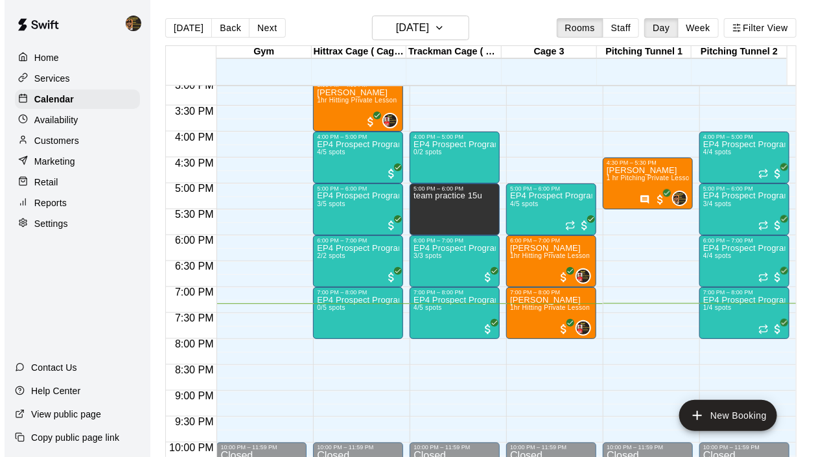
scroll to position [807, 0]
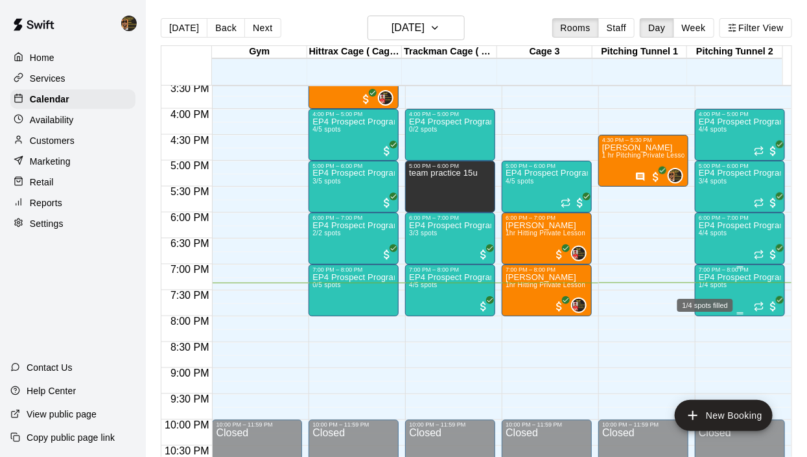
click at [704, 291] on div "1/4 spots filled" at bounding box center [705, 301] width 58 height 23
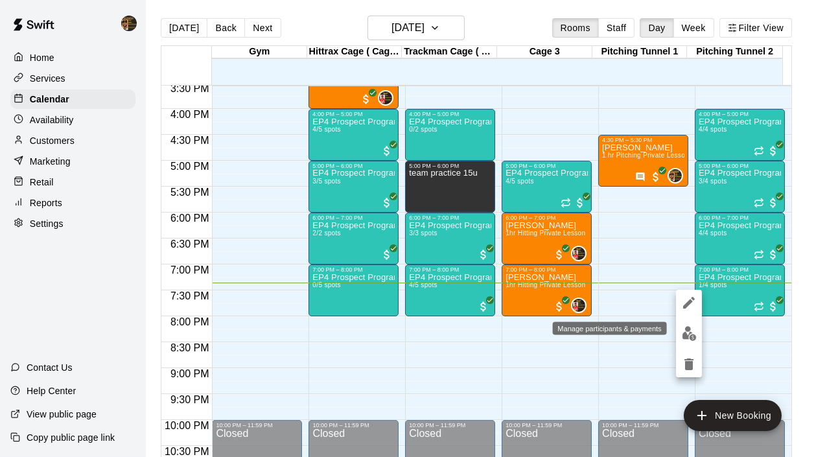
click at [687, 327] on img "edit" at bounding box center [689, 333] width 15 height 15
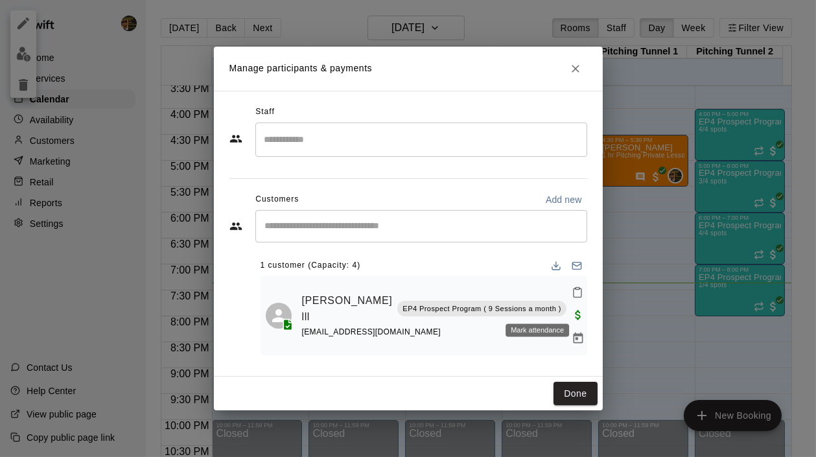
click at [572, 298] on icon "Mark attendance" at bounding box center [578, 293] width 12 height 12
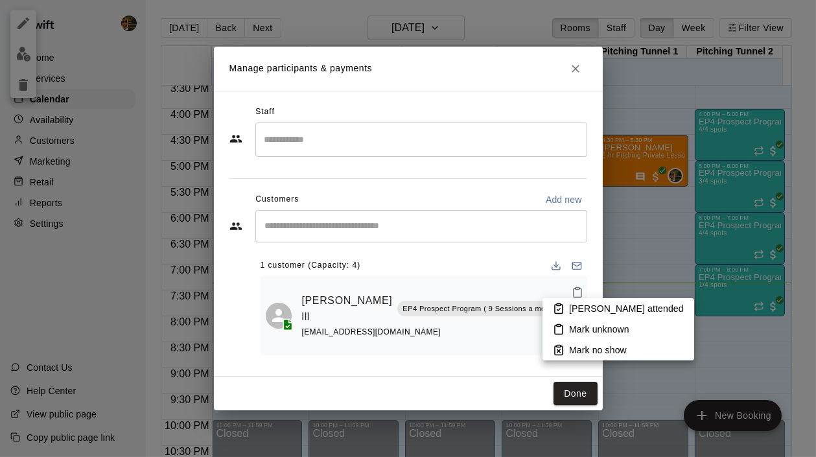
drag, startPoint x: 573, startPoint y: 320, endPoint x: 571, endPoint y: 312, distance: 7.6
click at [571, 312] on div "Mark attended Mark unknown Mark no show" at bounding box center [619, 329] width 152 height 62
click at [570, 309] on p "[PERSON_NAME] attended" at bounding box center [626, 308] width 115 height 13
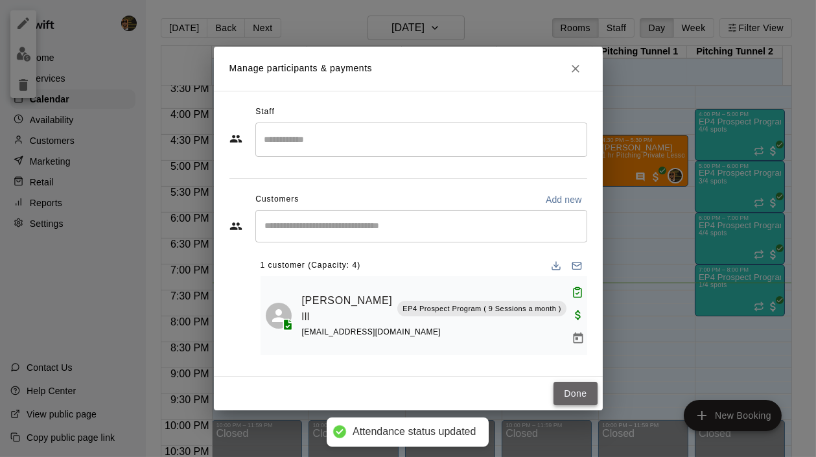
click at [578, 396] on button "Done" at bounding box center [575, 394] width 43 height 24
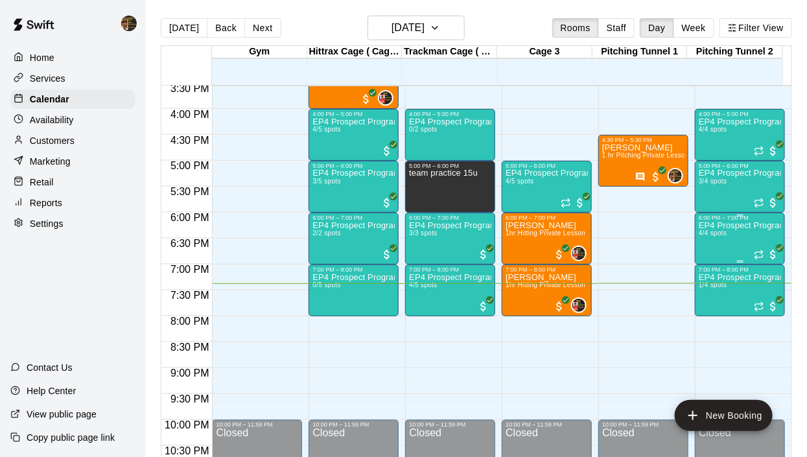
click at [709, 226] on p "EP4 Prospect Program Pitching (Ages [DEMOGRAPHIC_DATA]+ )" at bounding box center [740, 226] width 82 height 0
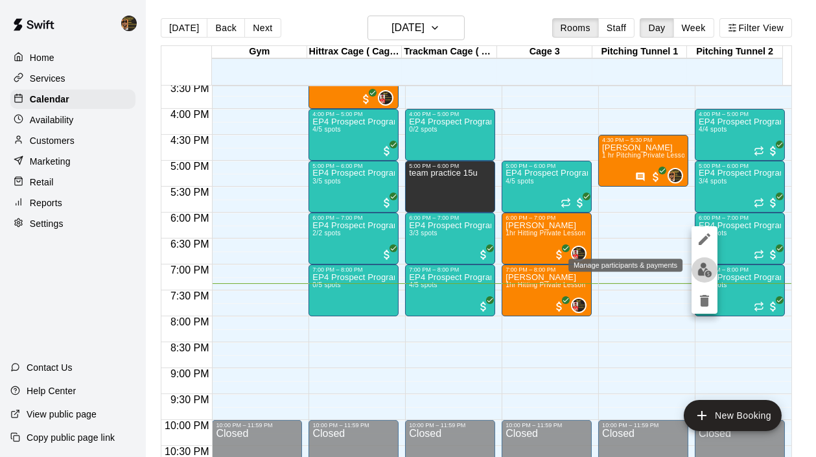
click at [706, 270] on img "edit" at bounding box center [705, 270] width 15 height 15
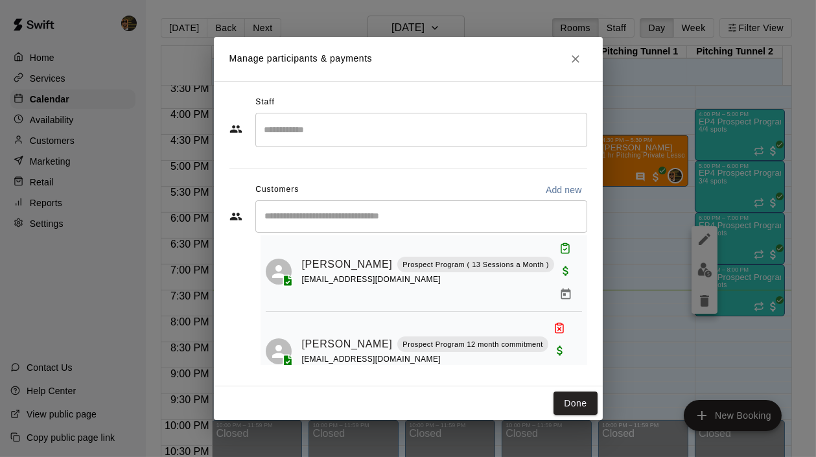
scroll to position [144, 0]
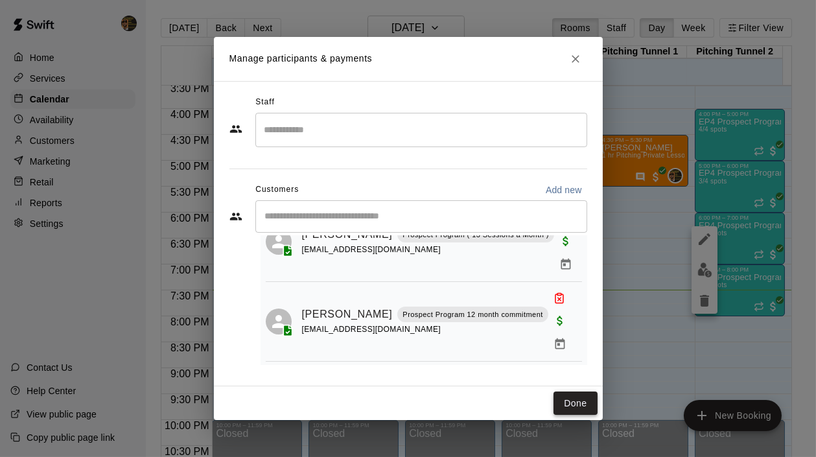
click at [563, 402] on button "Done" at bounding box center [575, 404] width 43 height 24
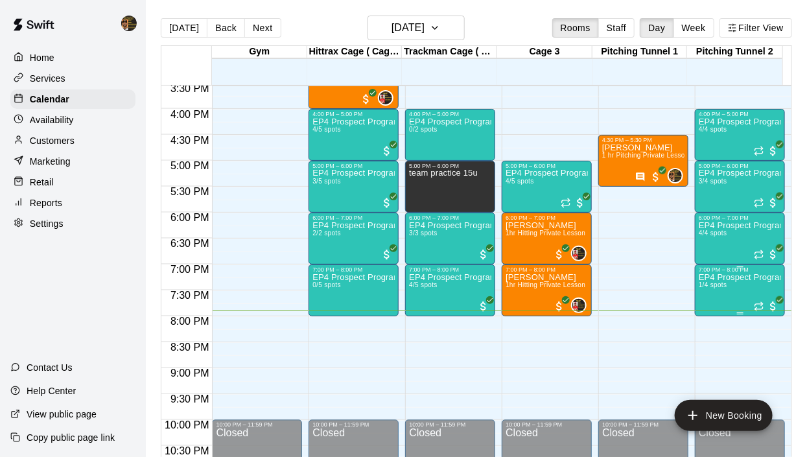
drag, startPoint x: 460, startPoint y: 276, endPoint x: 725, endPoint y: 279, distance: 264.5
click at [725, 277] on p "EP4 Prospect Program Pitching (Ages [DEMOGRAPHIC_DATA]+ )" at bounding box center [740, 277] width 82 height 0
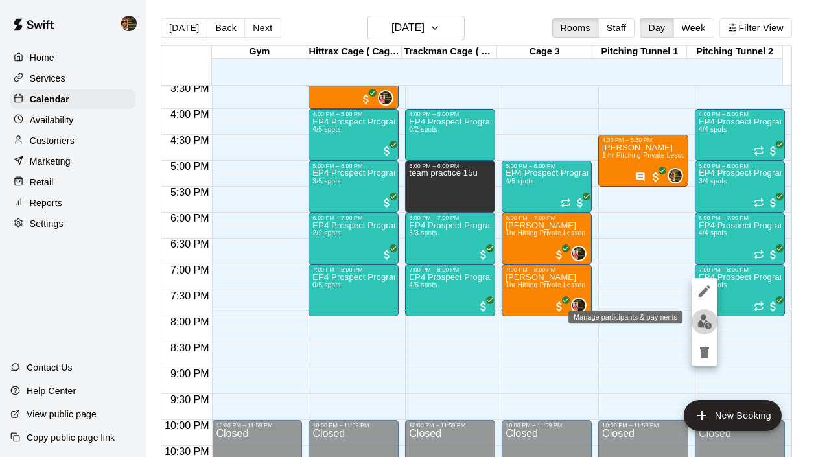
click at [698, 318] on img "edit" at bounding box center [705, 321] width 15 height 15
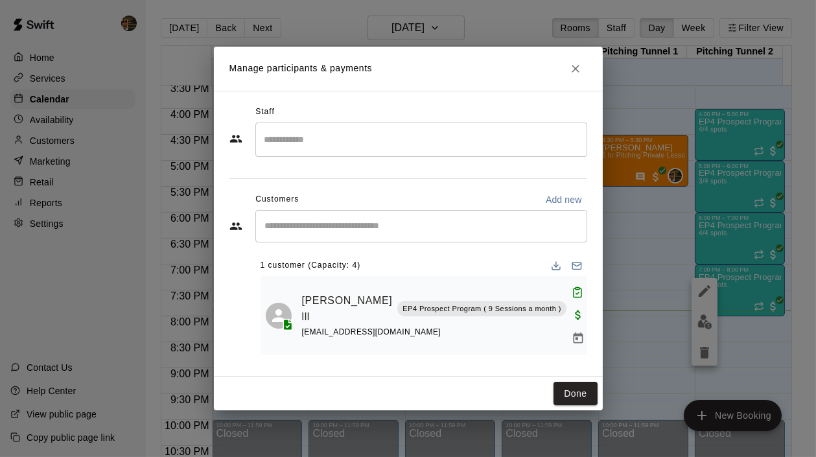
click at [316, 145] on input "Search staff" at bounding box center [421, 139] width 320 height 23
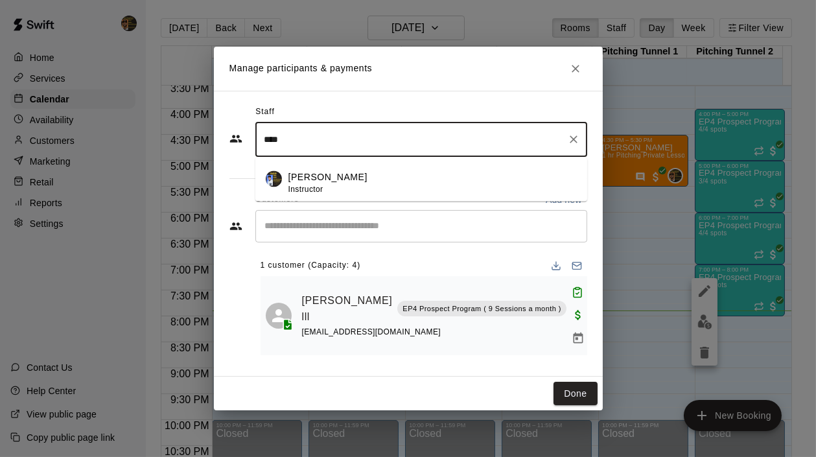
click at [316, 185] on div "Mariel Checo Instructor" at bounding box center [327, 183] width 79 height 25
type input "****"
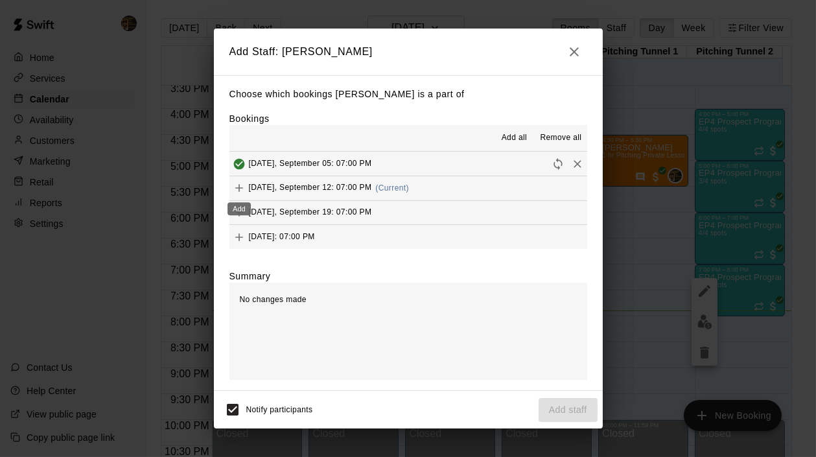
click at [230, 190] on button "Add" at bounding box center [238, 187] width 19 height 19
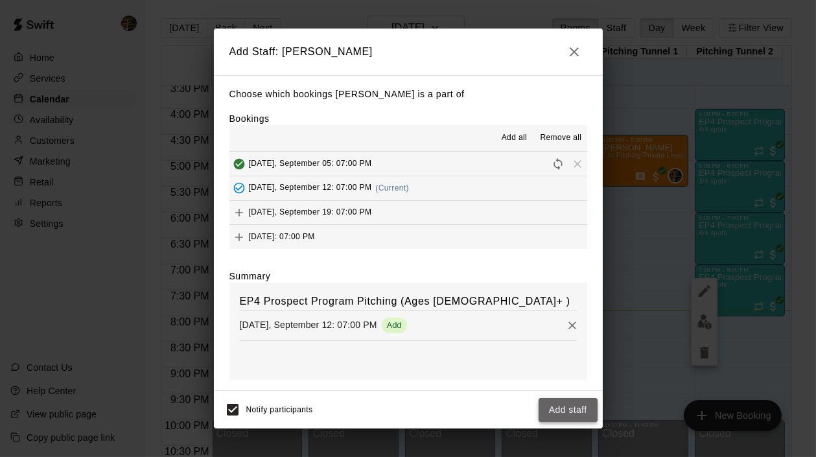
click at [557, 412] on button "Add staff" at bounding box center [568, 410] width 59 height 24
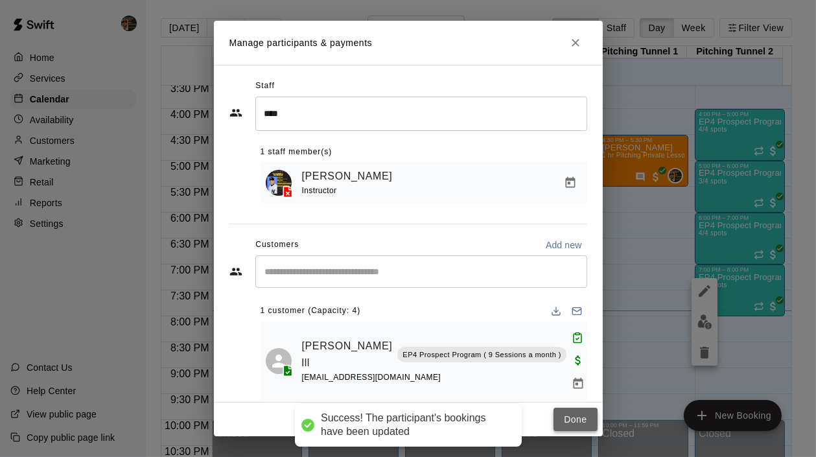
click at [575, 425] on button "Done" at bounding box center [575, 420] width 43 height 24
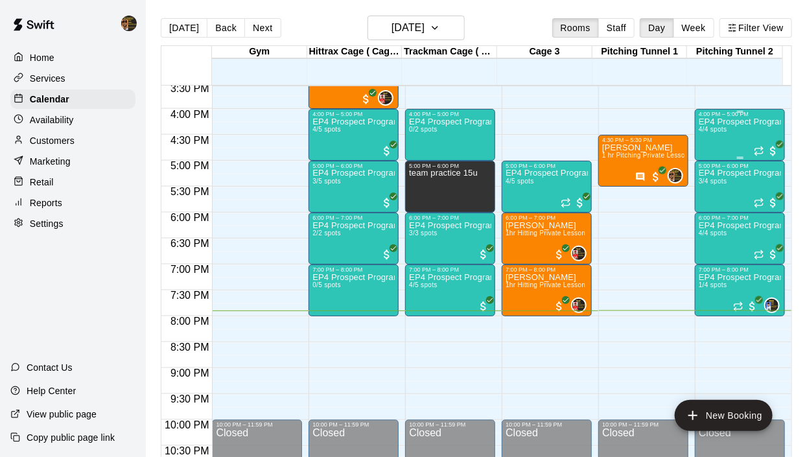
click at [739, 130] on div "EP4 Prospect Program Pitching (Ages [DEMOGRAPHIC_DATA]+ ) 4/4 spots" at bounding box center [740, 345] width 82 height 457
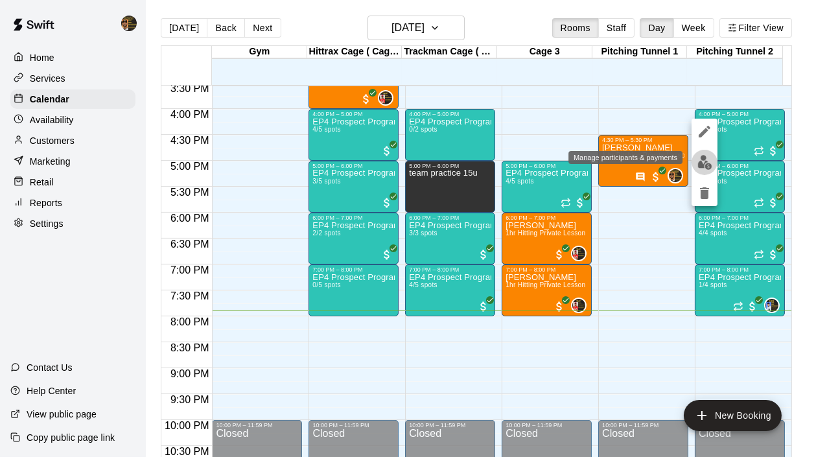
click at [703, 172] on button "edit" at bounding box center [705, 162] width 26 height 25
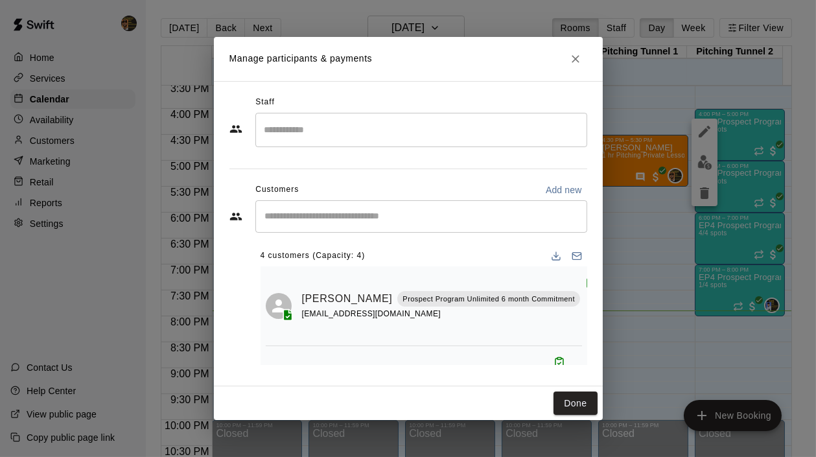
click at [335, 121] on input "Search staff" at bounding box center [421, 130] width 320 height 23
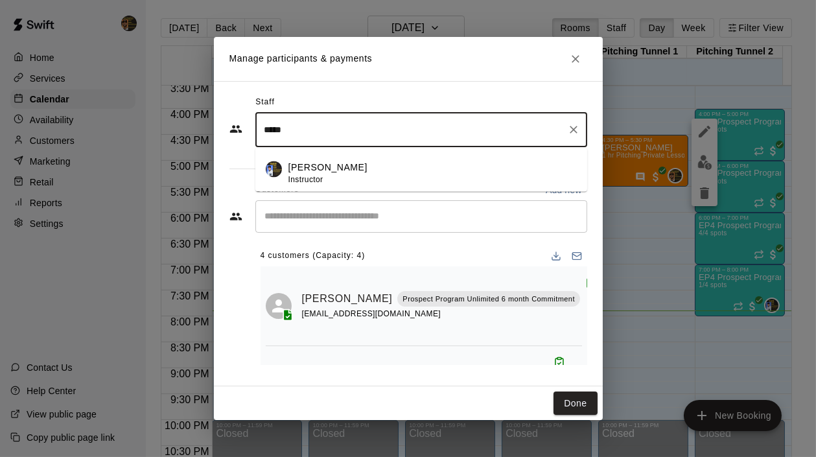
click at [348, 167] on div "Mariel Checo Instructor" at bounding box center [432, 173] width 288 height 25
type input "*****"
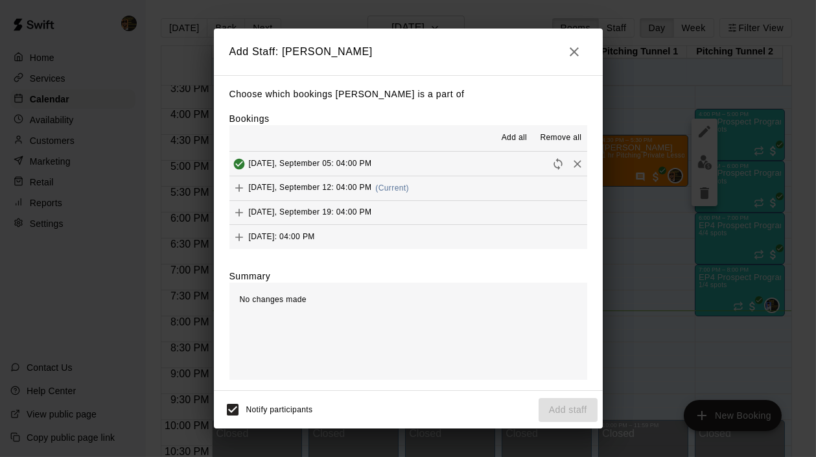
click at [229, 187] on button "Add" at bounding box center [238, 187] width 19 height 19
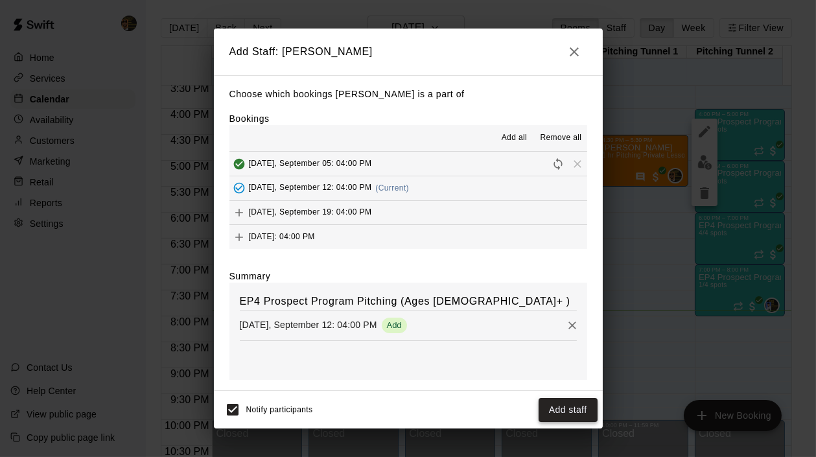
click at [571, 410] on button "Add staff" at bounding box center [568, 410] width 59 height 24
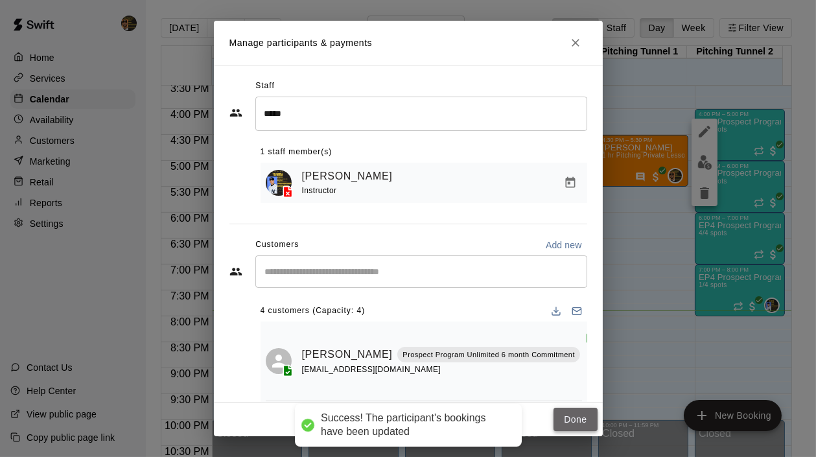
click at [579, 422] on button "Done" at bounding box center [575, 420] width 43 height 24
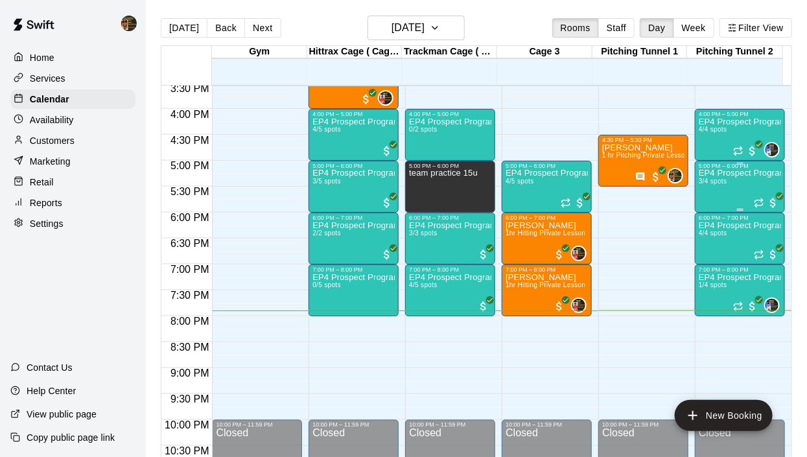
click at [741, 192] on div "EP4 Prospect Program Pitching (Ages [DEMOGRAPHIC_DATA]+ ) 3/4 spots" at bounding box center [740, 397] width 82 height 457
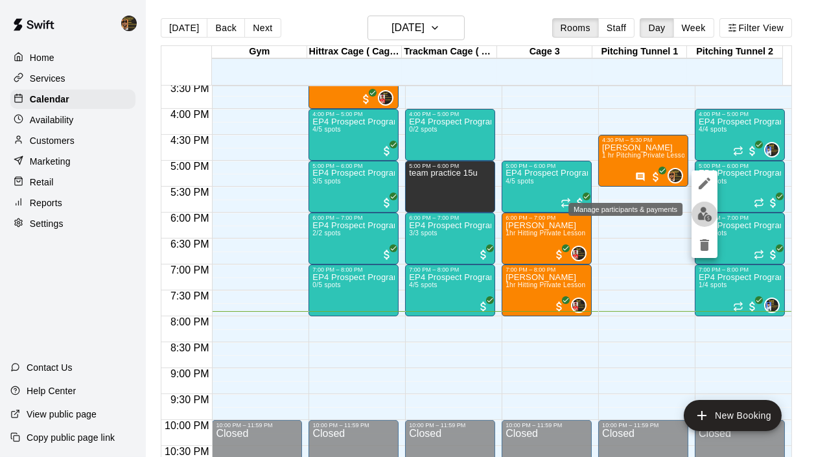
click at [698, 208] on img "edit" at bounding box center [705, 214] width 15 height 15
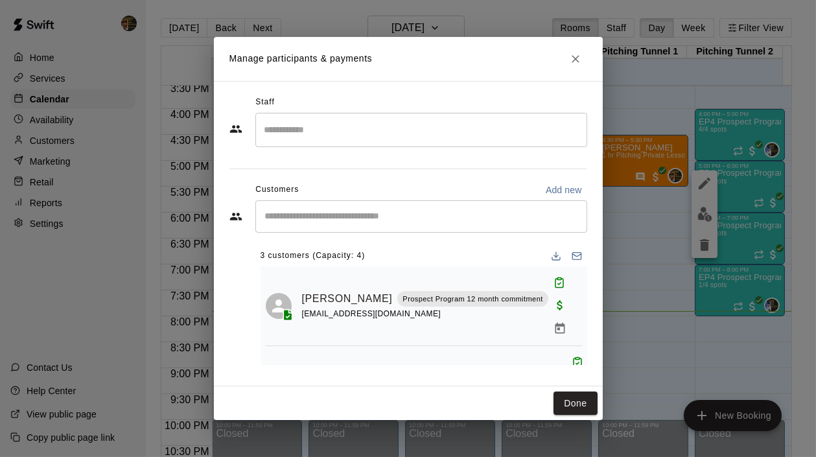
click at [308, 130] on input "Search staff" at bounding box center [421, 130] width 320 height 23
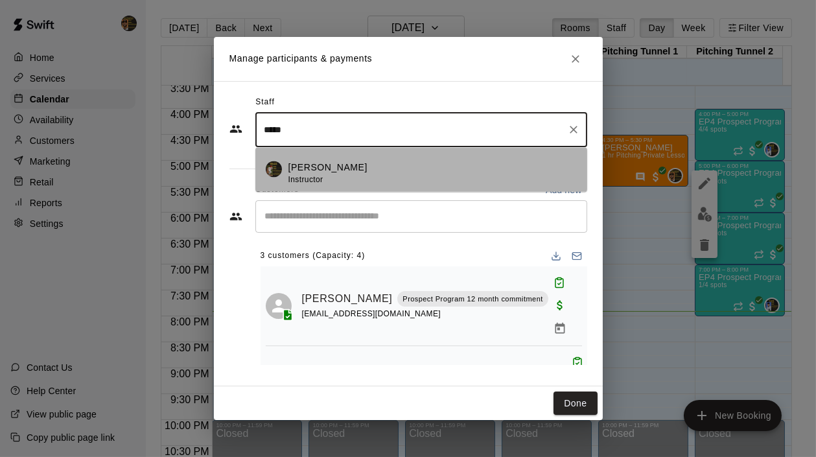
click at [414, 162] on div "Melvin Garcia Instructor" at bounding box center [432, 173] width 288 height 25
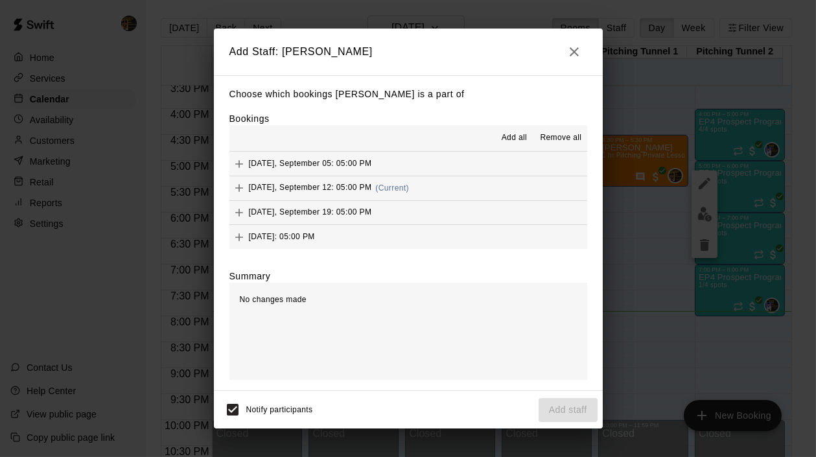
click at [241, 191] on icon "Add" at bounding box center [239, 188] width 13 height 13
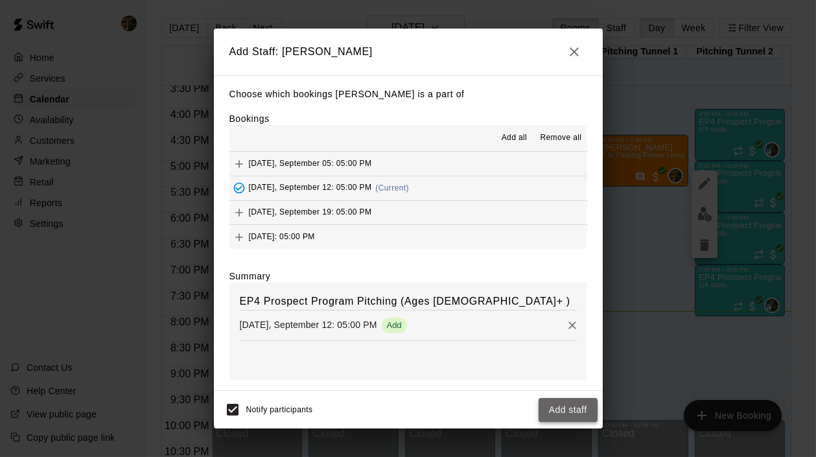
click at [572, 402] on button "Add staff" at bounding box center [568, 410] width 59 height 24
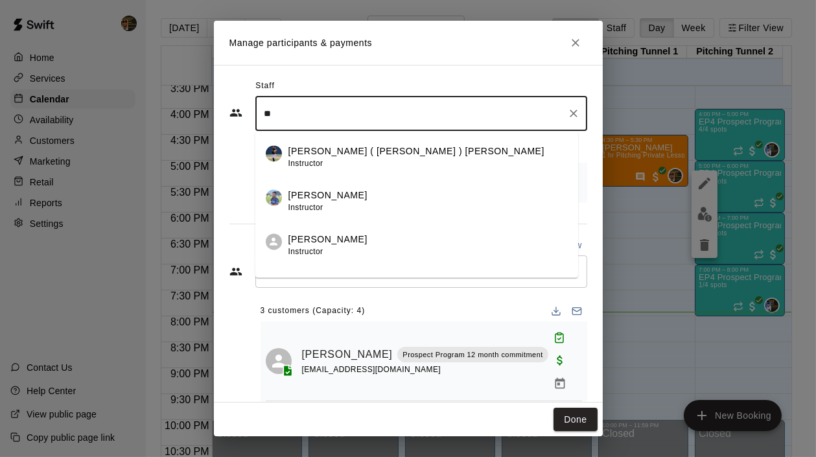
type input "*"
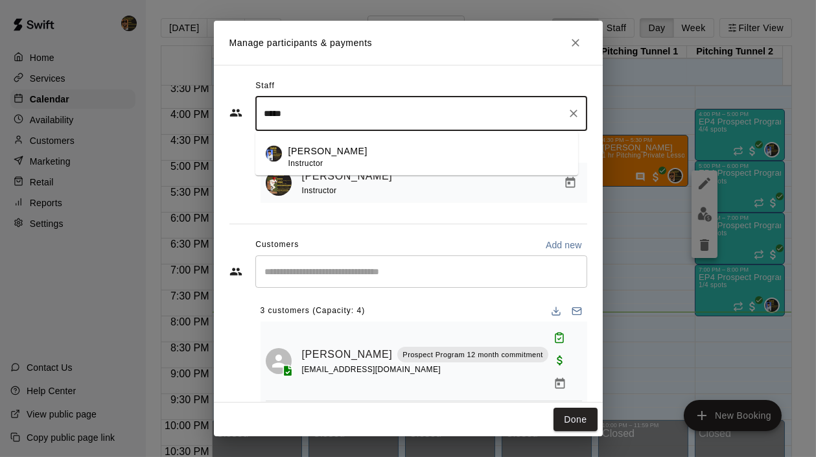
click at [311, 152] on p "Mariel Checo" at bounding box center [327, 152] width 79 height 14
type input "*****"
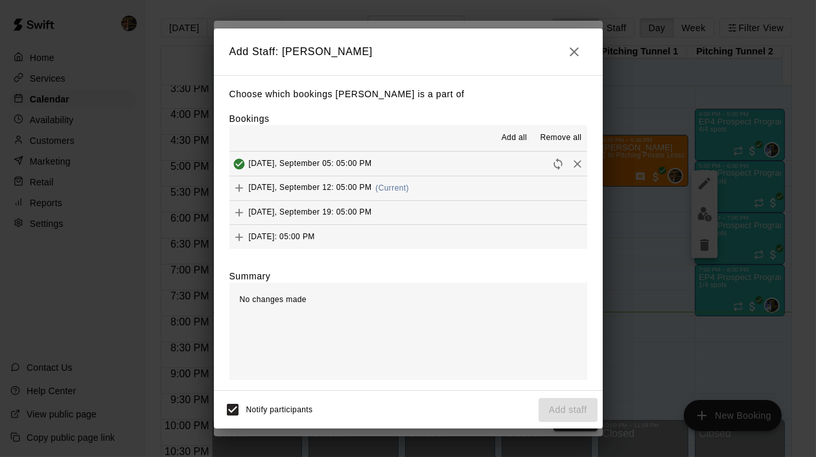
click at [239, 189] on icon "Add" at bounding box center [239, 188] width 8 height 8
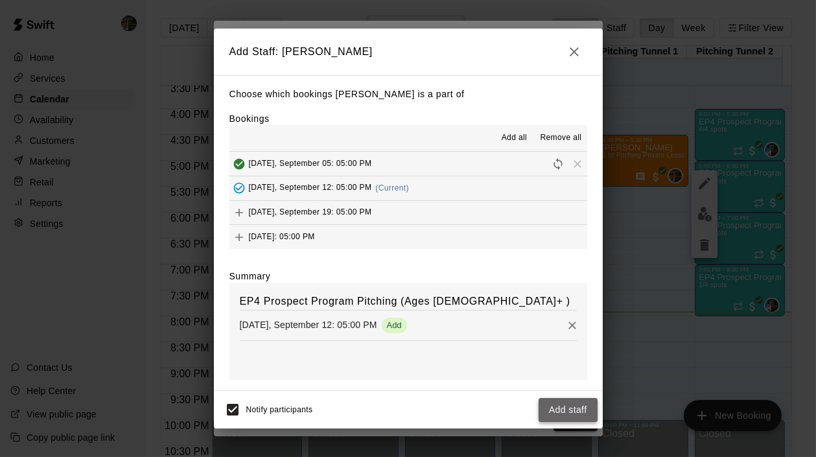
click at [576, 408] on button "Add staff" at bounding box center [568, 410] width 59 height 24
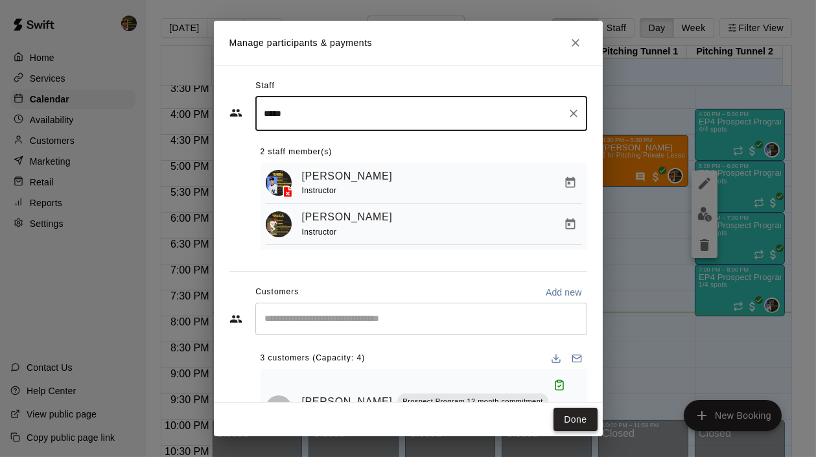
click at [580, 416] on button "Done" at bounding box center [575, 420] width 43 height 24
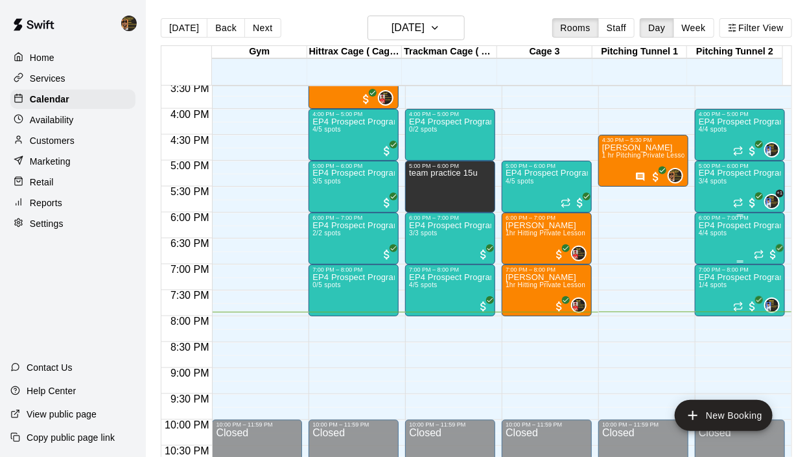
click at [753, 249] on span "All customers have paid" at bounding box center [773, 254] width 13 height 13
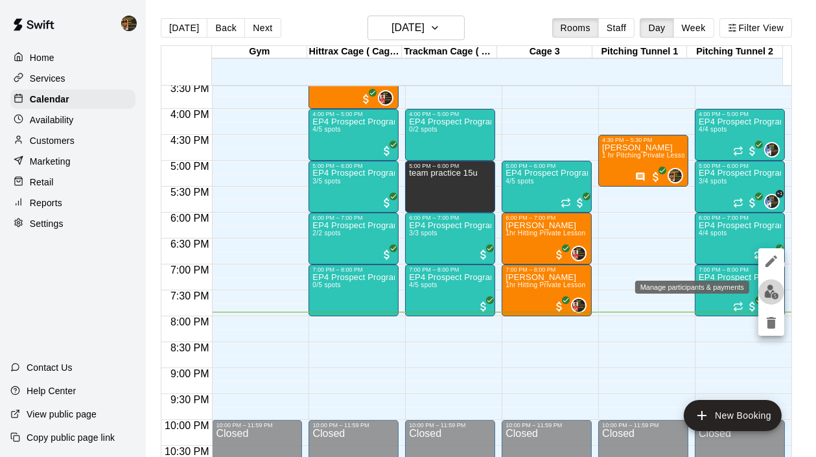
click at [753, 295] on img "edit" at bounding box center [771, 292] width 15 height 15
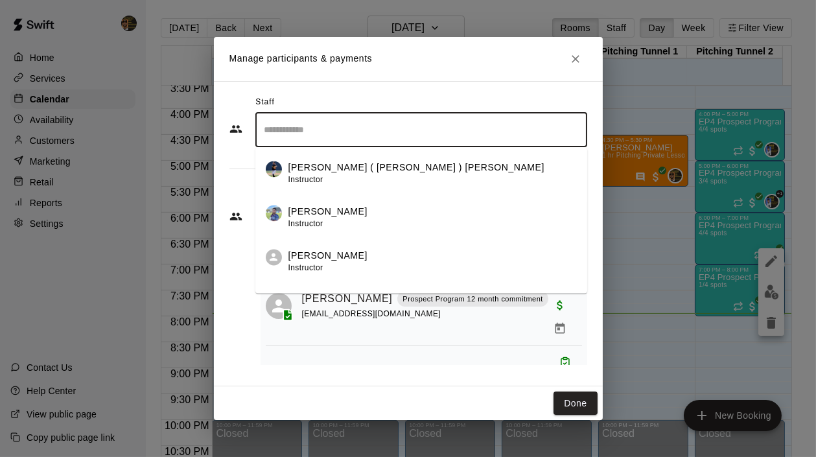
click at [283, 123] on input "Search staff" at bounding box center [421, 130] width 320 height 23
type input "*"
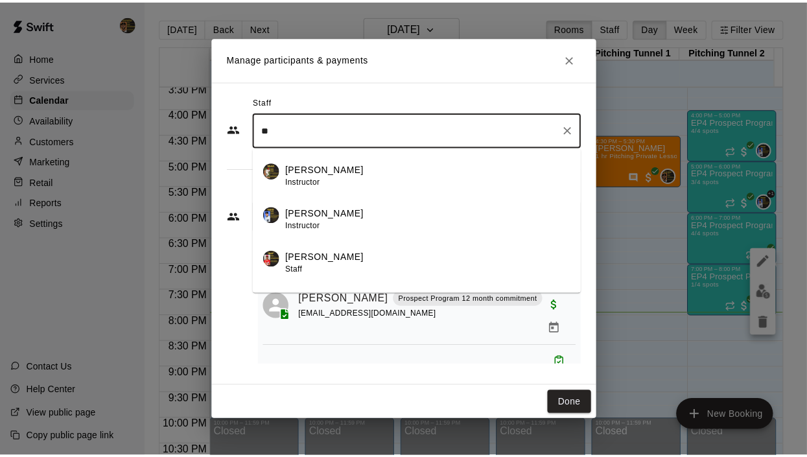
scroll to position [471, 0]
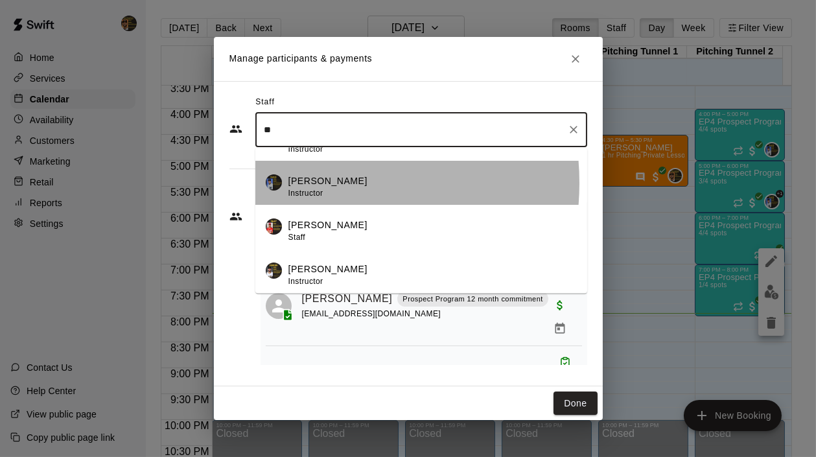
click at [305, 183] on p "Mariel Checo" at bounding box center [327, 182] width 79 height 14
type input "**"
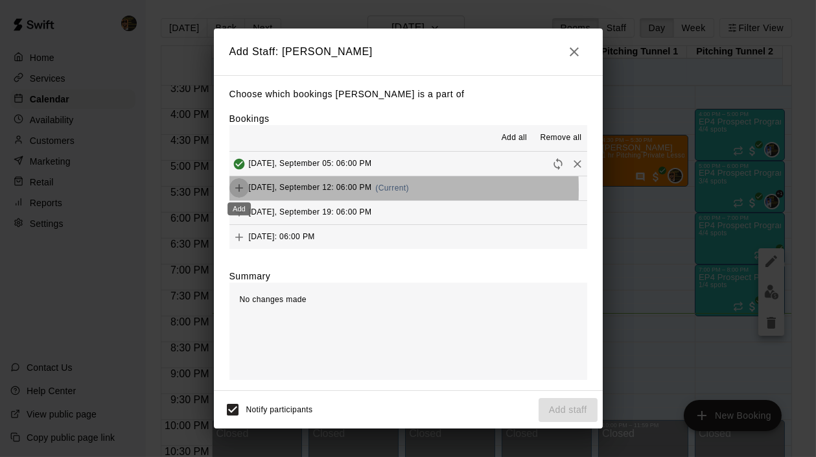
click at [241, 191] on icon "Add" at bounding box center [239, 188] width 13 height 13
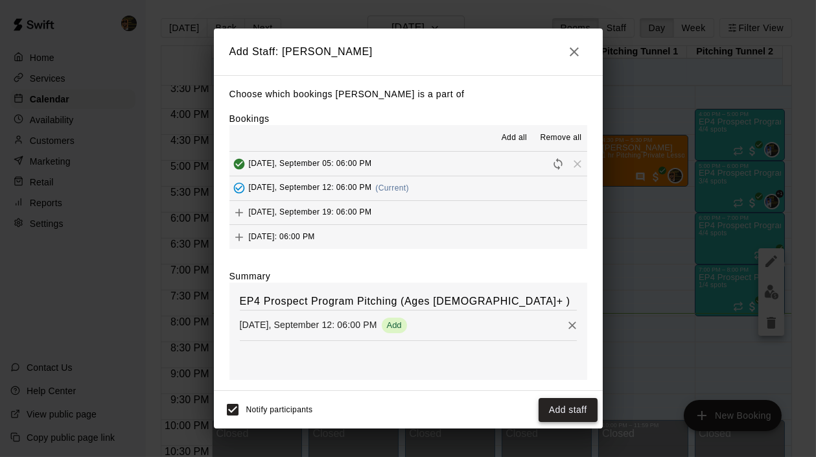
click at [558, 405] on button "Add staff" at bounding box center [568, 410] width 59 height 24
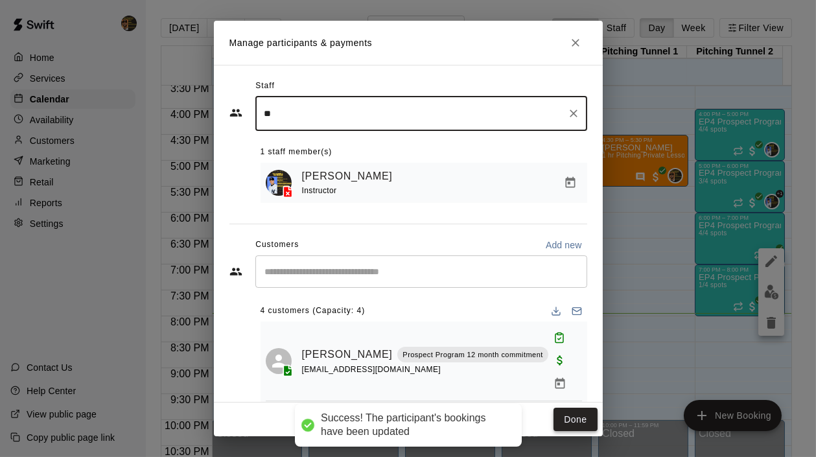
click at [571, 421] on button "Done" at bounding box center [575, 420] width 43 height 24
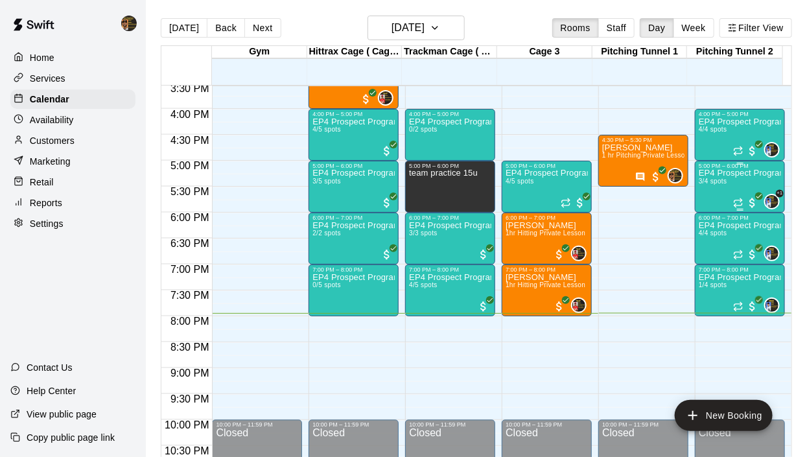
click at [753, 193] on div "EP4 Prospect Program Pitching (Ages [DEMOGRAPHIC_DATA]+ ) 3/4 spots" at bounding box center [740, 397] width 82 height 457
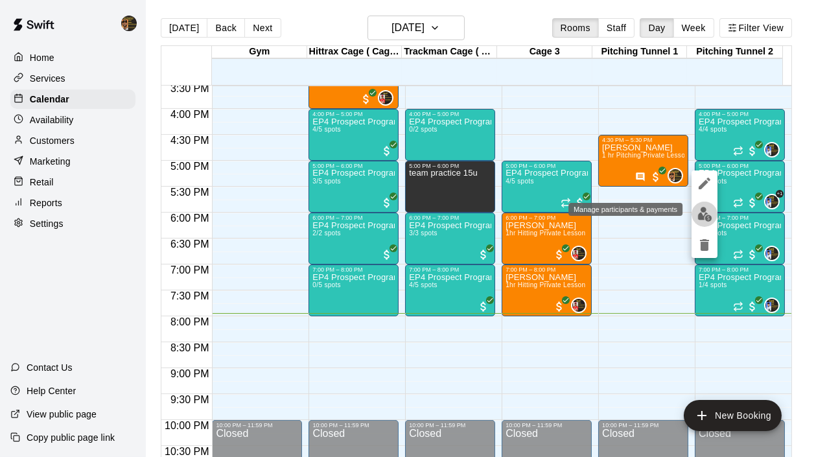
click at [707, 214] on img "edit" at bounding box center [705, 214] width 15 height 15
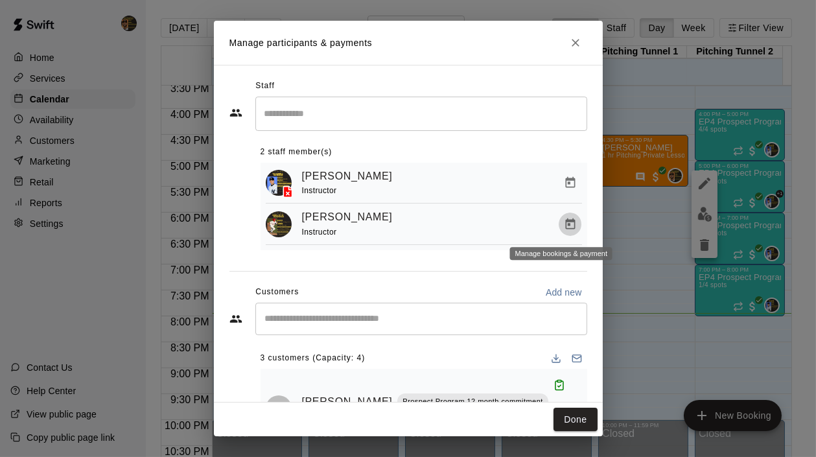
click at [565, 222] on icon "Manage bookings & payment" at bounding box center [570, 223] width 10 height 11
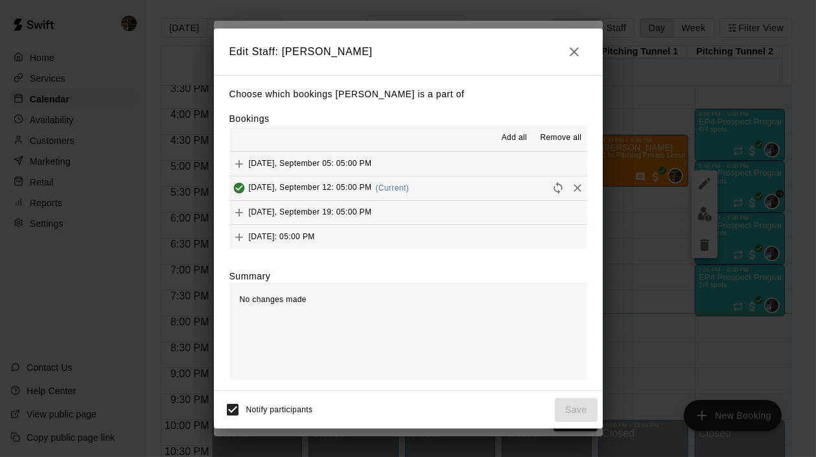
click at [571, 189] on icon "Remove" at bounding box center [577, 188] width 13 height 13
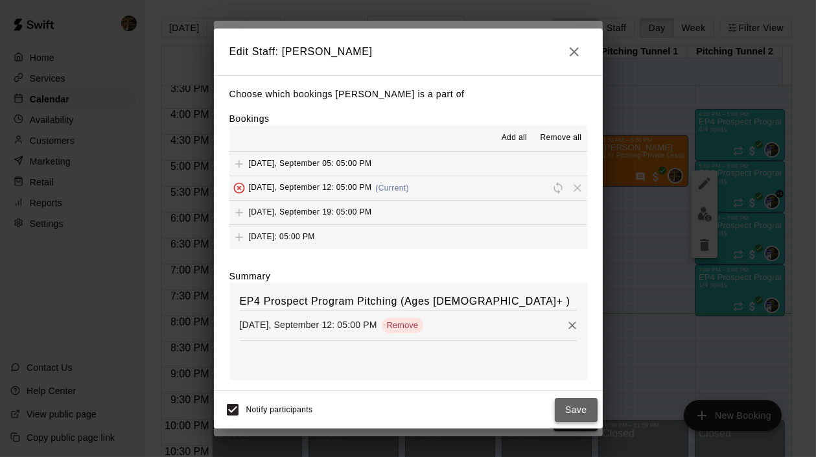
click at [577, 413] on button "Save" at bounding box center [576, 410] width 43 height 24
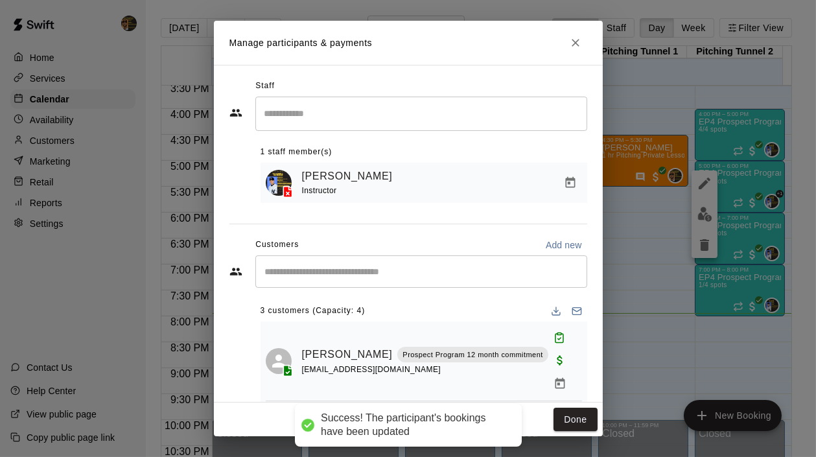
click at [576, 42] on icon "Close" at bounding box center [575, 42] width 13 height 13
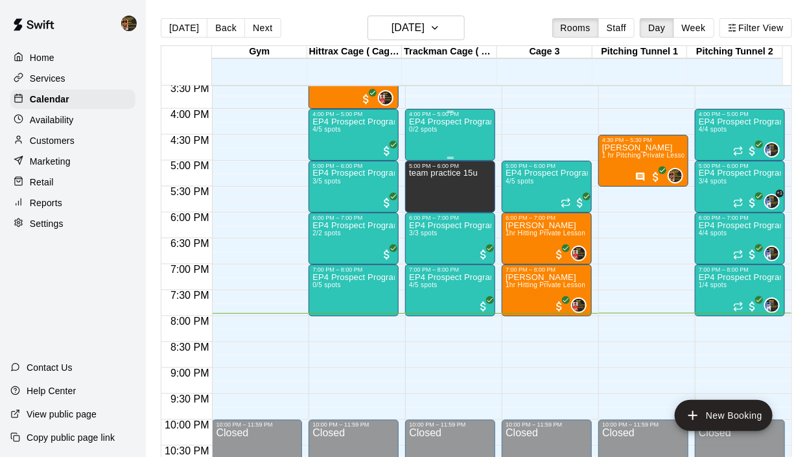
click at [447, 122] on p "EP4 Prospect Program Hitting ( 16u+ Slot )" at bounding box center [450, 122] width 82 height 0
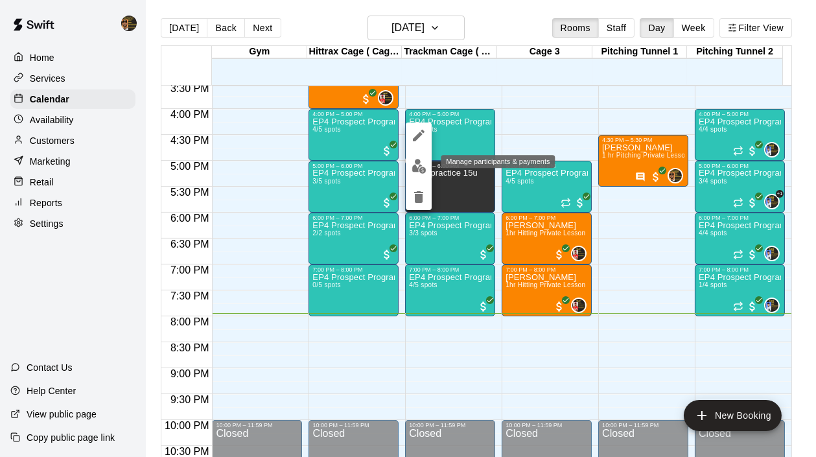
click at [414, 163] on img "edit" at bounding box center [419, 166] width 15 height 15
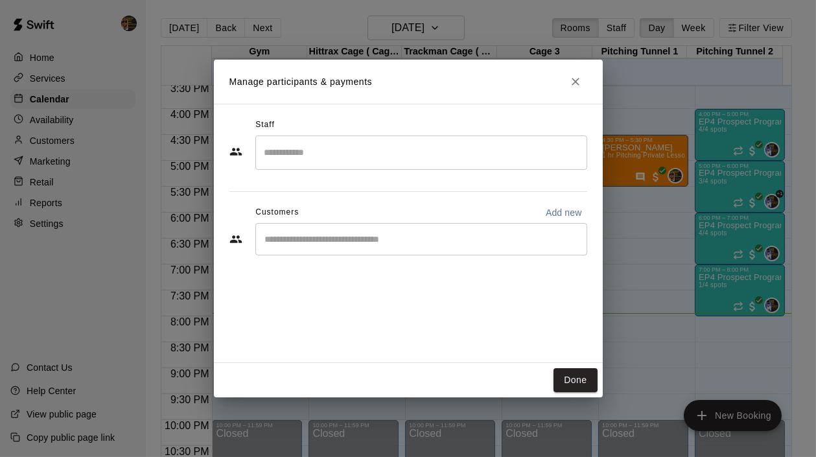
click at [349, 148] on input "Search staff" at bounding box center [421, 152] width 320 height 23
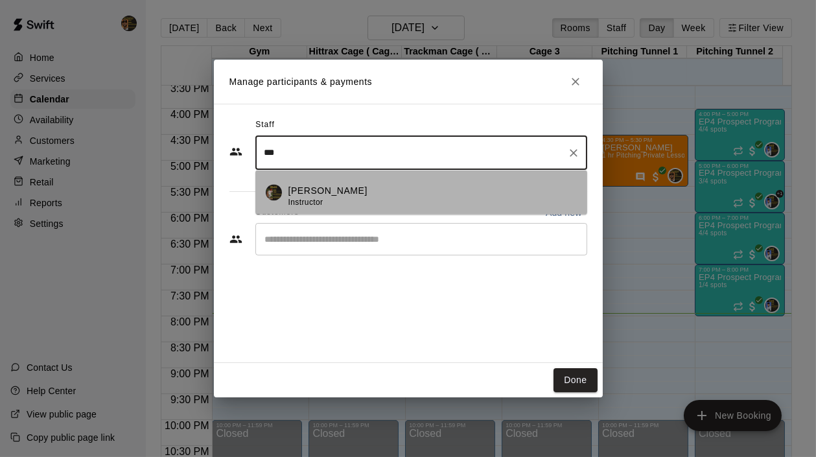
click at [346, 190] on p "Melvin Garcia" at bounding box center [327, 191] width 79 height 14
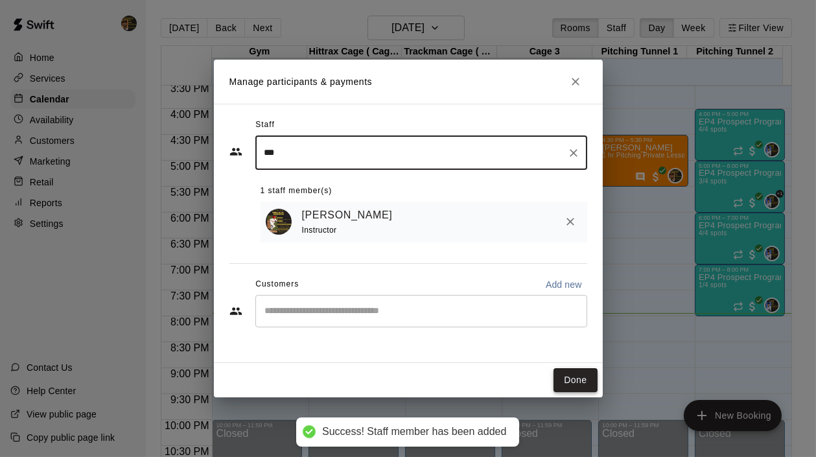
type input "***"
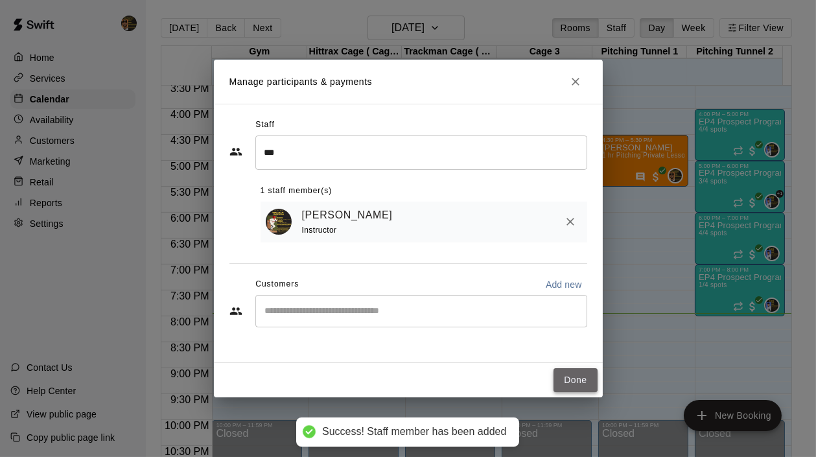
click at [574, 376] on button "Done" at bounding box center [575, 380] width 43 height 24
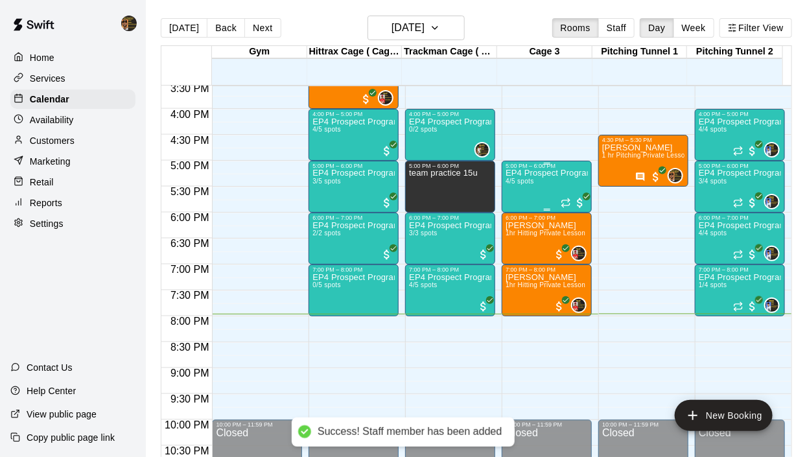
click at [519, 195] on div "EP4 Prospect Program ages [DEMOGRAPHIC_DATA] 4/5 spots" at bounding box center [547, 397] width 82 height 457
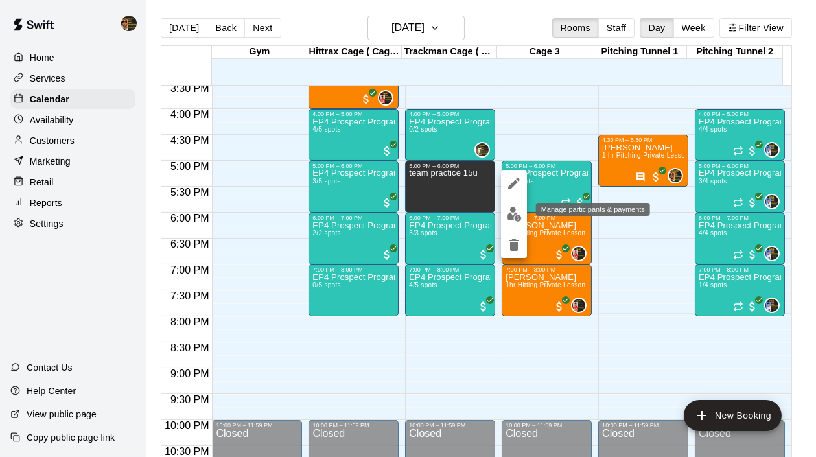
click at [513, 220] on img "edit" at bounding box center [514, 214] width 15 height 15
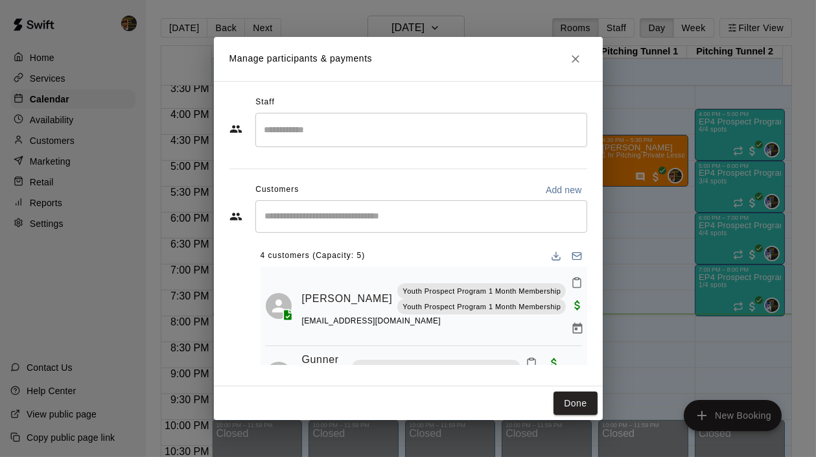
click at [285, 132] on input "Search staff" at bounding box center [421, 130] width 320 height 23
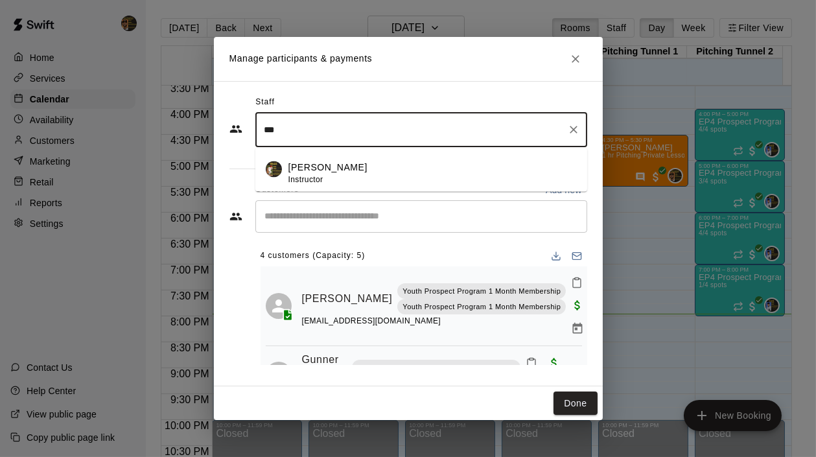
click at [294, 174] on div "Melvin Garcia Instructor" at bounding box center [327, 173] width 79 height 25
type input "***"
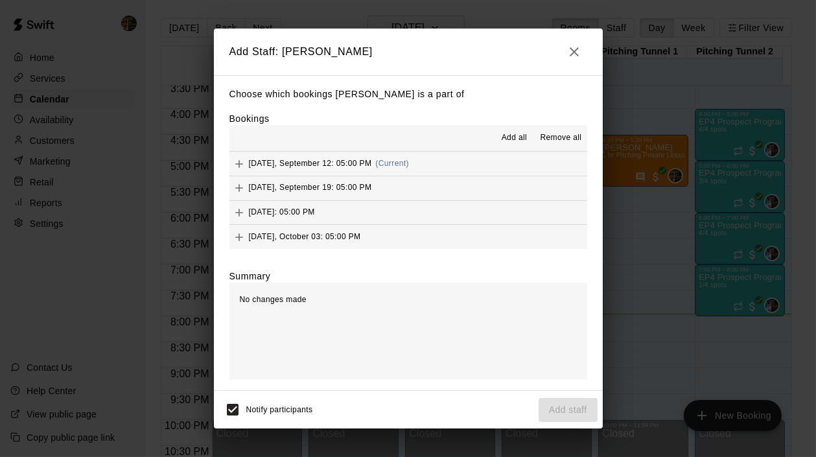
click at [241, 163] on icon "Add" at bounding box center [239, 164] width 13 height 13
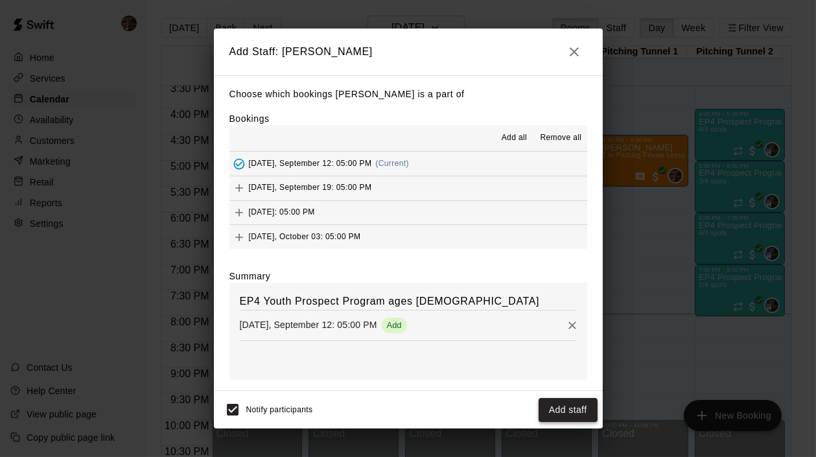
click at [552, 405] on button "Add staff" at bounding box center [568, 410] width 59 height 24
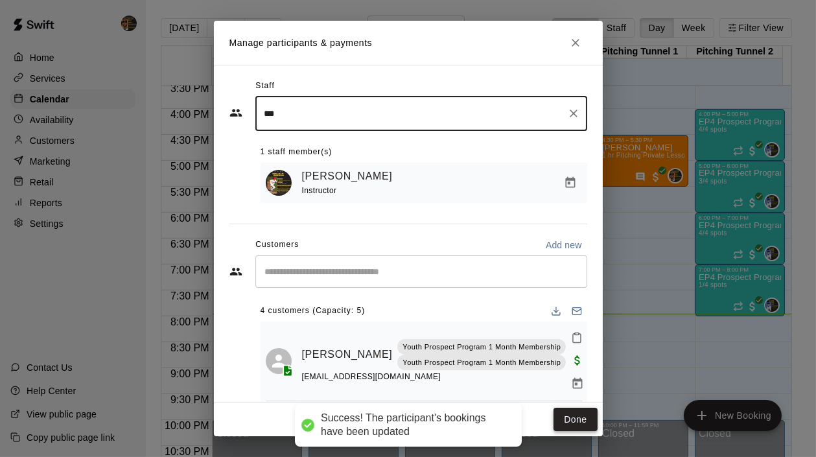
click at [559, 412] on button "Done" at bounding box center [575, 420] width 43 height 24
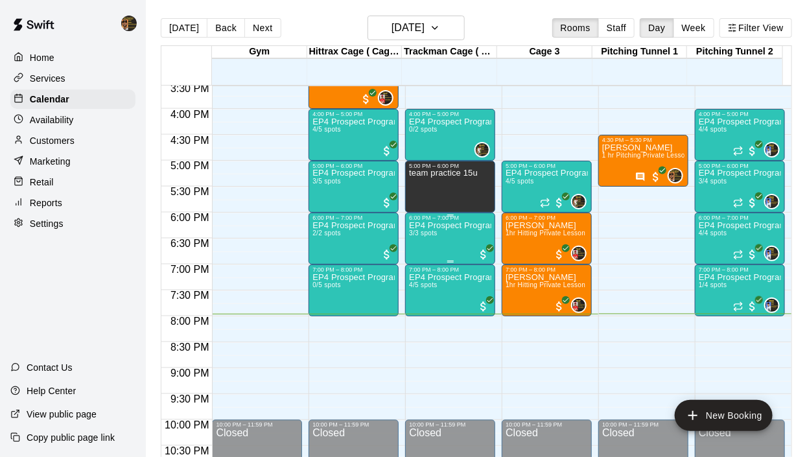
click at [449, 241] on div "EP4 Prospect Program Hitting ( 16u+ Slot ) 3/3 spots" at bounding box center [450, 449] width 82 height 457
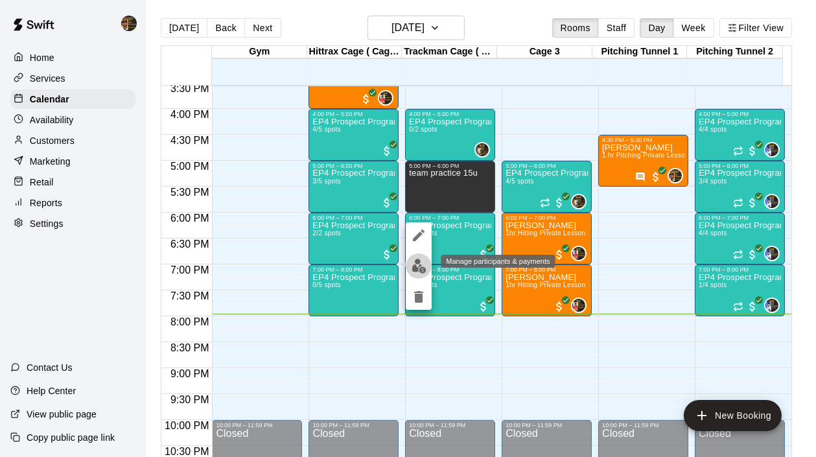
click at [417, 268] on img "edit" at bounding box center [419, 266] width 15 height 15
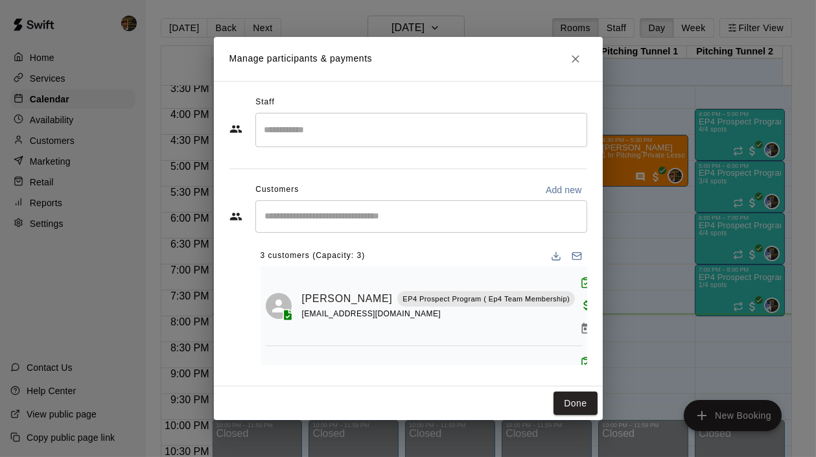
click at [295, 132] on input "Search staff" at bounding box center [421, 130] width 320 height 23
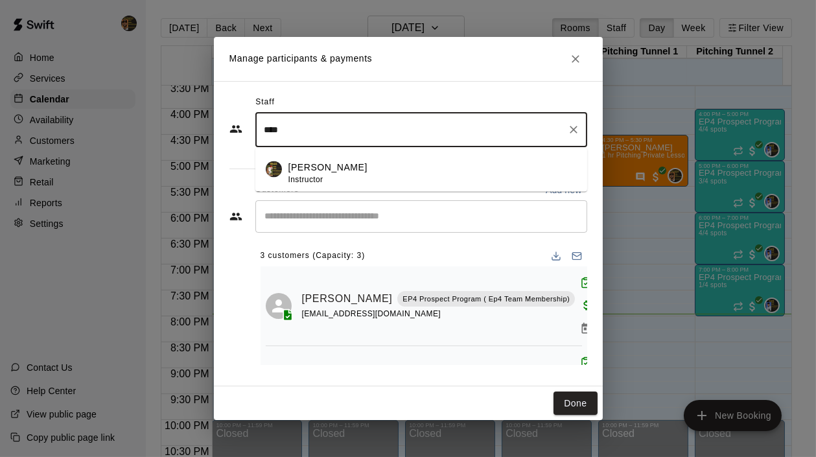
click at [310, 167] on p "Melvin Garcia" at bounding box center [327, 168] width 79 height 14
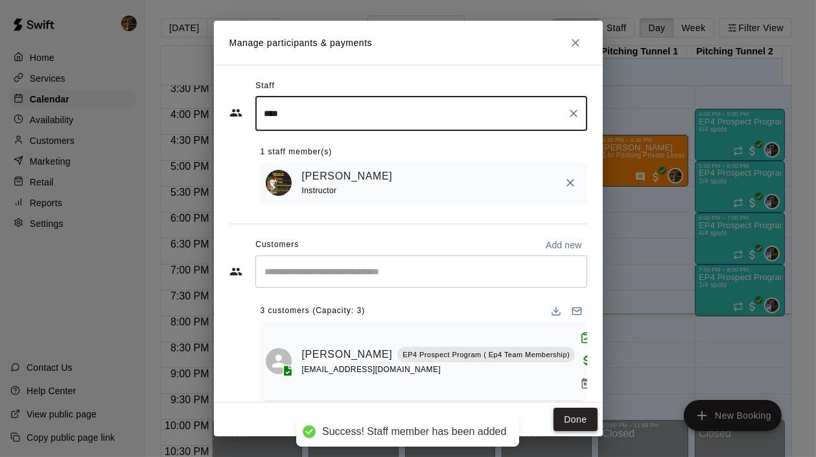
type input "****"
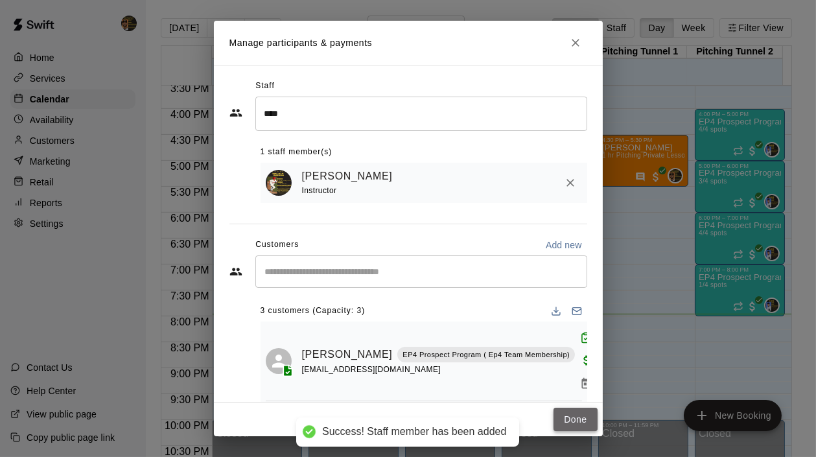
click at [592, 418] on button "Done" at bounding box center [575, 420] width 43 height 24
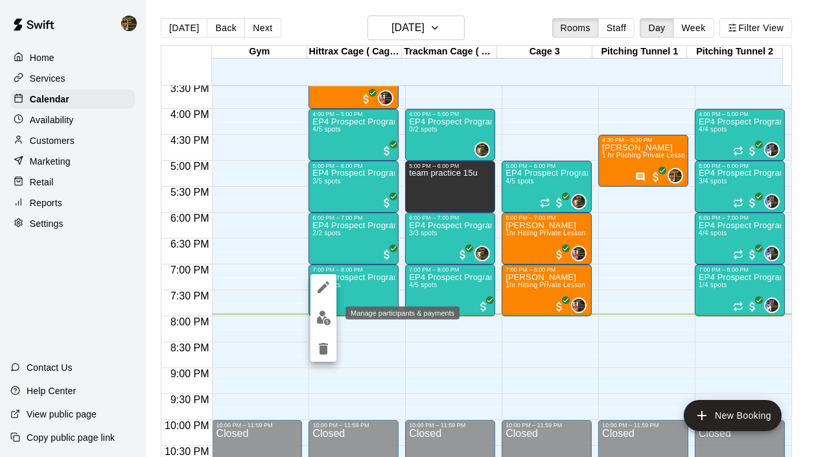
click at [320, 309] on button "edit" at bounding box center [324, 317] width 26 height 25
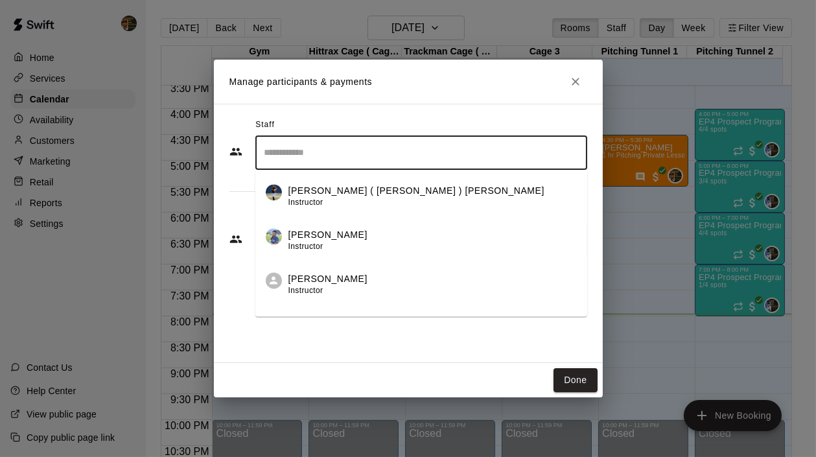
click at [311, 153] on input "Search staff" at bounding box center [421, 152] width 320 height 23
type input "***"
click at [570, 378] on button "Done" at bounding box center [575, 380] width 43 height 24
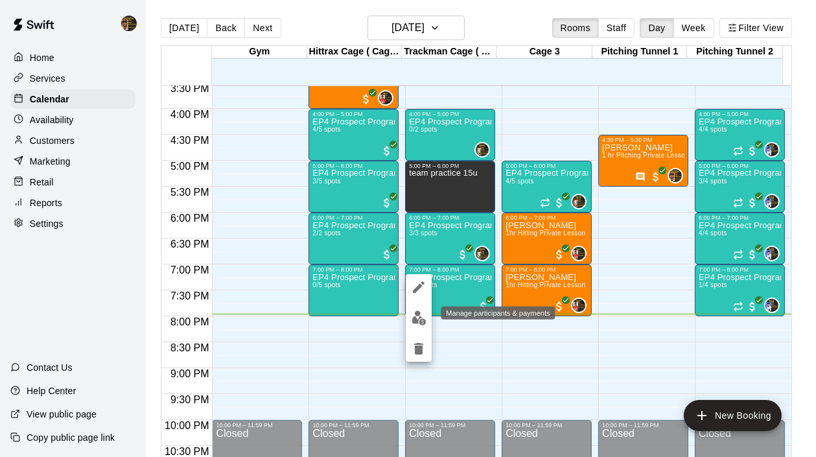
click at [418, 318] on img "edit" at bounding box center [419, 318] width 15 height 15
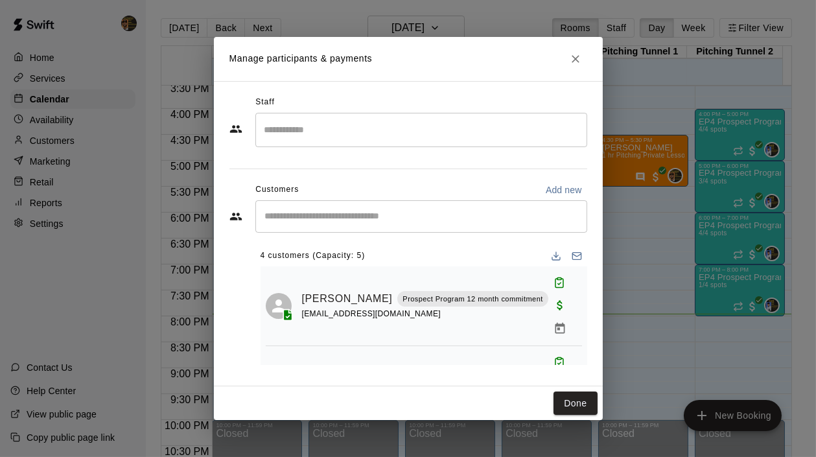
click at [311, 126] on input "Search staff" at bounding box center [421, 130] width 320 height 23
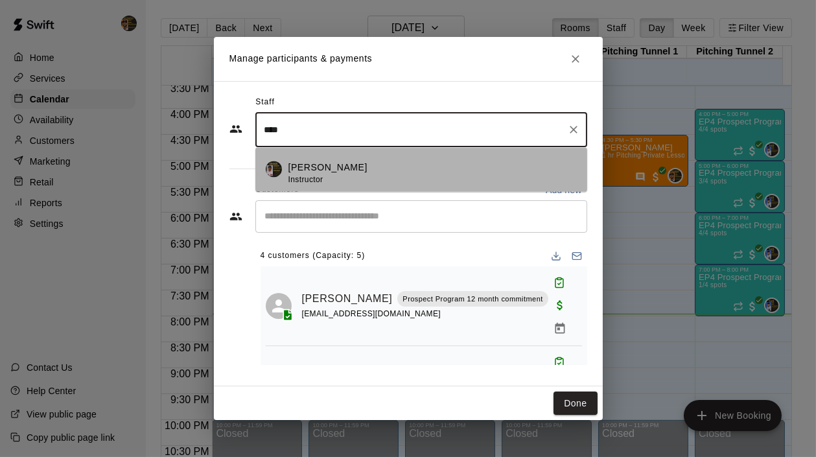
click at [316, 167] on p "Roldani Baldwin" at bounding box center [327, 168] width 79 height 14
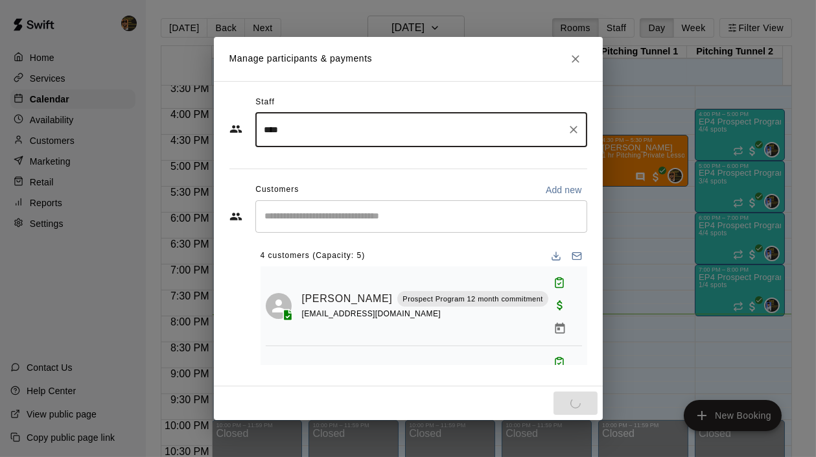
type input "****"
click at [583, 53] on button "Close" at bounding box center [575, 58] width 23 height 23
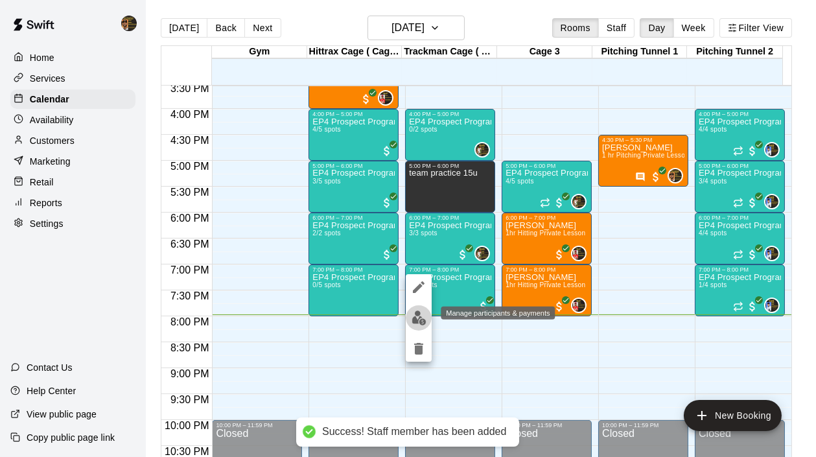
click at [415, 320] on img "edit" at bounding box center [419, 318] width 15 height 15
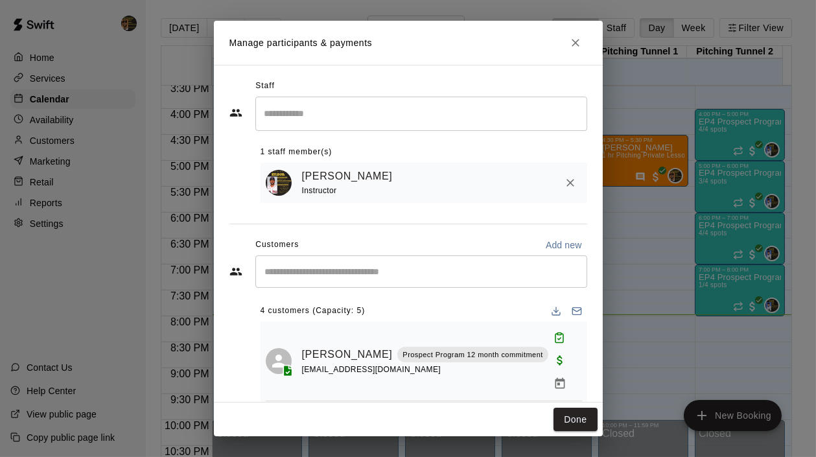
click at [352, 188] on div "Instructor" at bounding box center [350, 191] width 96 height 14
click at [586, 429] on button "Done" at bounding box center [575, 420] width 43 height 24
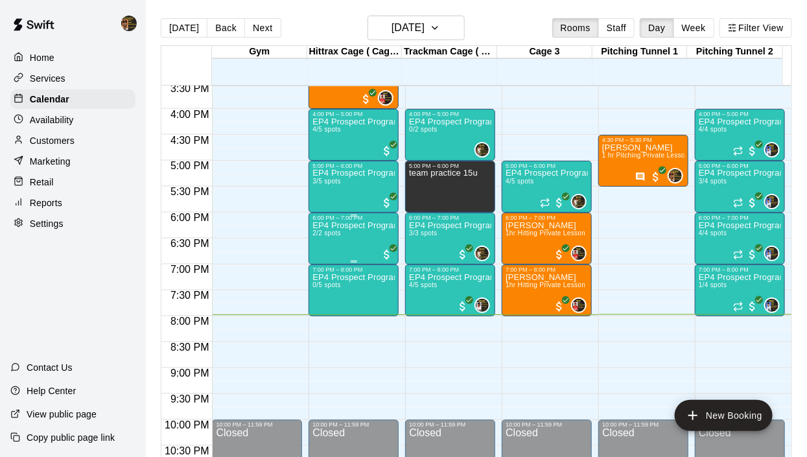
click at [316, 218] on div "6:00 PM – 7:00 PM" at bounding box center [353, 218] width 82 height 6
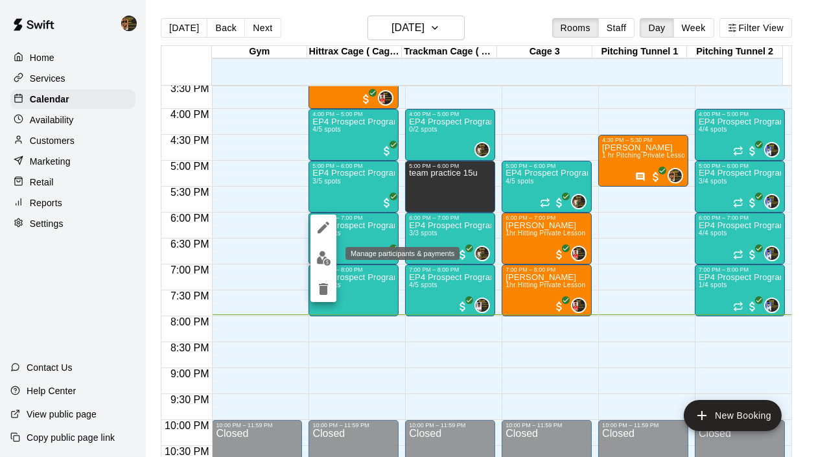
click at [324, 260] on img "edit" at bounding box center [323, 258] width 15 height 15
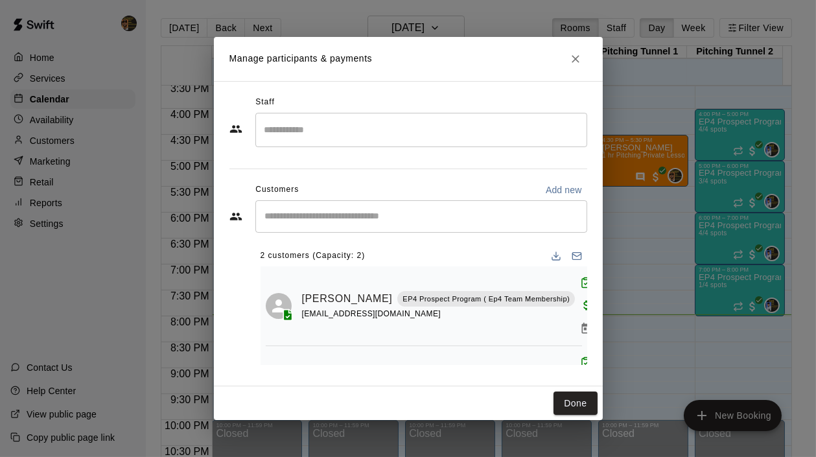
click at [320, 135] on input "Search staff" at bounding box center [421, 130] width 320 height 23
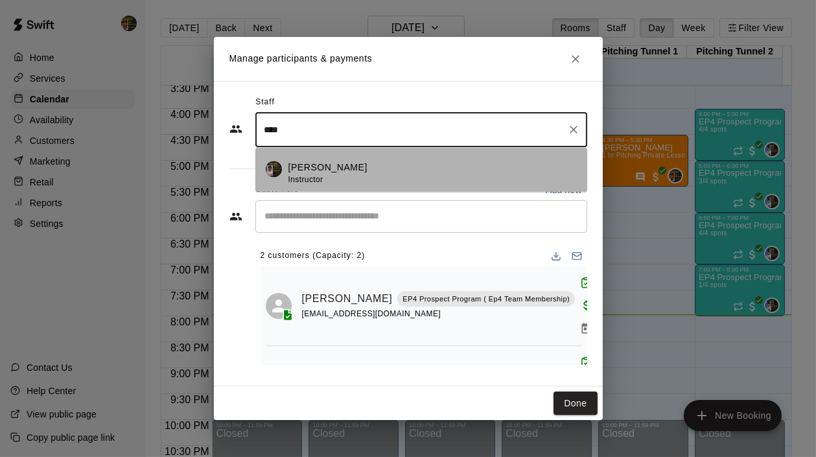
click at [320, 166] on p "Roldani Baldwin" at bounding box center [327, 168] width 79 height 14
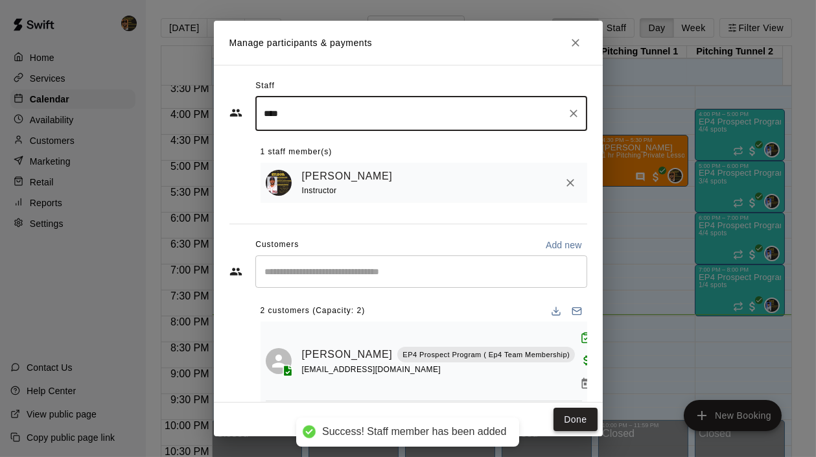
type input "****"
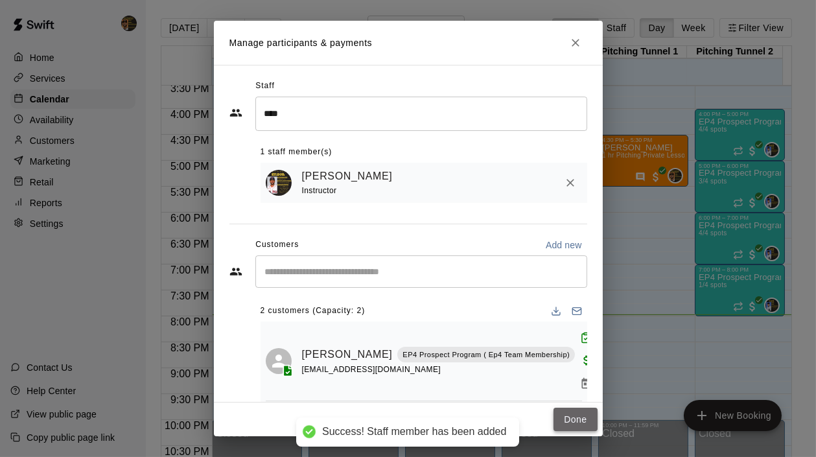
click at [591, 424] on button "Done" at bounding box center [575, 420] width 43 height 24
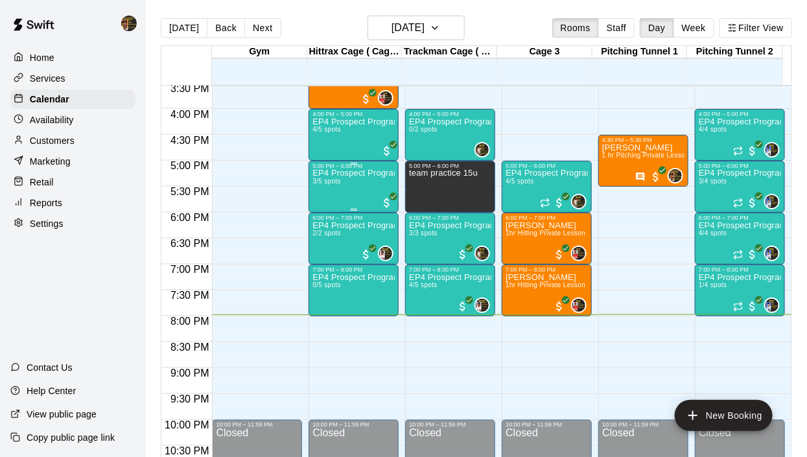
click at [346, 190] on div "EP4 Prospect Program Hitting ( ages [DEMOGRAPHIC_DATA] 3/5 spots" at bounding box center [353, 397] width 82 height 457
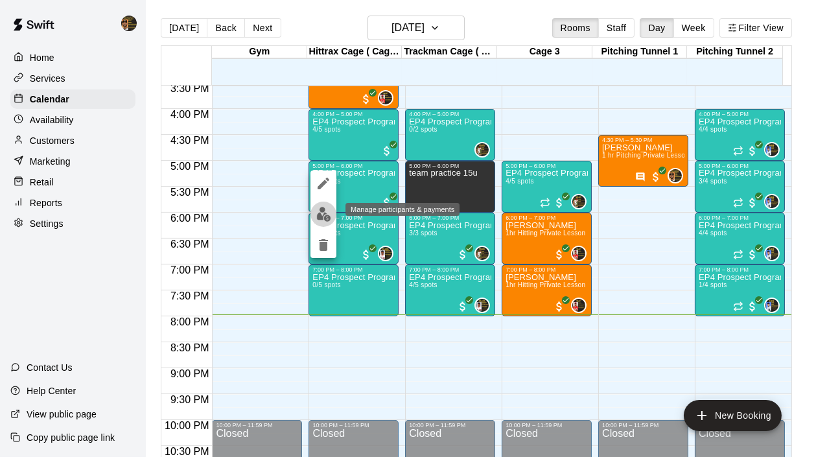
click at [318, 211] on img "edit" at bounding box center [323, 214] width 15 height 15
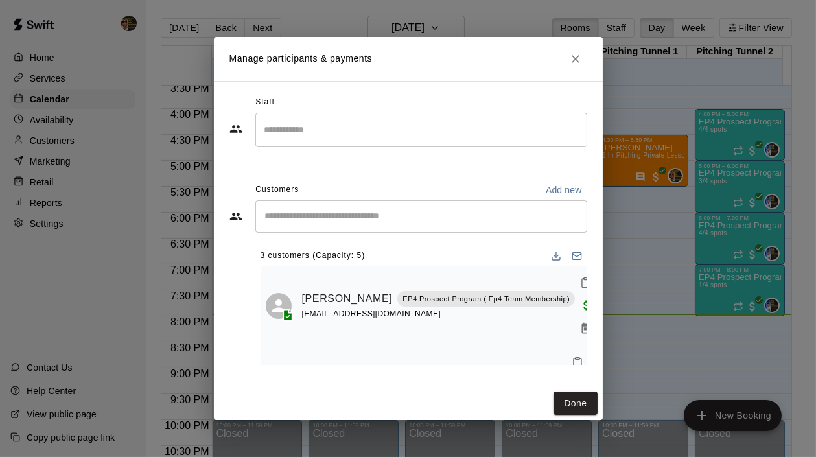
click at [306, 134] on input "Search staff" at bounding box center [421, 130] width 320 height 23
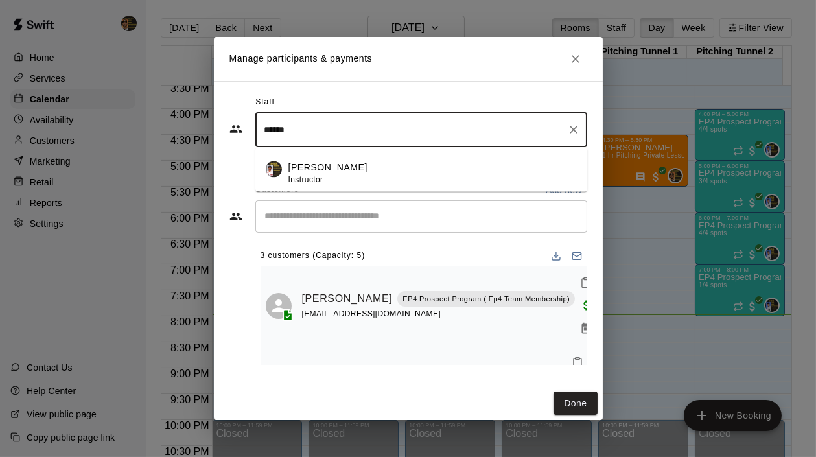
click at [303, 176] on span "Instructor" at bounding box center [305, 179] width 35 height 9
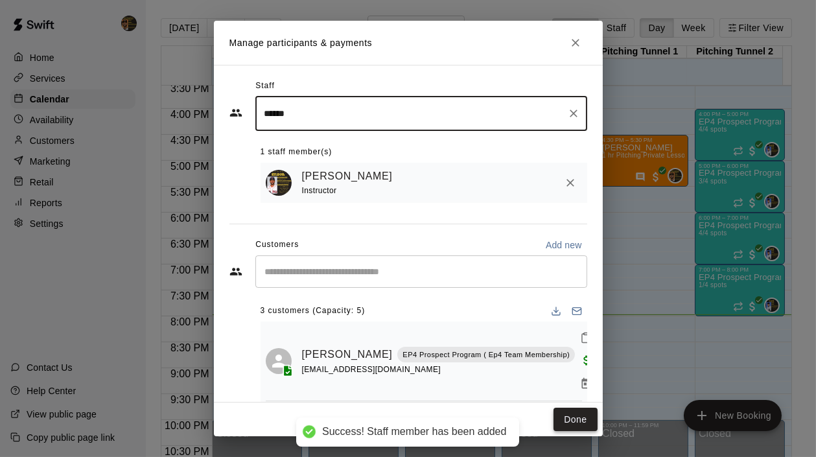
type input "******"
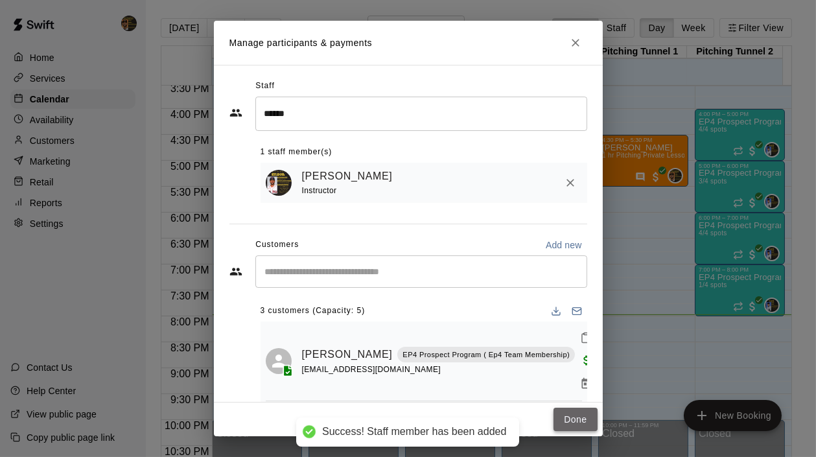
click at [583, 416] on button "Done" at bounding box center [575, 420] width 43 height 24
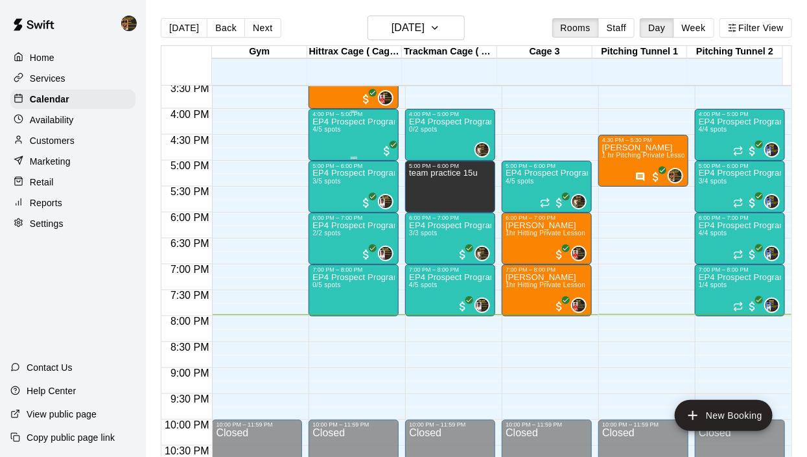
click at [369, 130] on div "EP4 Prospect Program Hitting ( ages [DEMOGRAPHIC_DATA] ) 4/5 spots" at bounding box center [353, 345] width 82 height 457
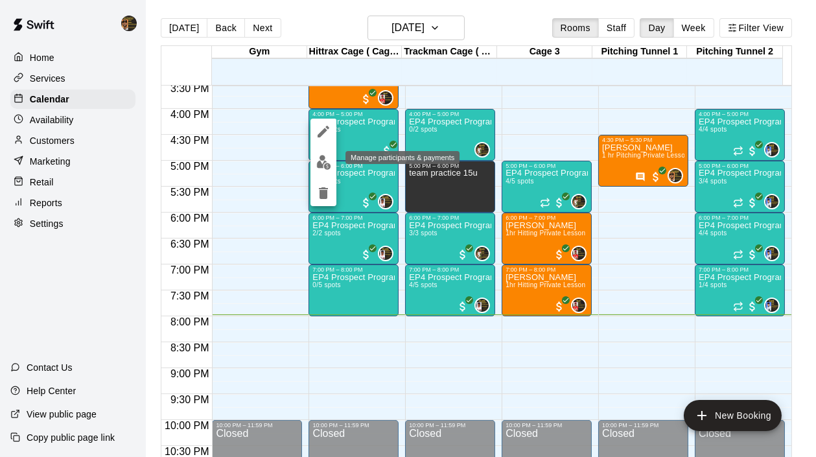
click at [316, 160] on img "edit" at bounding box center [323, 162] width 15 height 15
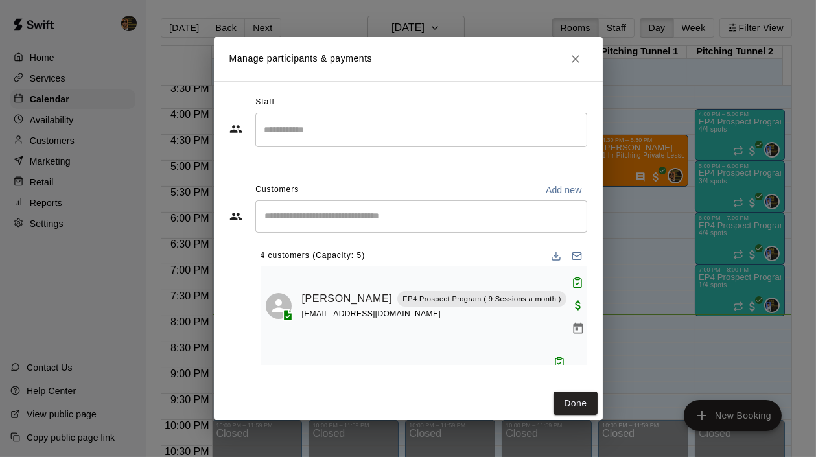
click at [305, 130] on input "Search staff" at bounding box center [421, 130] width 320 height 23
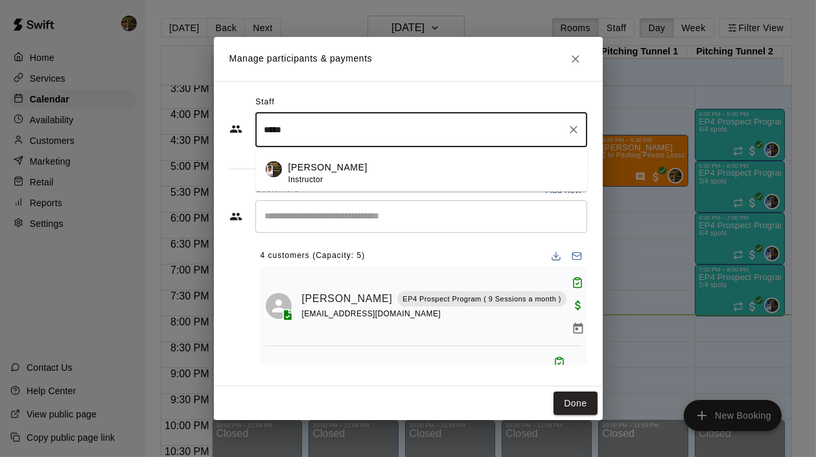
click at [346, 166] on p "Roldani Baldwin" at bounding box center [327, 168] width 79 height 14
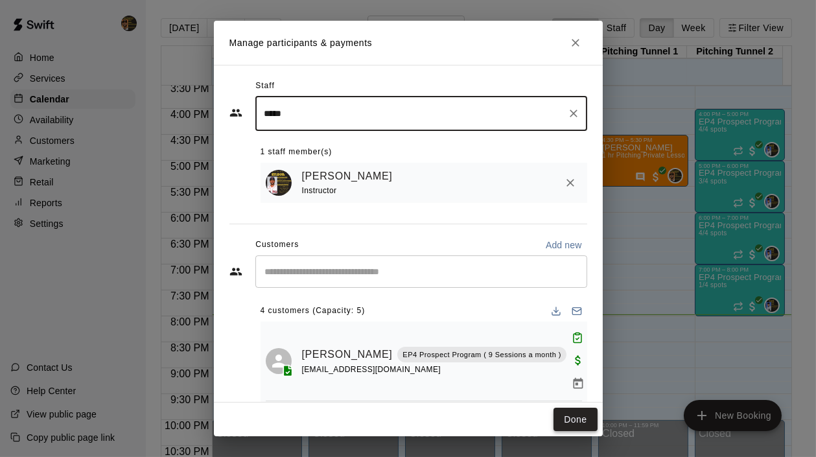
type input "*****"
click at [580, 419] on button "Done" at bounding box center [575, 420] width 43 height 24
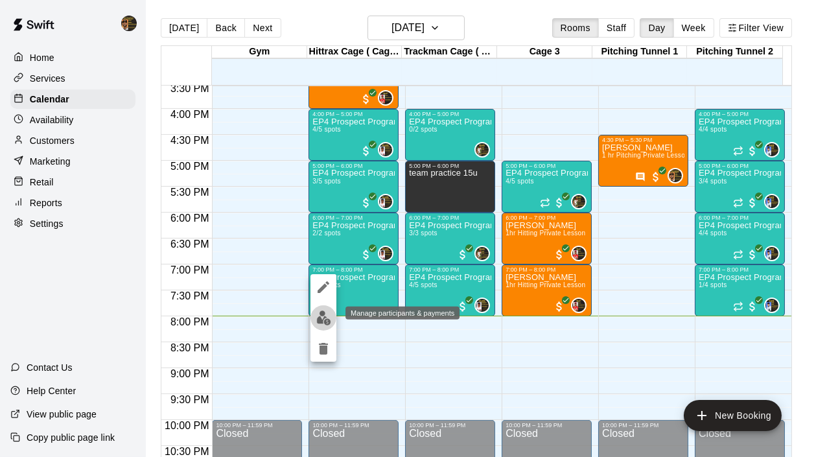
click at [320, 313] on img "edit" at bounding box center [323, 318] width 15 height 15
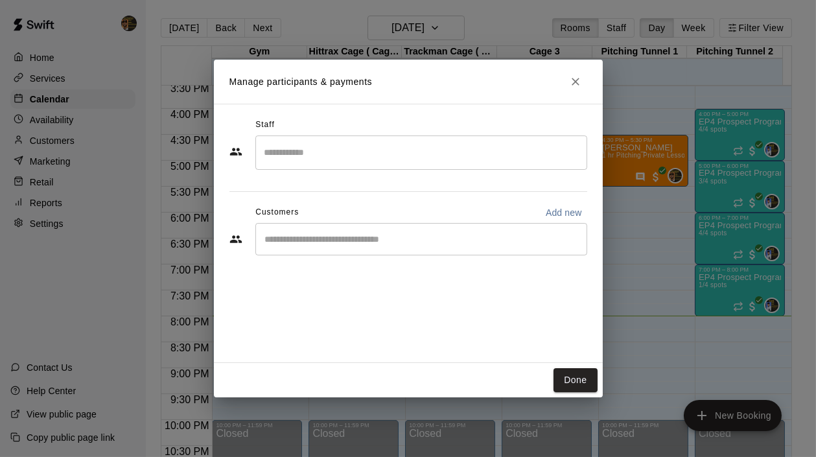
click at [305, 152] on input "Search staff" at bounding box center [421, 152] width 320 height 23
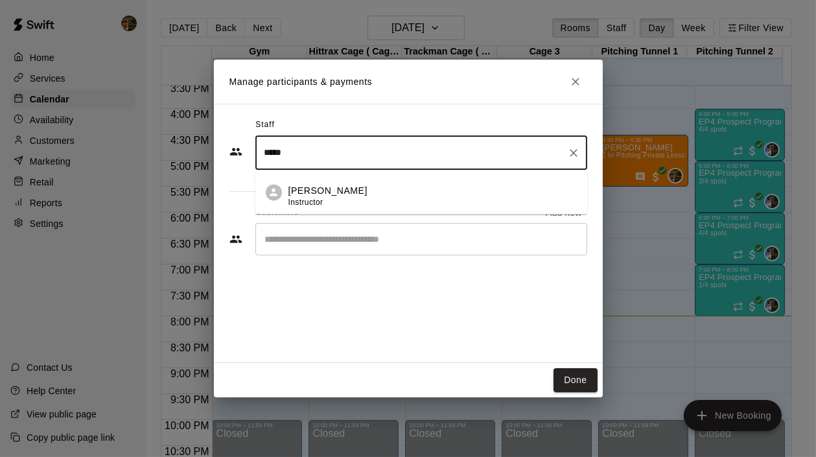
click at [296, 182] on li "Monte Gutierez Instructor" at bounding box center [421, 193] width 332 height 44
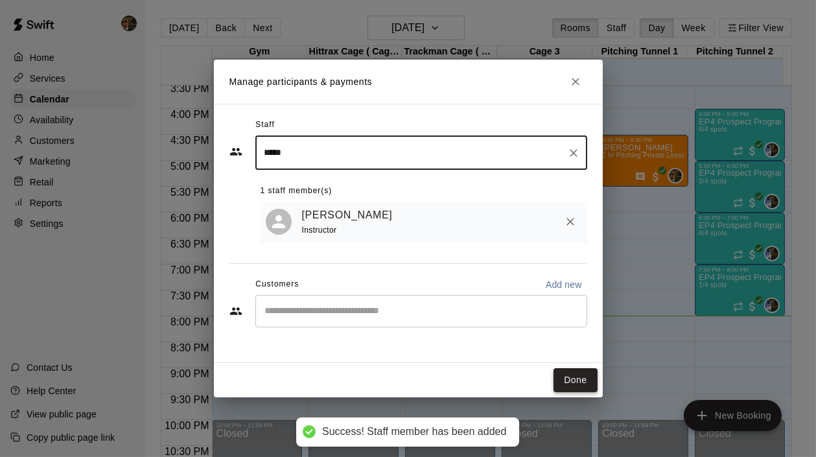
type input "*****"
click at [577, 370] on button "Done" at bounding box center [575, 380] width 43 height 24
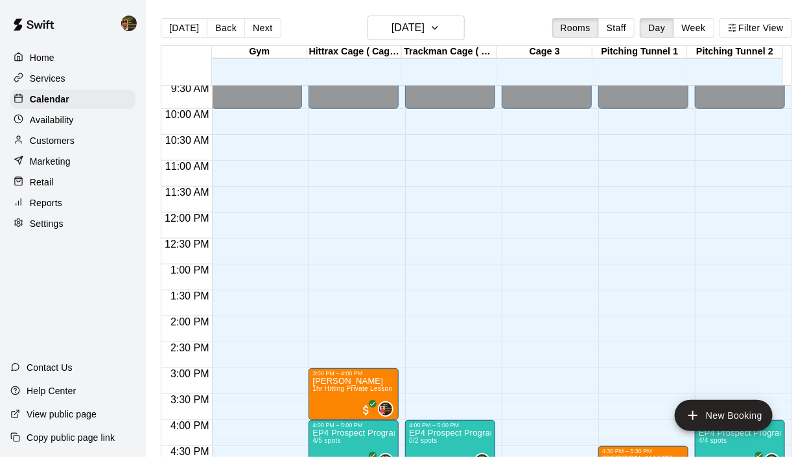
scroll to position [748, 0]
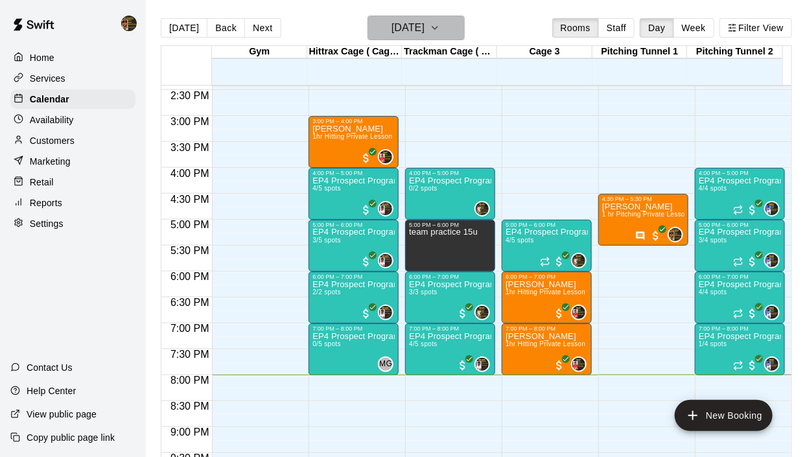
click at [440, 23] on icon "button" at bounding box center [435, 28] width 10 height 16
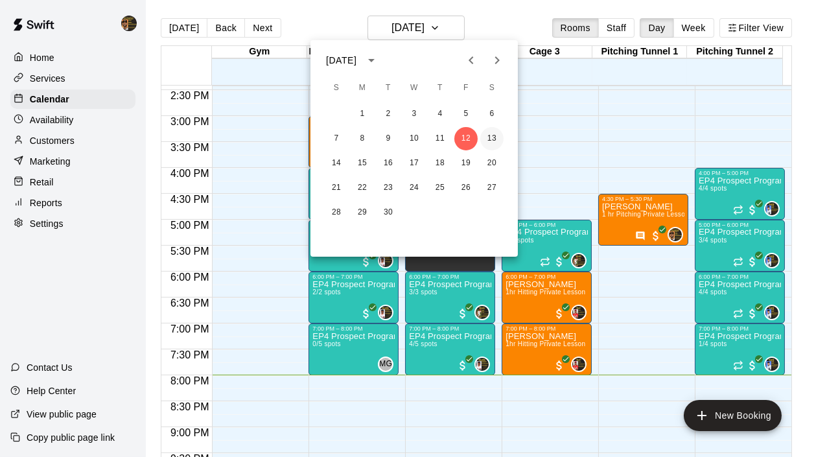
click at [499, 134] on button "13" at bounding box center [491, 138] width 23 height 23
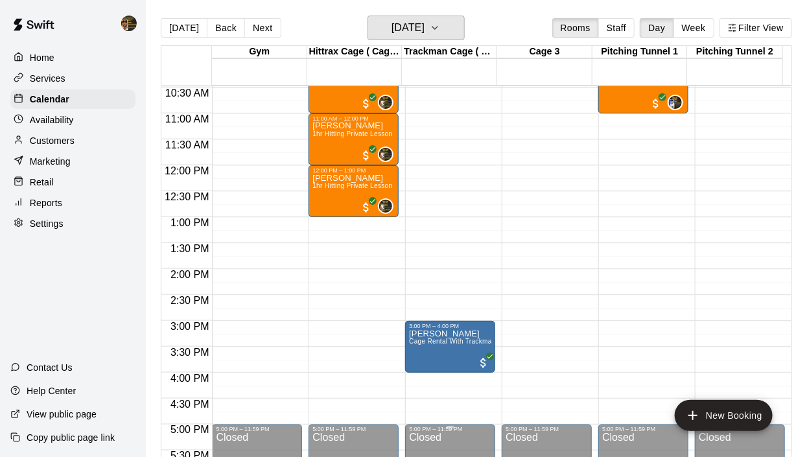
scroll to position [571, 0]
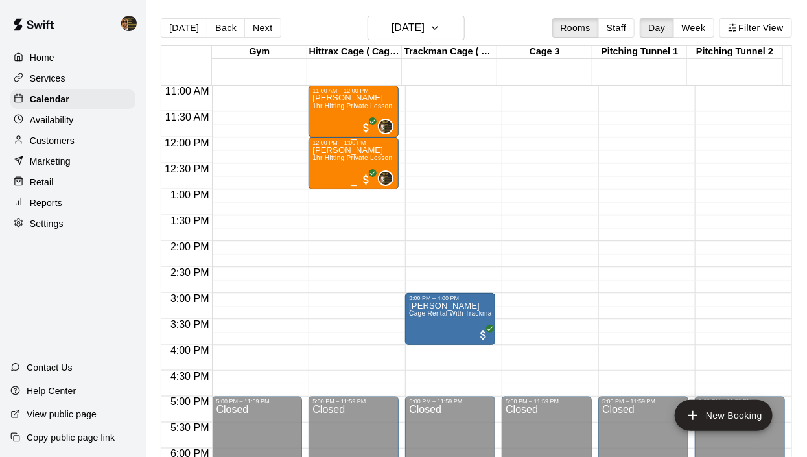
click at [374, 154] on div "Drew Sharett 1hr Hitting Private Lesson" at bounding box center [352, 374] width 80 height 457
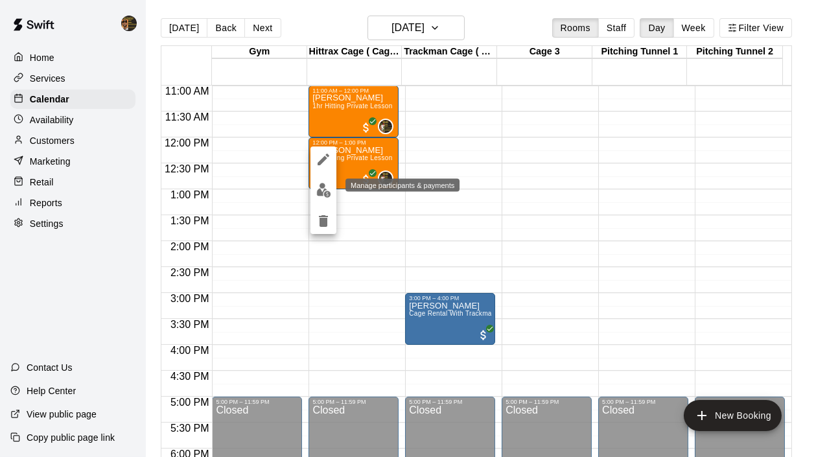
click at [318, 194] on img "edit" at bounding box center [323, 190] width 15 height 15
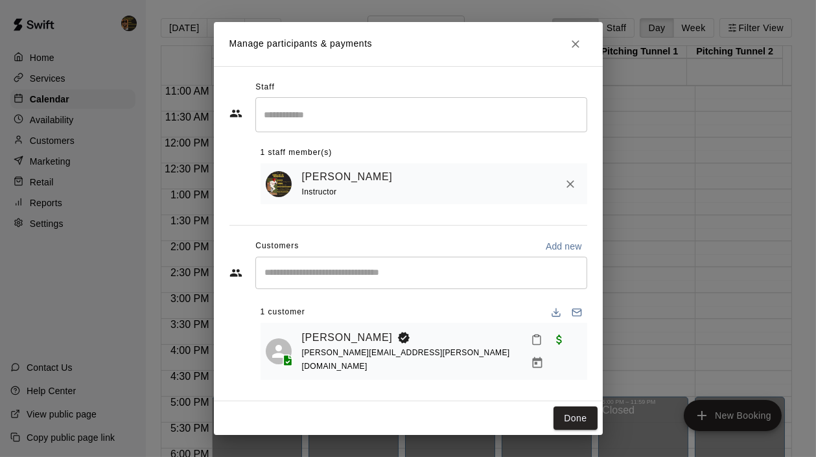
click at [301, 123] on input "Search staff" at bounding box center [421, 114] width 320 height 23
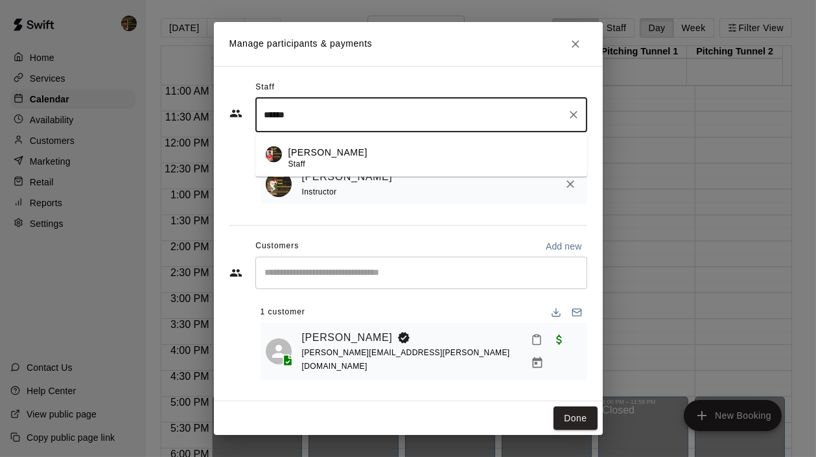
click at [313, 167] on div "Julian Hunt Staff" at bounding box center [327, 158] width 79 height 25
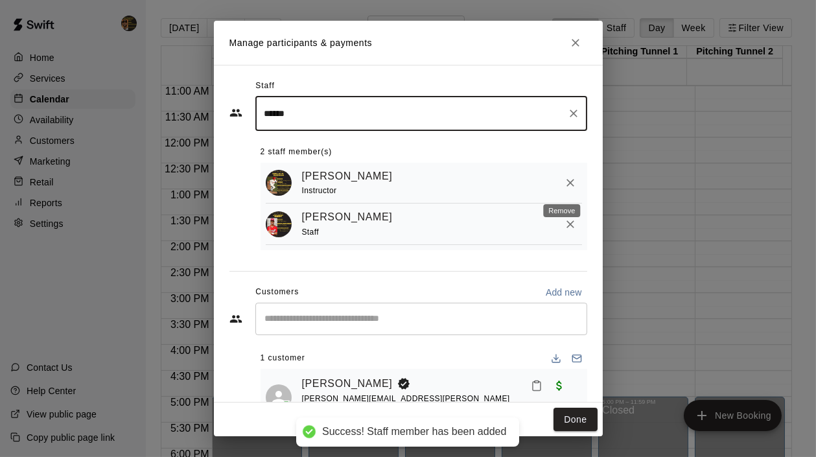
type input "******"
click at [564, 183] on icon "Remove" at bounding box center [570, 182] width 13 height 13
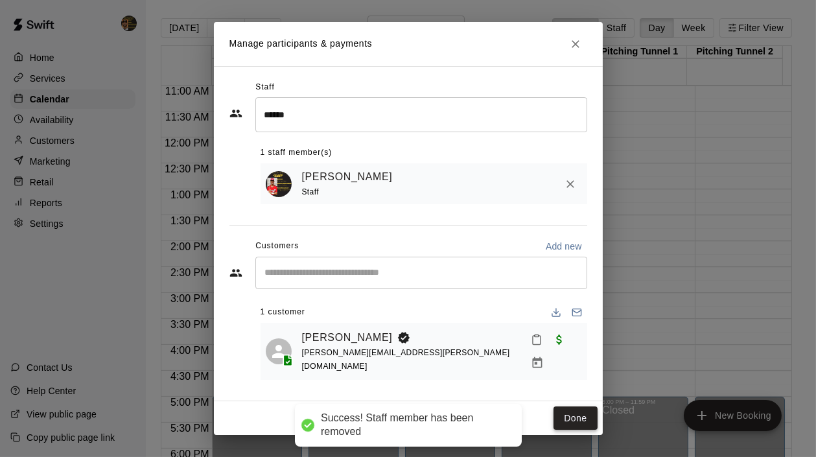
click at [578, 410] on button "Done" at bounding box center [575, 418] width 43 height 24
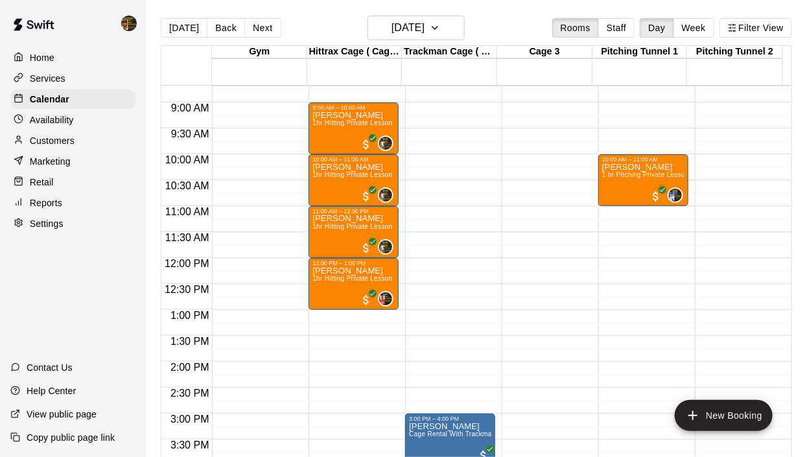
scroll to position [454, 0]
